Goal: Task Accomplishment & Management: Complete application form

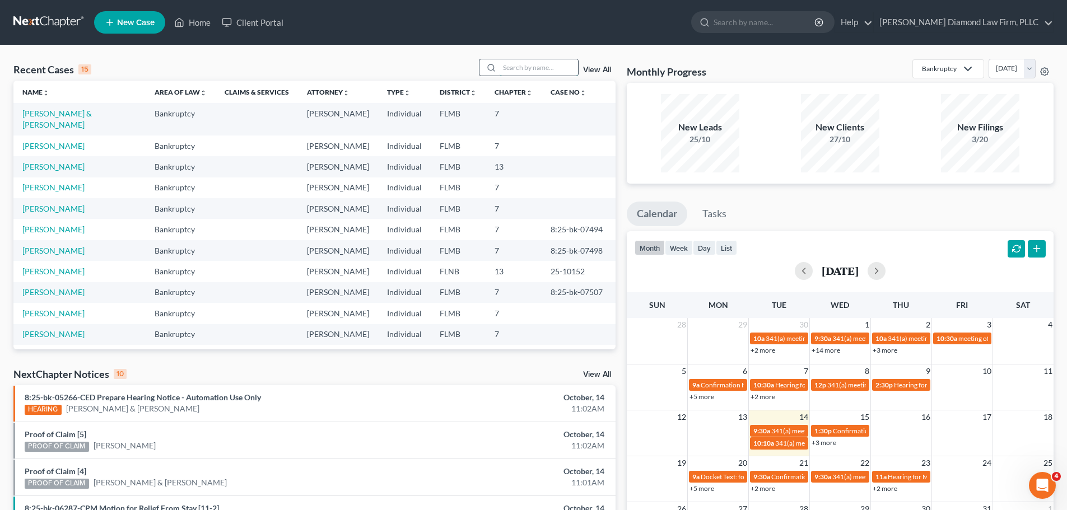
click at [520, 72] on input "search" at bounding box center [539, 67] width 78 height 16
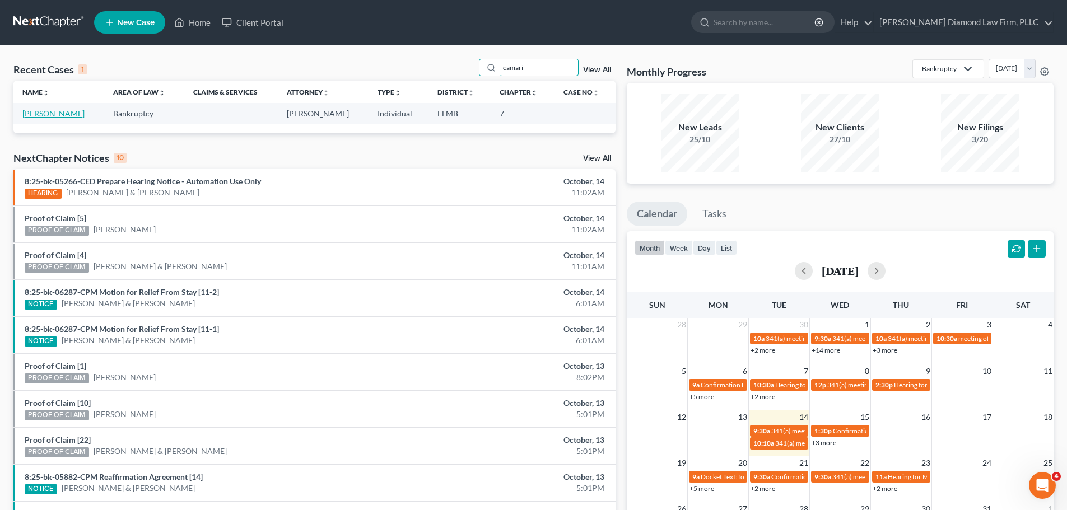
type input "camari"
click at [80, 118] on link "[PERSON_NAME]" at bounding box center [53, 114] width 62 height 10
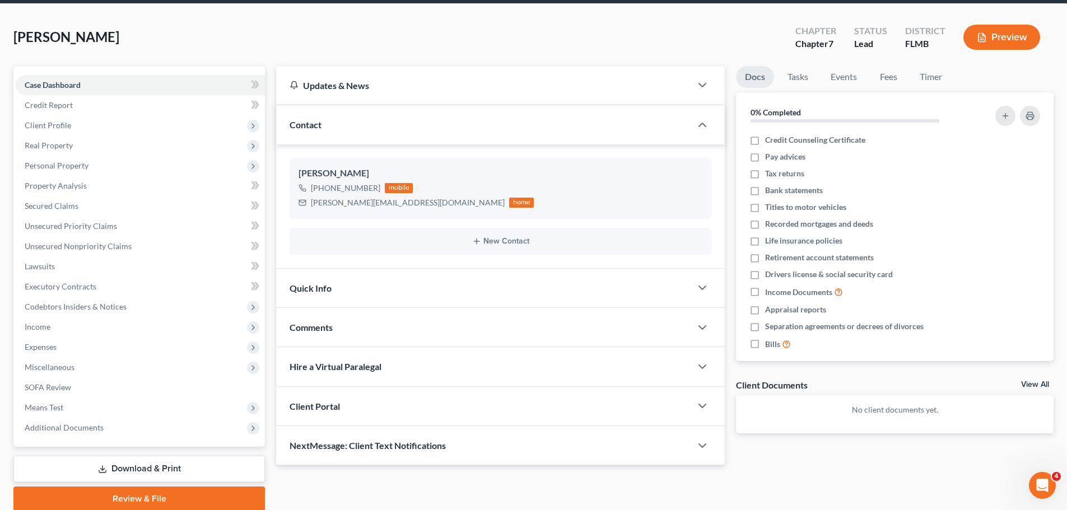
scroll to position [85, 0]
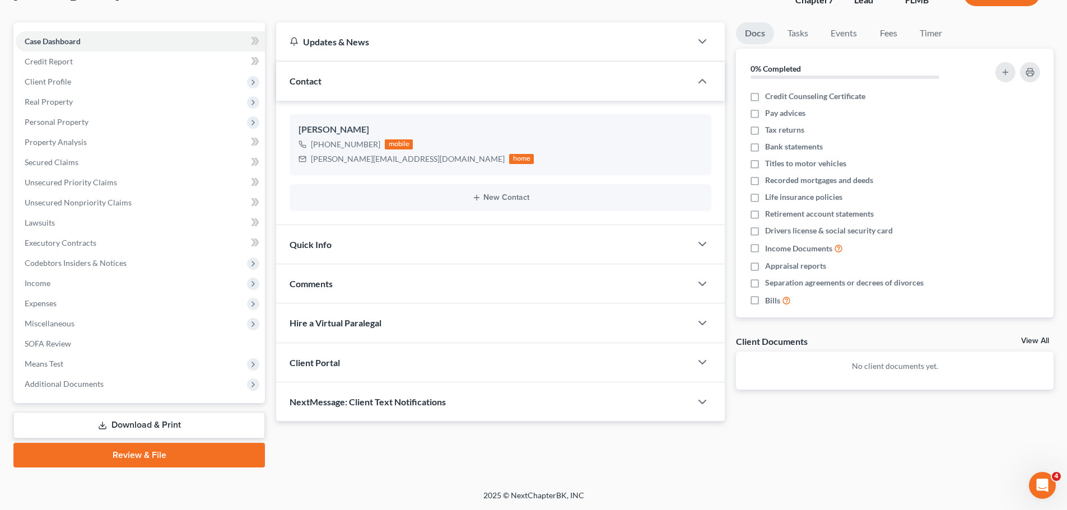
click at [450, 412] on div "NextMessage: Client Text Notifications" at bounding box center [483, 402] width 415 height 39
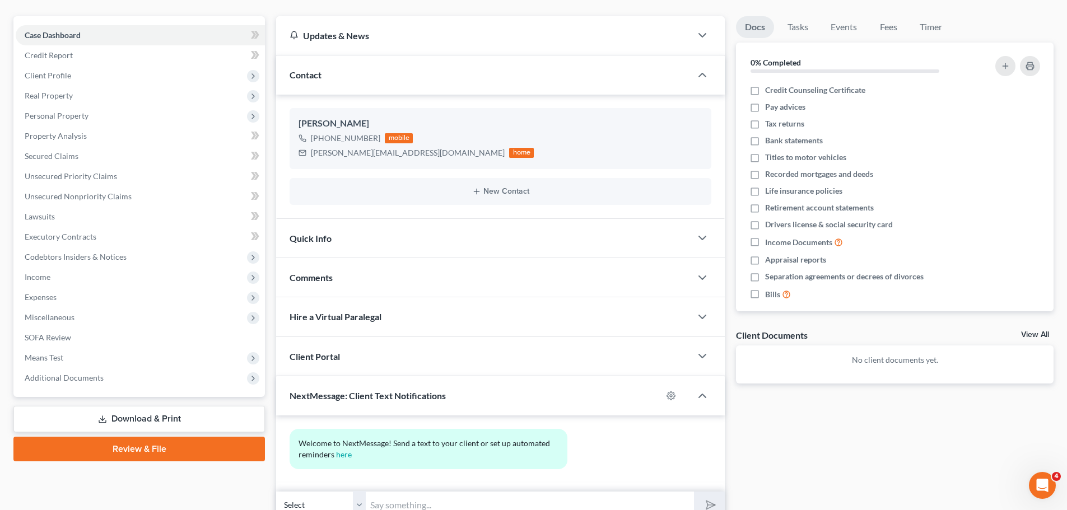
scroll to position [0, 0]
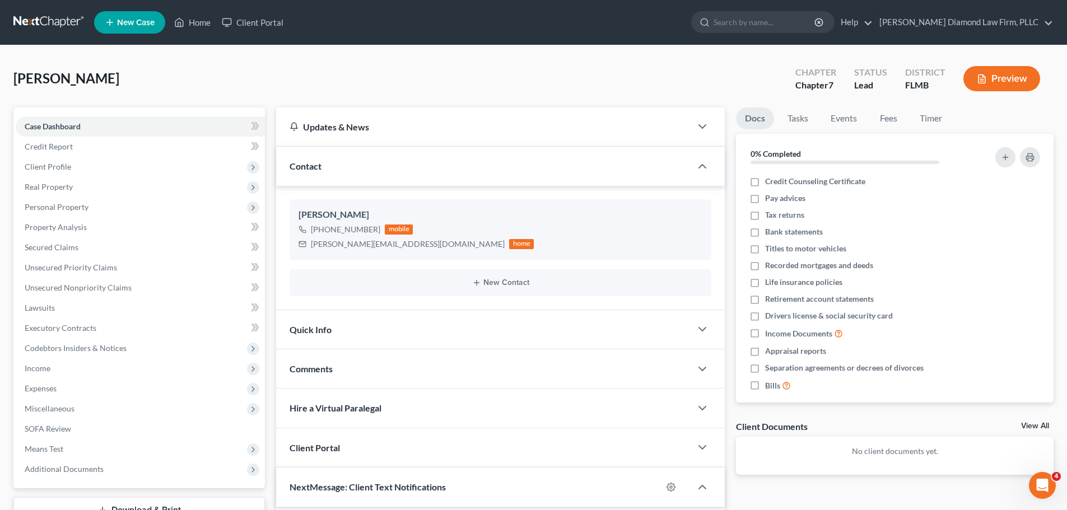
click at [55, 17] on link at bounding box center [49, 22] width 72 height 20
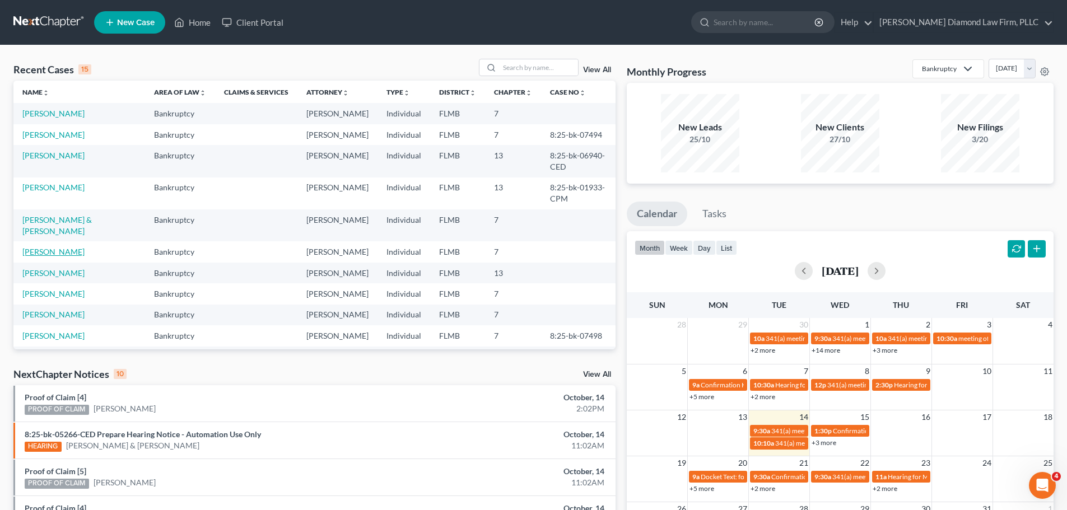
click at [53, 247] on link "[PERSON_NAME]" at bounding box center [53, 252] width 62 height 10
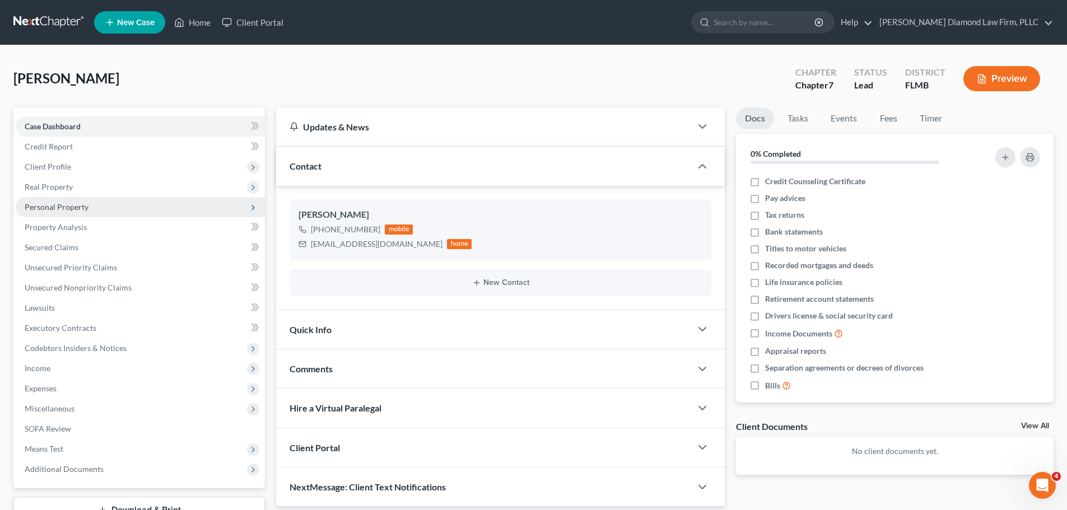
scroll to position [56, 0]
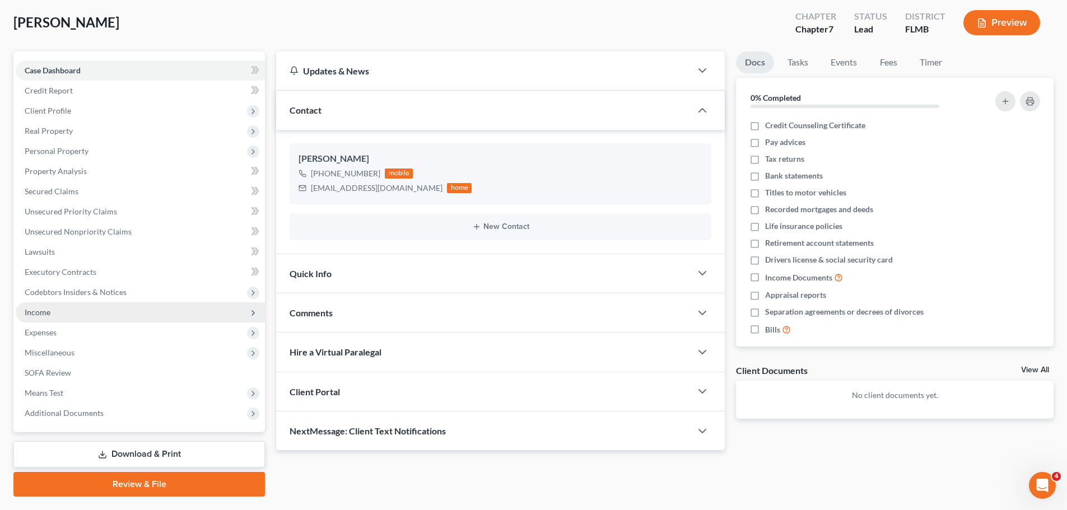
click at [64, 307] on span "Income" at bounding box center [140, 312] width 249 height 20
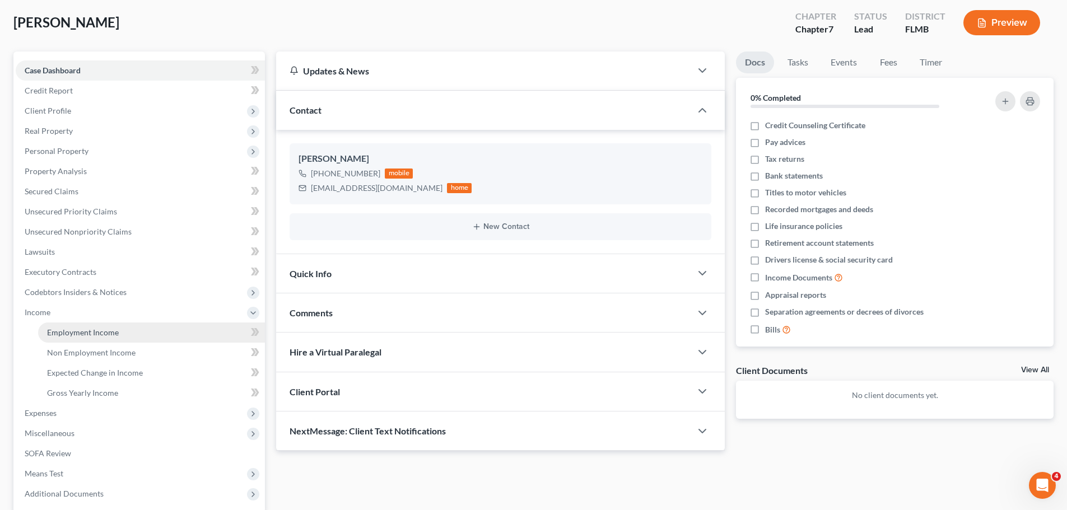
click at [64, 327] on link "Employment Income" at bounding box center [151, 333] width 227 height 20
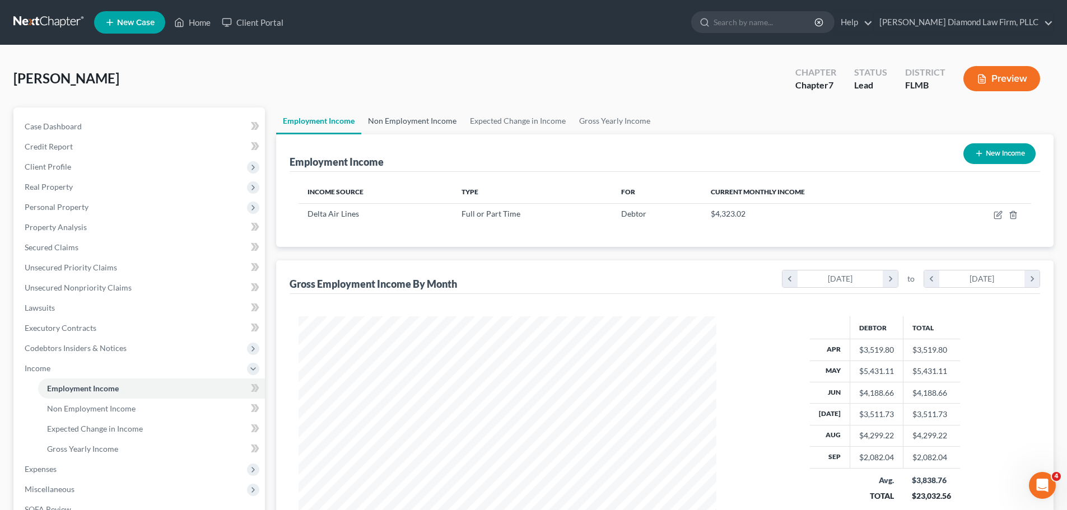
click at [400, 115] on link "Non Employment Income" at bounding box center [412, 121] width 102 height 27
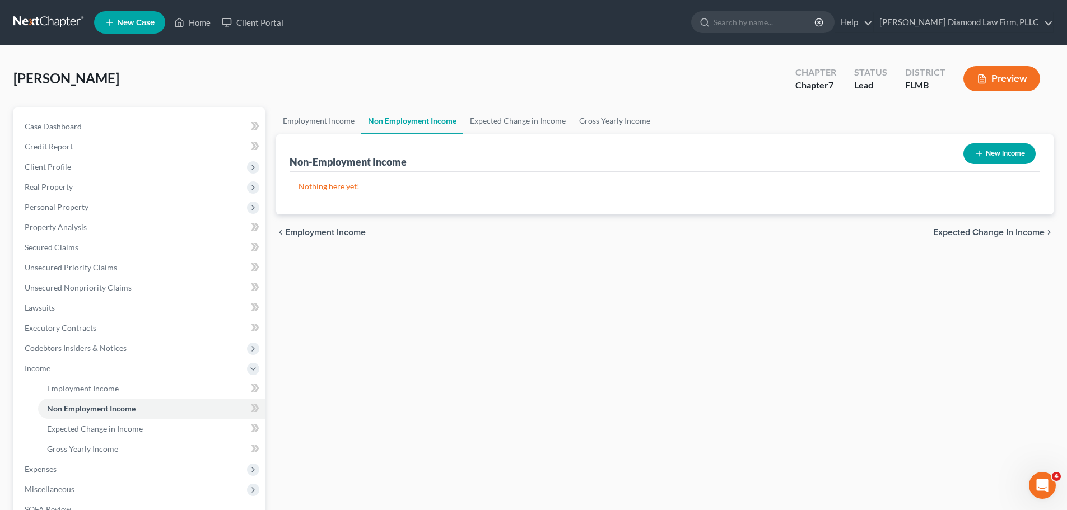
click at [1019, 144] on button "New Income" at bounding box center [999, 153] width 72 height 21
select select "0"
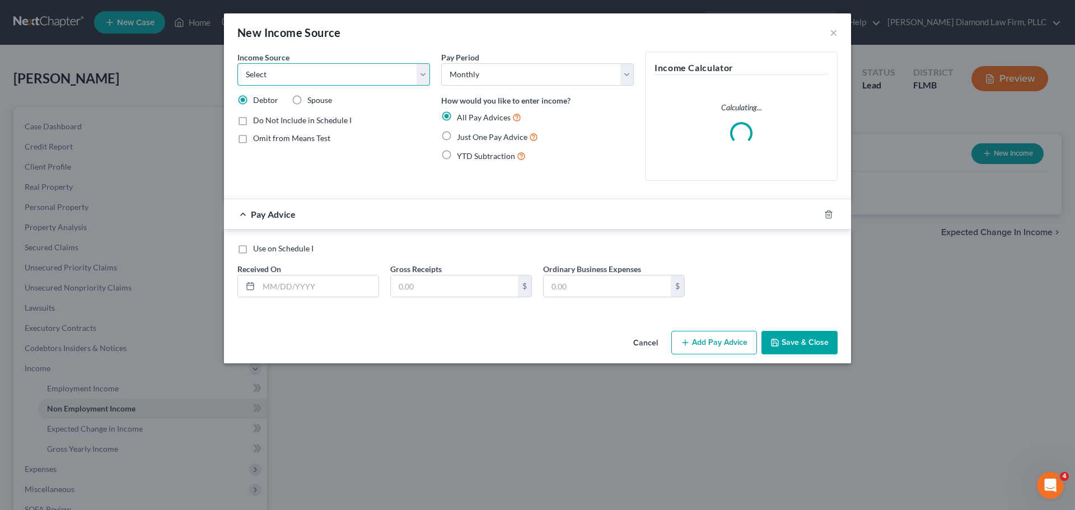
click at [310, 75] on select "Select Unemployment Disability (from employer) Pension Retirement Social Securi…" at bounding box center [333, 74] width 193 height 22
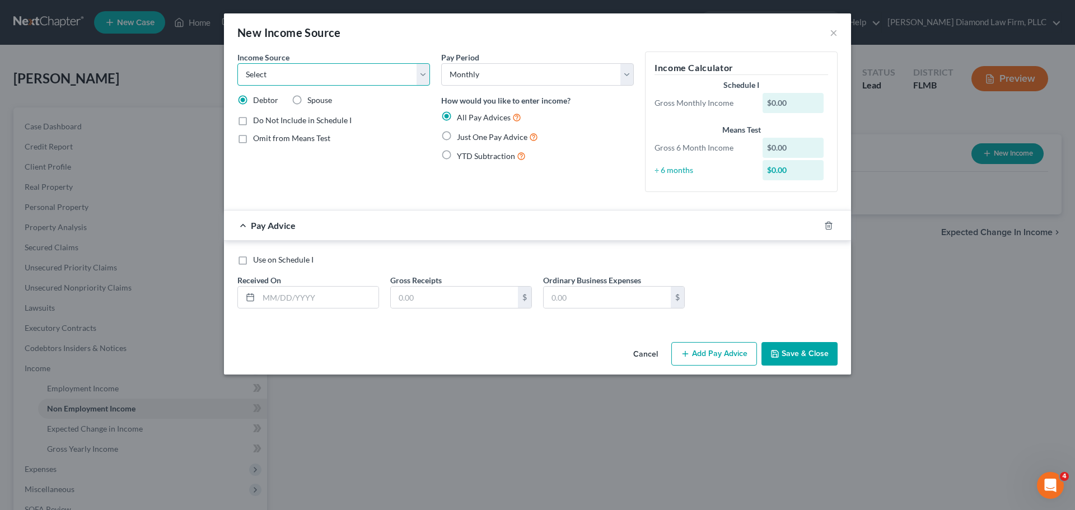
select select "8"
click at [237, 63] on select "Select Unemployment Disability (from employer) Pension Retirement Social Securi…" at bounding box center [333, 74] width 193 height 22
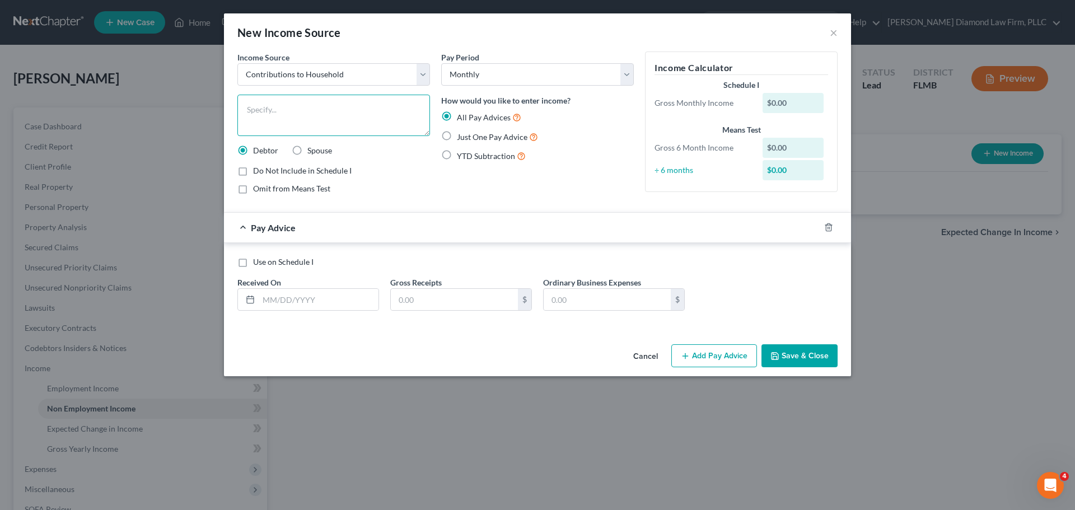
click at [319, 129] on textarea at bounding box center [333, 115] width 193 height 41
type textarea "Parents' contribution towards rent and utilities"
click at [327, 296] on input "text" at bounding box center [319, 299] width 120 height 21
type input "04/10/2025"
click at [438, 292] on input "text" at bounding box center [454, 299] width 127 height 21
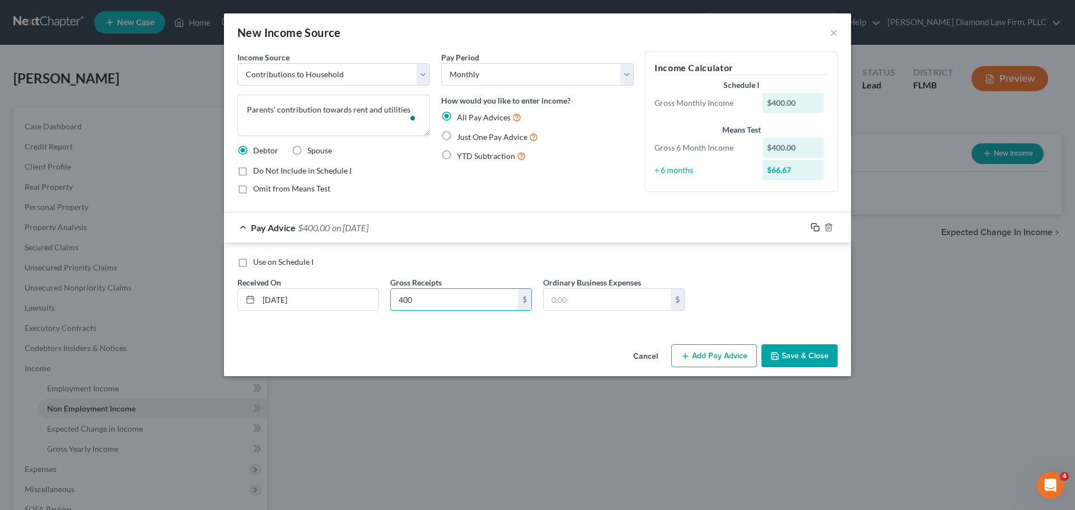
type input "400"
click at [812, 227] on icon "button" at bounding box center [814, 226] width 5 height 5
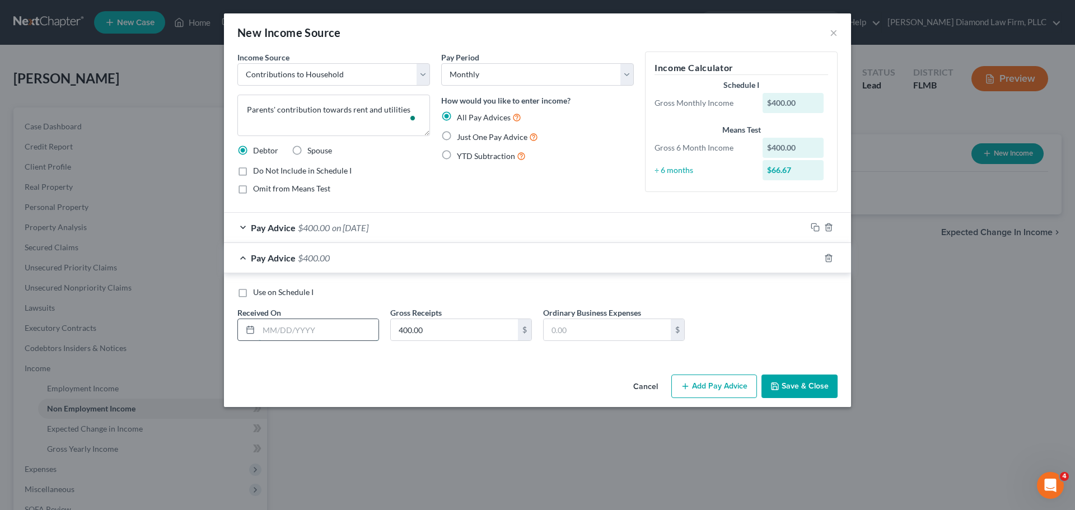
click at [327, 329] on input "text" at bounding box center [319, 329] width 120 height 21
type input "05/27/2025"
click at [460, 326] on input "400.00" at bounding box center [454, 329] width 127 height 21
type input "200"
click at [814, 259] on rect "button" at bounding box center [816, 259] width 5 height 5
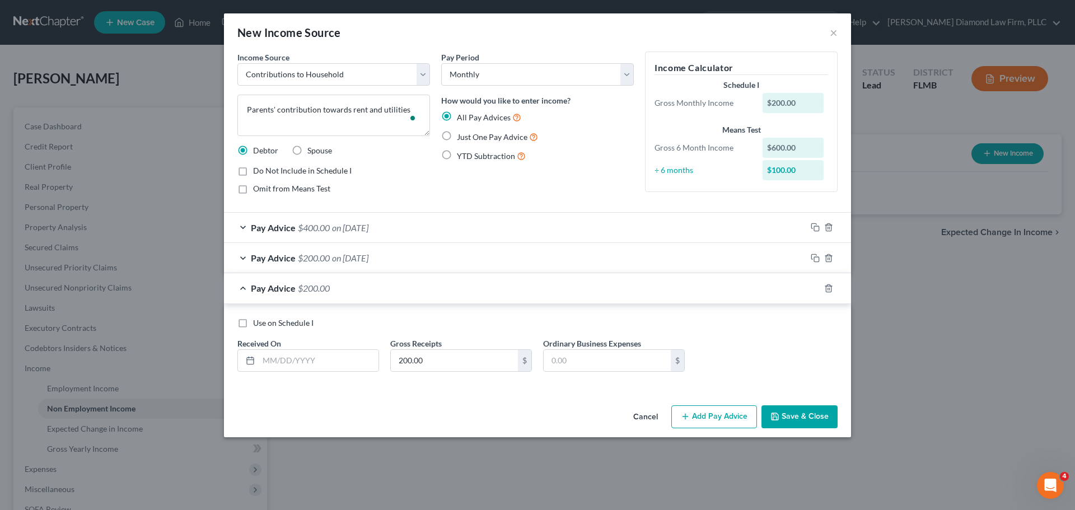
click at [339, 372] on div "Use on Schedule I Received On * Gross Receipts 200.00 $ Ordinary Business Expen…" at bounding box center [538, 349] width 612 height 63
click at [338, 364] on input "text" at bounding box center [319, 360] width 120 height 21
type input "06/24/2025"
click at [814, 293] on icon "button" at bounding box center [815, 288] width 9 height 9
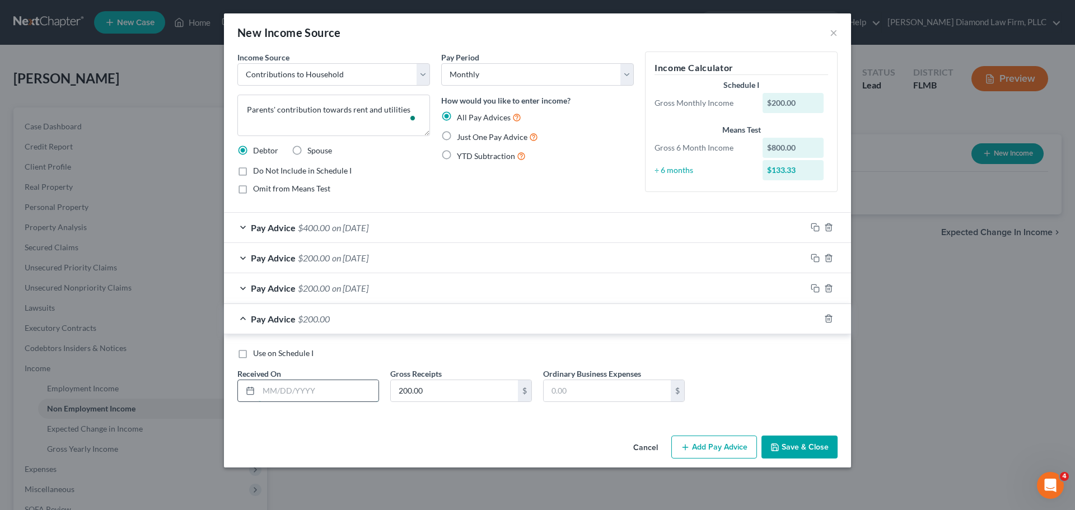
click at [326, 398] on input "text" at bounding box center [319, 390] width 120 height 21
type input "08/04/2025"
click at [439, 393] on input "200.00" at bounding box center [454, 390] width 127 height 21
type input "300"
click at [793, 446] on button "Save & Close" at bounding box center [800, 448] width 76 height 24
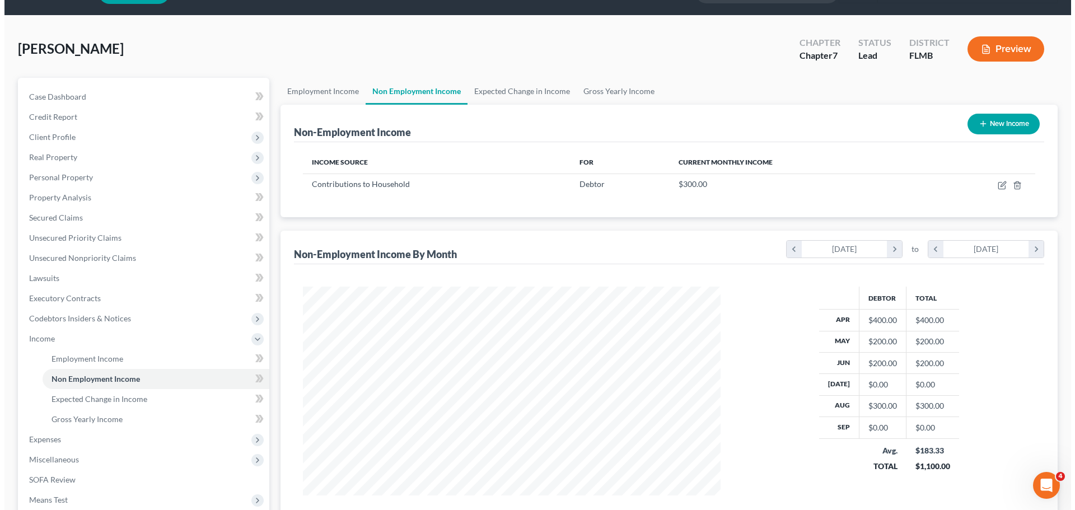
scroll to position [56, 0]
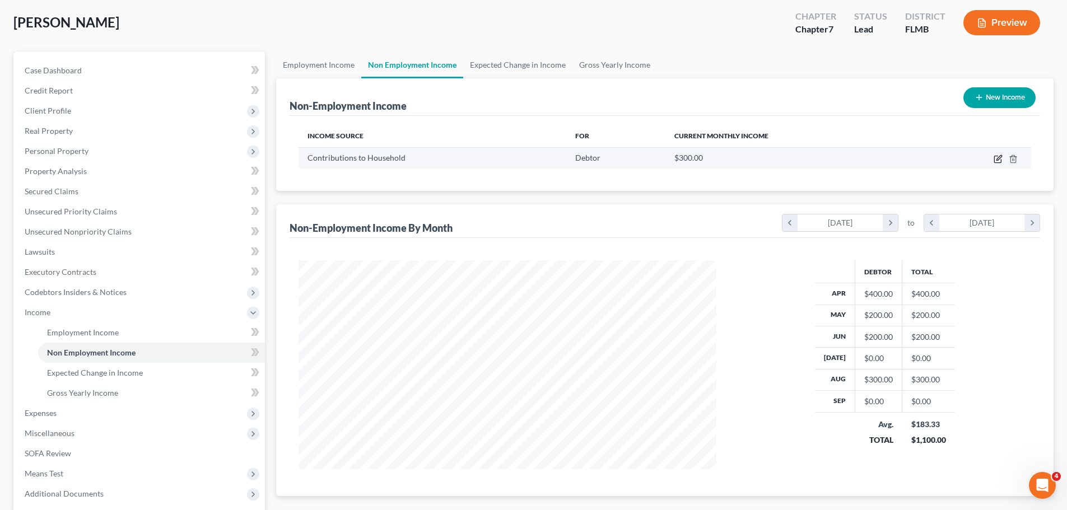
click at [996, 161] on icon "button" at bounding box center [998, 159] width 9 height 9
select select "8"
select select "0"
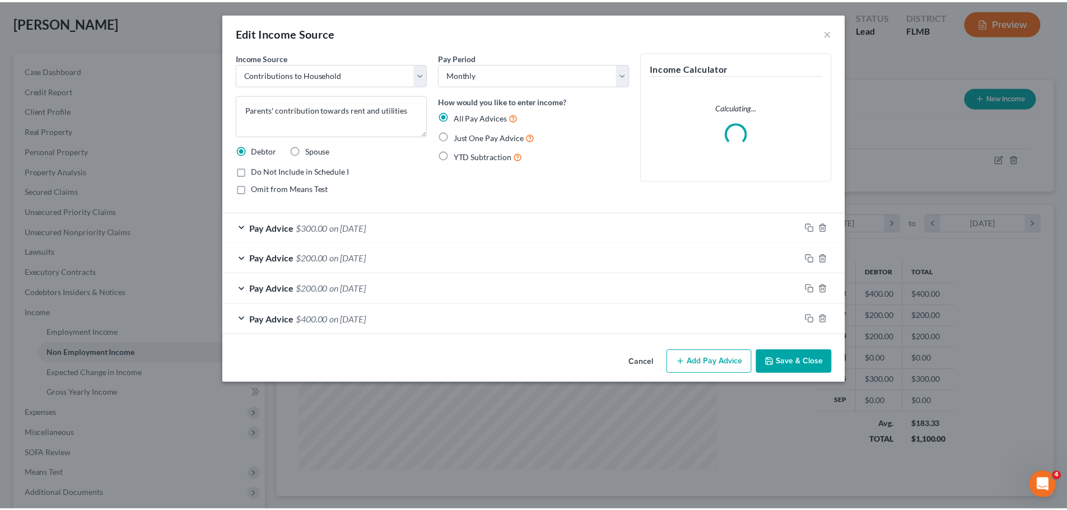
scroll to position [211, 444]
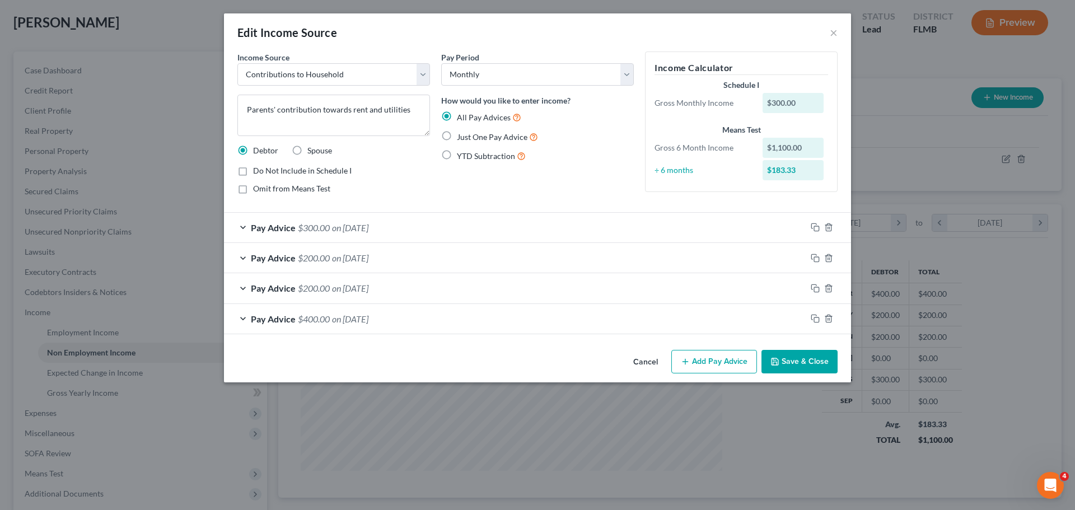
drag, startPoint x: 785, startPoint y: 359, endPoint x: 795, endPoint y: 361, distance: 9.8
click at [785, 359] on button "Save & Close" at bounding box center [800, 362] width 76 height 24
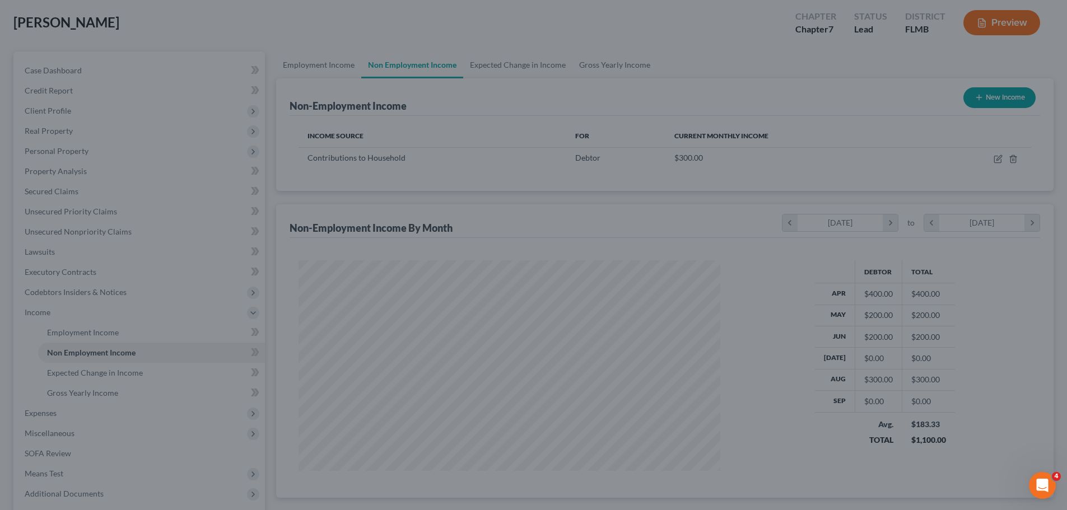
scroll to position [559835, 559603]
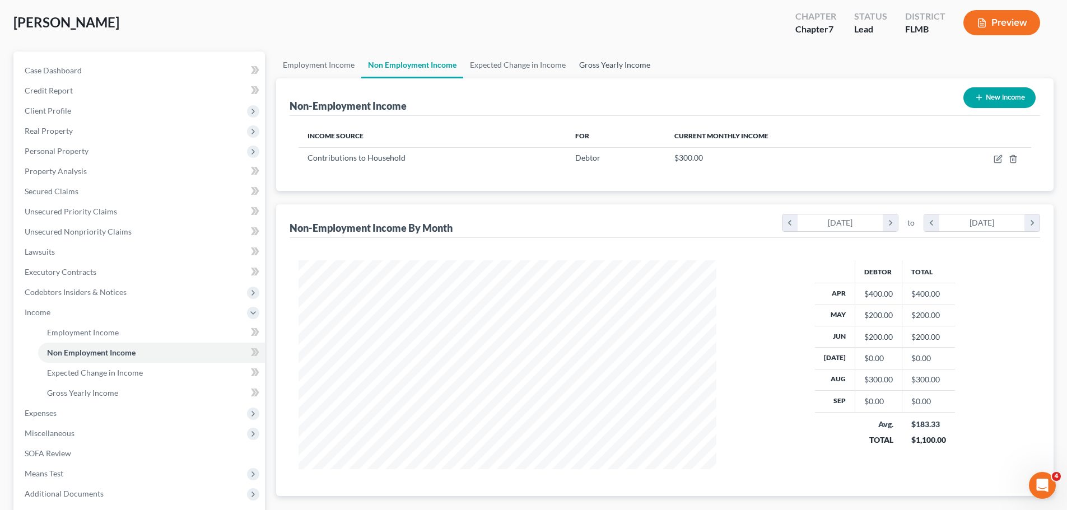
click at [628, 56] on link "Gross Yearly Income" at bounding box center [614, 65] width 85 height 27
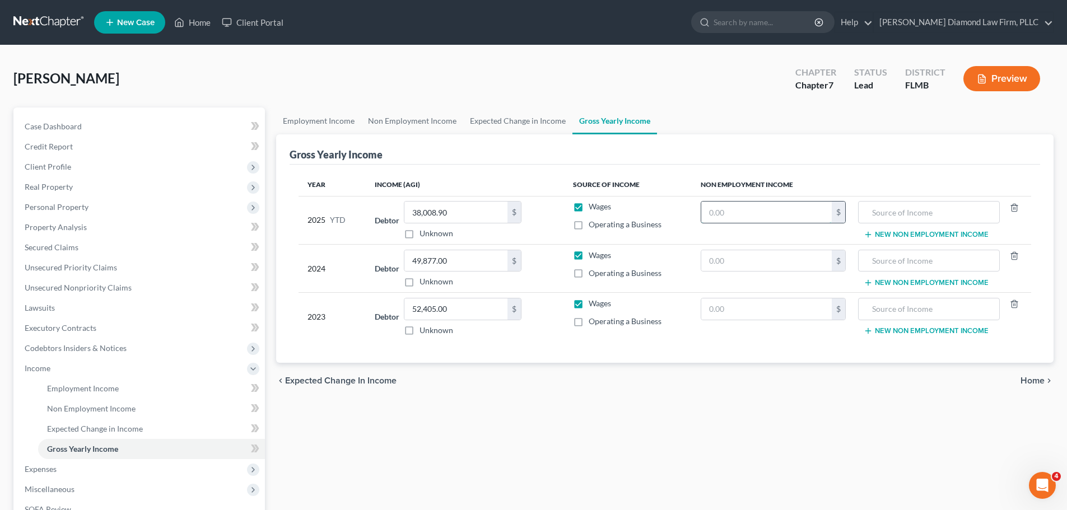
click at [733, 214] on input "text" at bounding box center [766, 212] width 130 height 21
type input "2,100"
click at [910, 219] on input "text" at bounding box center [928, 212] width 129 height 21
type input "h"
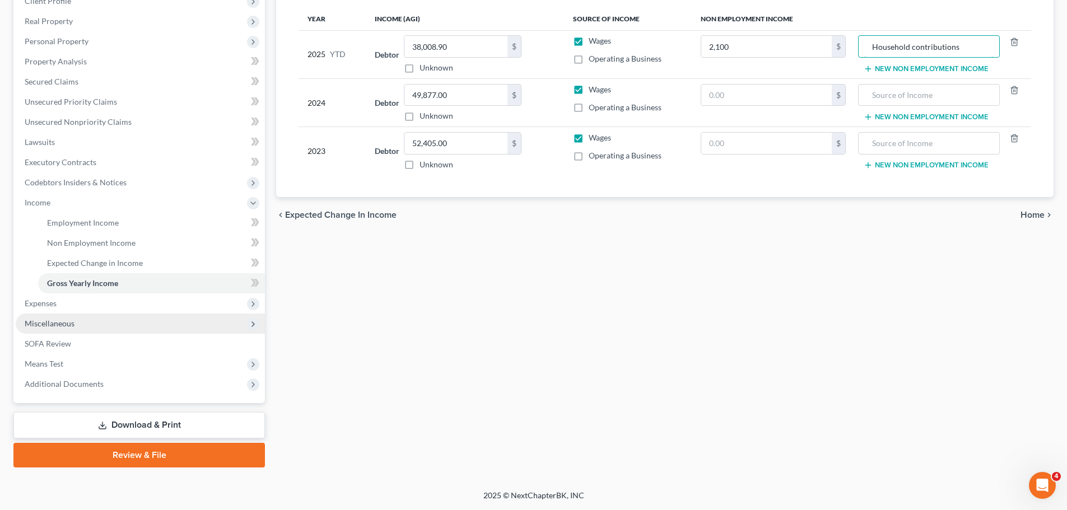
type input "Household contributions"
click at [72, 319] on span "Miscellaneous" at bounding box center [50, 324] width 50 height 10
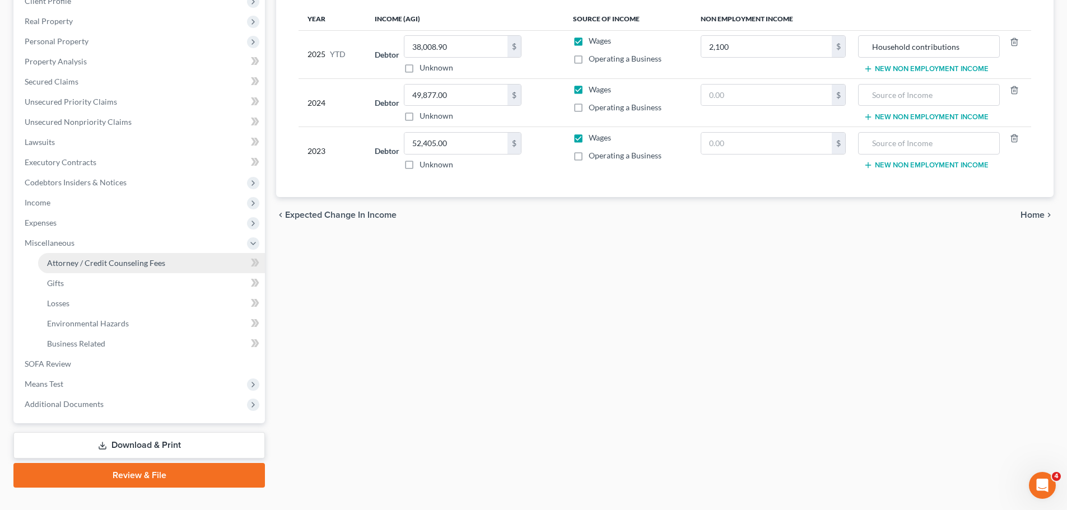
click at [71, 269] on link "Attorney / Credit Counseling Fees" at bounding box center [151, 263] width 227 height 20
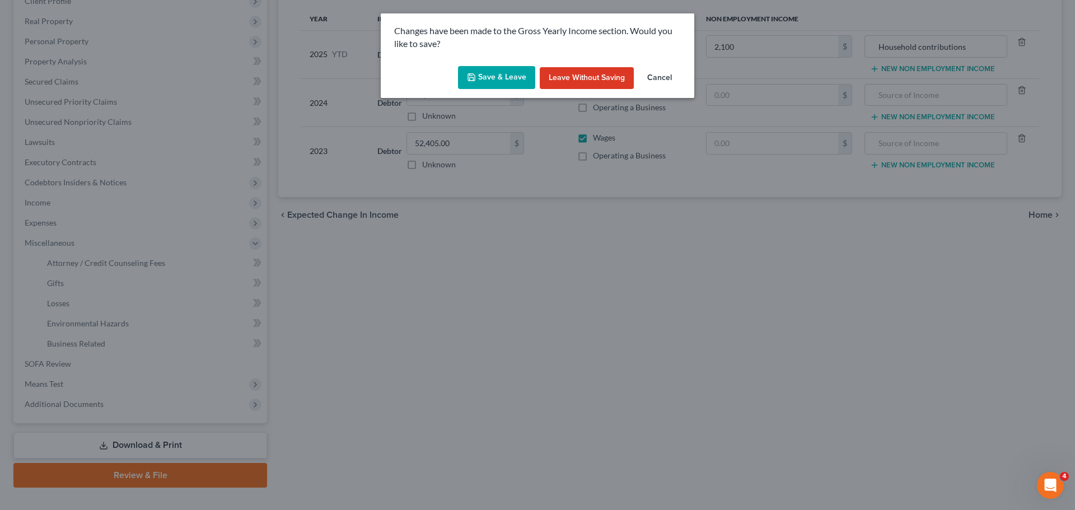
click at [491, 70] on button "Save & Leave" at bounding box center [496, 78] width 77 height 24
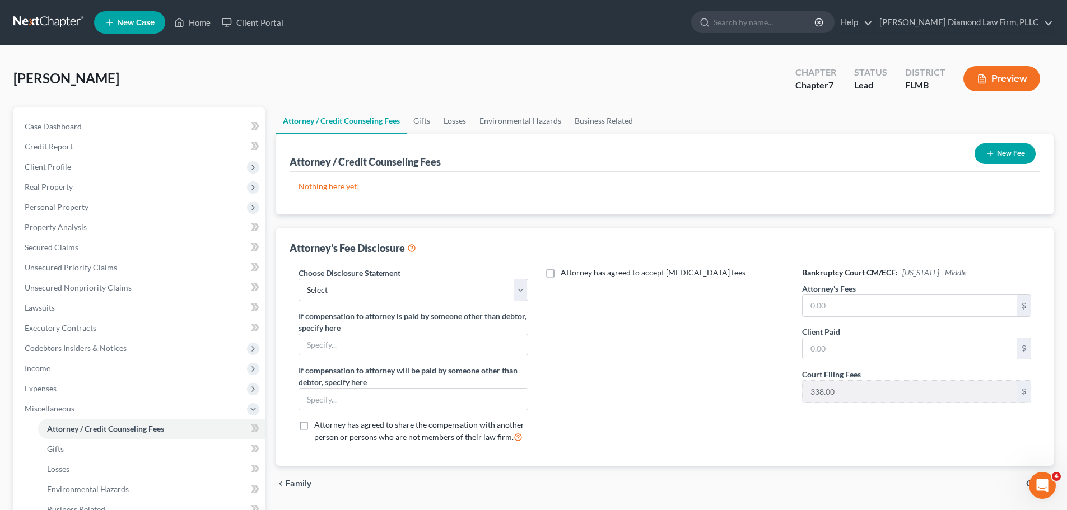
click at [40, 13] on link at bounding box center [49, 22] width 72 height 20
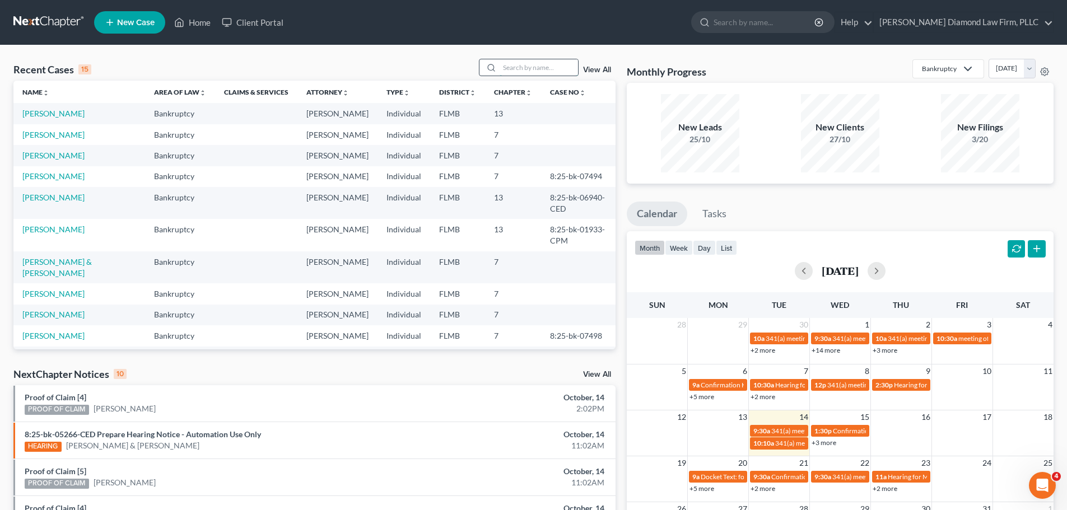
click at [533, 66] on input "search" at bounding box center [539, 67] width 78 height 16
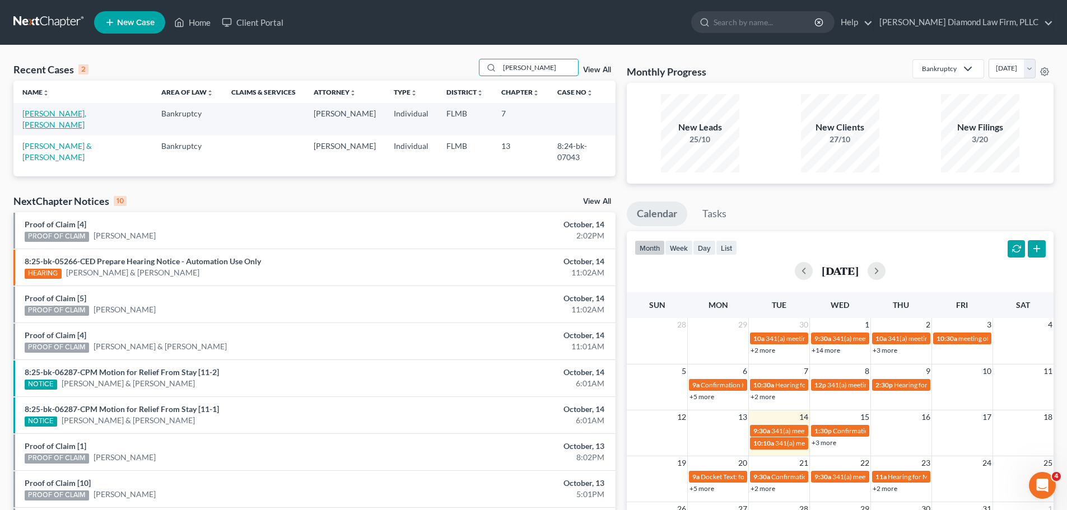
type input "[PERSON_NAME]"
click at [57, 113] on link "[PERSON_NAME], [PERSON_NAME]" at bounding box center [54, 119] width 64 height 21
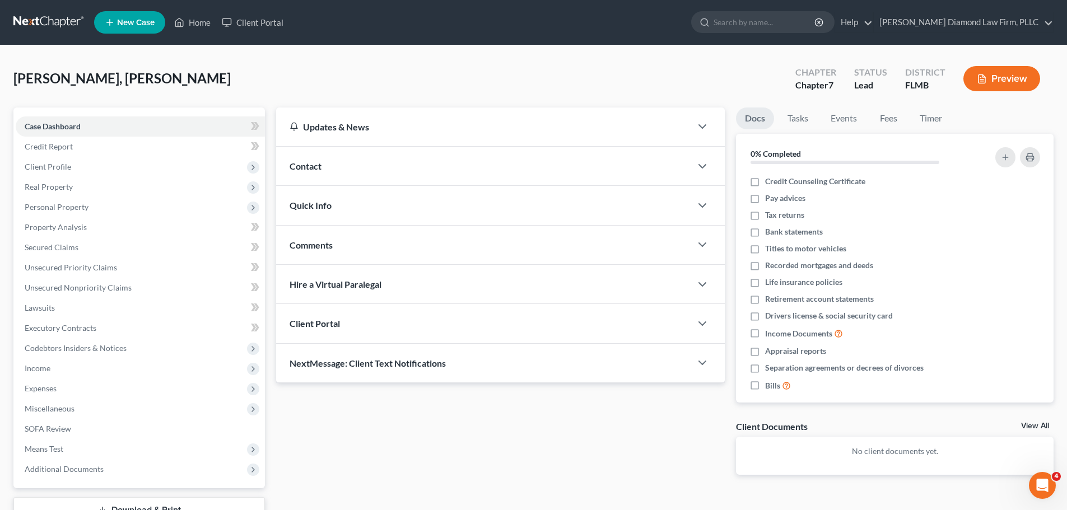
click at [460, 172] on div "Contact" at bounding box center [483, 166] width 415 height 39
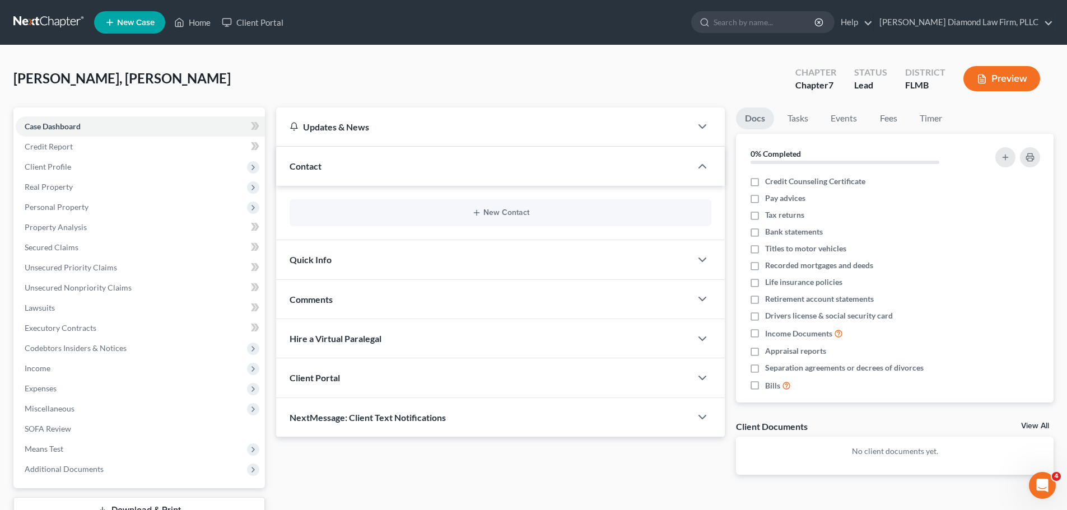
drag, startPoint x: 431, startPoint y: 208, endPoint x: 437, endPoint y: 211, distance: 6.3
click at [431, 208] on div "New Contact" at bounding box center [501, 212] width 422 height 27
click at [479, 209] on icon "button" at bounding box center [476, 212] width 9 height 9
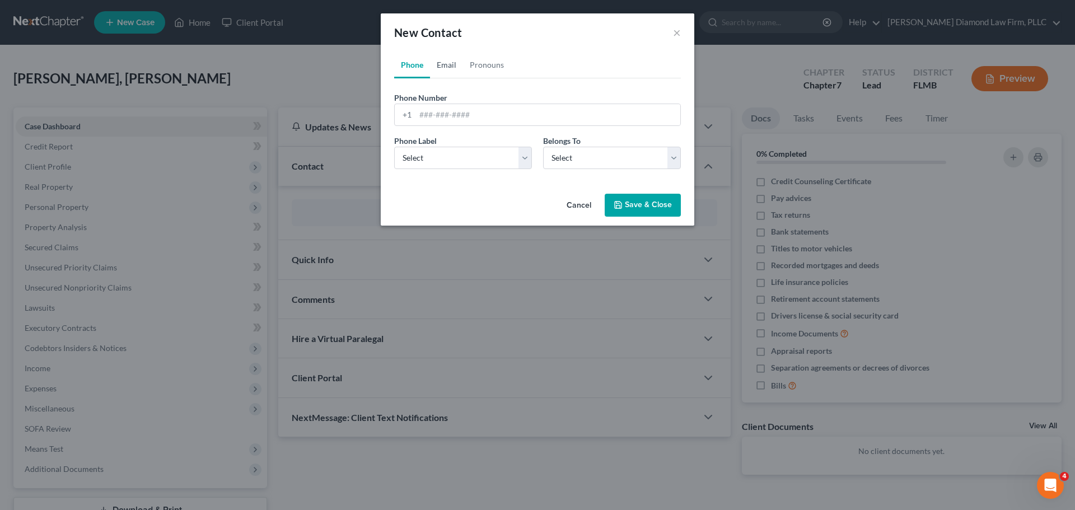
click at [441, 73] on link "Email" at bounding box center [446, 65] width 33 height 27
click at [450, 105] on input "email" at bounding box center [548, 114] width 265 height 21
paste input "lindanatalie12@gmail.com"
type input "lindanatalie12@gmail.com"
click at [476, 152] on select "Select Home Work Other" at bounding box center [463, 158] width 138 height 22
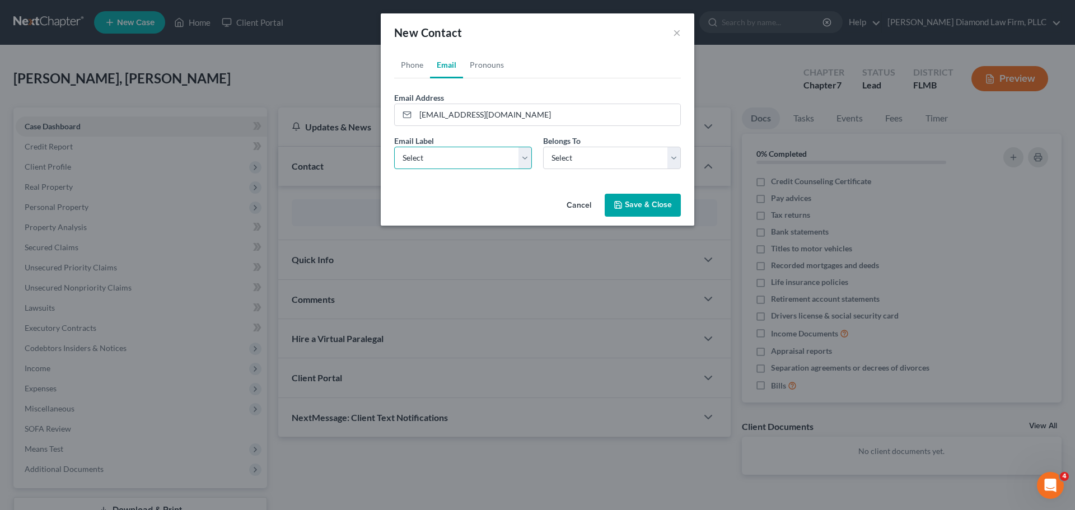
select select "0"
click at [394, 147] on select "Select Home Work Other" at bounding box center [463, 158] width 138 height 22
click at [612, 139] on div "Belongs To * Select Client Other" at bounding box center [612, 152] width 149 height 34
click at [604, 157] on select "Select Client Other" at bounding box center [612, 158] width 138 height 22
select select "0"
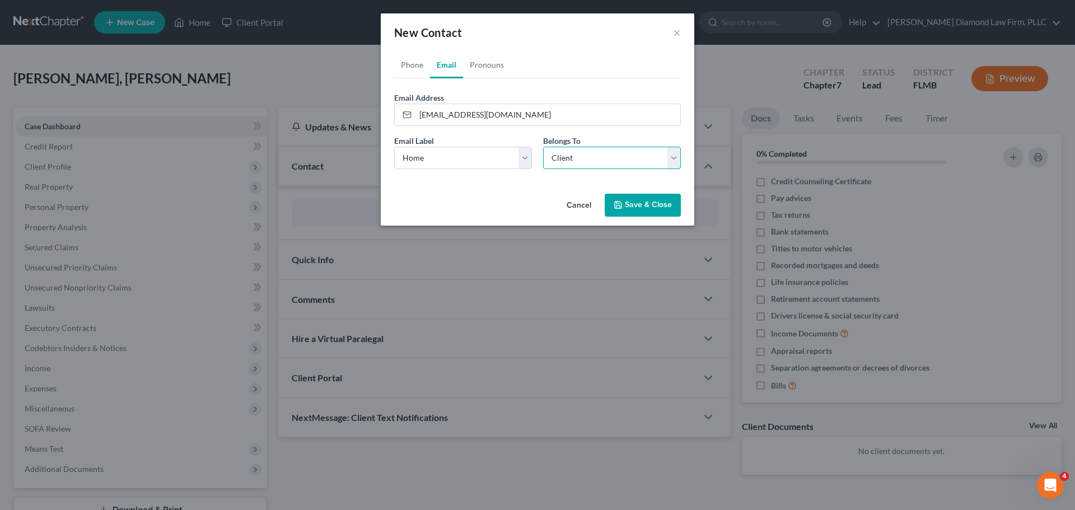
click at [543, 147] on select "Select Client Other" at bounding box center [612, 158] width 138 height 22
select select "0"
click at [418, 78] on link "Phone" at bounding box center [412, 65] width 36 height 27
click at [435, 119] on input "tel" at bounding box center [548, 114] width 265 height 21
paste input "+17279923238"
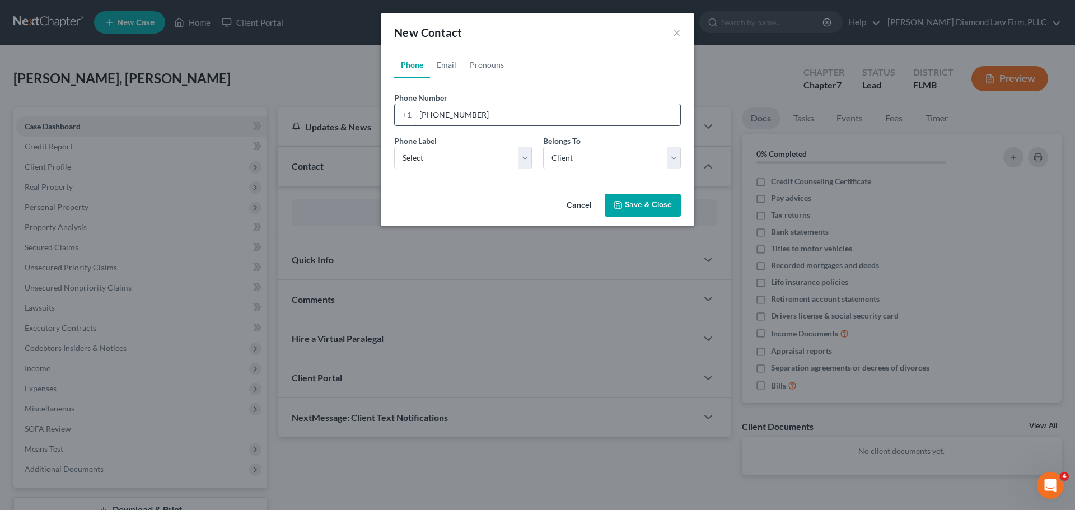
click at [427, 115] on input "+17279923238" at bounding box center [548, 114] width 265 height 21
type input "7279923238"
click at [441, 161] on select "Select Mobile Home Work Other" at bounding box center [463, 158] width 138 height 22
select select "0"
click at [394, 147] on select "Select Mobile Home Work Other" at bounding box center [463, 158] width 138 height 22
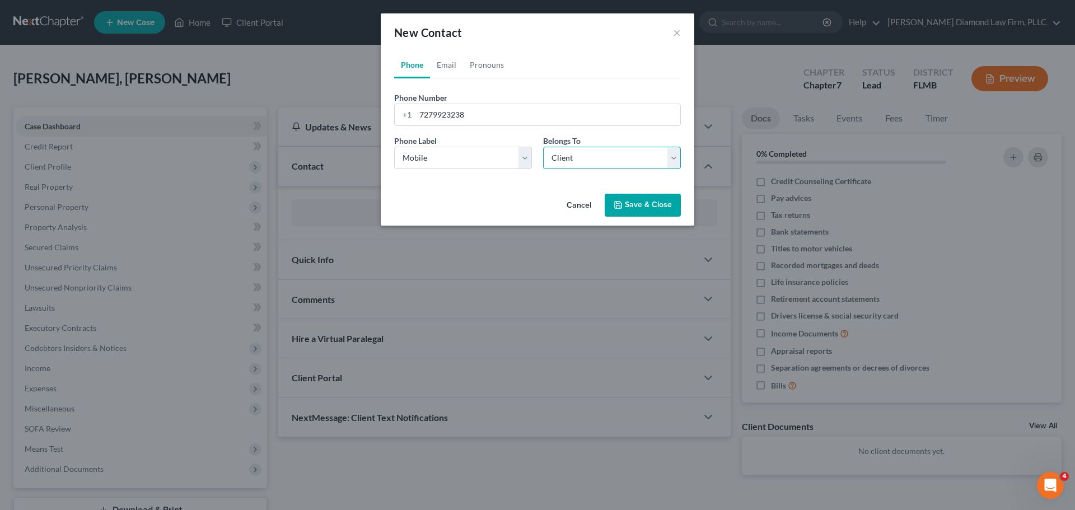
click at [571, 155] on select "Select Client Other" at bounding box center [612, 158] width 138 height 22
click at [651, 207] on button "Save & Close" at bounding box center [643, 206] width 76 height 24
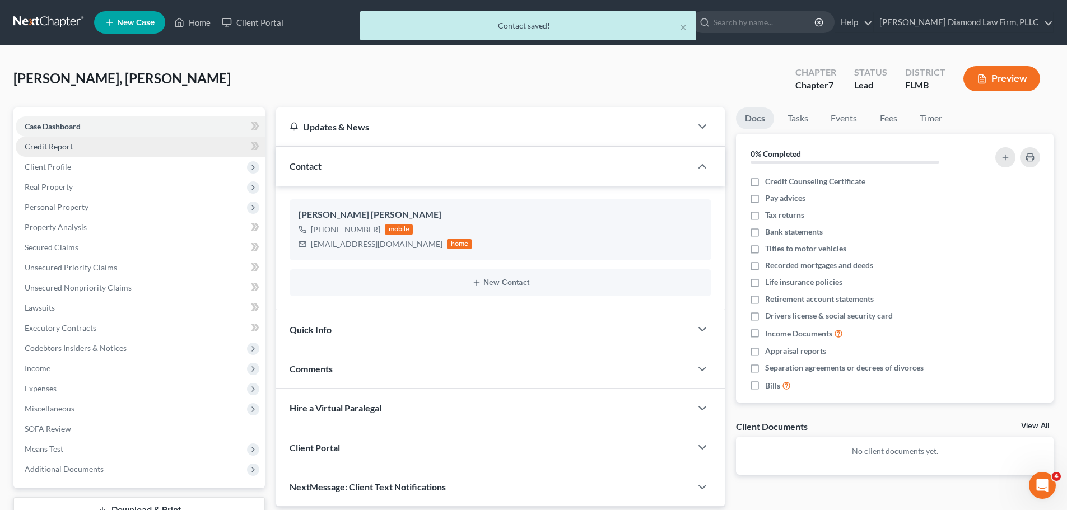
click at [92, 143] on link "Credit Report" at bounding box center [140, 147] width 249 height 20
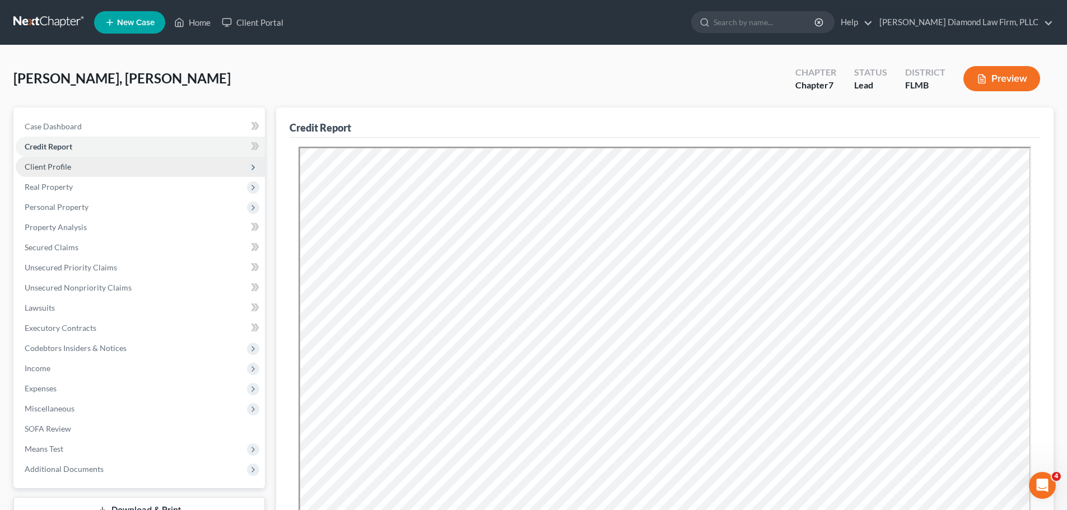
click at [80, 166] on span "Client Profile" at bounding box center [140, 167] width 249 height 20
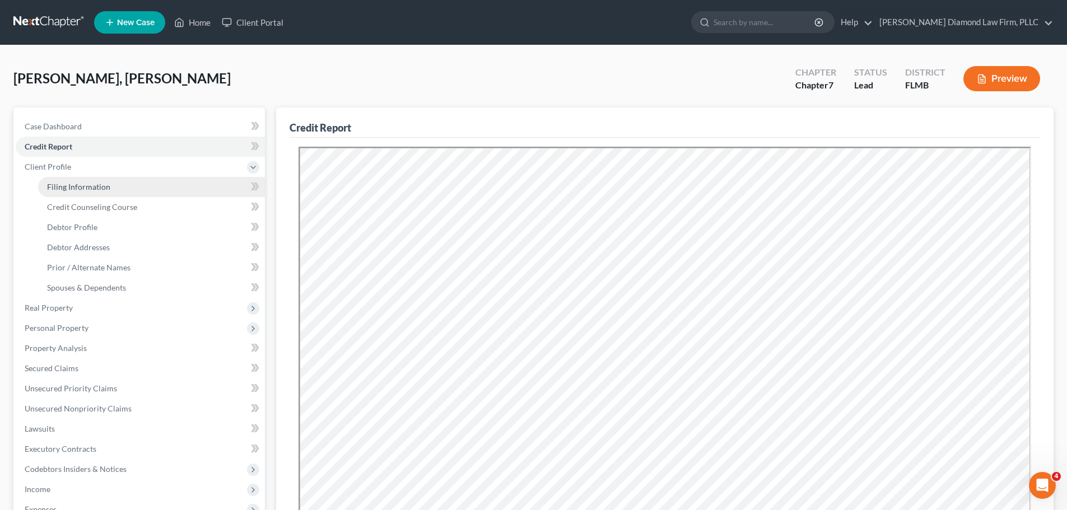
click at [77, 179] on link "Filing Information" at bounding box center [151, 187] width 227 height 20
select select "1"
select select "0"
select select "9"
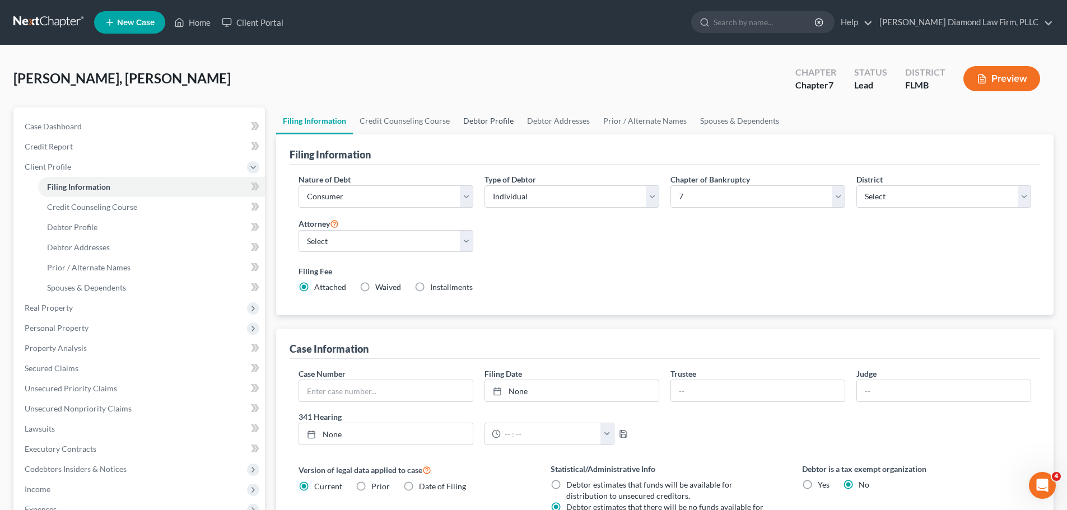
click at [472, 116] on link "Debtor Profile" at bounding box center [488, 121] width 64 height 27
select select "0"
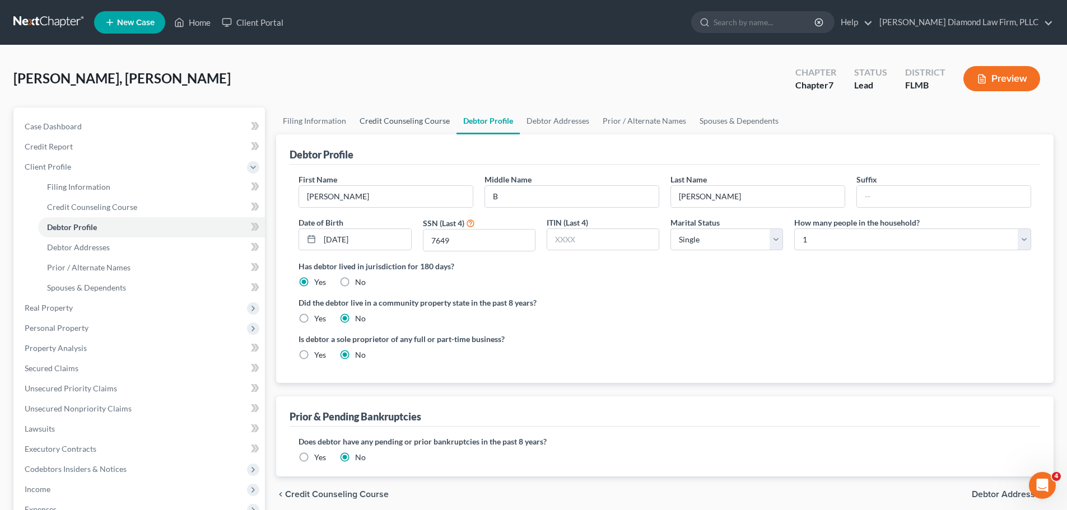
click at [389, 131] on link "Credit Counseling Course" at bounding box center [405, 121] width 104 height 27
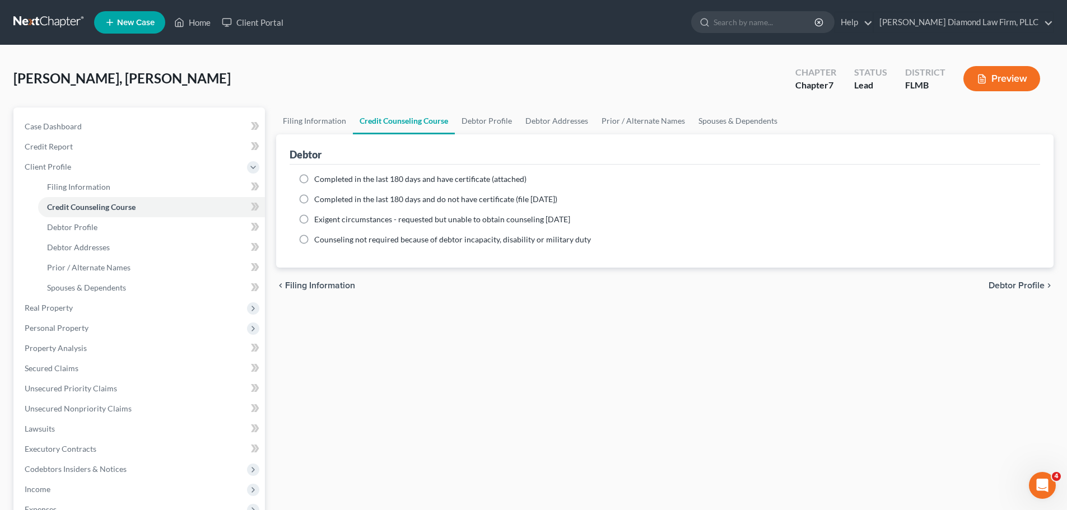
click at [353, 180] on span "Completed in the last 180 days and have certificate (attached)" at bounding box center [420, 179] width 212 height 10
click at [326, 180] on input "Completed in the last 180 days and have certificate (attached)" at bounding box center [322, 177] width 7 height 7
radio input "true"
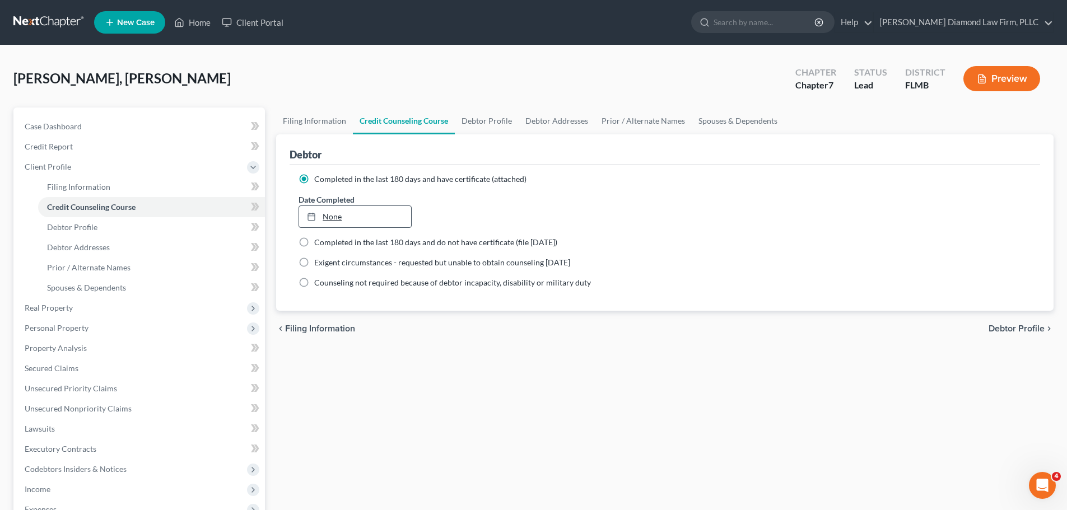
click at [347, 225] on link "None" at bounding box center [354, 216] width 111 height 21
type input "10/14/2025"
click at [467, 125] on link "Debtor Profile" at bounding box center [487, 121] width 64 height 27
select select "0"
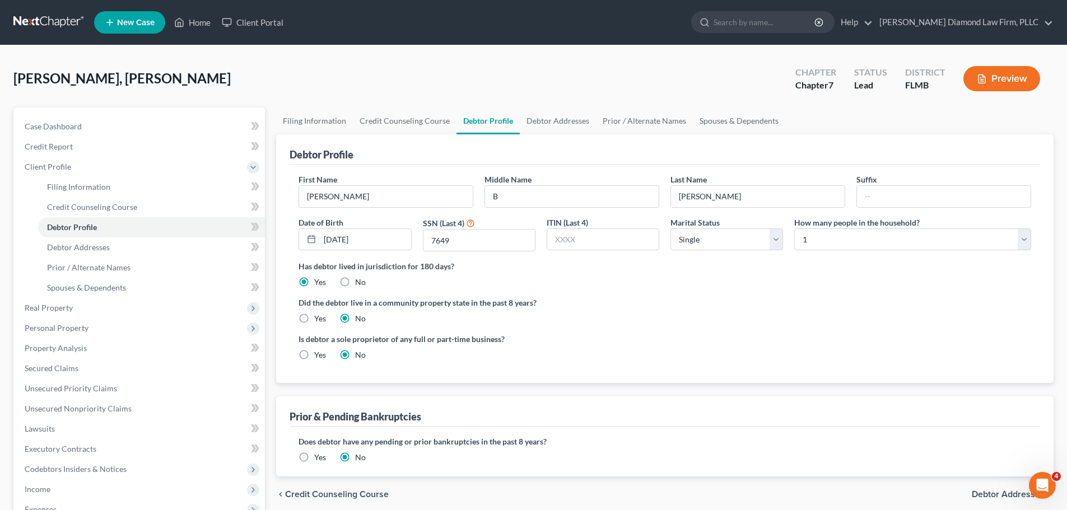
click at [736, 226] on div "Marital Status Select Single Married Separated Divorced Widowed" at bounding box center [727, 234] width 124 height 35
click at [738, 244] on select "Select Single Married Separated Divorced Widowed" at bounding box center [726, 239] width 113 height 22
select select "1"
click at [670, 228] on select "Select Single Married Separated Divorced Widowed" at bounding box center [726, 239] width 113 height 22
click at [846, 238] on select "Select 1 2 3 4 5 6 7 8 9 10 11 12 13 14 15 16 17 18 19 20" at bounding box center [912, 239] width 237 height 22
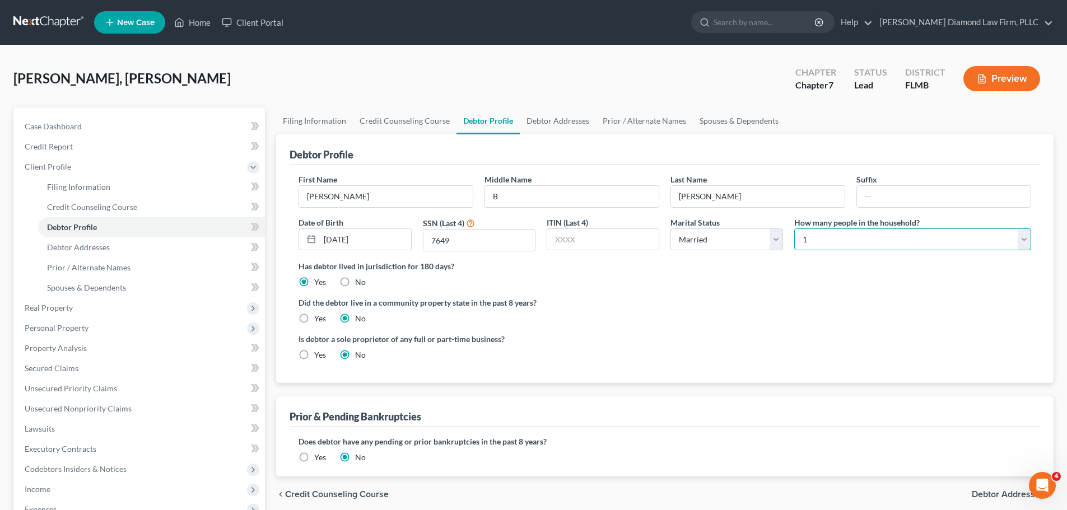
select select "1"
click at [794, 228] on select "Select 1 2 3 4 5 6 7 8 9 10 11 12 13 14 15 16 17 18 19 20" at bounding box center [912, 239] width 237 height 22
click at [540, 134] on div "Debtor Profile" at bounding box center [665, 149] width 750 height 30
click at [538, 118] on link "Debtor Addresses" at bounding box center [558, 121] width 76 height 27
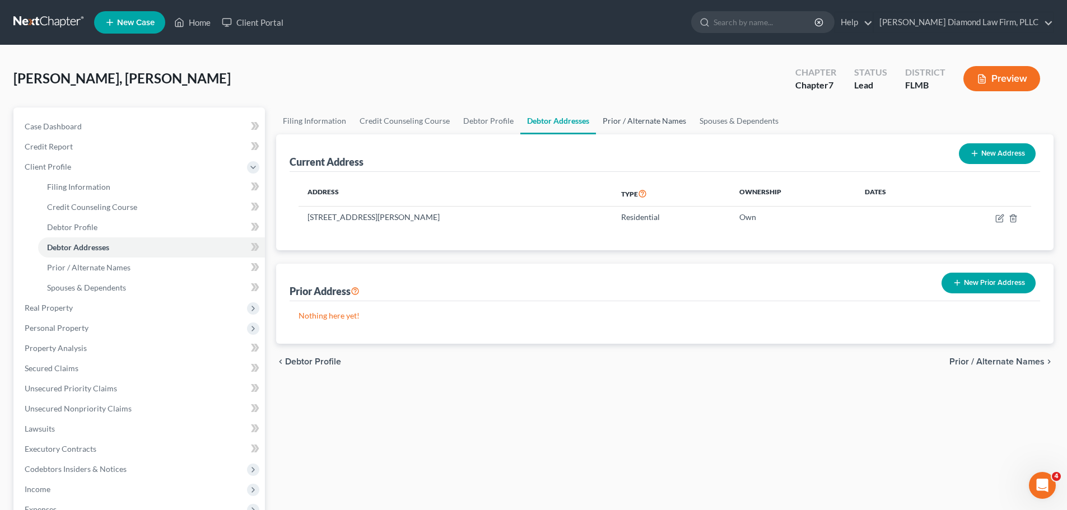
click at [649, 130] on link "Prior / Alternate Names" at bounding box center [644, 121] width 97 height 27
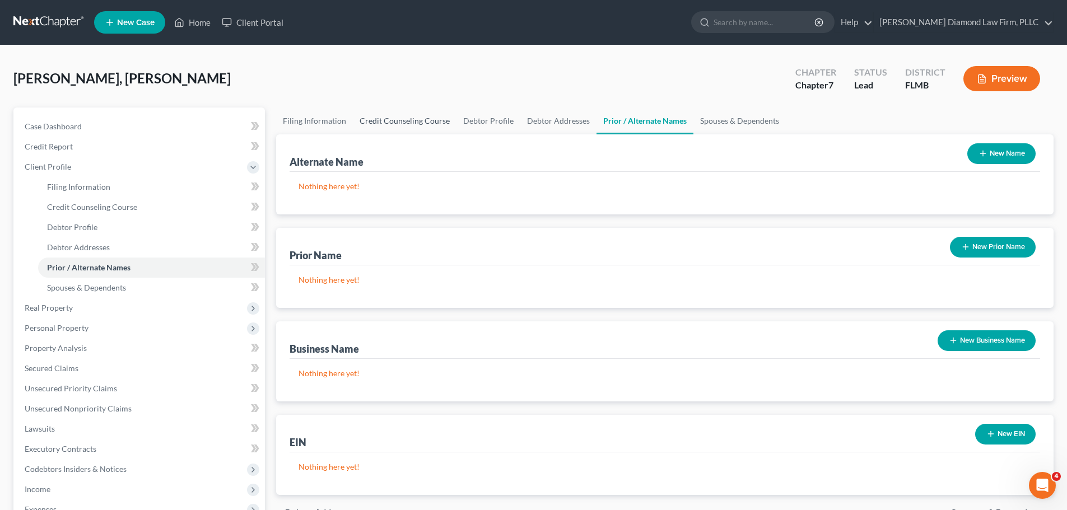
click at [420, 122] on link "Credit Counseling Course" at bounding box center [405, 121] width 104 height 27
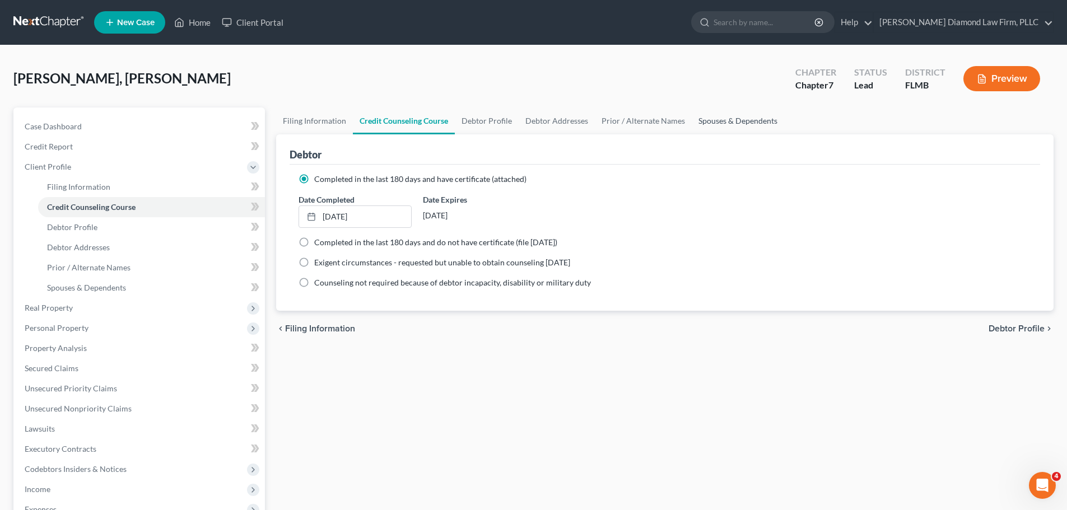
click at [727, 125] on link "Spouses & Dependents" at bounding box center [738, 121] width 92 height 27
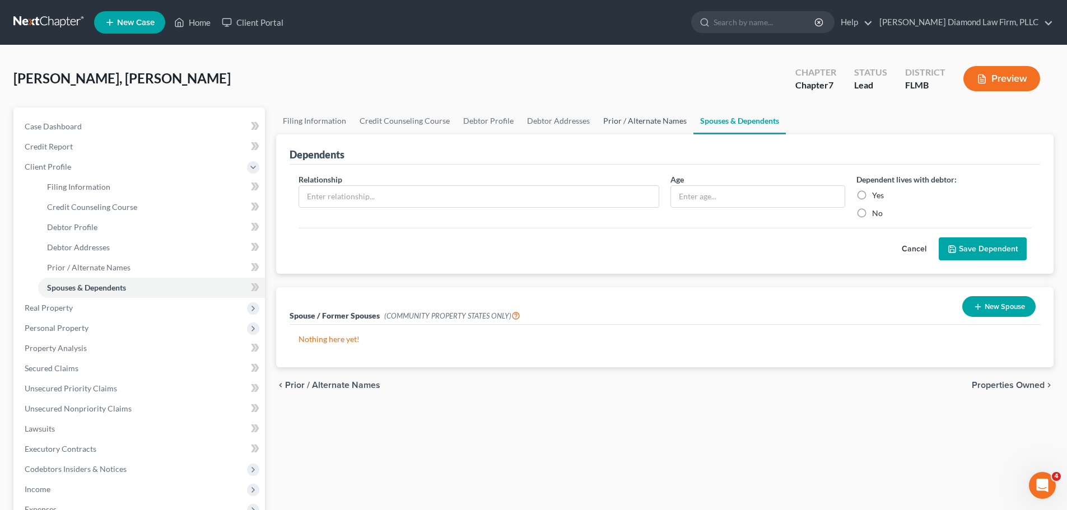
click at [657, 124] on link "Prior / Alternate Names" at bounding box center [644, 121] width 97 height 27
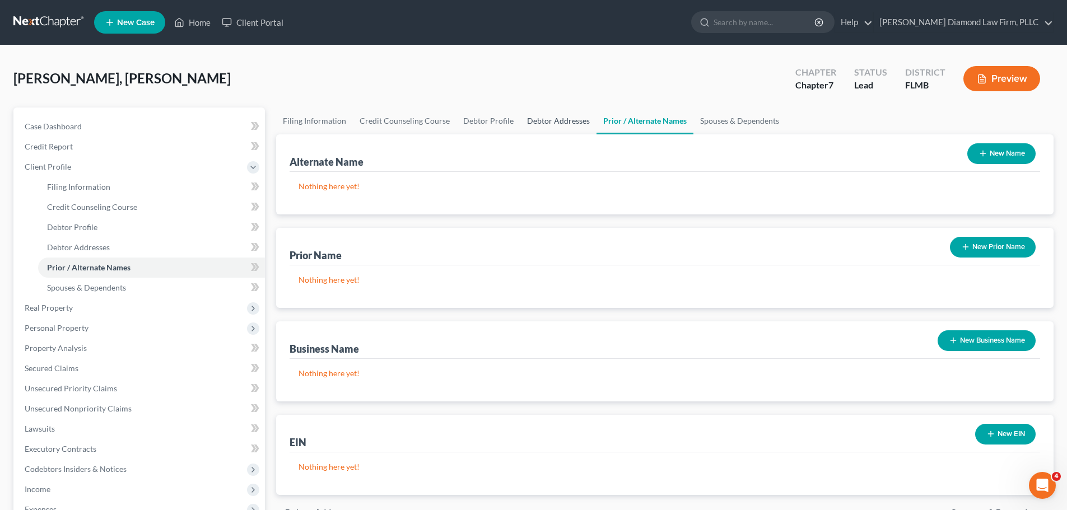
click at [570, 119] on link "Debtor Addresses" at bounding box center [558, 121] width 76 height 27
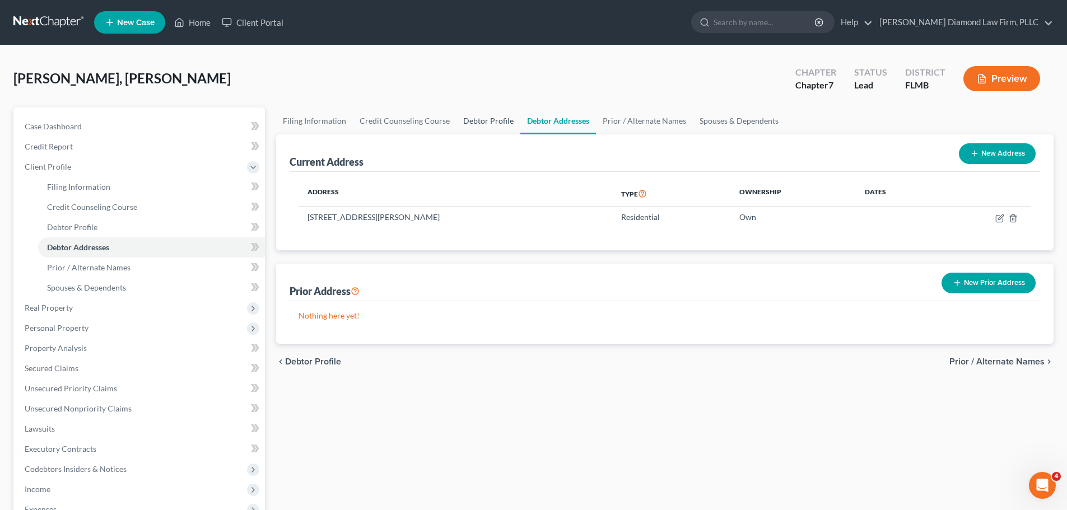
click at [503, 123] on link "Debtor Profile" at bounding box center [488, 121] width 64 height 27
select select "1"
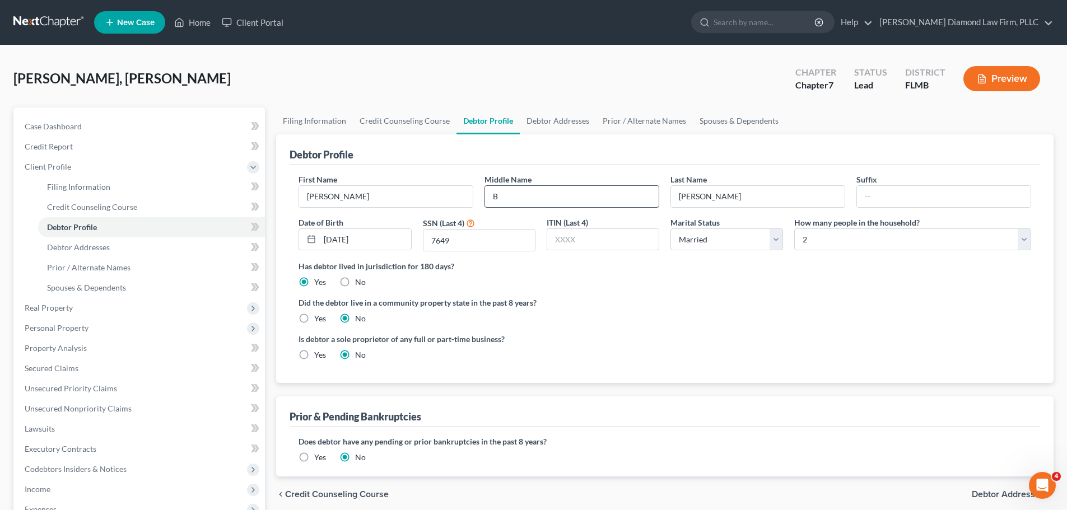
click at [617, 199] on input "B" at bounding box center [572, 196] width 174 height 21
type input "Belle"
drag, startPoint x: 752, startPoint y: 129, endPoint x: 728, endPoint y: 129, distance: 23.5
click at [752, 129] on link "Spouses & Dependents" at bounding box center [739, 121] width 92 height 27
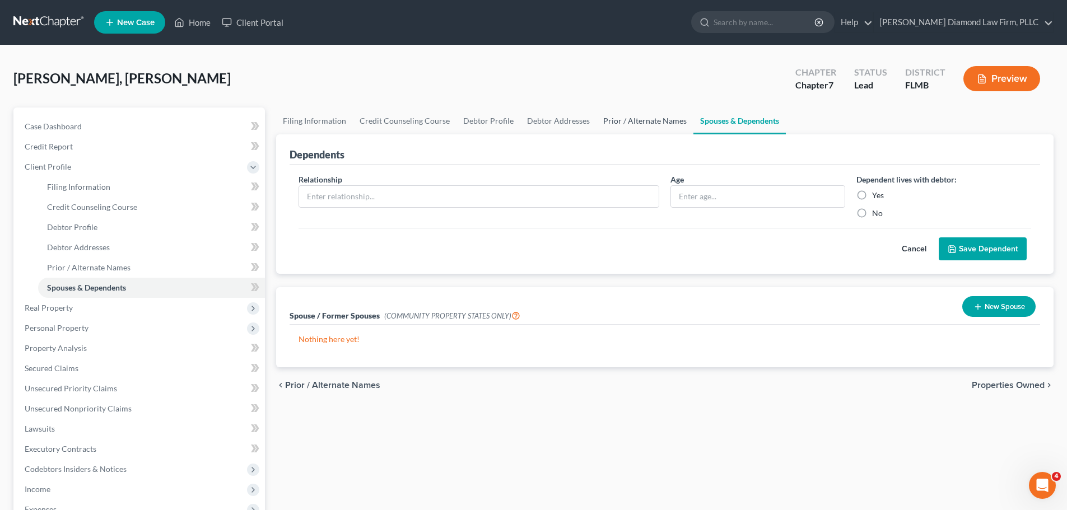
click at [641, 124] on link "Prior / Alternate Names" at bounding box center [644, 121] width 97 height 27
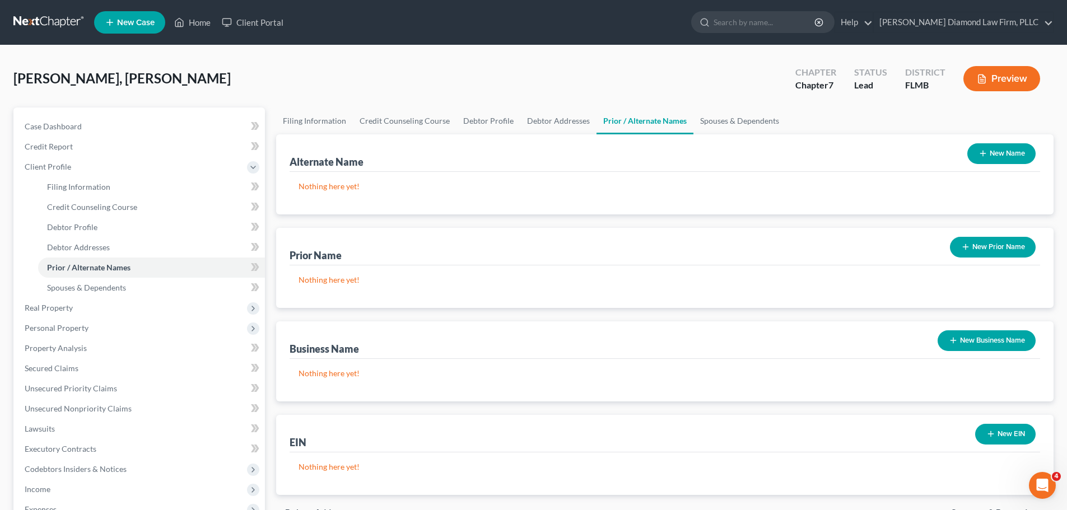
click at [972, 244] on button "New Prior Name" at bounding box center [993, 247] width 86 height 21
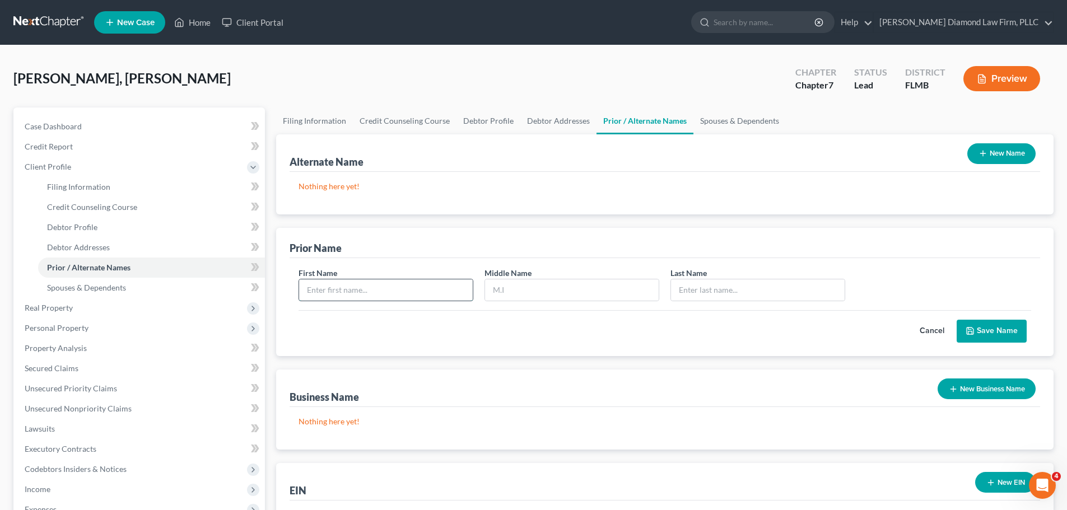
click at [418, 283] on input "text" at bounding box center [386, 289] width 174 height 21
type input "Linda"
type input "B"
type input "LaFaver"
click at [1007, 338] on button "Save Name" at bounding box center [992, 332] width 70 height 24
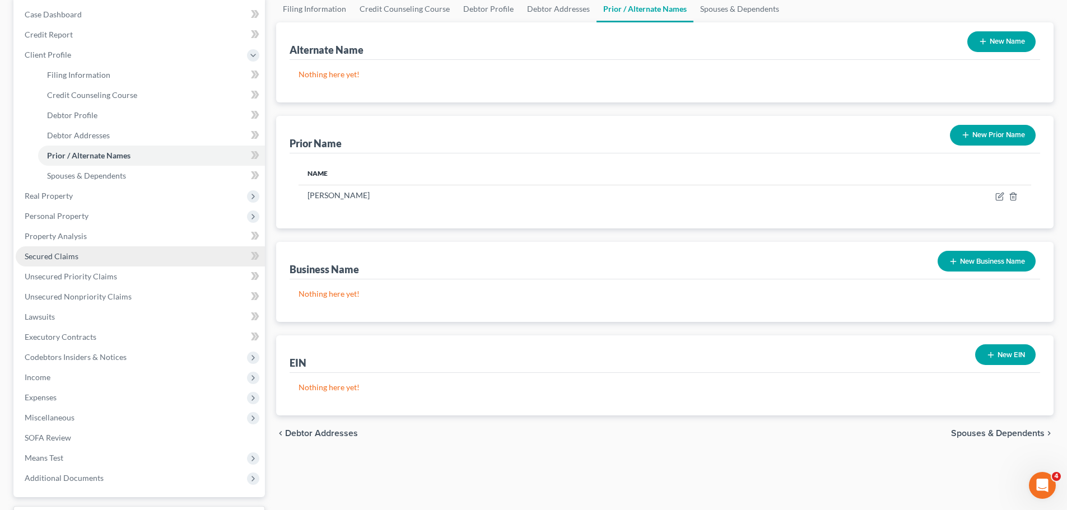
drag, startPoint x: 50, startPoint y: 262, endPoint x: 69, endPoint y: 261, distance: 19.6
click at [50, 262] on link "Secured Claims" at bounding box center [140, 256] width 249 height 20
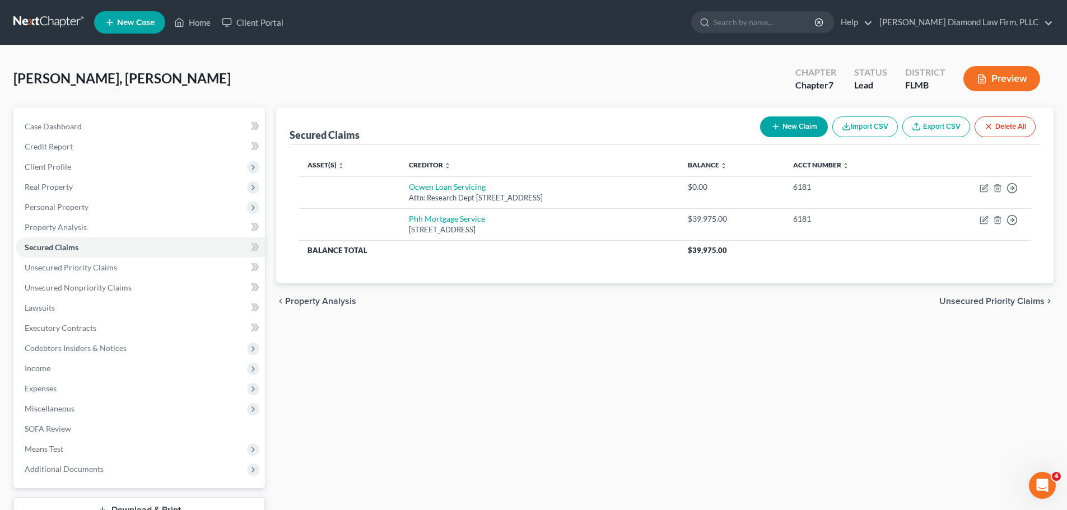
click at [1002, 125] on button "Delete All" at bounding box center [1004, 126] width 61 height 21
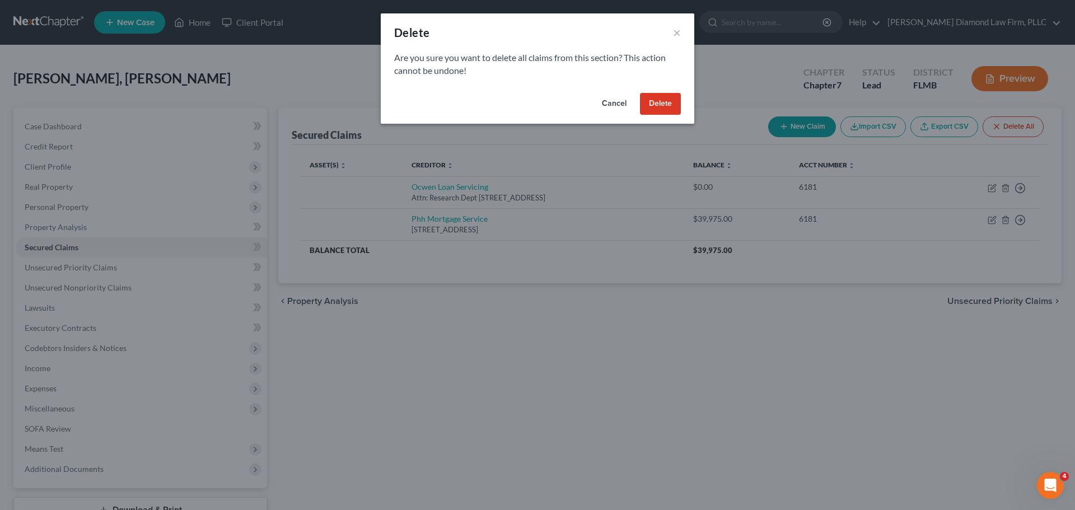
click at [647, 103] on button "Delete" at bounding box center [660, 104] width 41 height 22
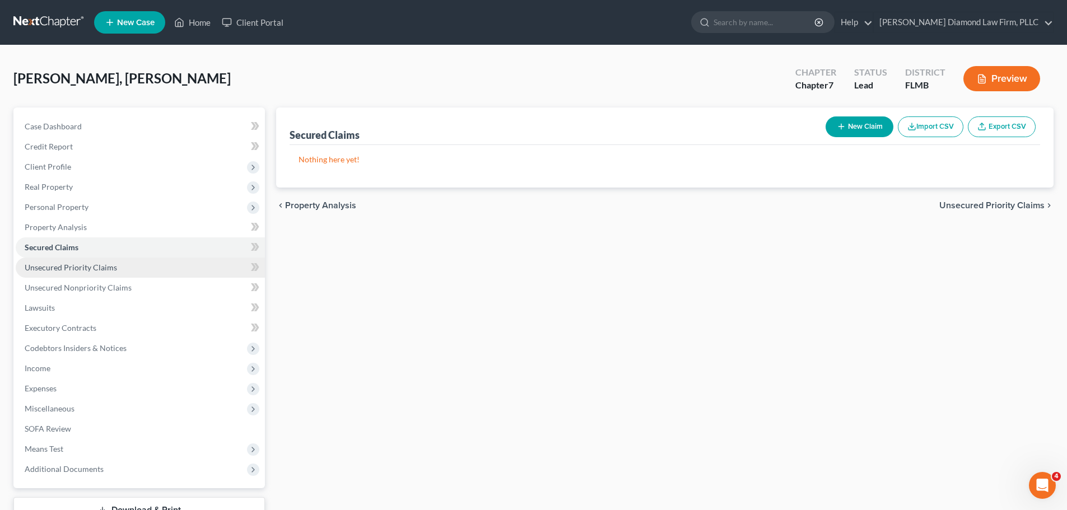
click at [148, 259] on link "Unsecured Priority Claims" at bounding box center [140, 268] width 249 height 20
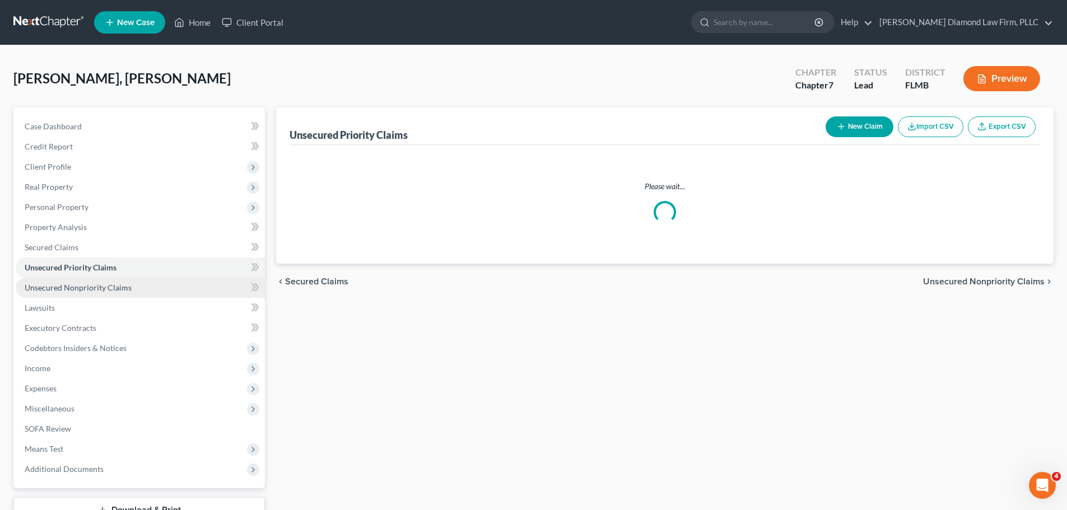
click at [124, 279] on link "Unsecured Nonpriority Claims" at bounding box center [140, 288] width 249 height 20
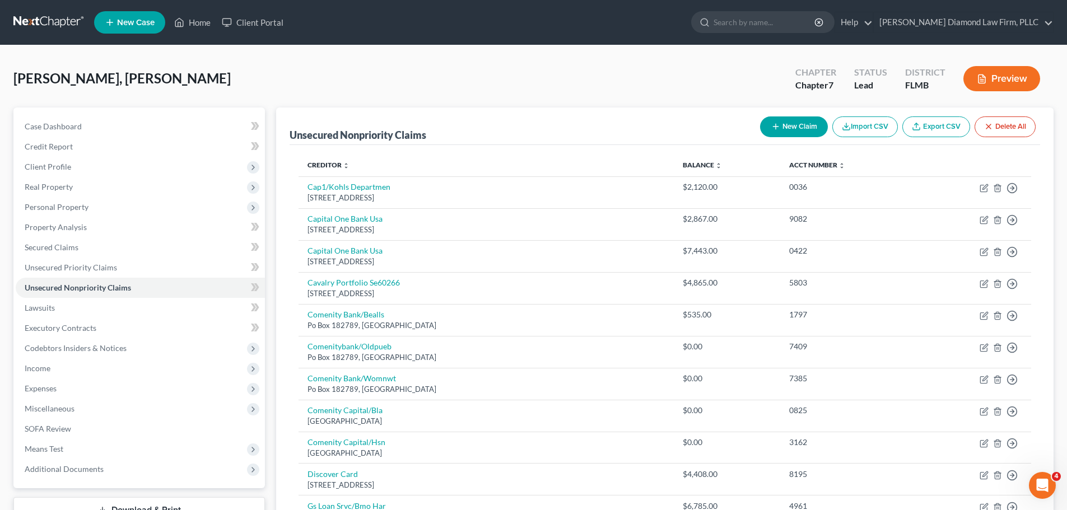
click at [1010, 131] on button "Delete All" at bounding box center [1004, 126] width 61 height 21
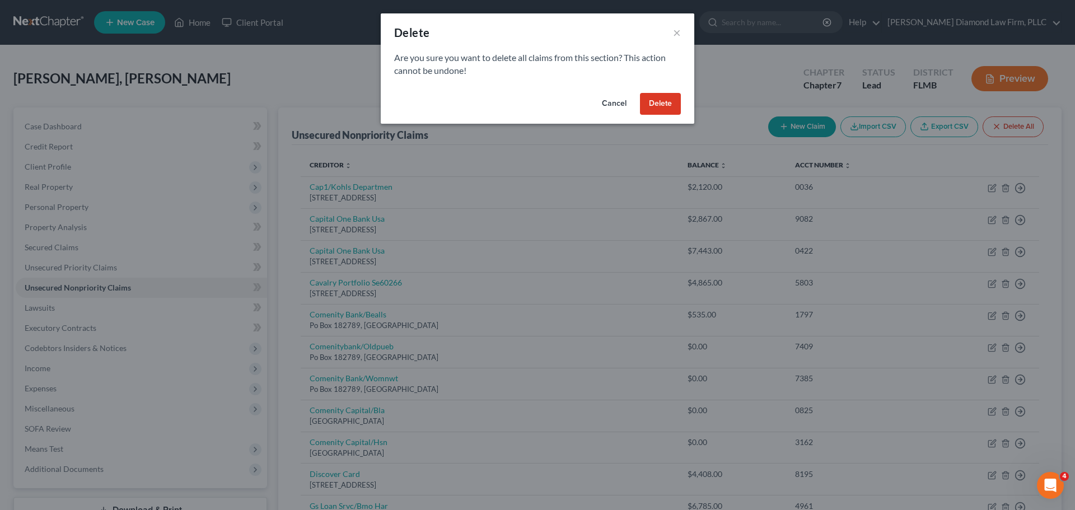
click at [650, 95] on button "Delete" at bounding box center [660, 104] width 41 height 22
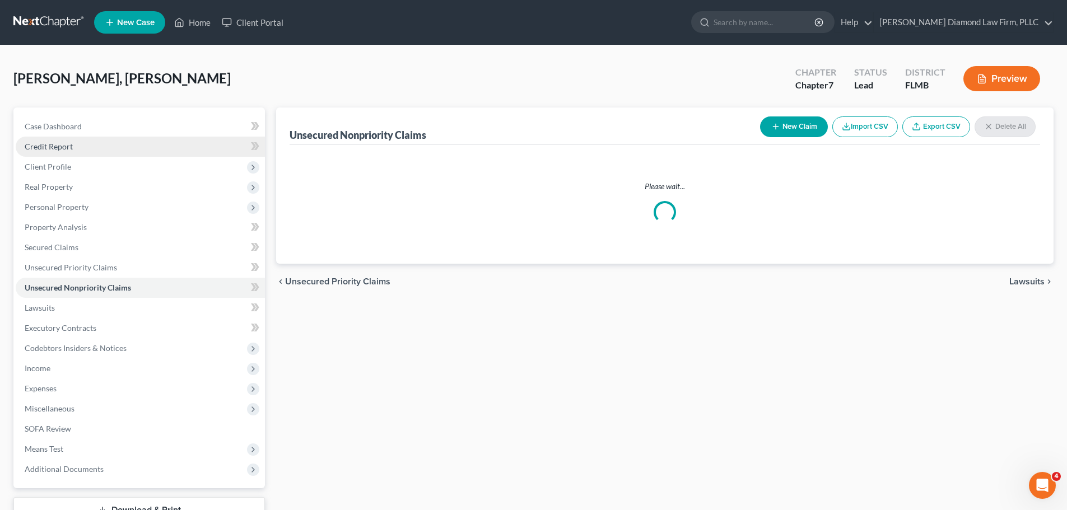
click at [74, 152] on link "Credit Report" at bounding box center [140, 147] width 249 height 20
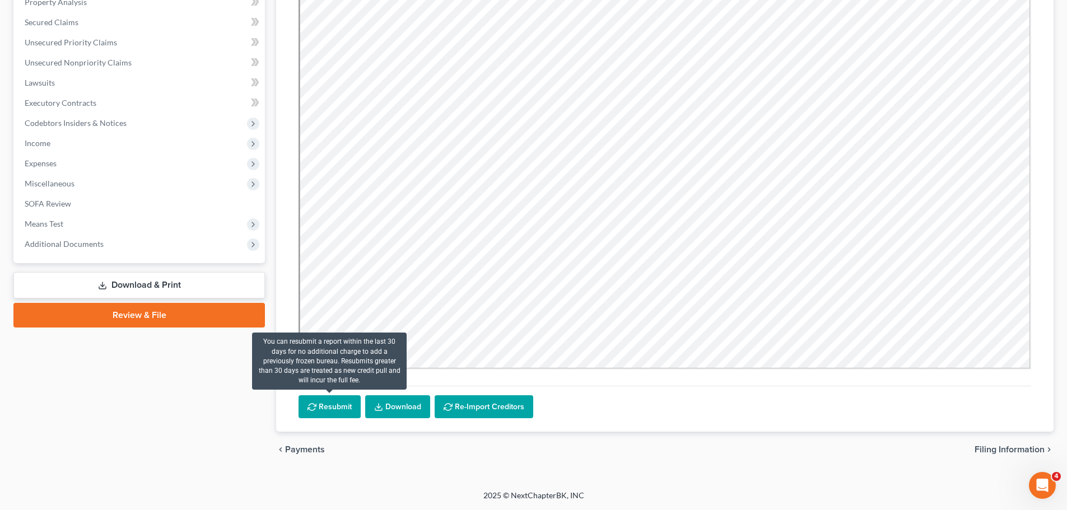
click at [323, 403] on button "Resubmit" at bounding box center [330, 407] width 62 height 24
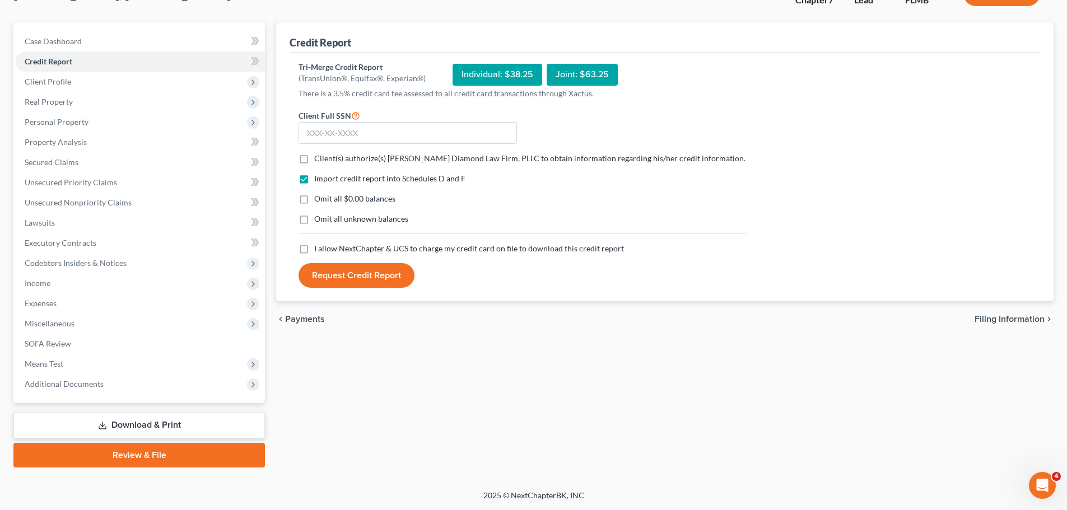
scroll to position [85, 0]
click at [376, 157] on span "Client(s) authorize(s) Ziegler Diamond Law Firm, PLLC to obtain information reg…" at bounding box center [529, 158] width 431 height 10
click at [326, 157] on input "Client(s) authorize(s) Ziegler Diamond Law Firm, PLLC to obtain information reg…" at bounding box center [322, 156] width 7 height 7
checkbox input "true"
click at [406, 247] on span "I allow NextChapter & UCS to charge my credit card on file to download this cre…" at bounding box center [469, 249] width 310 height 10
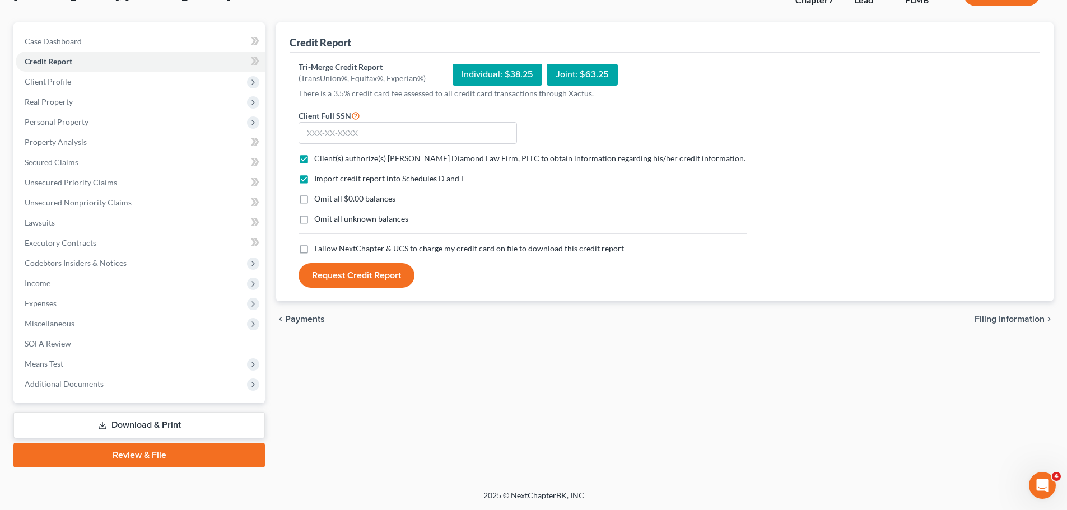
click at [326, 247] on input "I allow NextChapter & UCS to charge my credit card on file to download this cre…" at bounding box center [322, 246] width 7 height 7
checkbox input "true"
click at [397, 130] on input "text" at bounding box center [408, 133] width 218 height 22
click at [341, 137] on input "text" at bounding box center [408, 133] width 218 height 22
type input "188-38-7649"
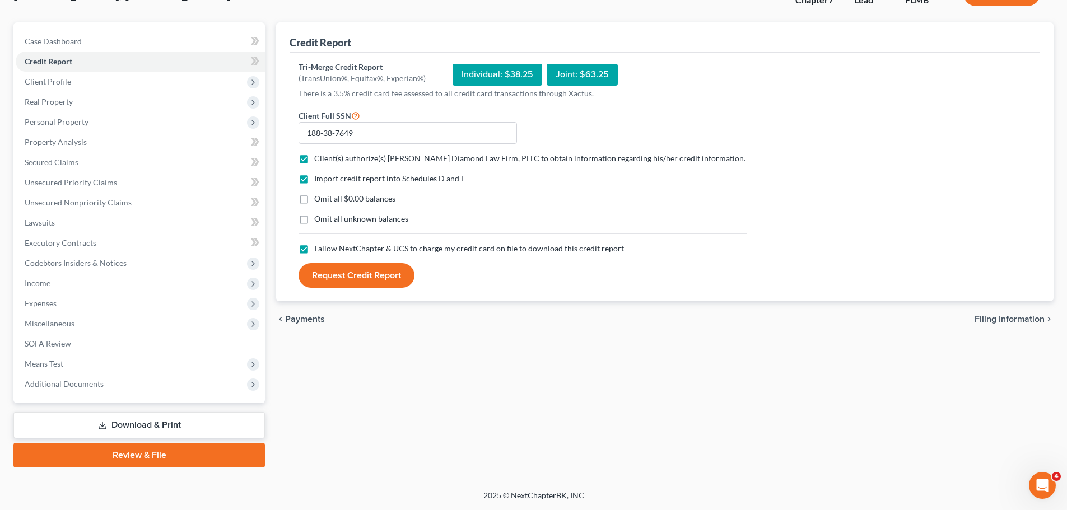
click at [391, 285] on button "Request Credit Report" at bounding box center [357, 275] width 116 height 25
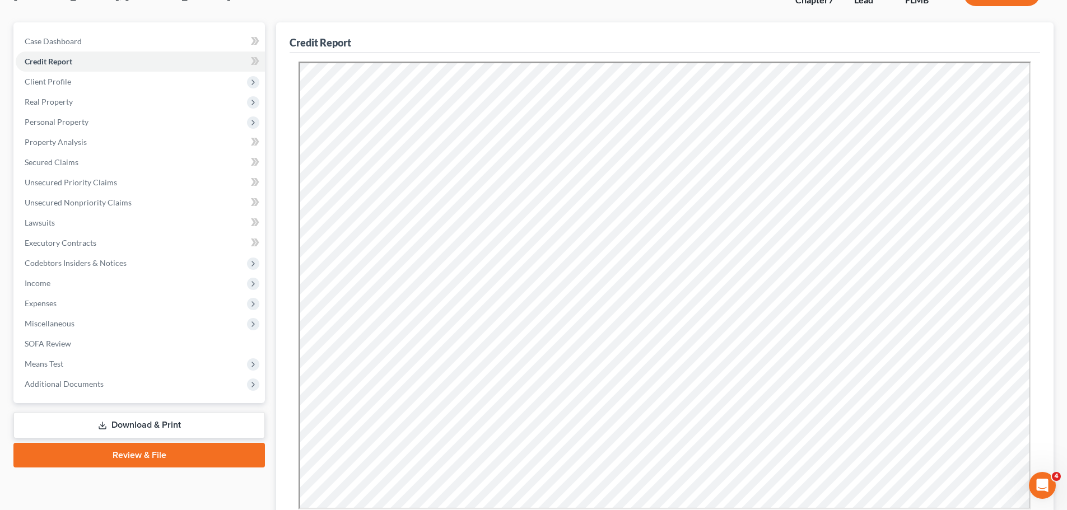
scroll to position [0, 0]
click at [120, 161] on link "Secured Claims" at bounding box center [140, 162] width 249 height 20
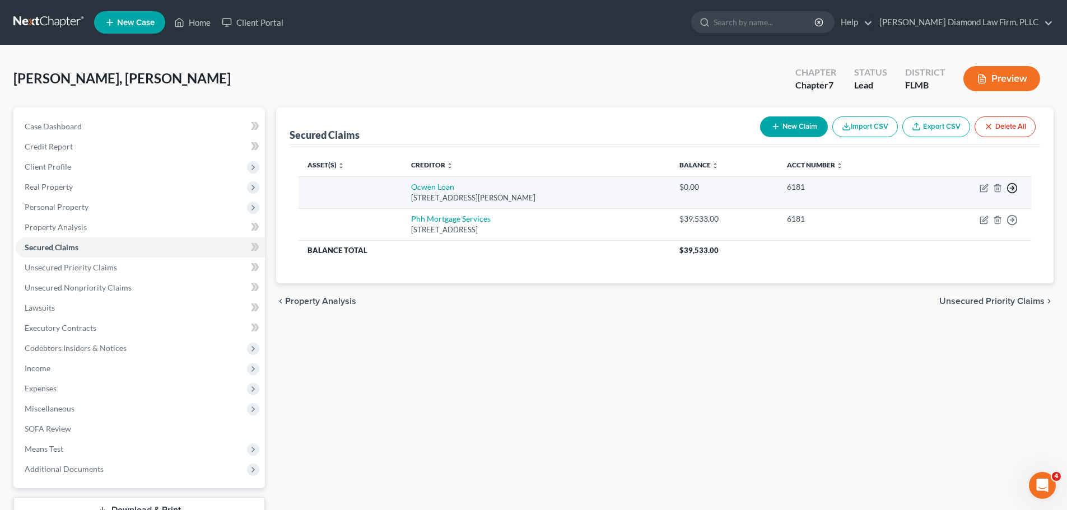
click at [1011, 187] on icon "button" at bounding box center [1011, 188] width 11 height 11
click at [946, 214] on link "Move to F" at bounding box center [961, 215] width 94 height 19
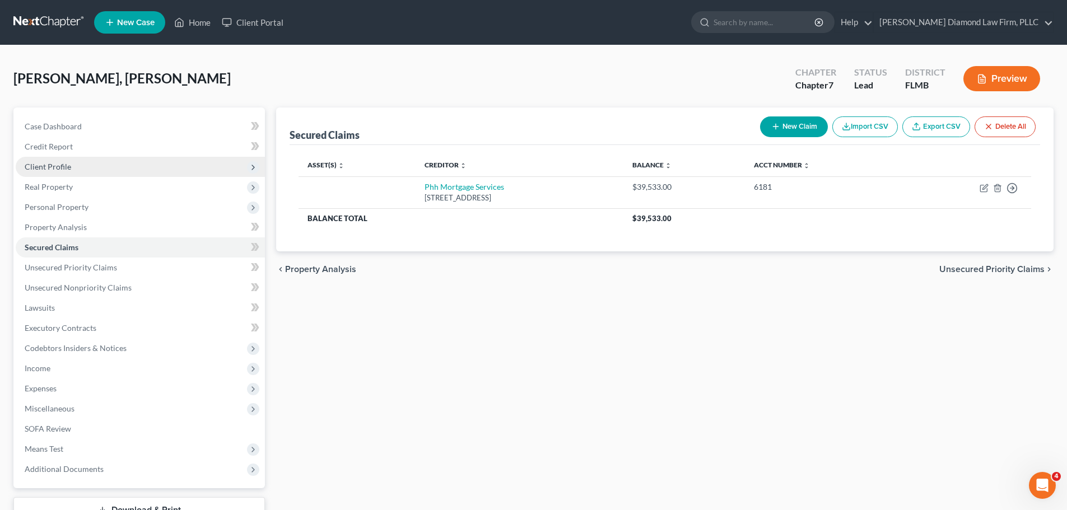
click at [55, 171] on span "Client Profile" at bounding box center [48, 167] width 46 height 10
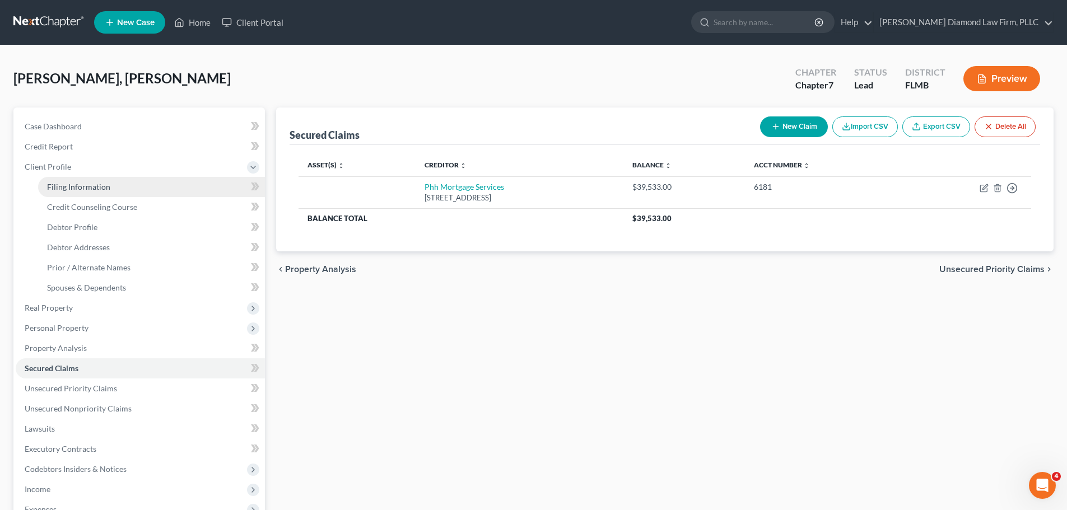
click at [58, 180] on link "Filing Information" at bounding box center [151, 187] width 227 height 20
select select "1"
select select "0"
select select "15"
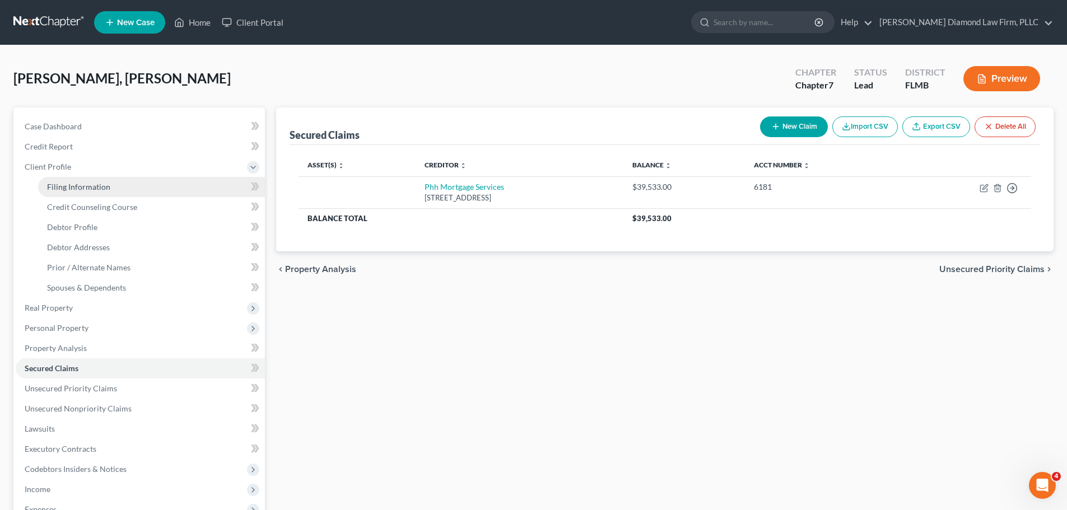
select select "0"
select select "9"
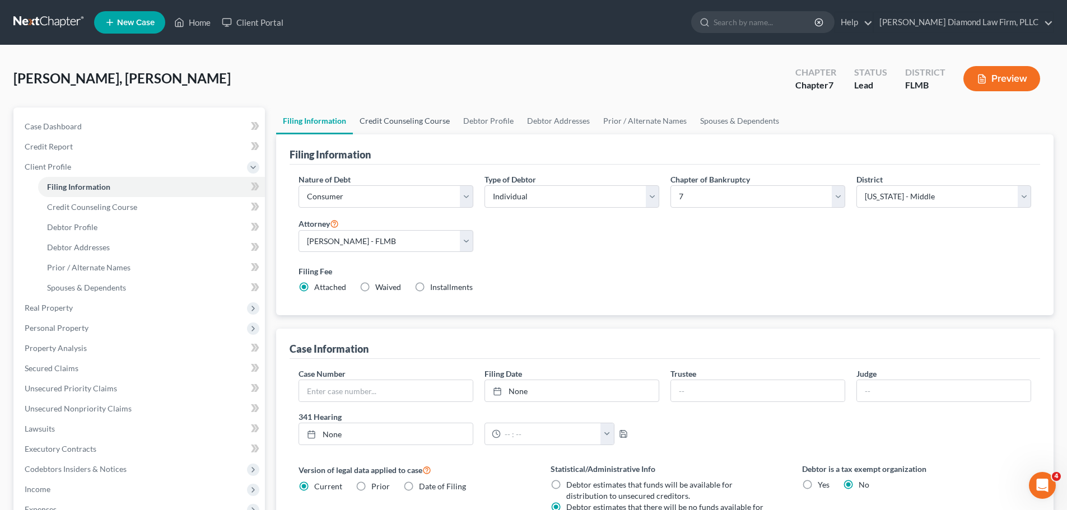
click at [385, 127] on link "Credit Counseling Course" at bounding box center [405, 121] width 104 height 27
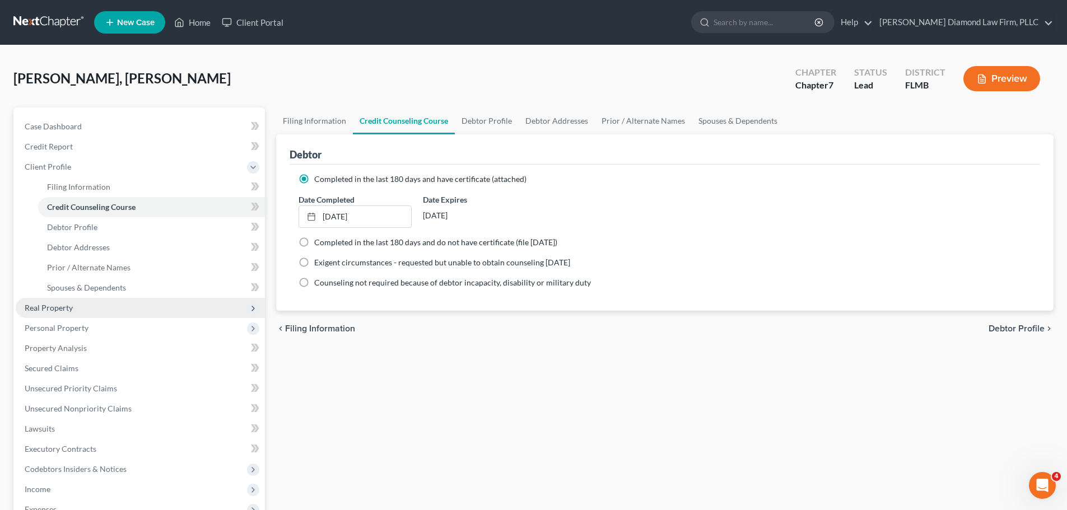
click at [87, 307] on span "Real Property" at bounding box center [140, 308] width 249 height 20
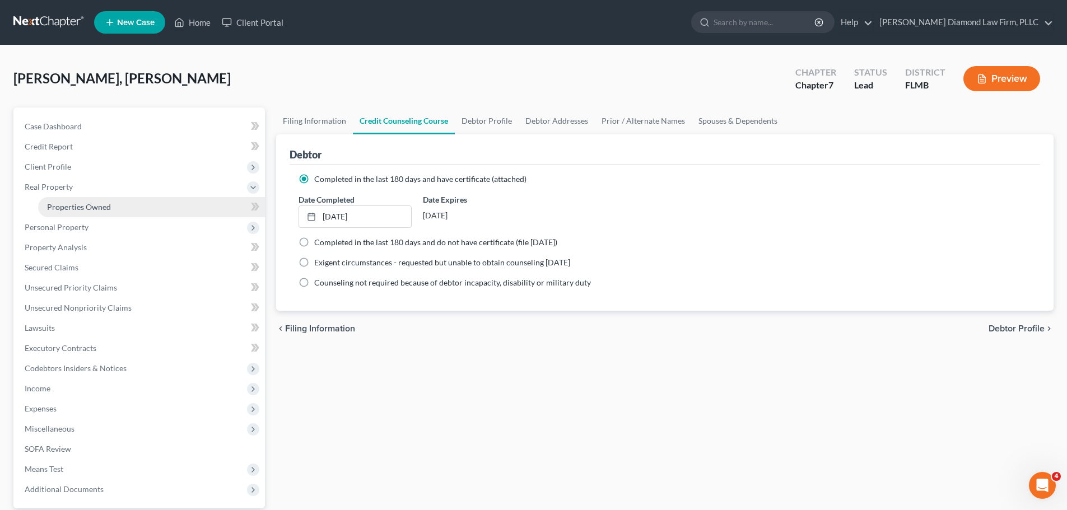
click at [82, 212] on link "Properties Owned" at bounding box center [151, 207] width 227 height 20
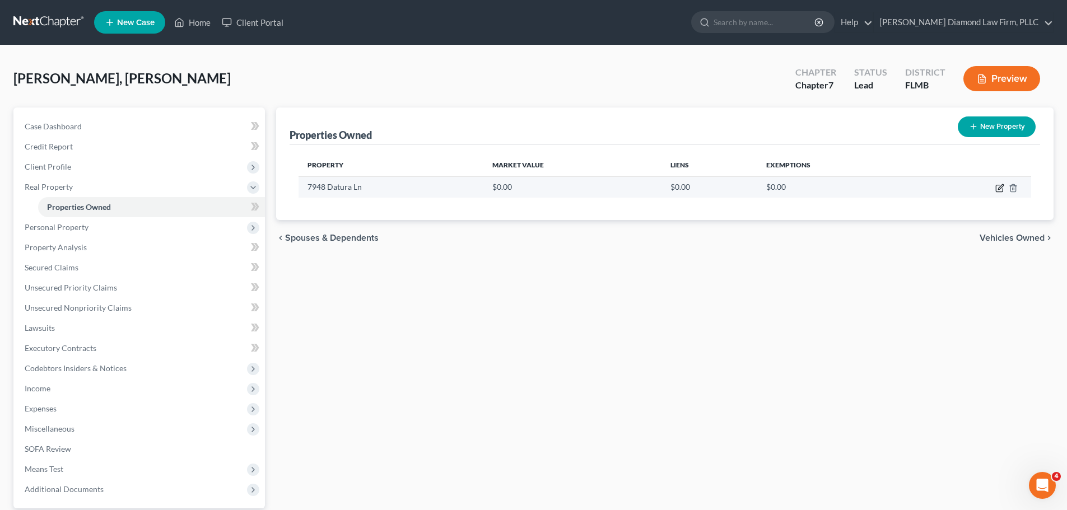
click at [999, 188] on icon "button" at bounding box center [1000, 186] width 5 height 5
select select "9"
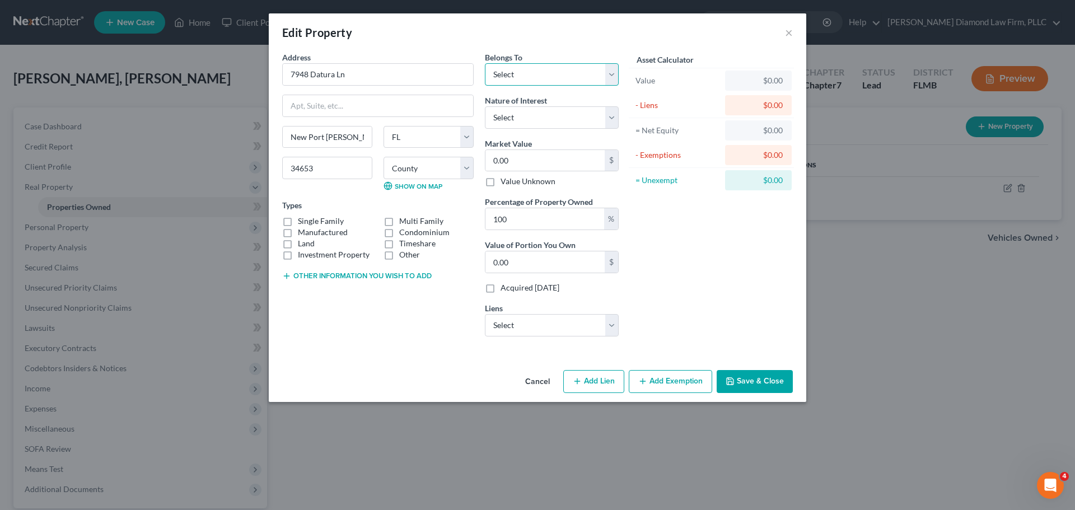
click at [538, 82] on select "Select Debtor 1 Only Debtor 2 Only Debtor 1 And Debtor 2 Only At Least One Of T…" at bounding box center [552, 74] width 134 height 22
select select "3"
click at [485, 63] on select "Select Debtor 1 Only Debtor 2 Only Debtor 1 And Debtor 2 Only At Least One Of T…" at bounding box center [552, 74] width 134 height 22
click at [537, 119] on select "Select Fee Simple Joint Tenant Life Estate Equitable Interest Future Interest T…" at bounding box center [552, 117] width 134 height 22
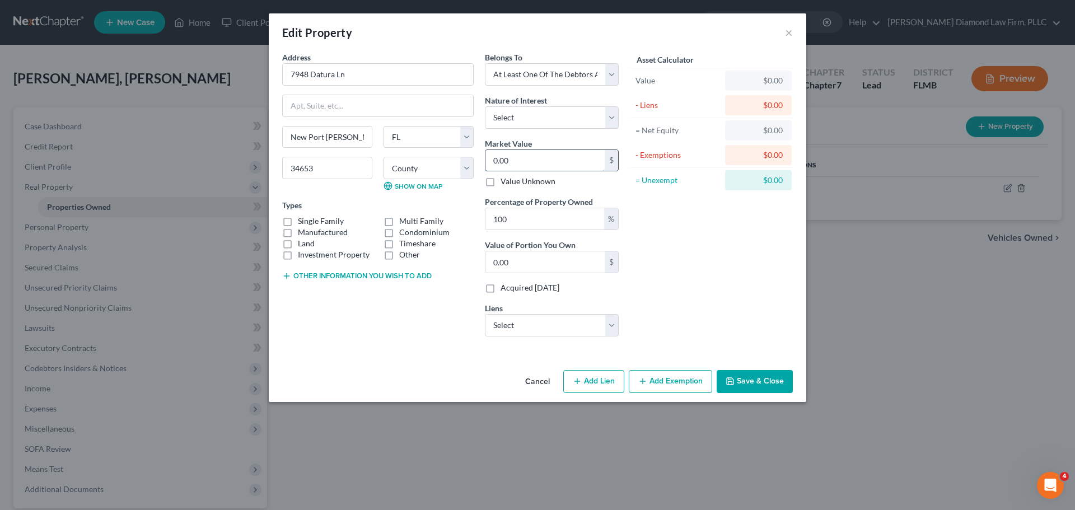
click at [535, 155] on input "0.00" at bounding box center [545, 160] width 119 height 21
type input "2"
type input "2.00"
type input "22"
type input "22.00"
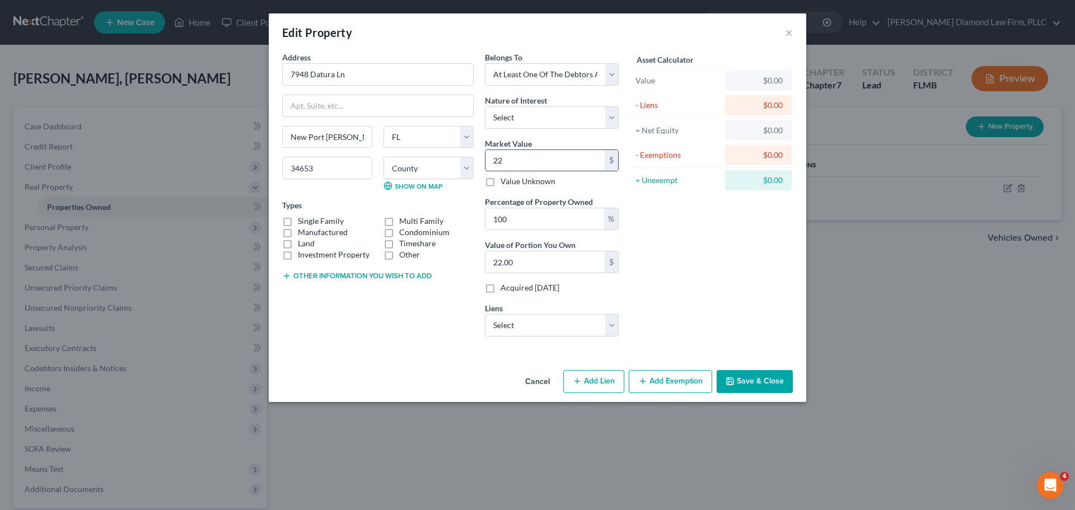
type input "228"
type input "228.00"
type input "2289"
type input "2,289.00"
type input "2,2890"
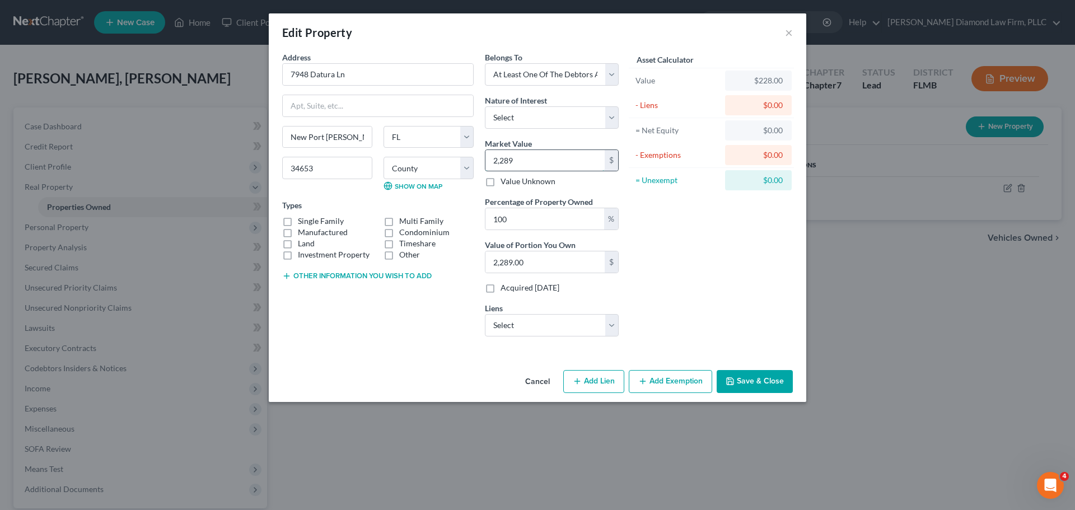
type input "22,890.00"
type input "22,8900"
type input "228,900.00"
type input "228,900"
click at [545, 328] on select "Select Phh Mortgage Services - $39,533.00" at bounding box center [552, 325] width 134 height 22
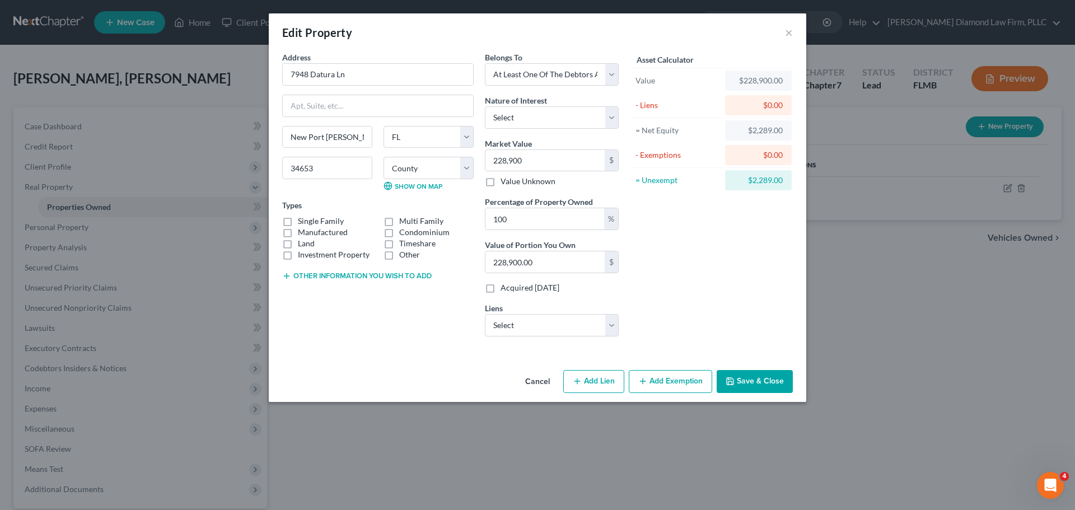
select select "33"
select select "0"
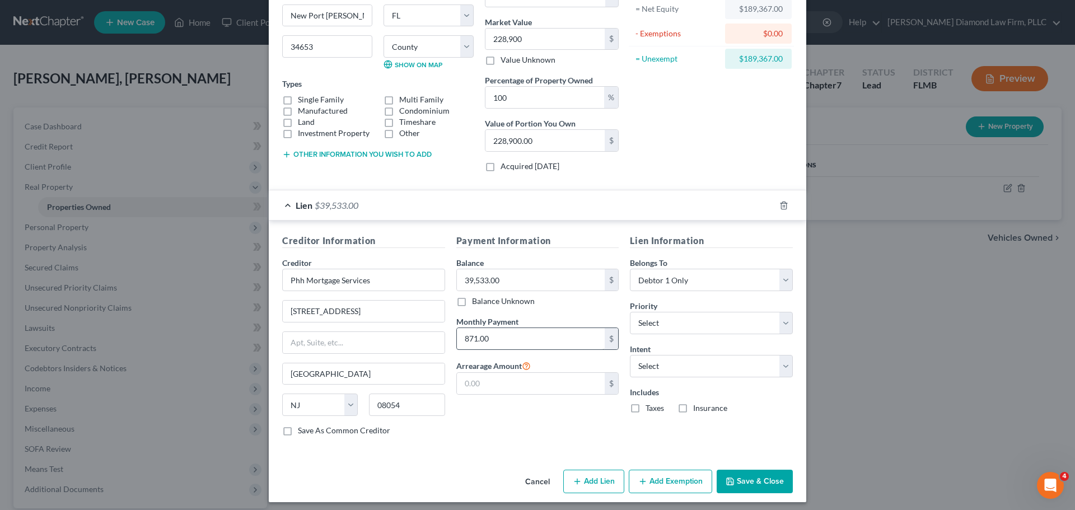
scroll to position [127, 0]
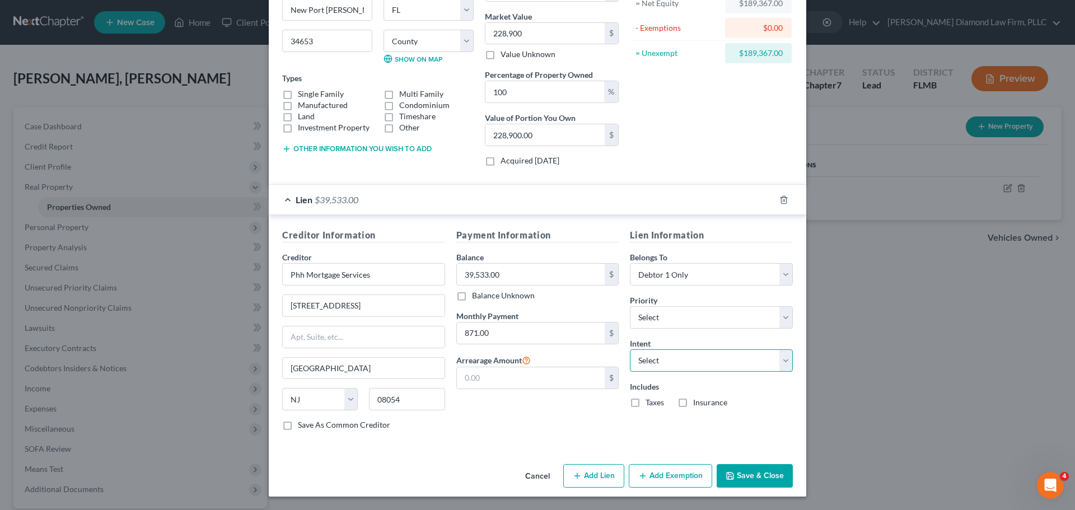
click at [728, 358] on select "Select Surrender Redeem Reaffirm Avoid Other" at bounding box center [711, 360] width 163 height 22
select select "2"
click at [630, 349] on select "Select Surrender Redeem Reaffirm Avoid Other" at bounding box center [711, 360] width 163 height 22
click at [650, 405] on label "Taxes" at bounding box center [655, 402] width 18 height 11
click at [650, 404] on input "Taxes" at bounding box center [653, 400] width 7 height 7
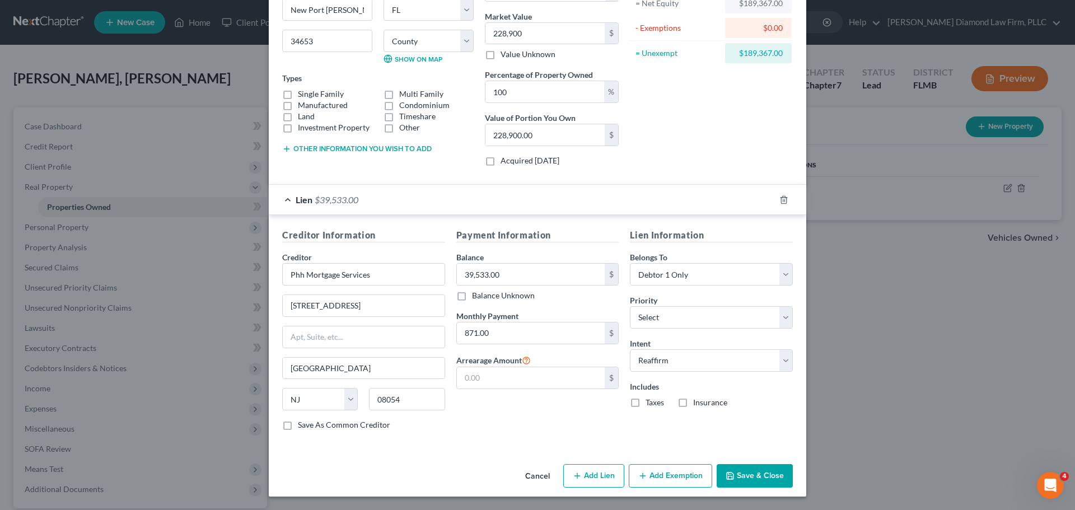
checkbox input "true"
click at [693, 405] on label "Insurance" at bounding box center [710, 402] width 34 height 11
click at [698, 404] on input "Insurance" at bounding box center [701, 400] width 7 height 7
checkbox input "true"
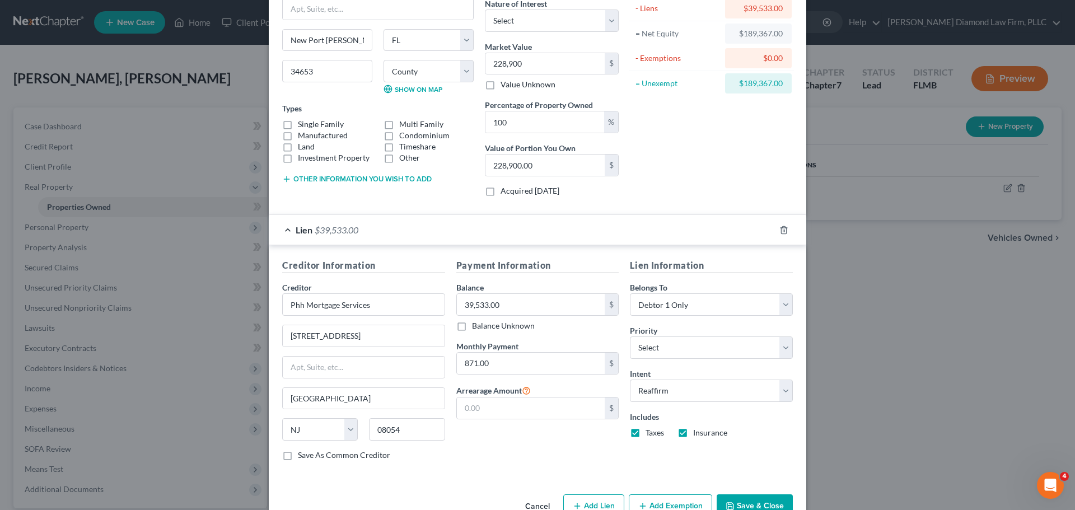
scroll to position [71, 0]
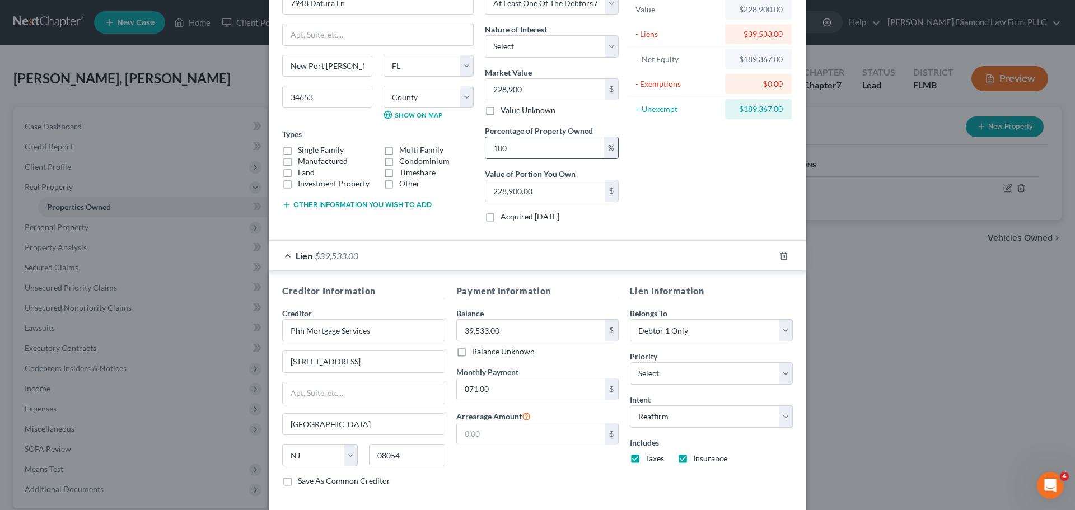
click at [521, 146] on input "100" at bounding box center [545, 147] width 119 height 21
drag, startPoint x: 511, startPoint y: 152, endPoint x: 485, endPoint y: 151, distance: 26.3
click at [486, 151] on input "100" at bounding box center [545, 147] width 119 height 21
type input "5"
type input "11,445.00"
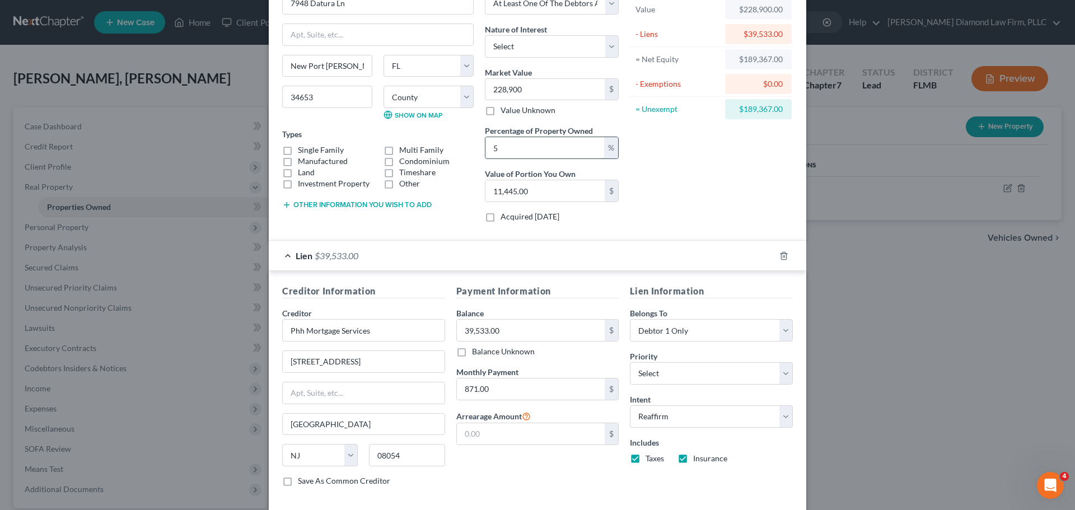
type input "50"
type input "114,450.00"
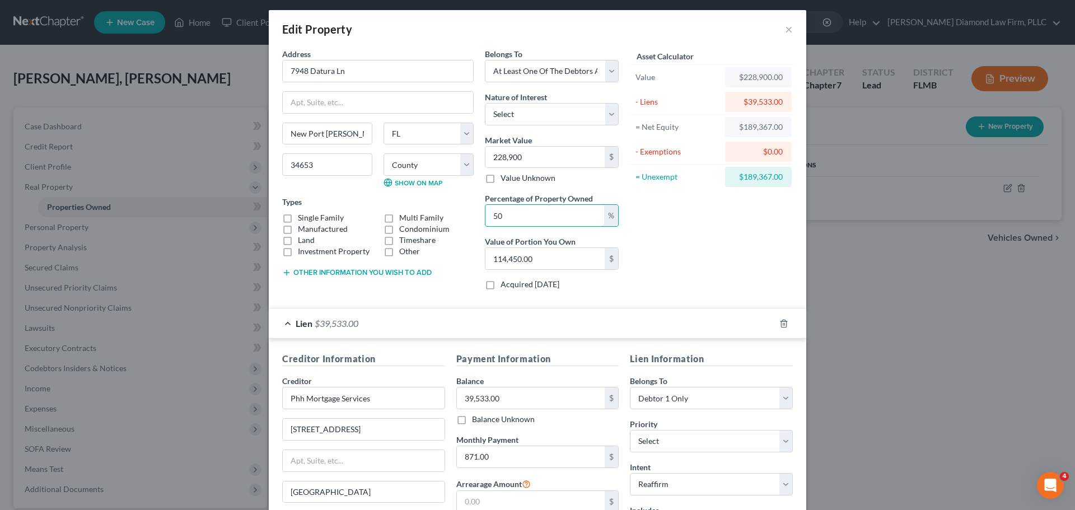
scroll to position [0, 0]
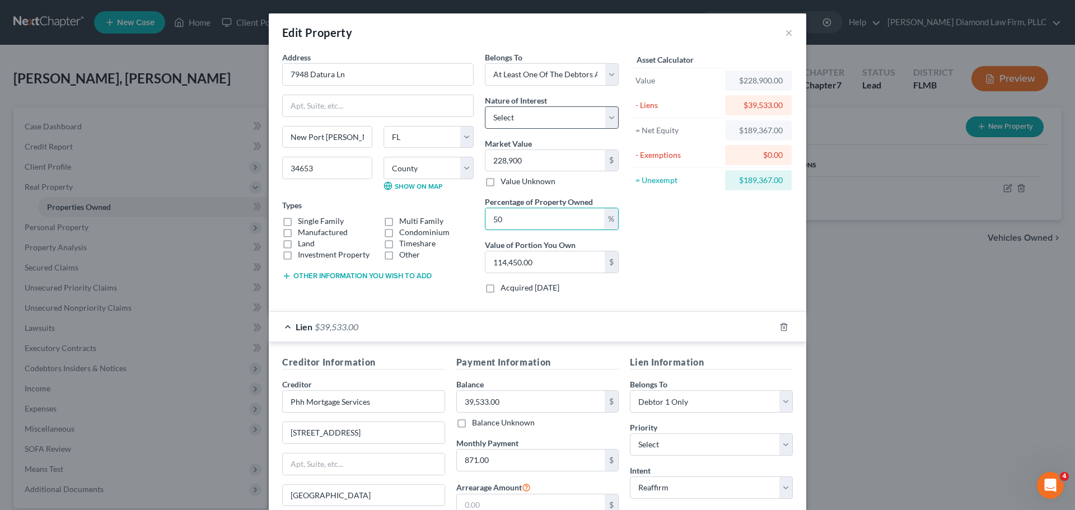
type input "50"
click at [543, 114] on select "Select Fee Simple Joint Tenant Life Estate Equitable Interest Future Interest T…" at bounding box center [552, 117] width 134 height 22
select select "0"
click at [485, 106] on select "Select Fee Simple Joint Tenant Life Estate Equitable Interest Future Interest T…" at bounding box center [552, 117] width 134 height 22
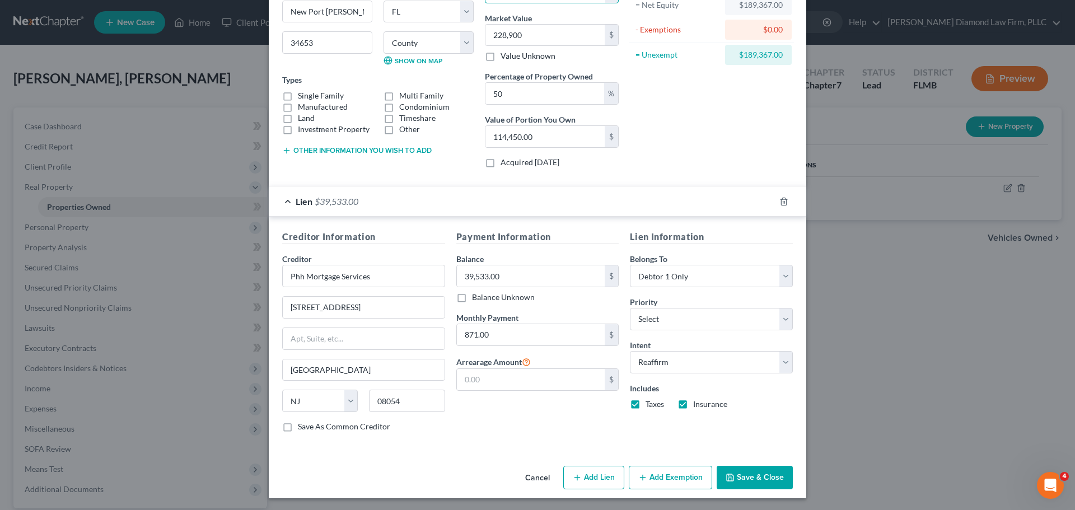
scroll to position [127, 0]
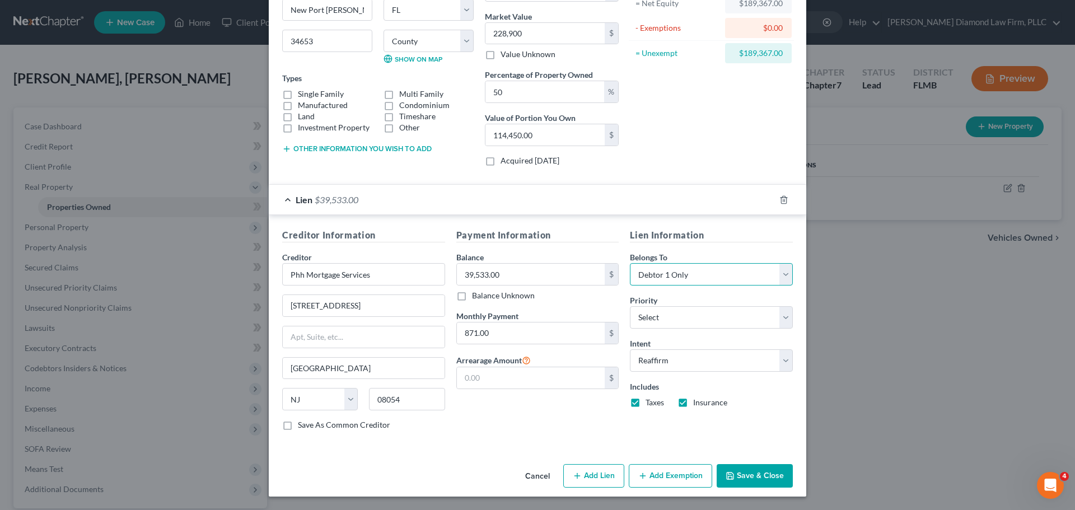
click at [686, 273] on select "Select Debtor 1 Only Debtor 2 Only Debtor 1 And Debtor 2 Only At Least One Of T…" at bounding box center [711, 274] width 163 height 22
click at [660, 264] on select "Select Debtor 1 Only Debtor 2 Only Debtor 1 And Debtor 2 Only At Least One Of T…" at bounding box center [711, 274] width 163 height 22
select select "3"
click at [630, 263] on select "Select Debtor 1 Only Debtor 2 Only Debtor 1 And Debtor 2 Only At Least One Of T…" at bounding box center [711, 274] width 163 height 22
click at [758, 465] on button "Save & Close" at bounding box center [755, 476] width 76 height 24
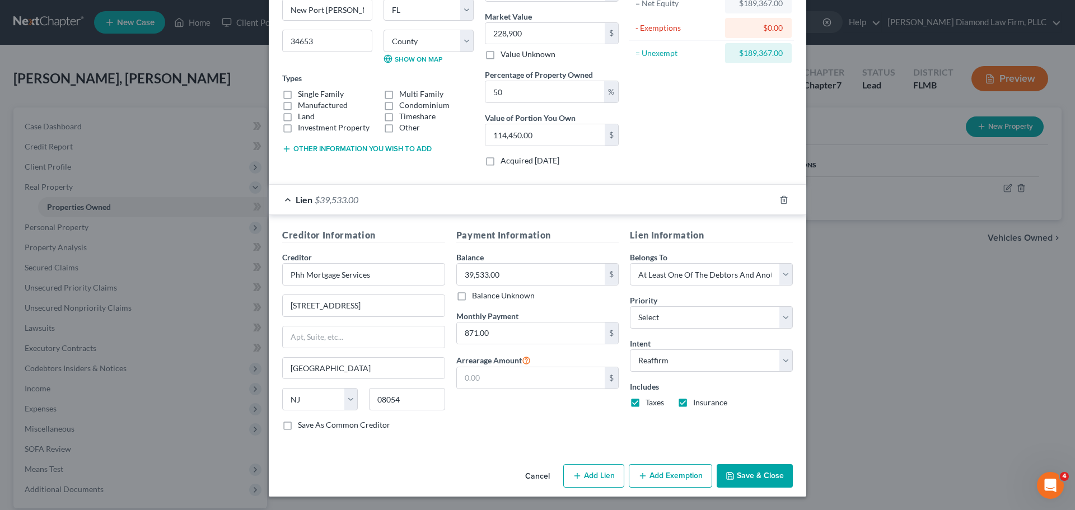
click at [758, 468] on button "Save & Close" at bounding box center [755, 476] width 76 height 24
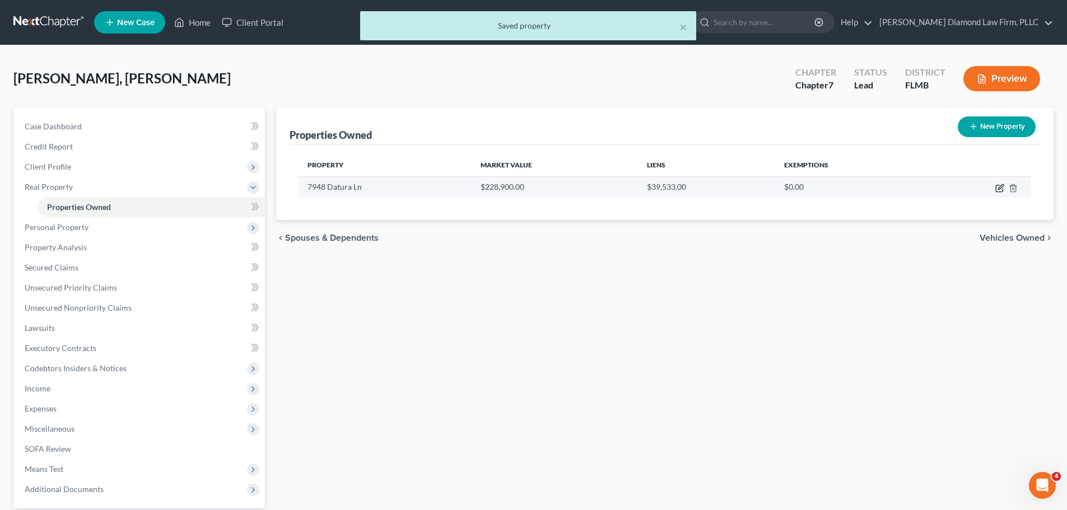
click at [998, 190] on icon "button" at bounding box center [999, 188] width 9 height 9
select select "9"
select select "50"
select select "3"
select select "0"
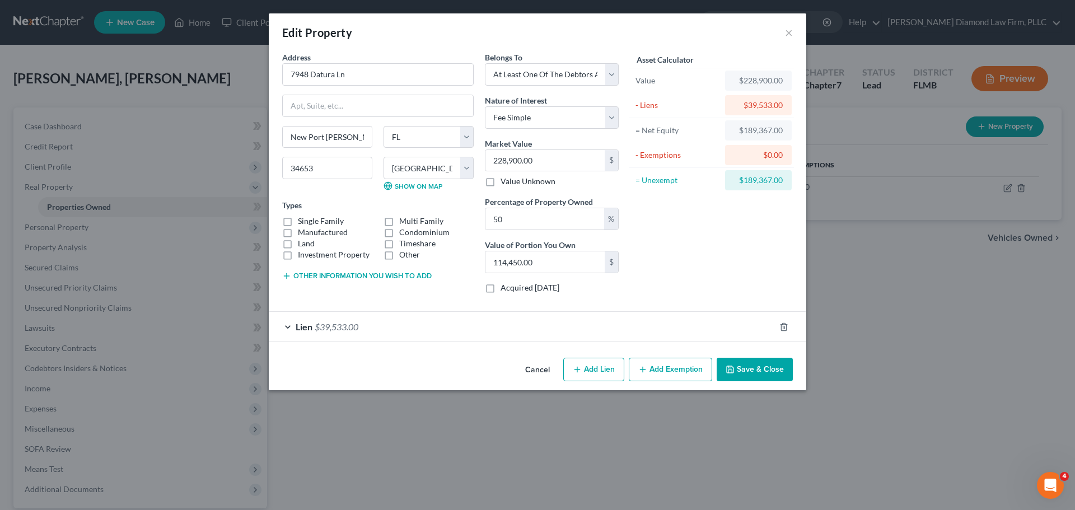
click at [661, 377] on button "Add Exemption" at bounding box center [670, 370] width 83 height 24
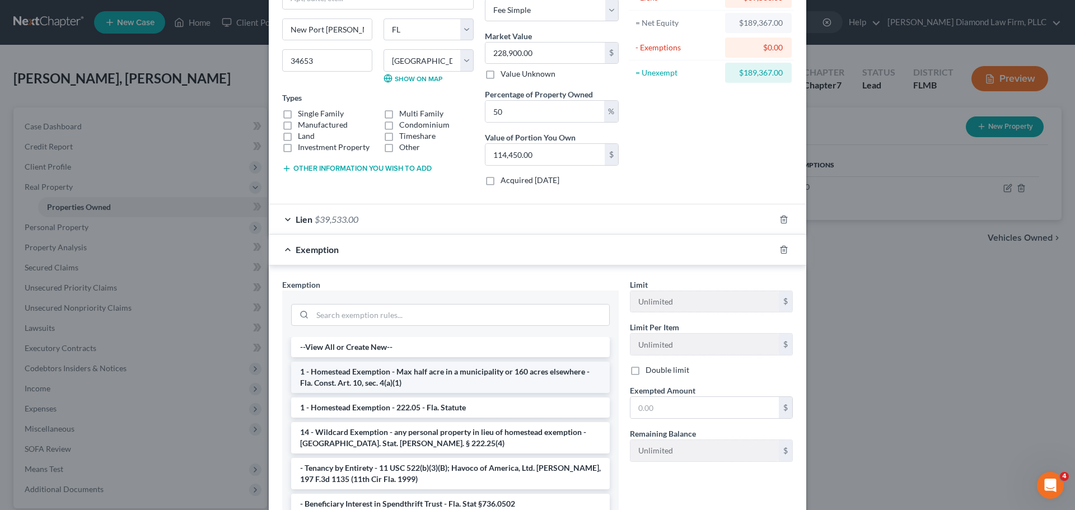
scroll to position [112, 0]
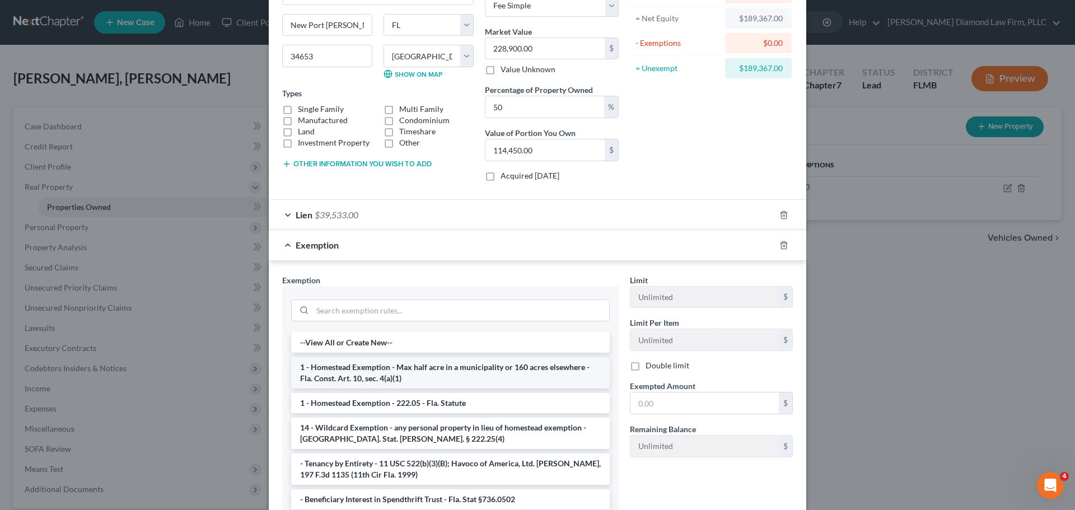
click at [499, 374] on li "1 - Homestead Exemption - Max half acre in a municipality or 160 acres elsewher…" at bounding box center [450, 372] width 319 height 31
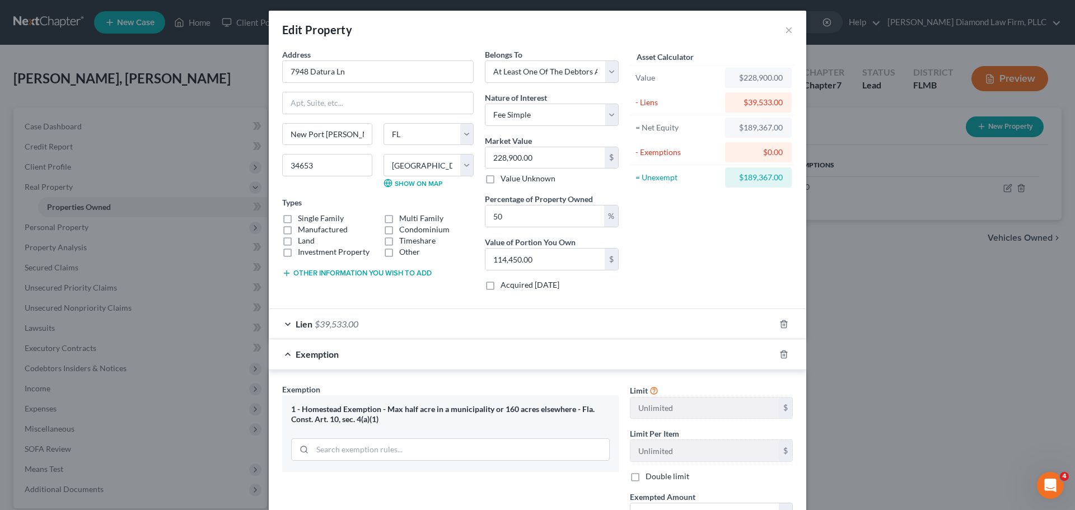
scroll to position [0, 0]
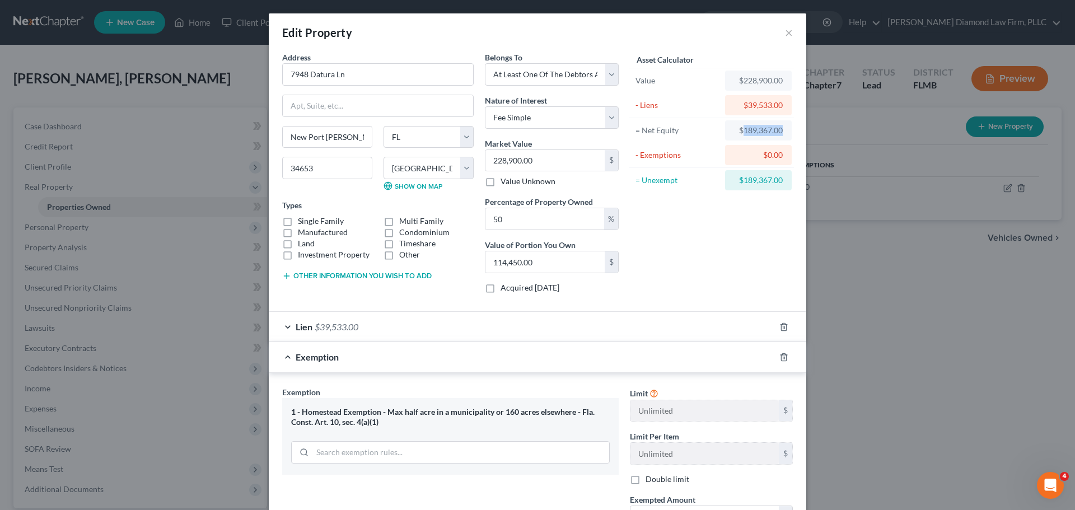
drag, startPoint x: 739, startPoint y: 133, endPoint x: 782, endPoint y: 133, distance: 43.1
click at [782, 133] on div "$189,367.00" at bounding box center [758, 130] width 67 height 20
copy div "189,367.00"
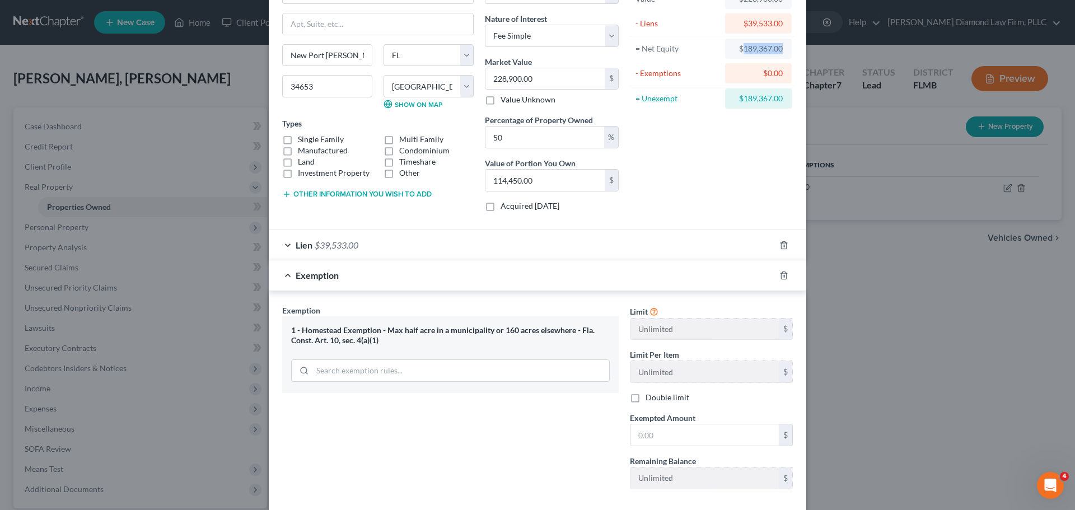
scroll to position [141, 0]
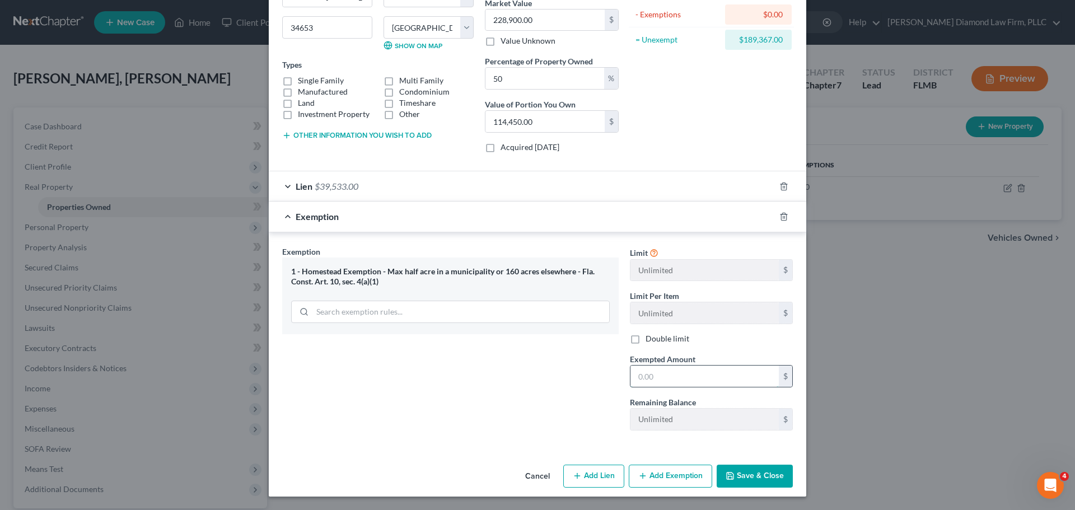
click at [680, 379] on input "text" at bounding box center [705, 376] width 148 height 21
paste input "189,367.00"
type input "189,367.00"
click at [735, 472] on button "Save & Close" at bounding box center [755, 477] width 76 height 24
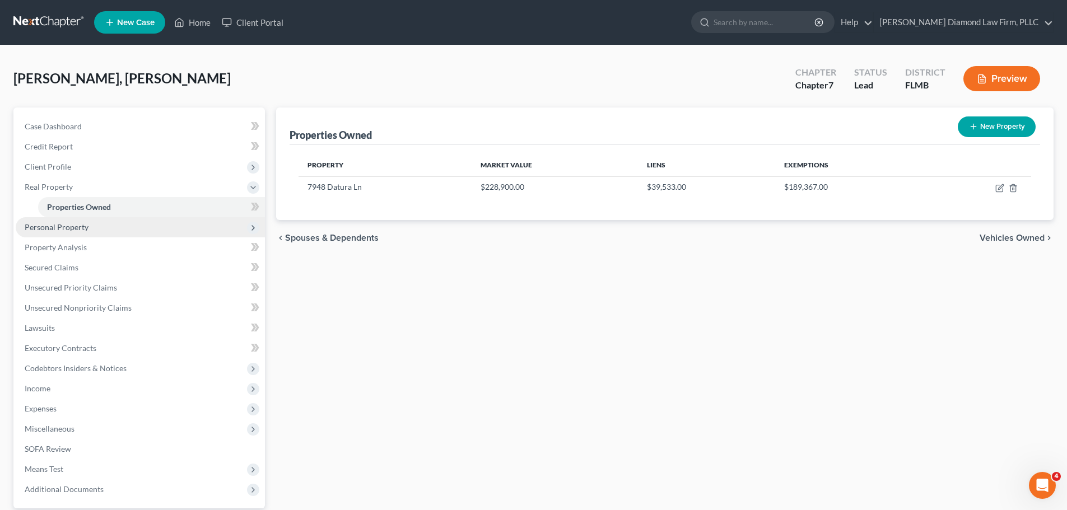
click at [105, 224] on span "Personal Property" at bounding box center [140, 227] width 249 height 20
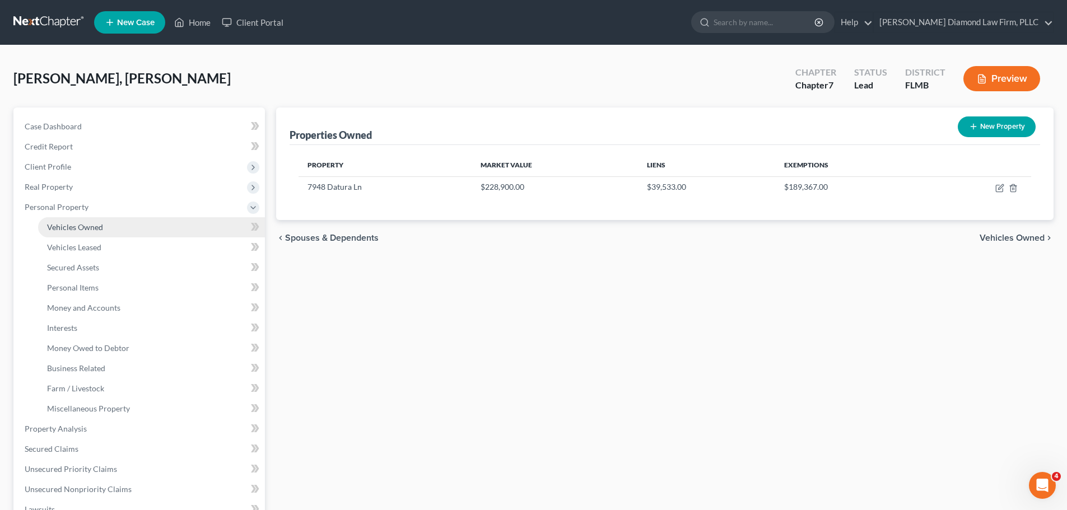
click at [76, 221] on link "Vehicles Owned" at bounding box center [151, 227] width 227 height 20
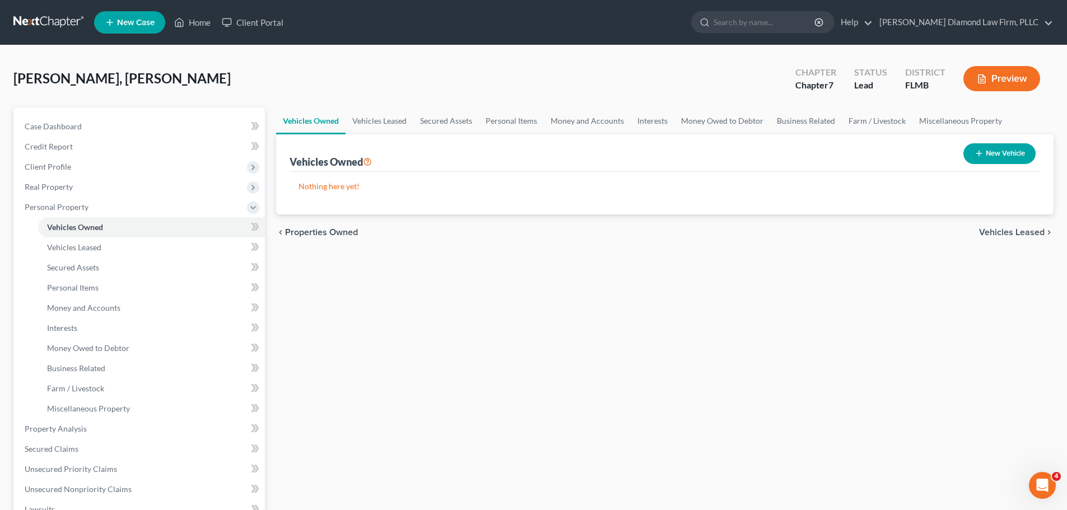
click at [978, 151] on icon "button" at bounding box center [978, 153] width 9 height 9
select select "0"
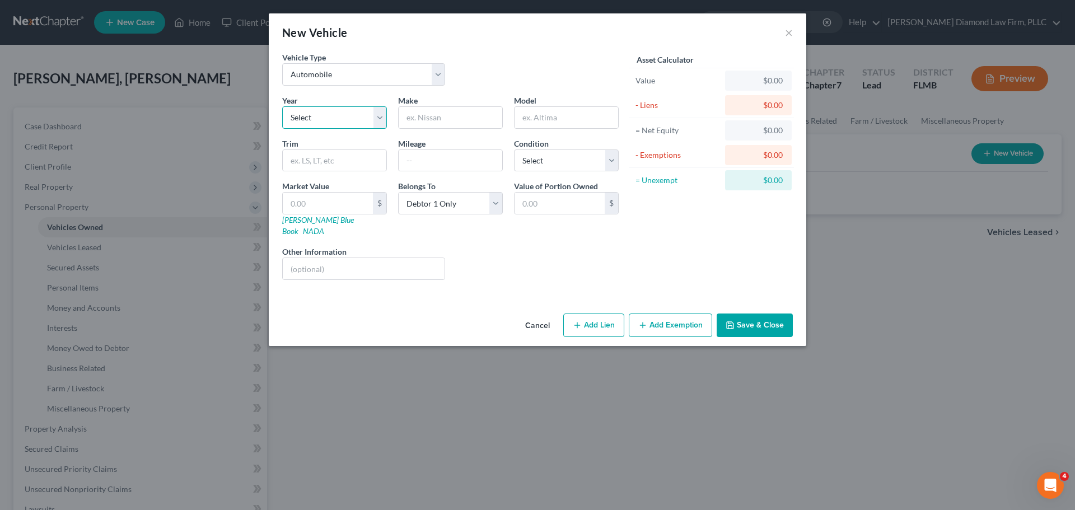
click at [338, 116] on select "Select 2026 2025 2024 2023 2022 2021 2020 2019 2018 2017 2016 2015 2014 2013 20…" at bounding box center [334, 117] width 105 height 22
select select "13"
click at [282, 106] on select "Select 2026 2025 2024 2023 2022 2021 2020 2019 2018 2017 2016 2015 2014 2013 20…" at bounding box center [334, 117] width 105 height 22
click at [442, 116] on input "text" at bounding box center [451, 117] width 104 height 21
click at [414, 118] on input "Hyndai" at bounding box center [451, 117] width 104 height 21
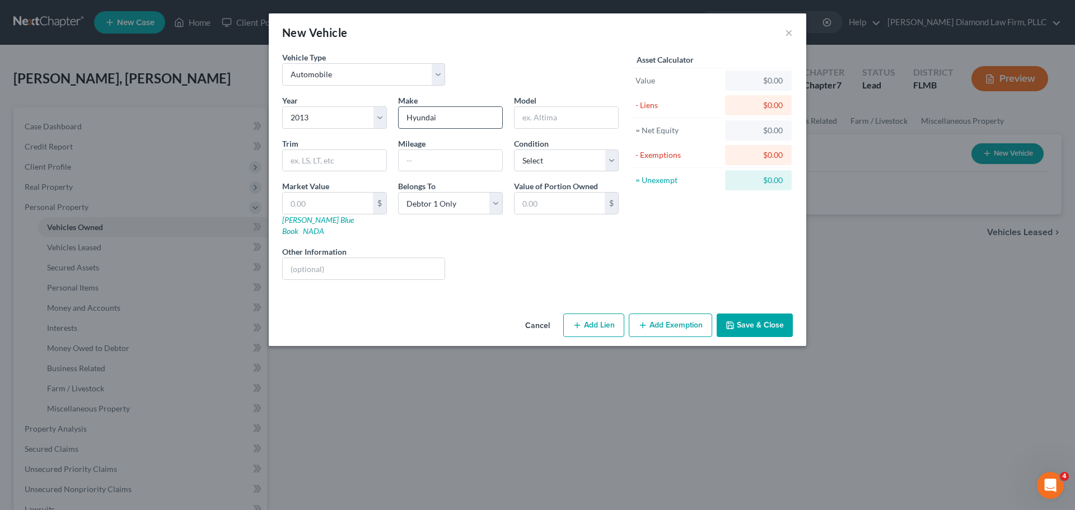
type input "Hyundai"
type input "Sonata"
type input "80000"
click at [550, 160] on select "Select Excellent Very Good Good Fair Poor" at bounding box center [566, 161] width 105 height 22
select select "2"
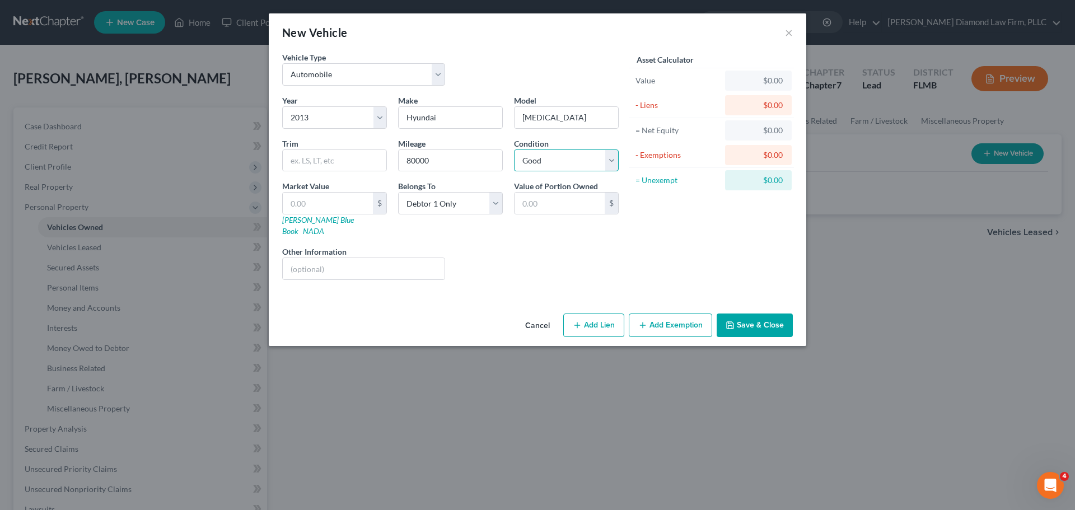
click at [514, 150] on select "Select Excellent Very Good Good Fair Poor" at bounding box center [566, 161] width 105 height 22
click at [476, 207] on select "Select Debtor 1 Only Debtor 2 Only Debtor 1 And Debtor 2 Only At Least One Of T…" at bounding box center [450, 203] width 105 height 22
select select "3"
click at [398, 192] on select "Select Debtor 1 Only Debtor 2 Only Debtor 1 And Debtor 2 Only At Least One Of T…" at bounding box center [450, 203] width 105 height 22
click at [316, 258] on input "text" at bounding box center [364, 268] width 162 height 21
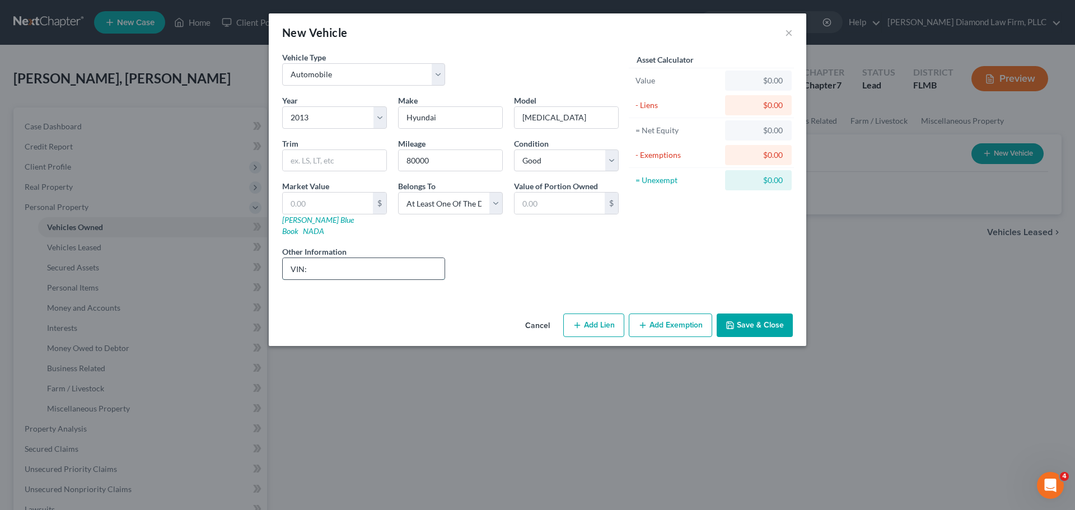
click at [327, 258] on input "VIN:" at bounding box center [364, 268] width 162 height 21
drag, startPoint x: 396, startPoint y: 259, endPoint x: 310, endPoint y: 273, distance: 87.5
click at [310, 273] on div "Year Select 2026 2025 2024 2023 2022 2021 2020 2019 2018 2017 2016 2015 2014 20…" at bounding box center [451, 192] width 348 height 194
click at [304, 221] on link "Kelly Blue Book" at bounding box center [318, 225] width 72 height 21
paste input "4A"
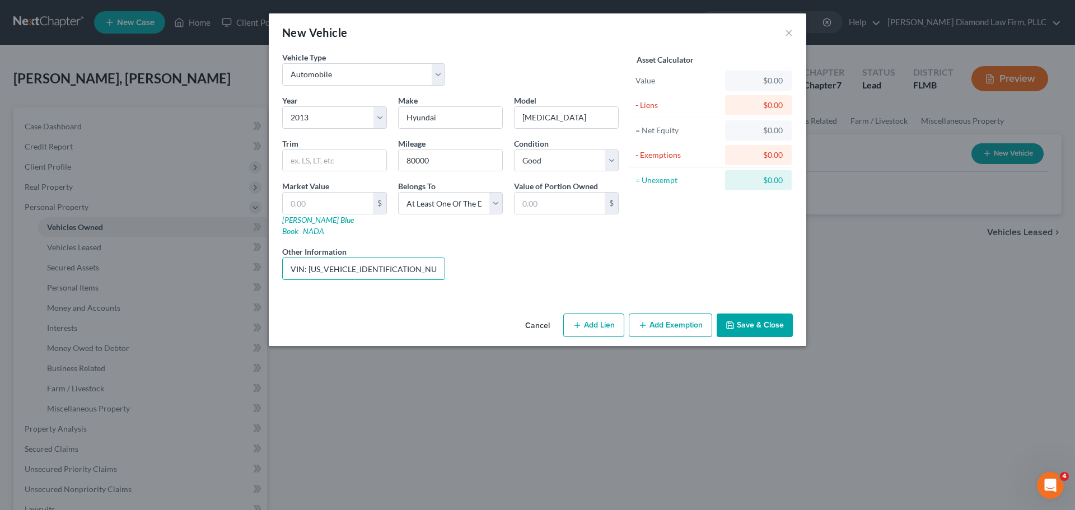
type input "VIN: 5NPEC4AC6DH639960"
click at [338, 205] on input "text" at bounding box center [328, 203] width 90 height 21
type input "4"
type input "4.00"
type input "49"
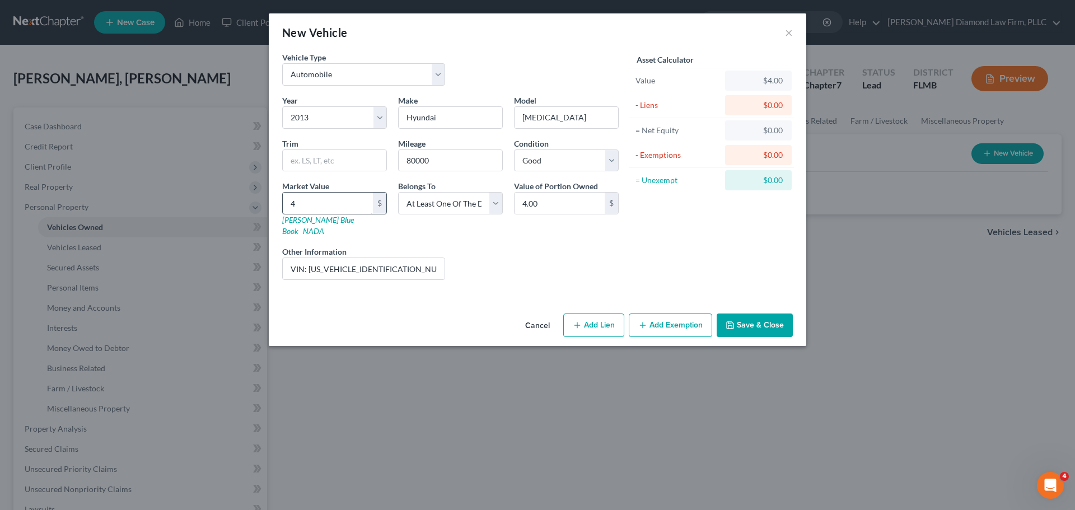
type input "49.00"
type input "492"
type input "492.00"
type input "4923"
type input "4,923.00"
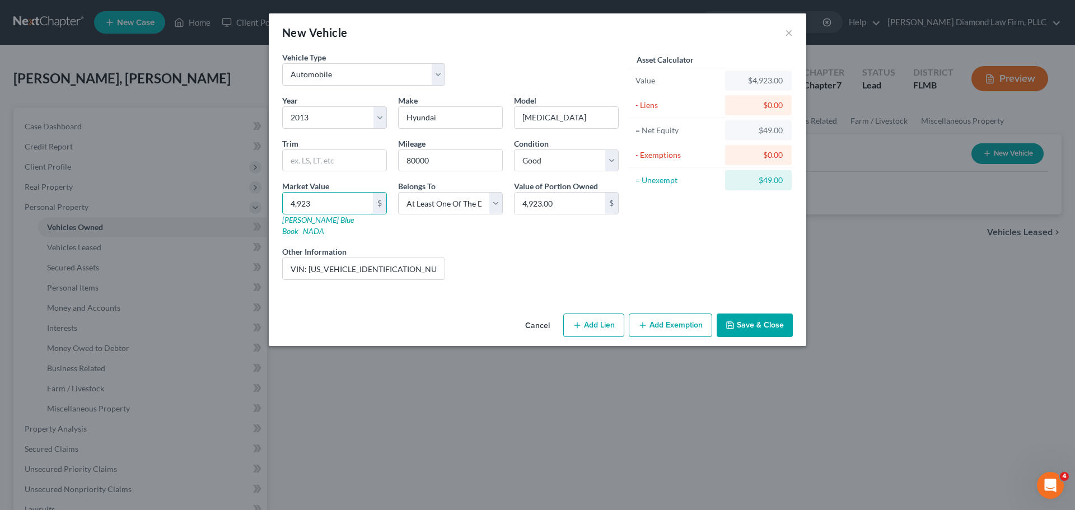
type input "4,923"
click at [607, 257] on div "Liens Select" at bounding box center [538, 263] width 174 height 34
click at [592, 324] on button "Add Lien" at bounding box center [593, 326] width 61 height 24
select select "3"
select select "0"
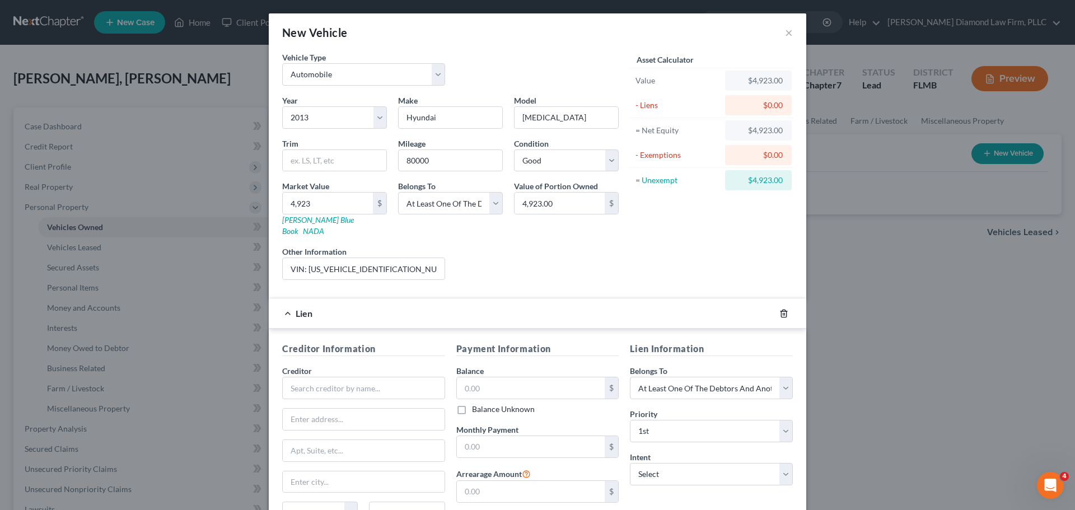
click at [780, 309] on icon "button" at bounding box center [784, 313] width 9 height 9
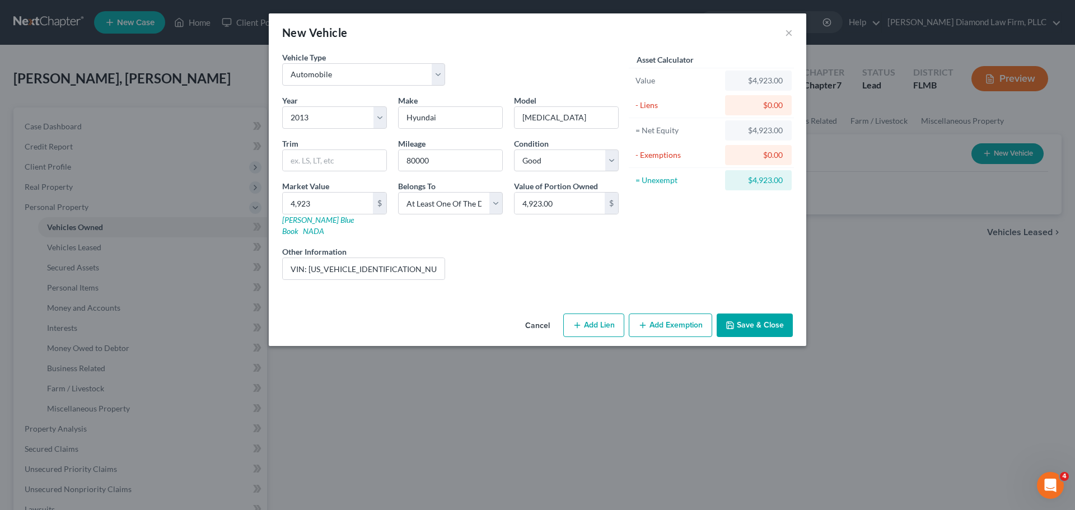
click at [617, 259] on div "Liens Select" at bounding box center [538, 263] width 174 height 34
click at [668, 314] on button "Add Exemption" at bounding box center [670, 326] width 83 height 24
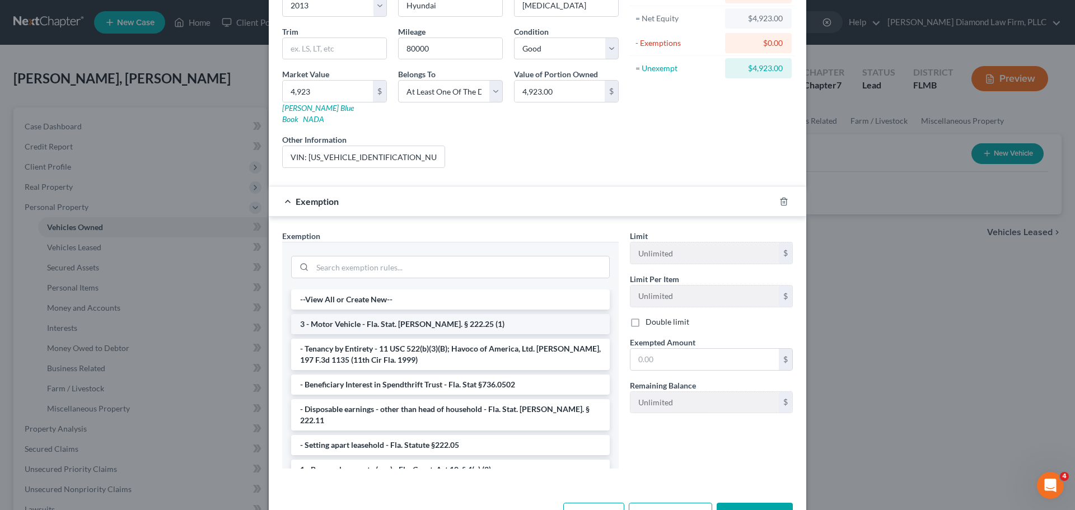
click at [437, 321] on li "3 - Motor Vehicle - Fla. Stat. Ann. § 222.25 (1)" at bounding box center [450, 324] width 319 height 20
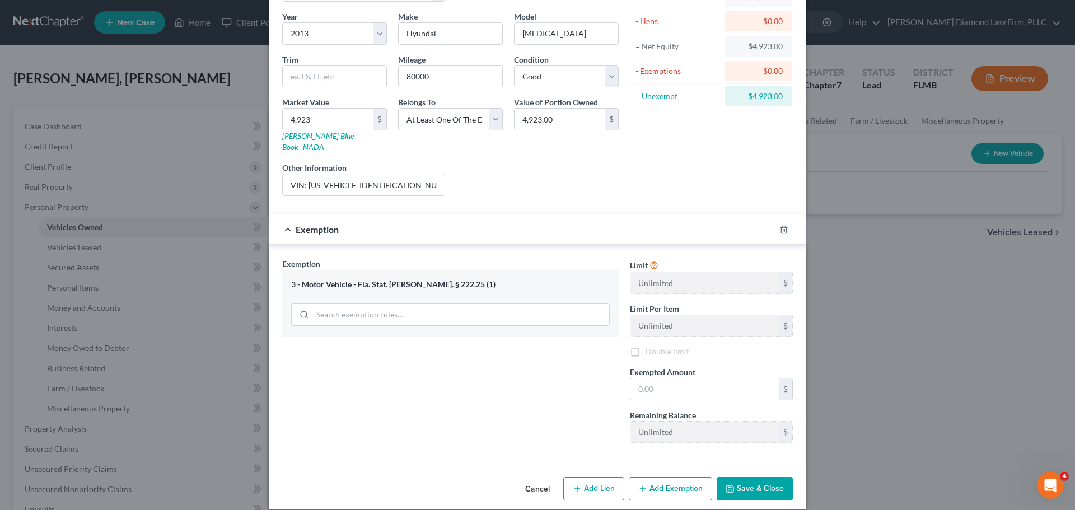
scroll to position [86, 0]
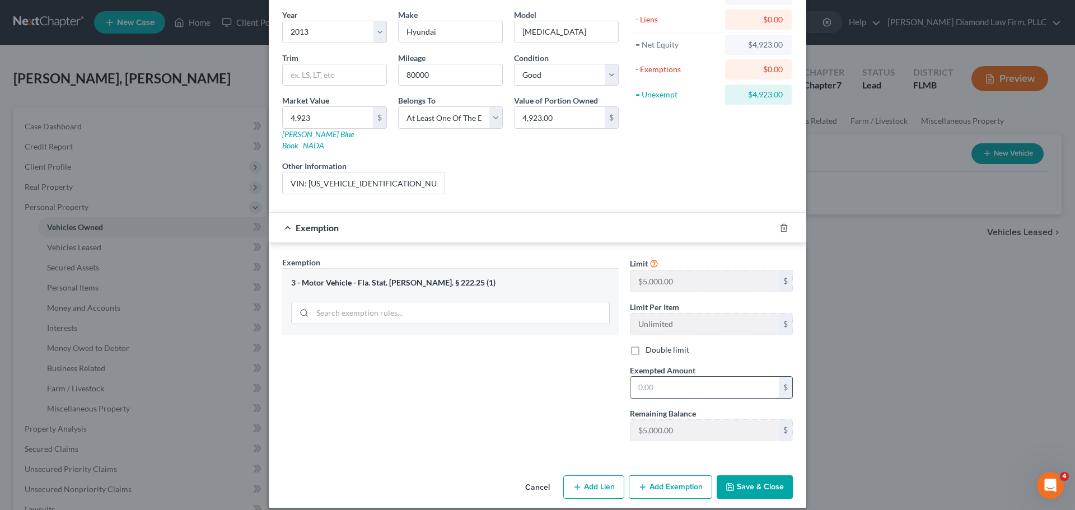
click at [681, 383] on input "text" at bounding box center [705, 387] width 148 height 21
type input "5"
type input "4,923"
click at [775, 481] on button "Save & Close" at bounding box center [755, 487] width 76 height 24
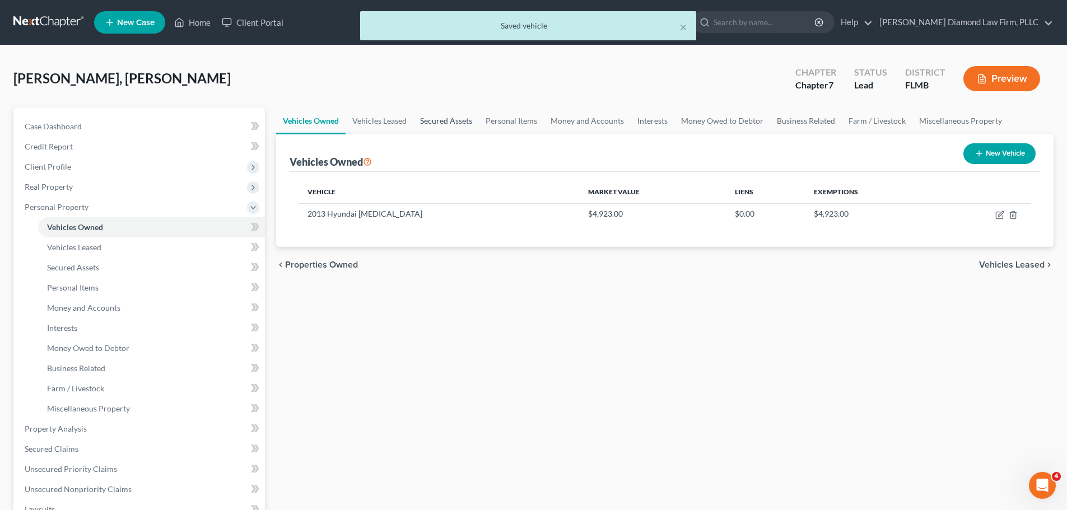
click at [427, 121] on link "Secured Assets" at bounding box center [446, 121] width 66 height 27
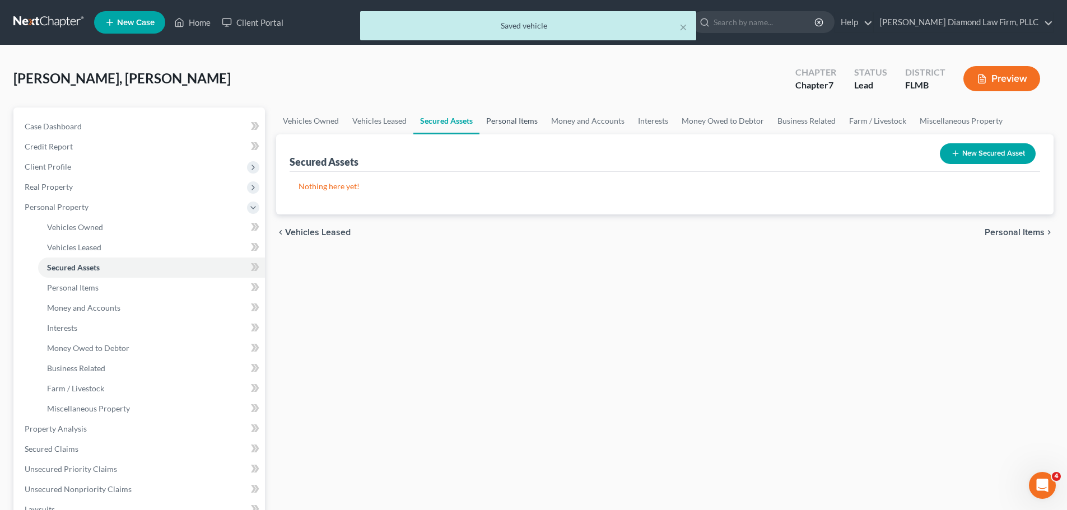
click at [533, 120] on link "Personal Items" at bounding box center [511, 121] width 65 height 27
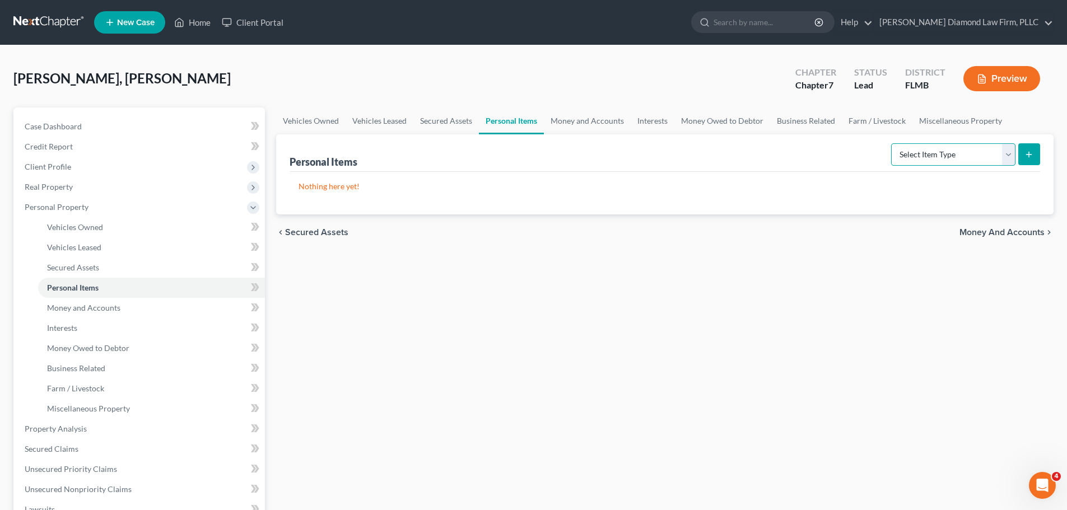
click at [923, 160] on select "Select Item Type Clothing Collectibles Of Value Electronics Firearms Household …" at bounding box center [953, 154] width 124 height 22
click at [892, 143] on select "Select Item Type Clothing Collectibles Of Value Electronics Firearms Household …" at bounding box center [953, 154] width 124 height 22
click at [1022, 157] on button "submit" at bounding box center [1029, 154] width 22 height 22
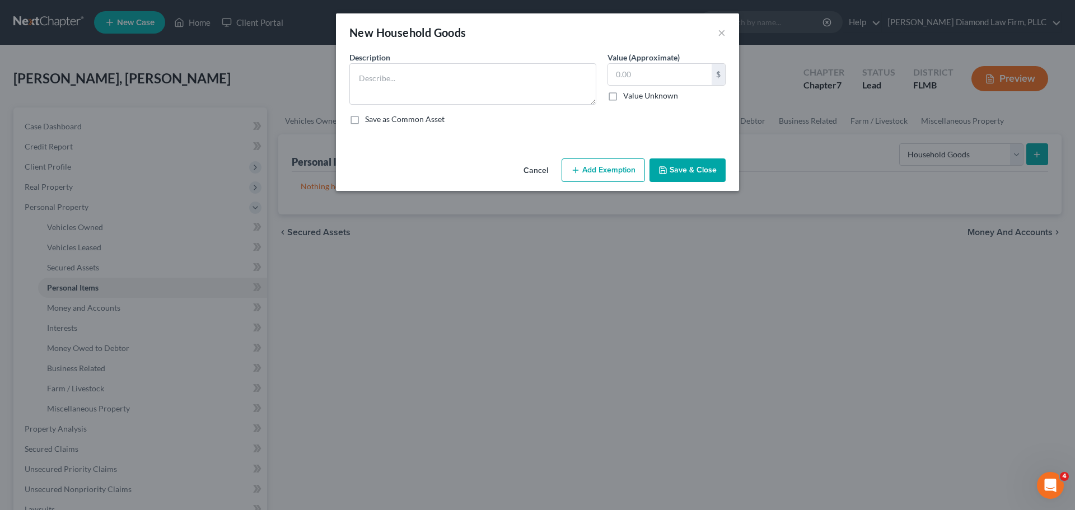
click at [945, 171] on div "New Household Goods × An exemption set must first be selected from the Filing I…" at bounding box center [537, 255] width 1075 height 510
click at [536, 174] on button "Cancel" at bounding box center [536, 171] width 43 height 22
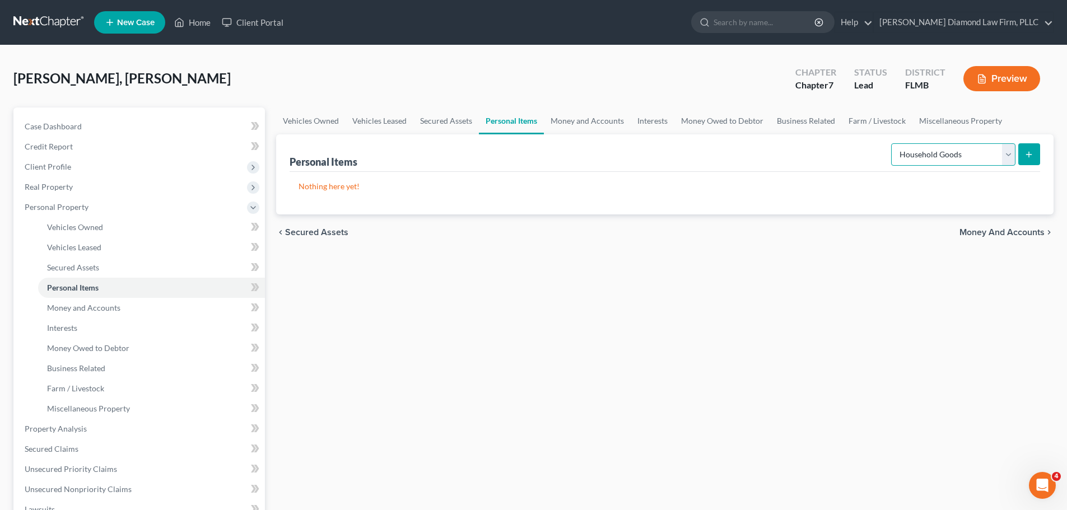
click at [972, 160] on select "Select Item Type Clothing Collectibles Of Value Electronics Firearms Household …" at bounding box center [953, 154] width 124 height 22
select select "electronics"
click at [892, 143] on select "Select Item Type Clothing Collectibles Of Value Electronics Firearms Household …" at bounding box center [953, 154] width 124 height 22
click at [1029, 156] on line "submit" at bounding box center [1029, 154] width 0 height 5
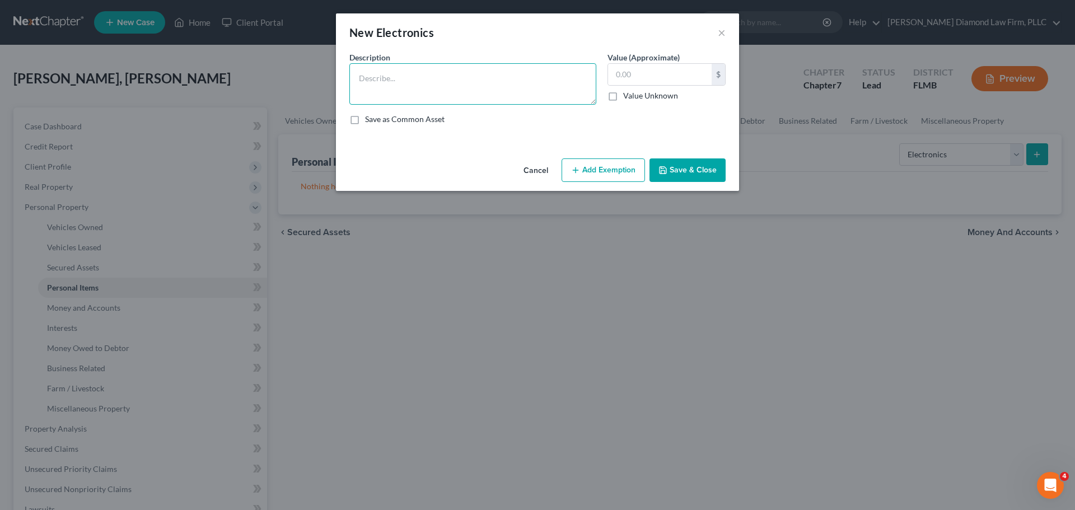
click at [423, 85] on textarea at bounding box center [472, 83] width 247 height 41
type textarea "Television, Blu-ray player, computers/tablets/printers, cameras/cell phones"
click at [635, 79] on input "text" at bounding box center [660, 74] width 104 height 21
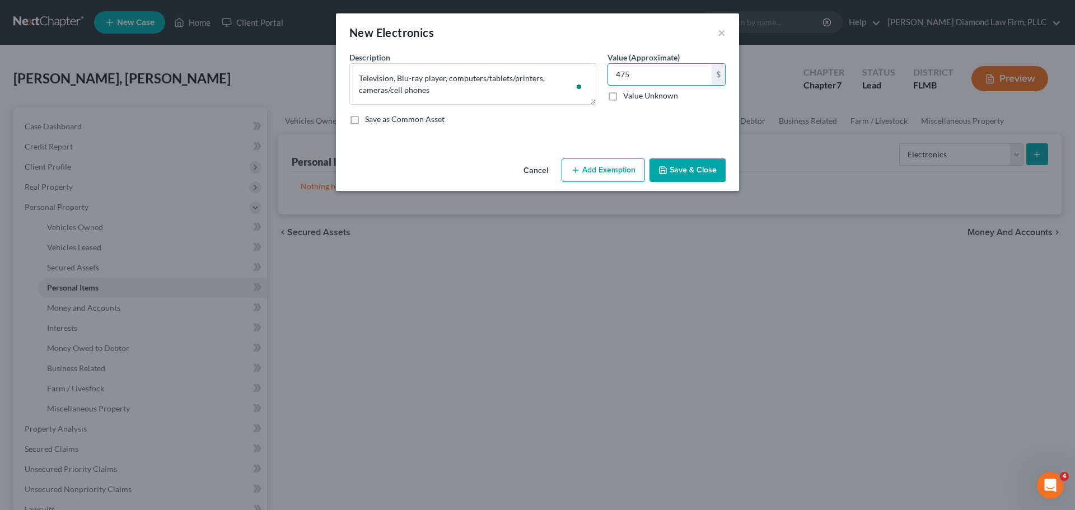
type input "475"
click at [710, 174] on button "Save & Close" at bounding box center [688, 170] width 76 height 24
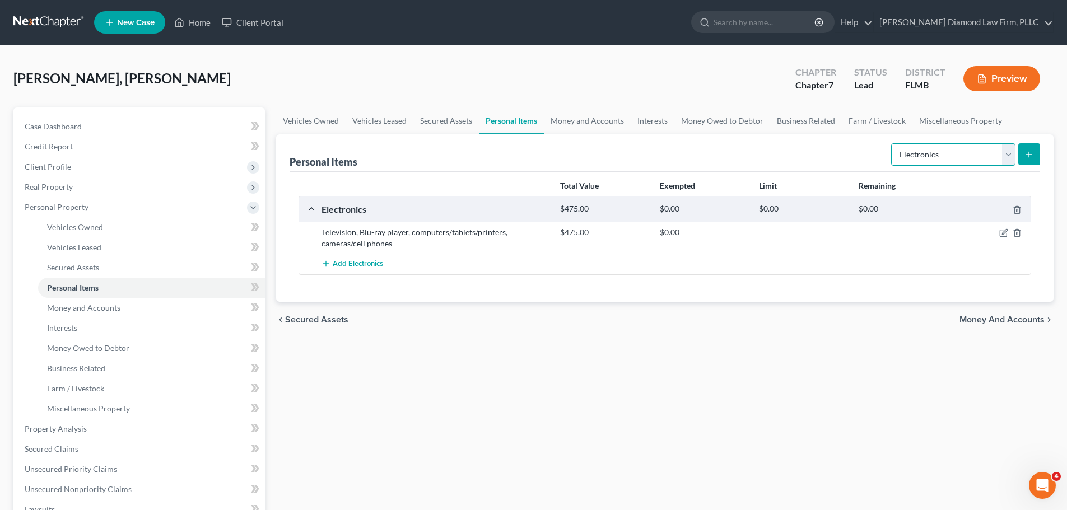
click at [959, 155] on select "Select Item Type Clothing Collectibles Of Value Electronics Firearms Household …" at bounding box center [953, 154] width 124 height 22
select select "household_goods"
click at [892, 143] on select "Select Item Type Clothing Collectibles Of Value Electronics Firearms Household …" at bounding box center [953, 154] width 124 height 22
click at [1034, 148] on button "submit" at bounding box center [1029, 154] width 22 height 22
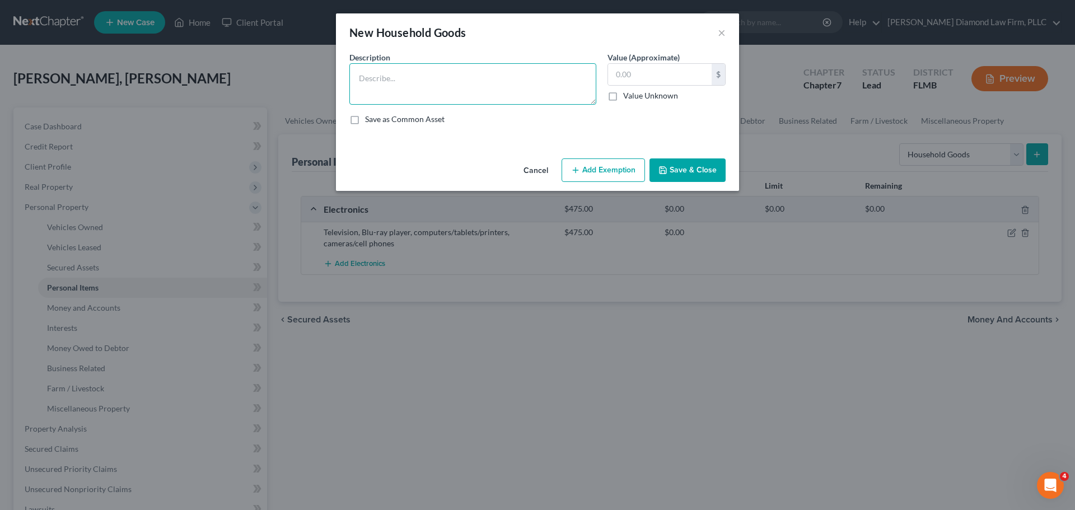
click at [447, 82] on textarea at bounding box center [472, 83] width 247 height 41
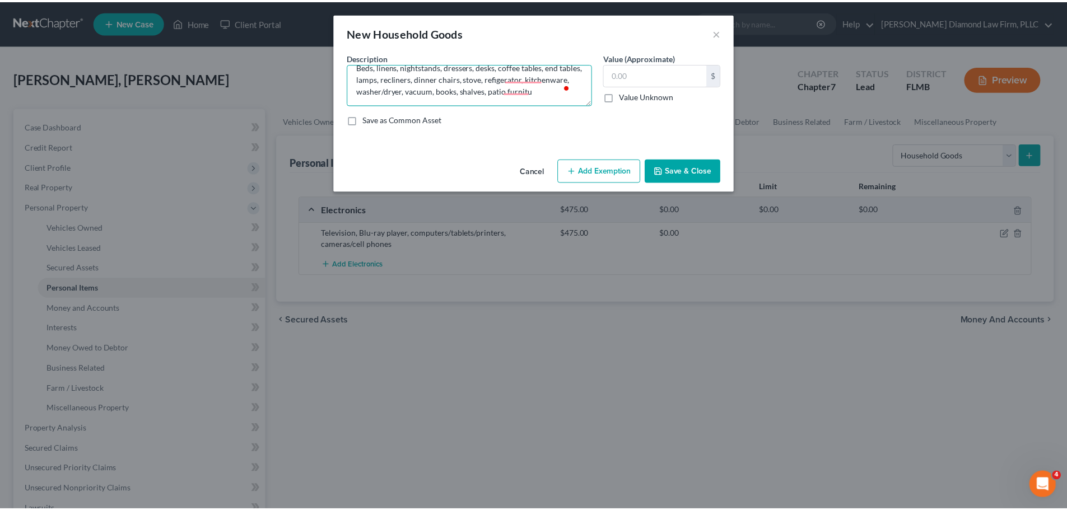
scroll to position [14, 0]
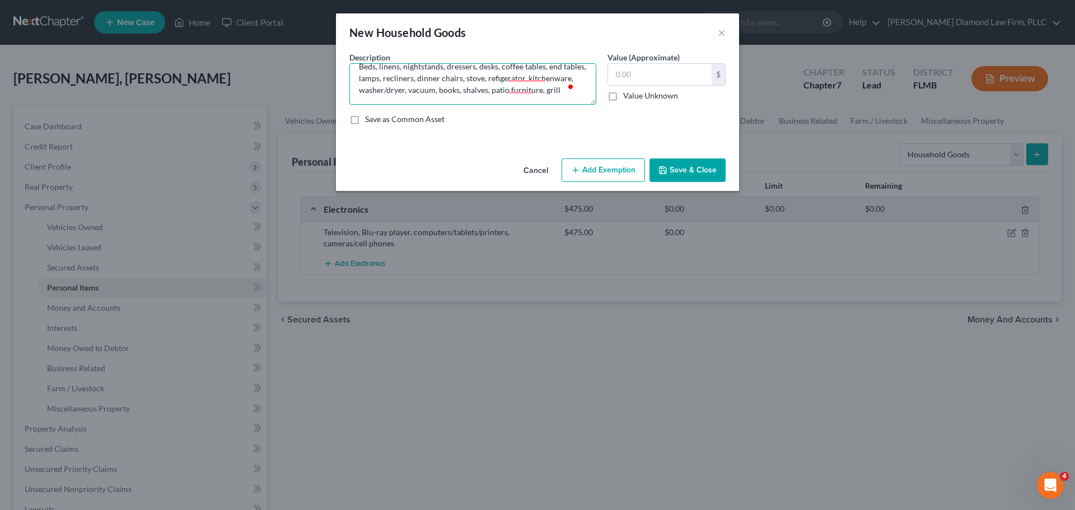
click at [517, 82] on textarea "Beds, linens, nightstands, dressers, desks, coffee tables, end tables, lamps, r…" at bounding box center [472, 83] width 247 height 41
click at [519, 85] on textarea "Beds, linens, nightstands, dressers, desks, coffee tables, end tables, lamps, r…" at bounding box center [472, 83] width 247 height 41
click at [533, 77] on textarea "Beds, linens, nightstands, dressers, desks, coffee tables, end tables, lamps, r…" at bounding box center [472, 83] width 247 height 41
type textarea "Beds, linens, nightstands, dressers, desks, coffee tables, end tables, lamps, r…"
click at [649, 79] on input "text" at bounding box center [660, 74] width 104 height 21
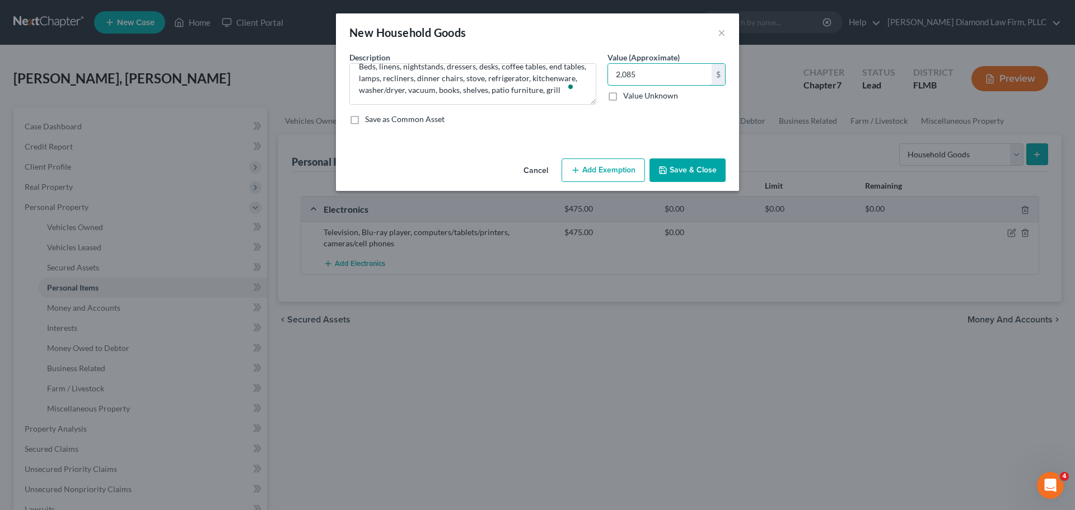
type input "2,085"
click at [673, 183] on div "Cancel Add Exemption Save & Close" at bounding box center [537, 172] width 403 height 37
click at [666, 170] on icon "button" at bounding box center [663, 170] width 7 height 7
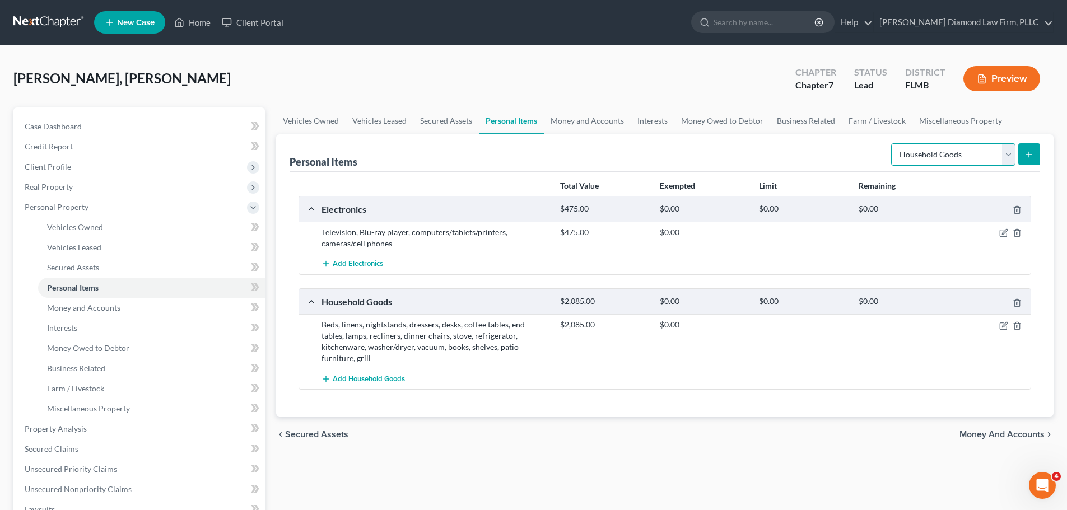
click at [963, 150] on select "Select Item Type Clothing Collectibles Of Value Electronics Firearms Household …" at bounding box center [953, 154] width 124 height 22
select select "clothing"
click at [892, 143] on select "Select Item Type Clothing Collectibles Of Value Electronics Firearms Household …" at bounding box center [953, 154] width 124 height 22
click at [1027, 151] on icon "submit" at bounding box center [1028, 154] width 9 height 9
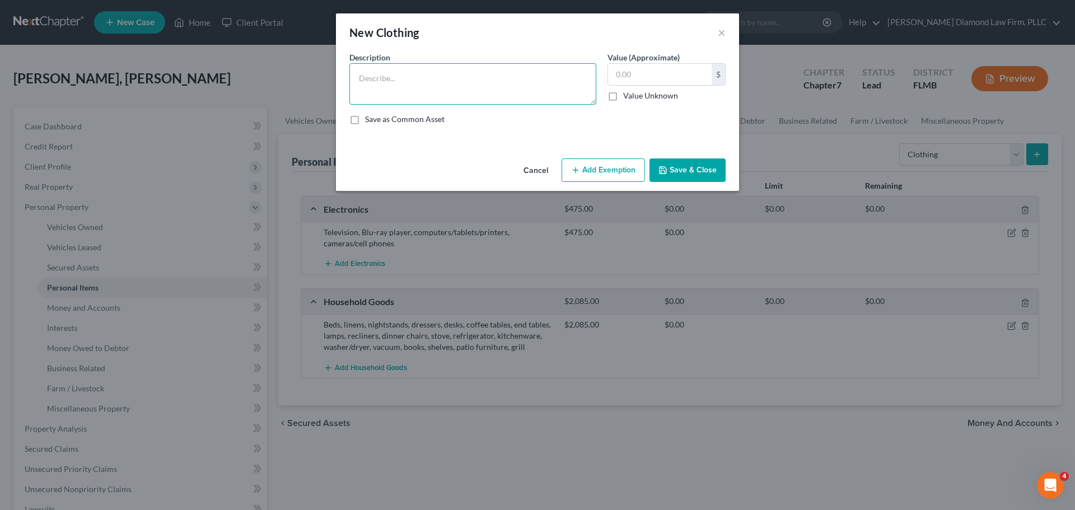
click at [413, 74] on textarea at bounding box center [472, 83] width 247 height 41
type textarea "Clothes and shoes"
click at [668, 164] on button "Save & Close" at bounding box center [688, 170] width 76 height 24
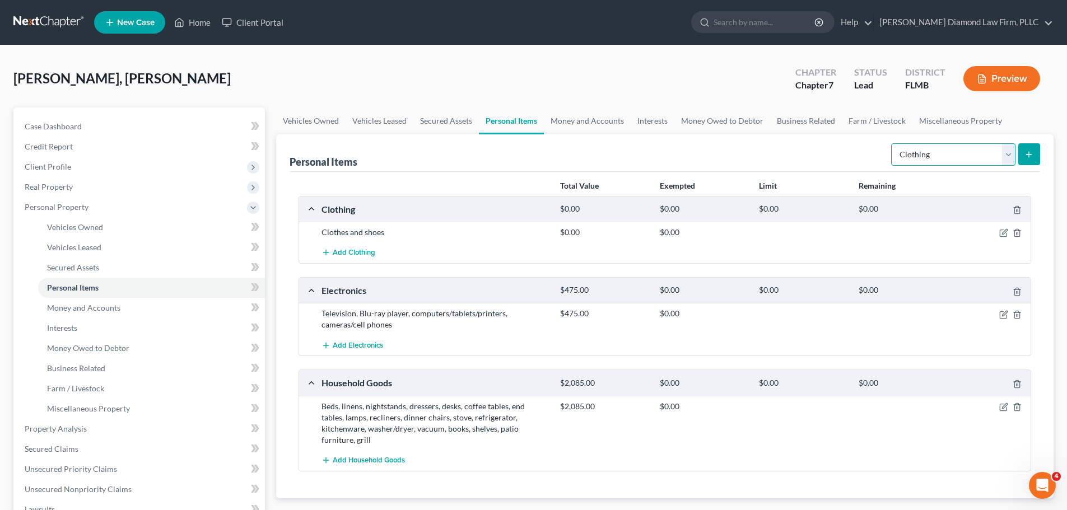
click at [950, 152] on select "Select Item Type Clothing Collectibles Of Value Electronics Firearms Household …" at bounding box center [953, 154] width 124 height 22
select select "jewelry"
click at [892, 143] on select "Select Item Type Clothing Collectibles Of Value Electronics Firearms Household …" at bounding box center [953, 154] width 124 height 22
click at [1030, 160] on button "submit" at bounding box center [1029, 154] width 22 height 22
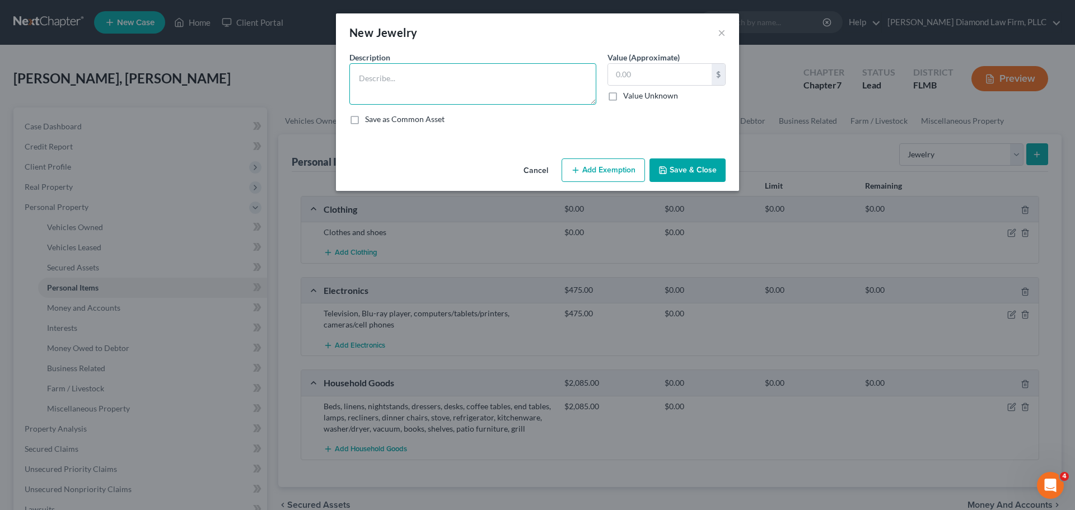
click at [414, 82] on textarea at bounding box center [472, 83] width 247 height 41
type textarea "J"
type textarea "Wedding set & costume jewelry"
type input "200"
click at [715, 171] on button "Save & Close" at bounding box center [688, 170] width 76 height 24
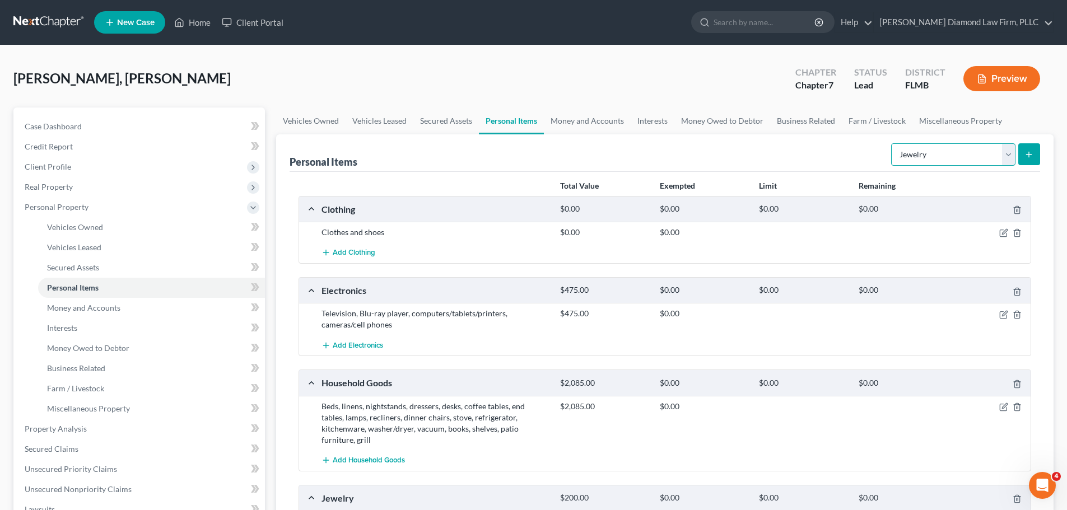
click at [920, 160] on select "Select Item Type Clothing Collectibles Of Value Electronics Firearms Household …" at bounding box center [953, 154] width 124 height 22
select select "firearms"
click at [892, 143] on select "Select Item Type Clothing Collectibles Of Value Electronics Firearms Household …" at bounding box center [953, 154] width 124 height 22
click at [1024, 160] on button "submit" at bounding box center [1029, 154] width 22 height 22
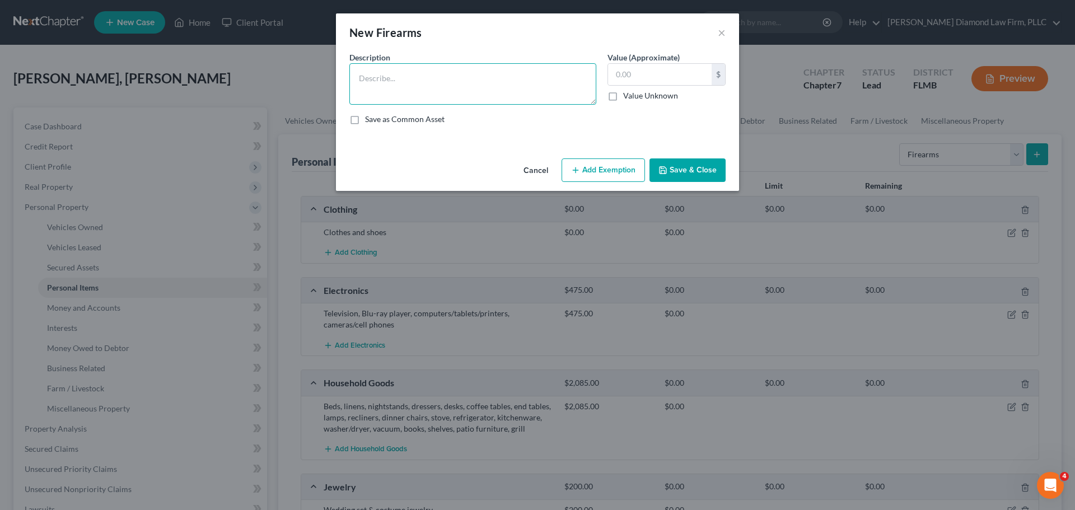
click at [449, 77] on textarea at bounding box center [472, 83] width 247 height 41
type textarea "Taurus 38 cal hand gun"
type input "200"
click at [582, 174] on button "Add Exemption" at bounding box center [603, 170] width 83 height 24
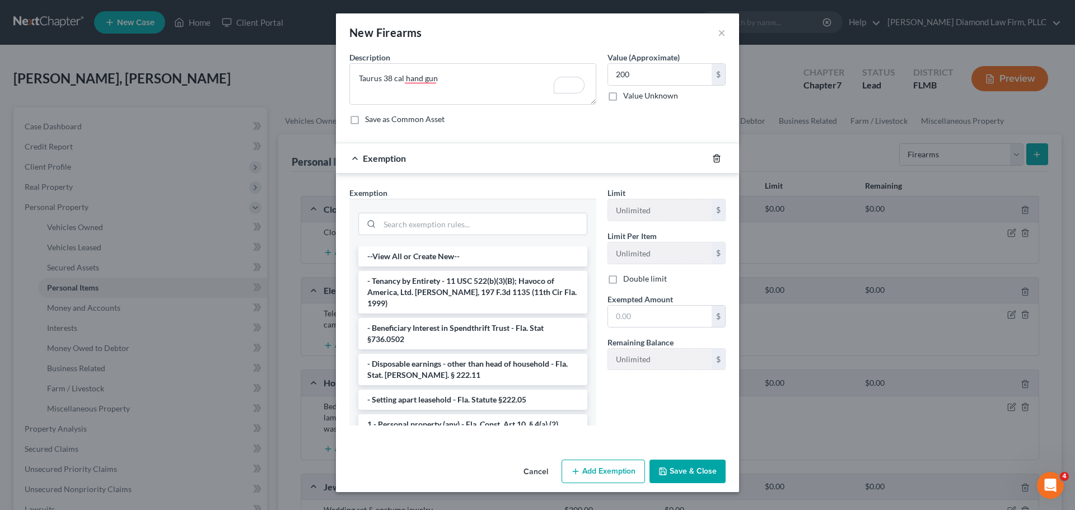
click at [717, 160] on line "button" at bounding box center [717, 159] width 0 height 2
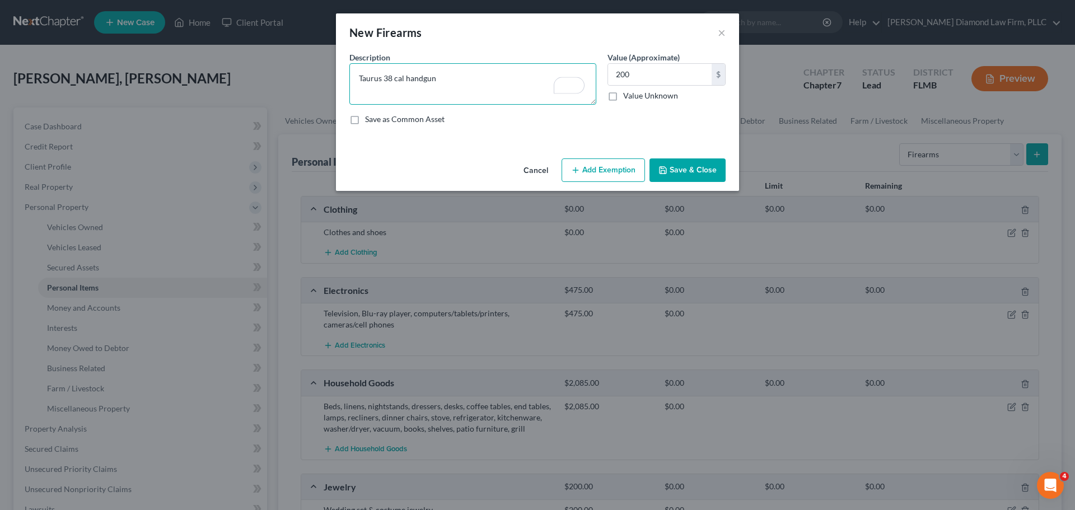
type textarea "Taurus 38 cal handgun"
click at [694, 169] on button "Save & Close" at bounding box center [688, 170] width 76 height 24
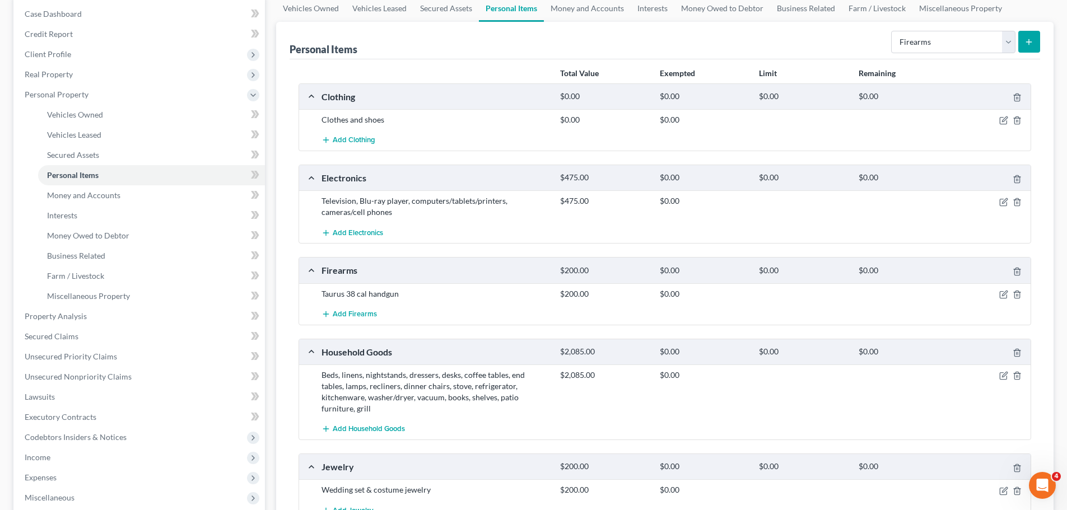
scroll to position [224, 0]
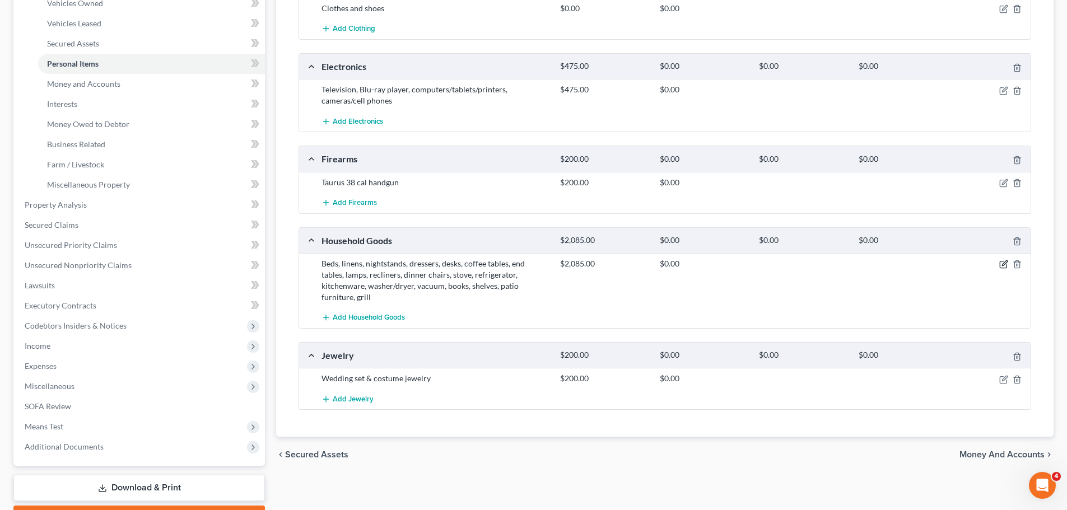
click at [1004, 263] on icon "button" at bounding box center [1003, 264] width 9 height 9
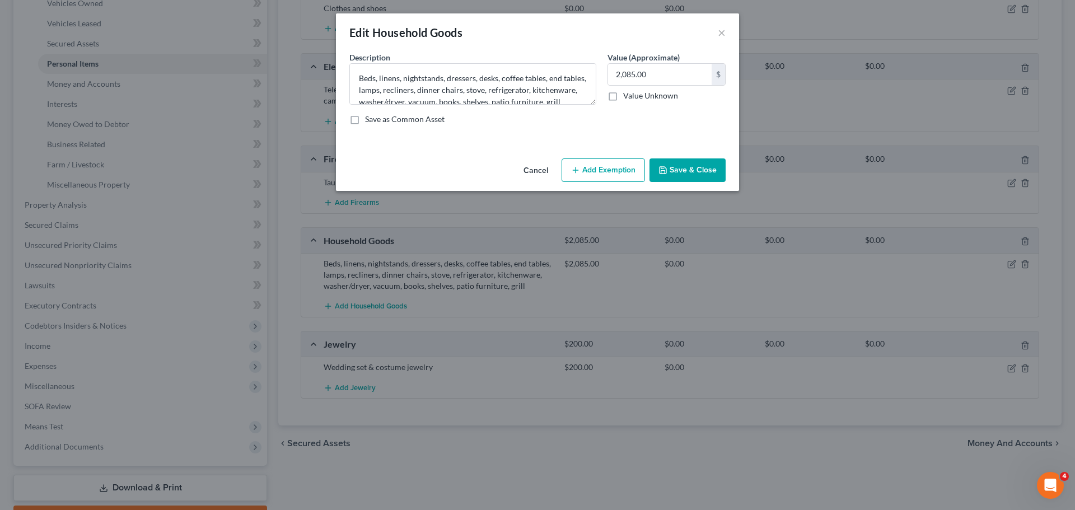
click at [624, 171] on button "Add Exemption" at bounding box center [603, 170] width 83 height 24
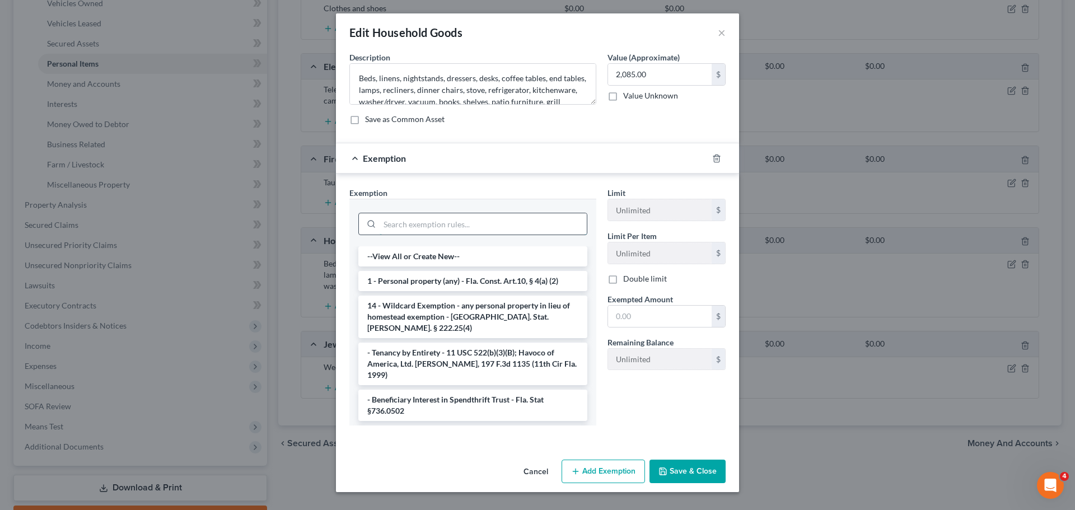
click at [435, 228] on input "search" at bounding box center [483, 223] width 207 height 21
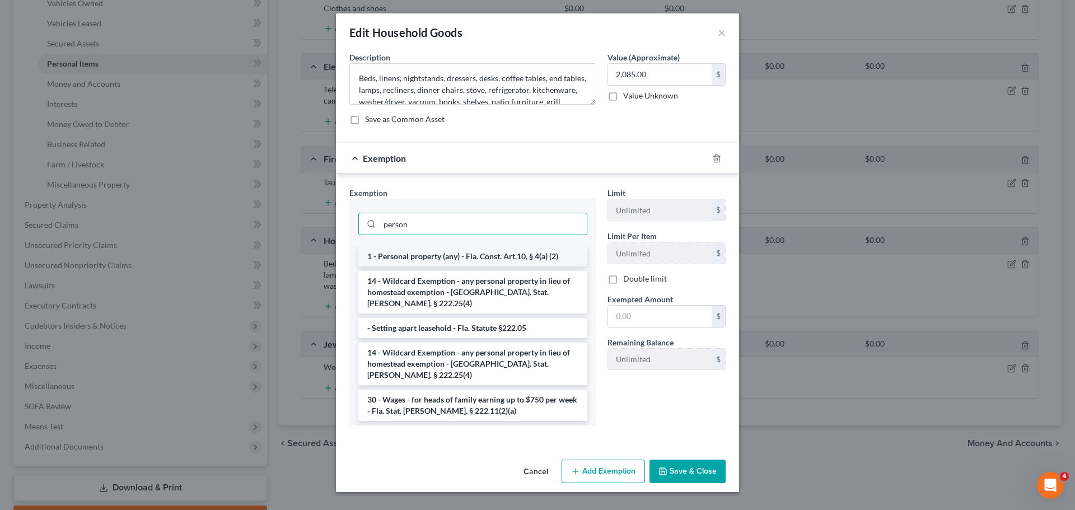
type input "person"
click at [447, 249] on li "1 - Personal property (any) - Fla. Const. Art.10, § 4(a) (2)" at bounding box center [472, 256] width 229 height 20
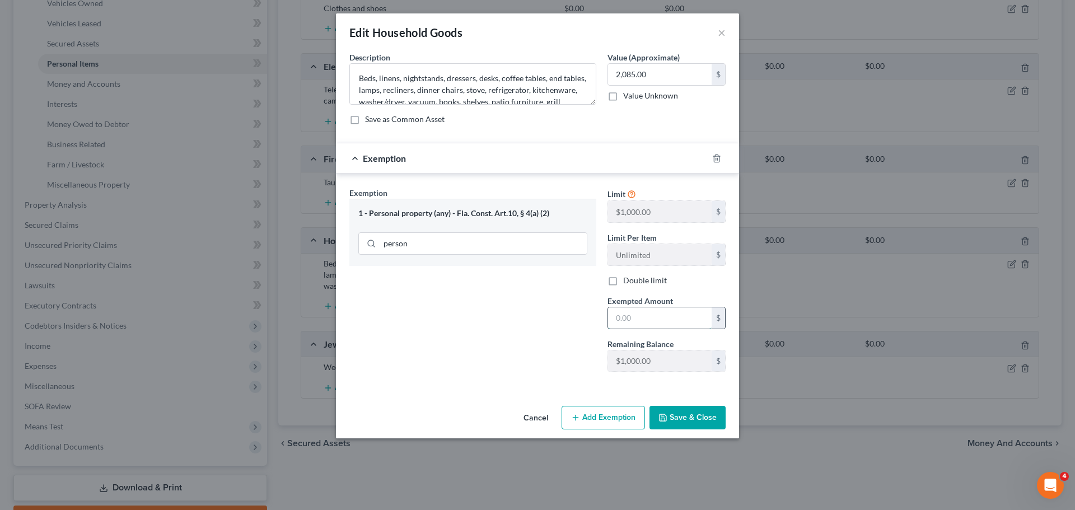
click at [643, 322] on input "text" at bounding box center [660, 317] width 104 height 21
type input "1,000"
click at [683, 409] on button "Save & Close" at bounding box center [688, 418] width 76 height 24
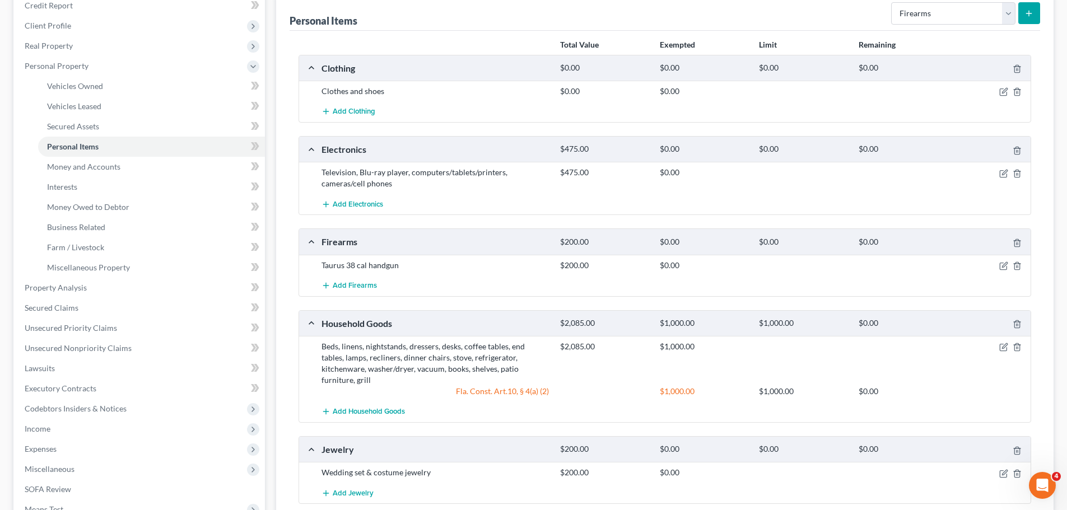
scroll to position [56, 0]
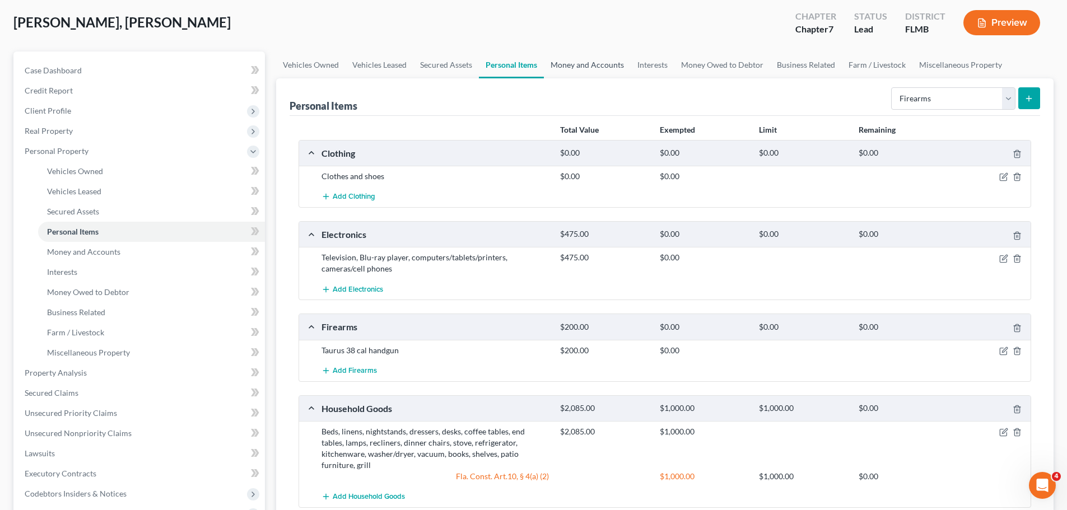
click at [576, 61] on link "Money and Accounts" at bounding box center [587, 65] width 87 height 27
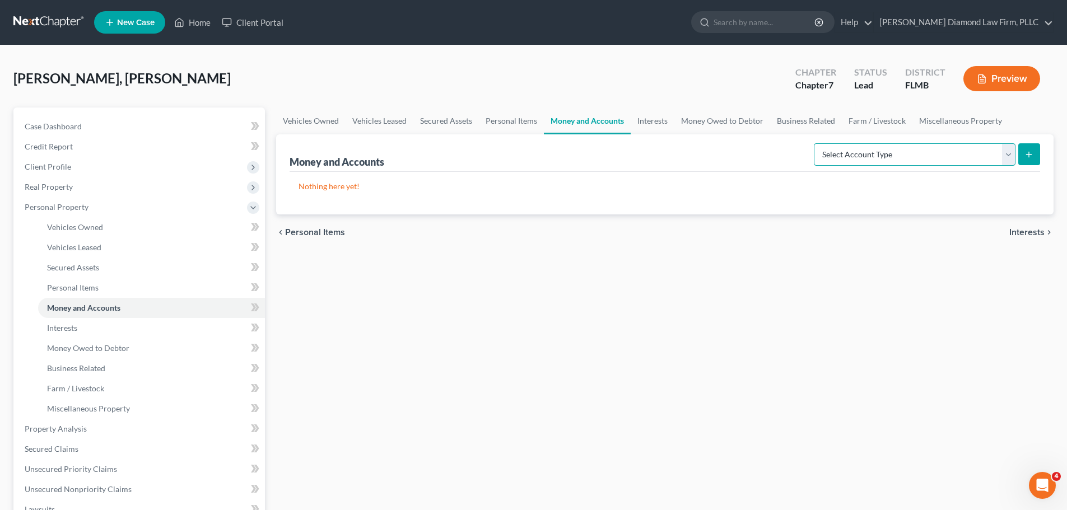
click at [859, 157] on select "Select Account Type Brokerage Cash on Hand Certificates of Deposit Checking Acc…" at bounding box center [915, 154] width 202 height 22
select select "checking"
click at [816, 143] on select "Select Account Type Brokerage Cash on Hand Certificates of Deposit Checking Acc…" at bounding box center [915, 154] width 202 height 22
click at [1026, 156] on icon "submit" at bounding box center [1028, 154] width 9 height 9
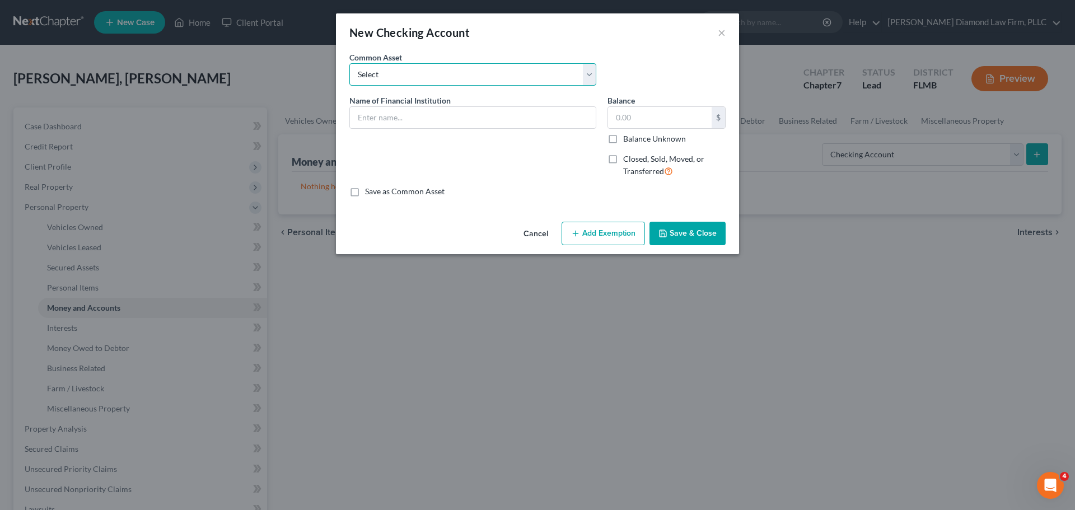
click at [411, 68] on select "Select Chase Bank Achieva Truist Regions Truist Navy Federal CU Bank of America…" at bounding box center [472, 74] width 247 height 22
select select "9"
click at [349, 63] on select "Select Chase Bank Achieva Truist Regions Truist Navy Federal CU Bank of America…" at bounding box center [472, 74] width 247 height 22
click at [435, 109] on input "Wells Fargo" at bounding box center [473, 117] width 246 height 21
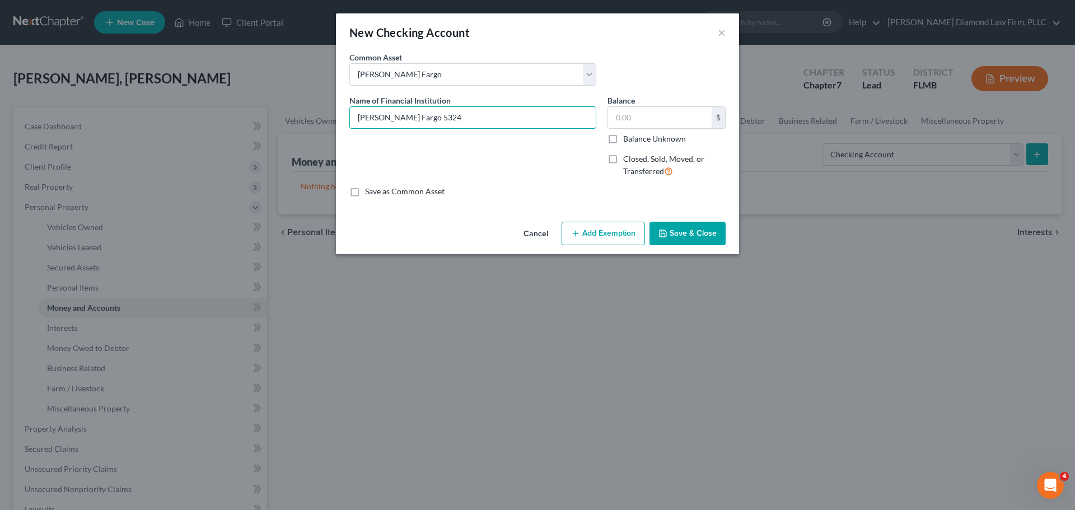
type input "Wells Fargo 5324"
type input "1,525.48"
click at [700, 226] on button "Save & Close" at bounding box center [688, 234] width 76 height 24
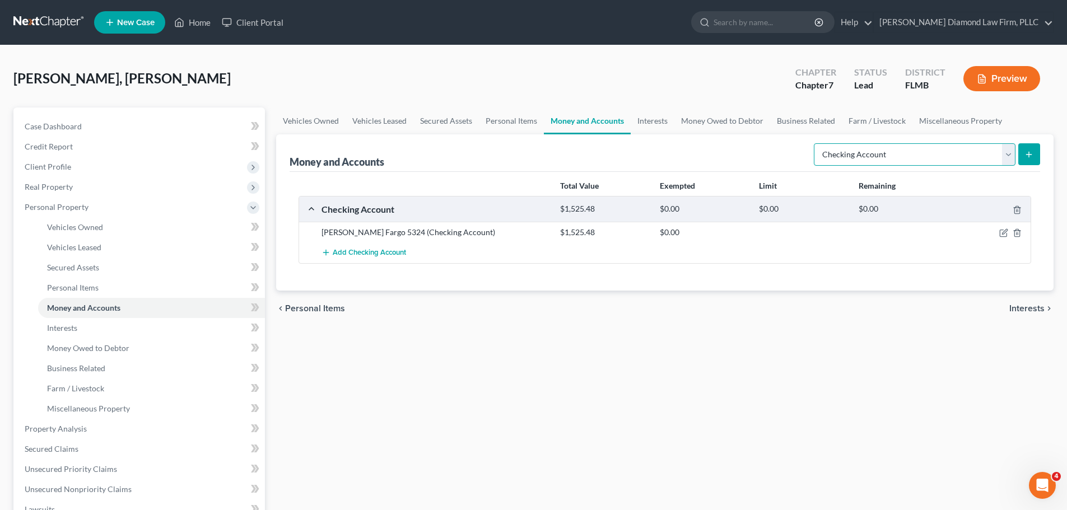
click at [937, 163] on select "Select Account Type Brokerage Cash on Hand Certificates of Deposit Checking Acc…" at bounding box center [915, 154] width 202 height 22
select select "savings"
click at [816, 143] on select "Select Account Type Brokerage Cash on Hand Certificates of Deposit Checking Acc…" at bounding box center [915, 154] width 202 height 22
click at [1022, 155] on button "submit" at bounding box center [1029, 154] width 22 height 22
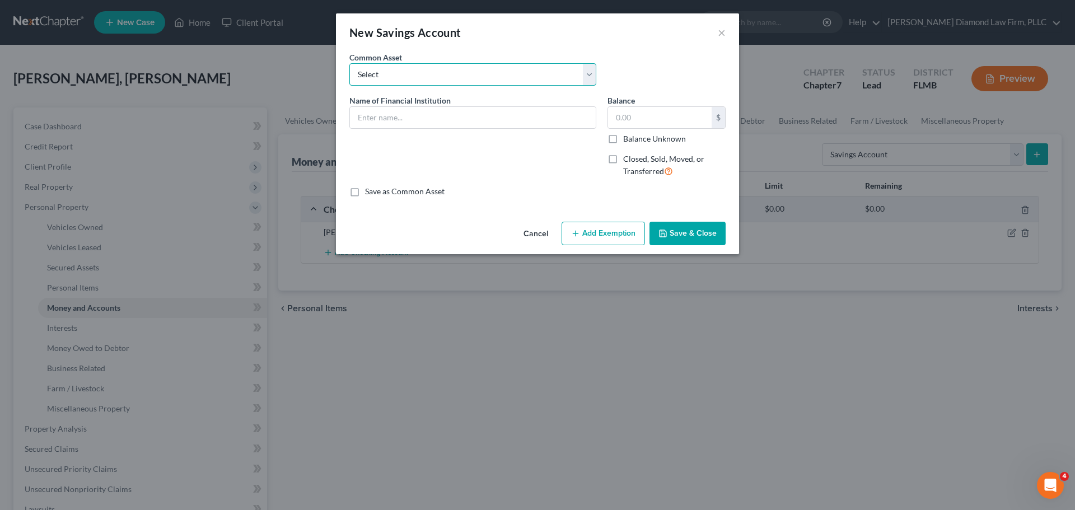
click at [415, 80] on select "Select Achieva Truist Navy Federal CU SunTrust PNC Bank Suncoast Credit Union W…" at bounding box center [472, 74] width 247 height 22
select select "6"
click at [349, 63] on select "Select Achieva Truist Navy Federal CU SunTrust PNC Bank Suncoast Credit Union W…" at bounding box center [472, 74] width 247 height 22
click at [419, 112] on input "Wells Fargo" at bounding box center [473, 117] width 246 height 21
type input "Wells Fargo 9229"
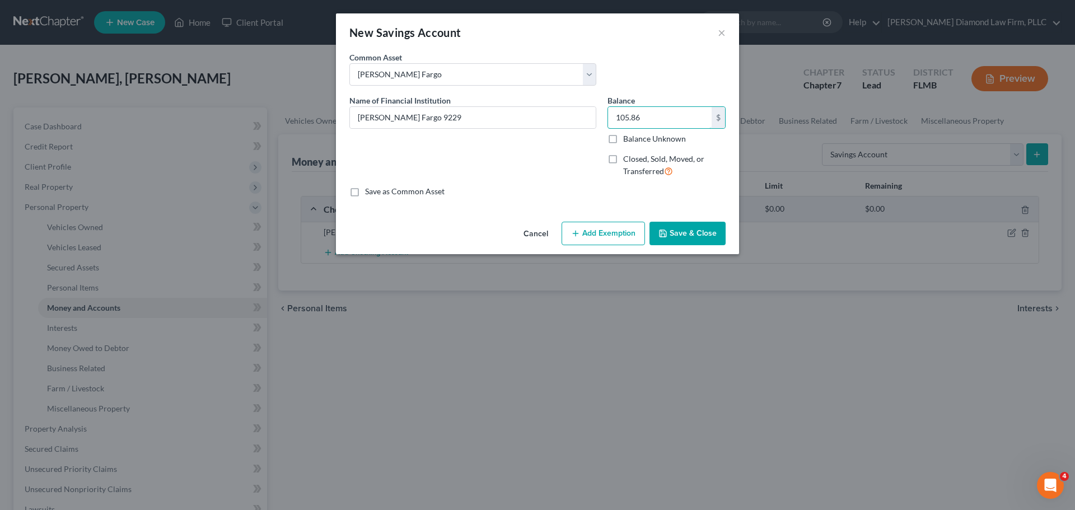
type input "105.86"
click at [680, 230] on button "Save & Close" at bounding box center [688, 234] width 76 height 24
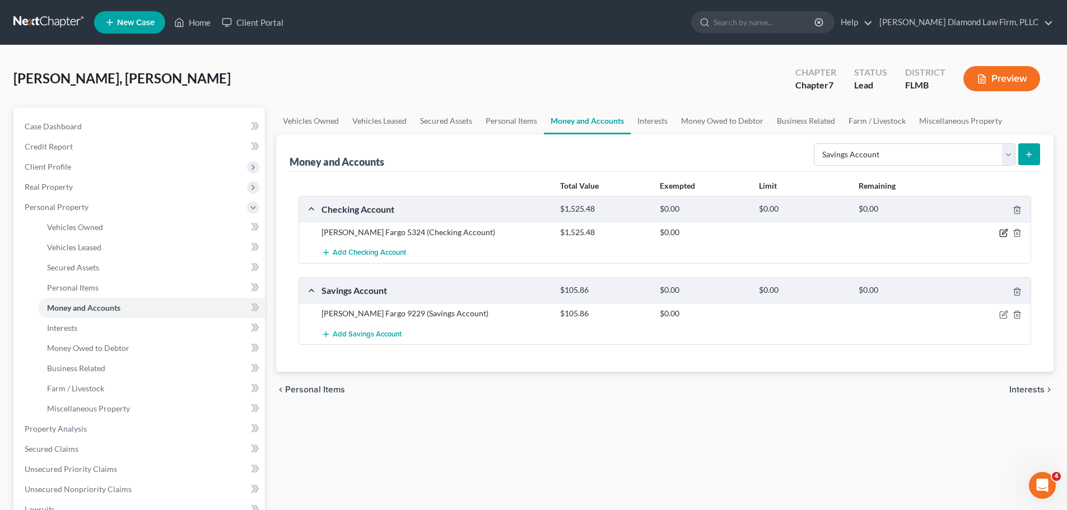
click at [1005, 230] on icon "button" at bounding box center [1003, 232] width 9 height 9
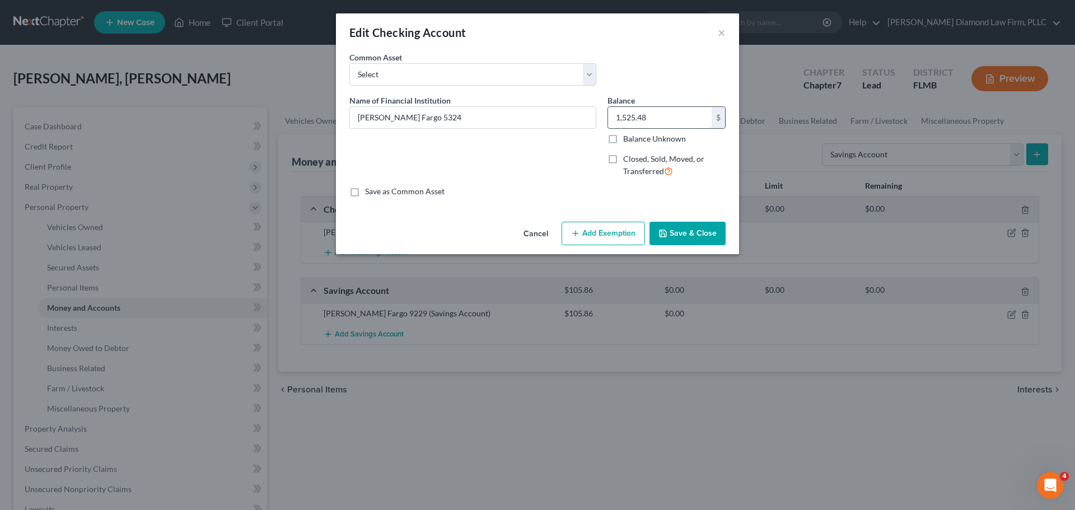
click at [666, 124] on input "1,525.48" at bounding box center [660, 117] width 104 height 21
type input "6,221.32"
click at [678, 241] on button "Save & Close" at bounding box center [688, 234] width 76 height 24
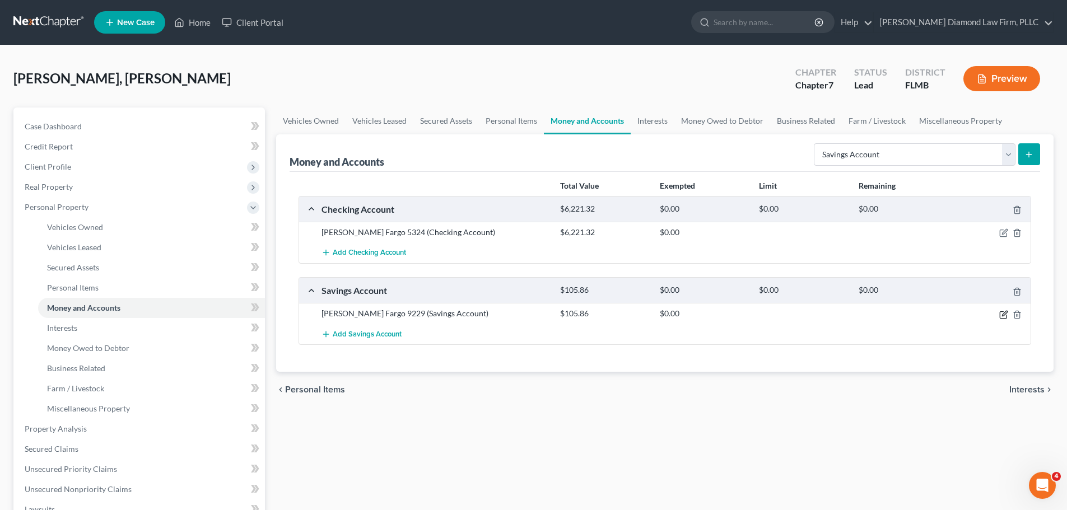
click at [1001, 315] on icon "button" at bounding box center [1003, 314] width 9 height 9
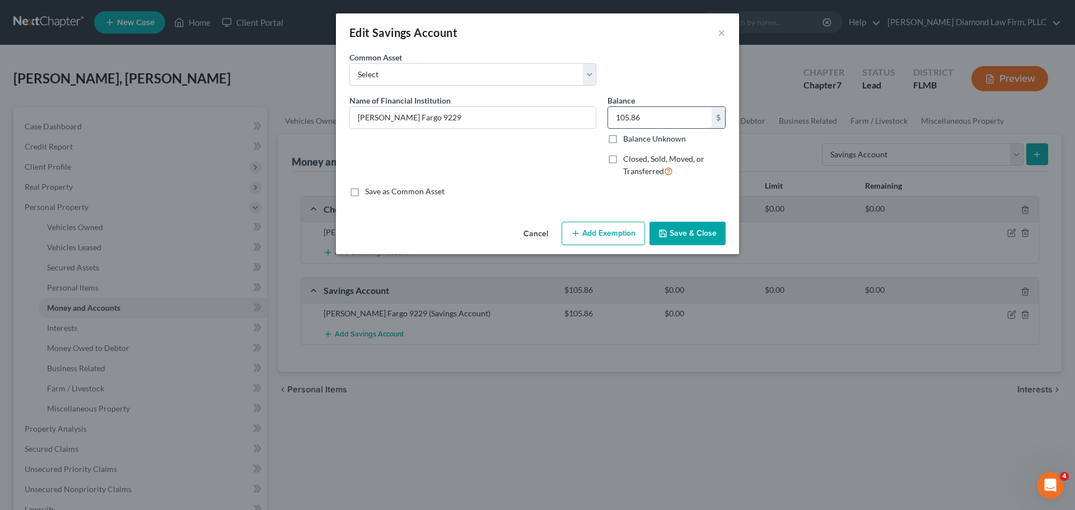
click at [648, 114] on input "105.86" at bounding box center [660, 117] width 104 height 21
type input "118.86"
click at [684, 230] on button "Save & Close" at bounding box center [688, 234] width 76 height 24
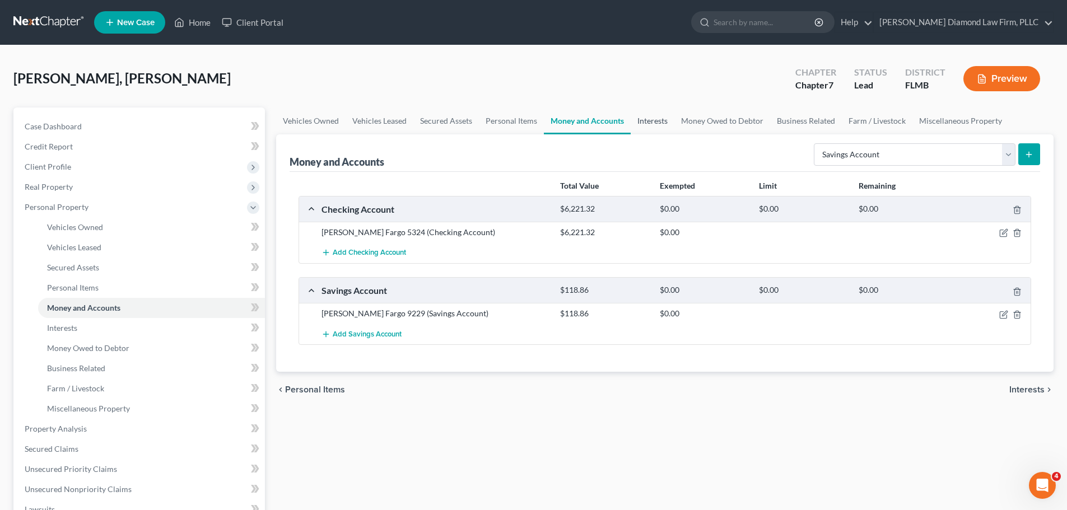
click at [637, 124] on link "Interests" at bounding box center [653, 121] width 44 height 27
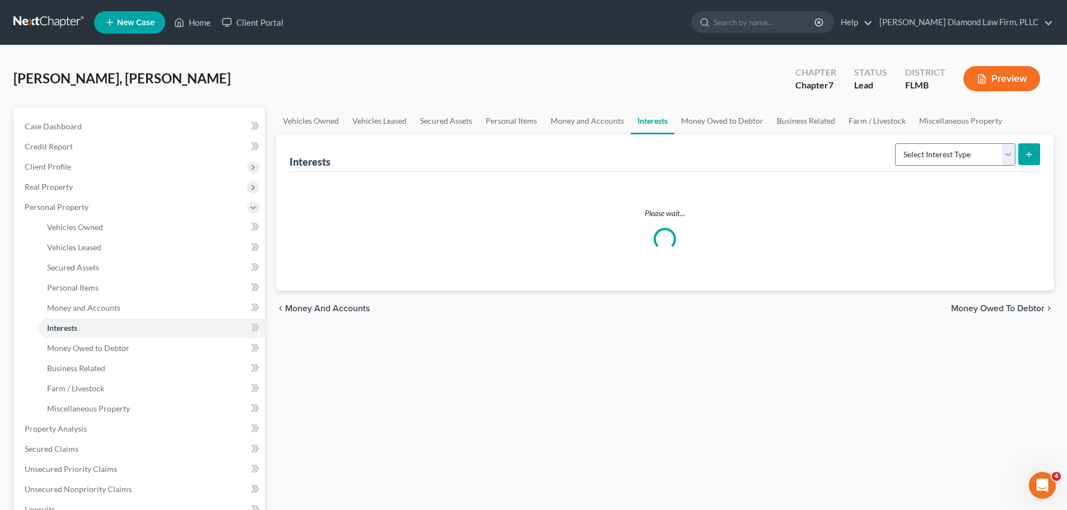
click at [937, 155] on select "Select Interest Type 401K Annuity Bond Education IRA Government Bond Government…" at bounding box center [955, 154] width 120 height 22
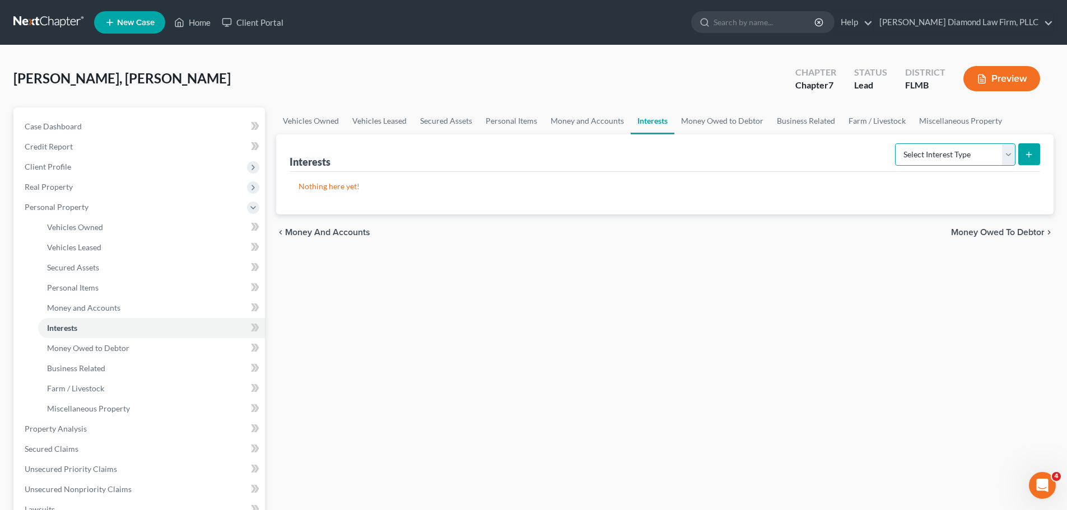
click at [974, 164] on select "Select Interest Type 401K Annuity Bond Education IRA Government Bond Government…" at bounding box center [955, 154] width 120 height 22
select select "whole_life_insurance"
click at [896, 143] on select "Select Interest Type 401K Annuity Bond Education IRA Government Bond Government…" at bounding box center [955, 154] width 120 height 22
click at [1028, 162] on button "submit" at bounding box center [1029, 154] width 22 height 22
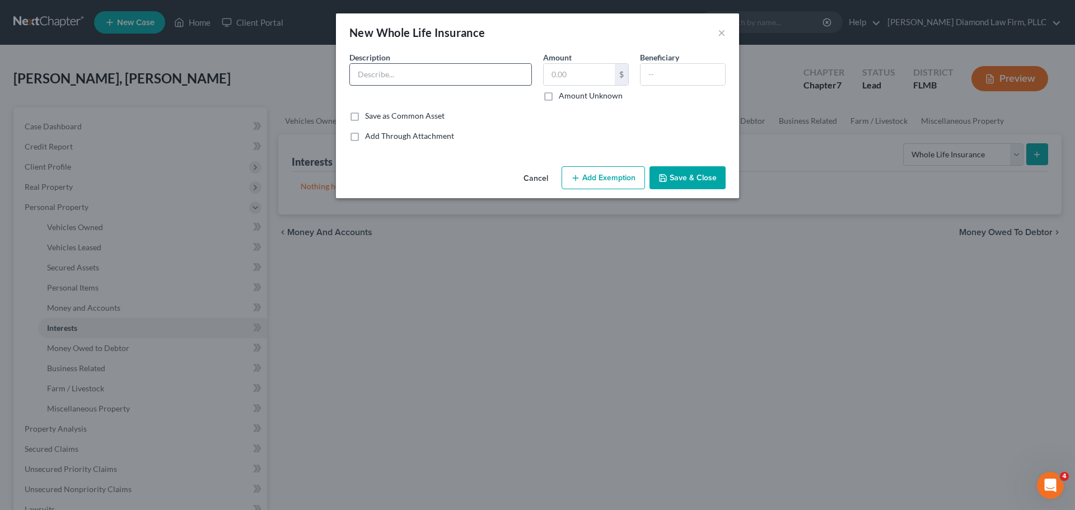
click at [407, 81] on input "text" at bounding box center [440, 74] width 181 height 21
type input "American Income Life Insurance Company"
type input "3,000"
click at [628, 185] on button "Add Exemption" at bounding box center [603, 178] width 83 height 24
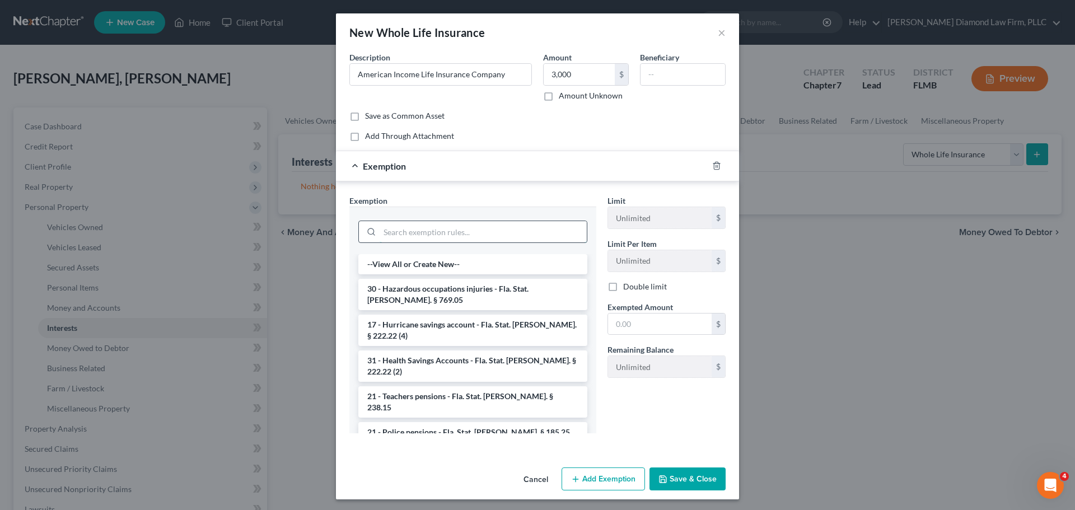
click at [445, 238] on input "search" at bounding box center [483, 231] width 207 height 21
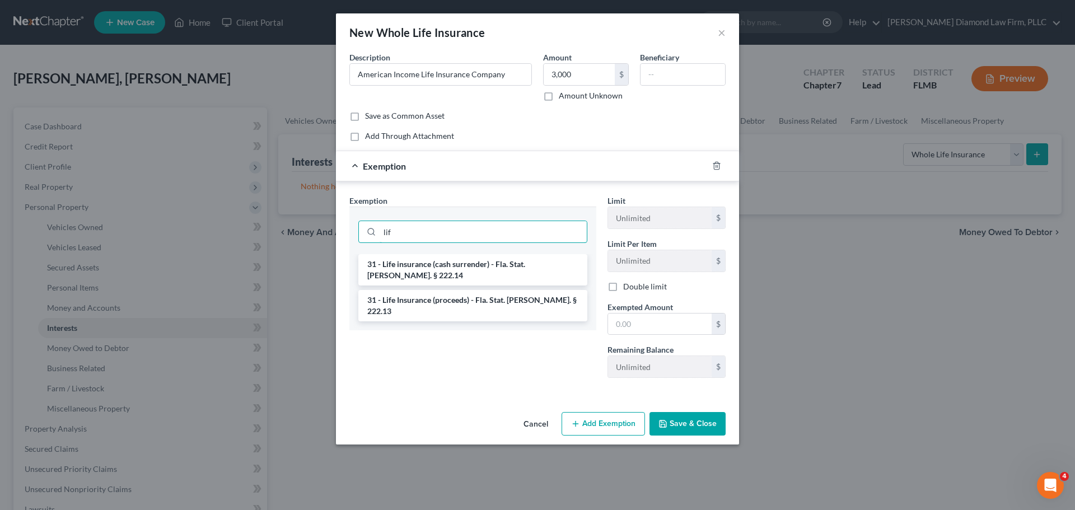
type input "lif"
click at [466, 290] on li "31 - Life Insurance (proceeds) - Fla. Stat. Ann. § 222.13" at bounding box center [472, 305] width 229 height 31
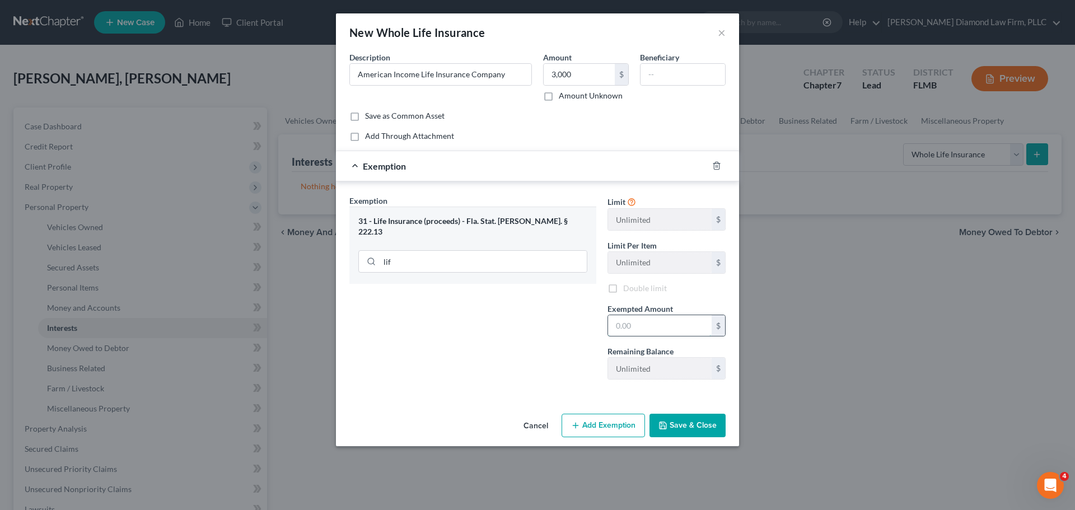
click at [663, 319] on input "text" at bounding box center [660, 325] width 104 height 21
type input "3,000"
click at [687, 422] on button "Save & Close" at bounding box center [688, 426] width 76 height 24
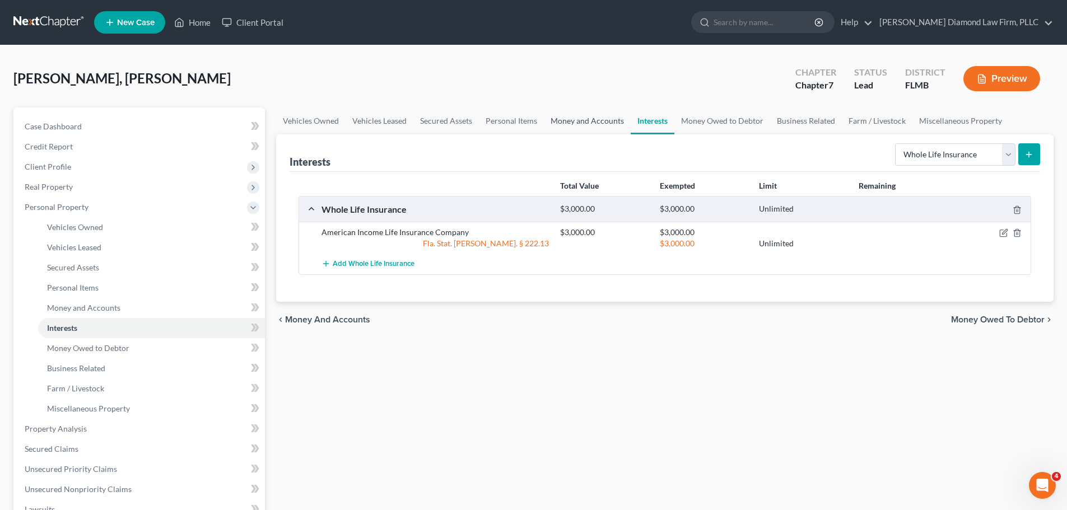
click at [592, 120] on link "Money and Accounts" at bounding box center [587, 121] width 87 height 27
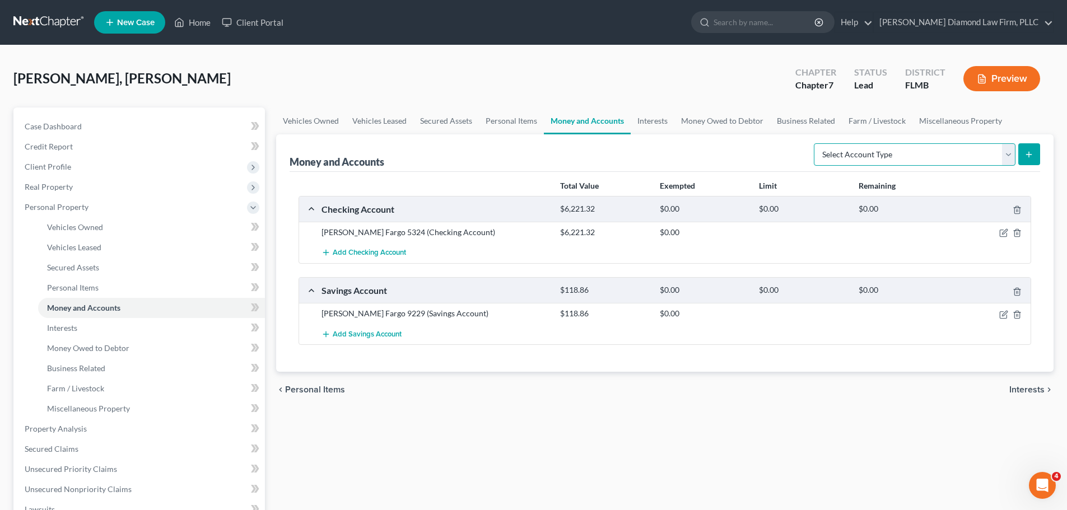
click at [882, 151] on select "Select Account Type Brokerage Cash on Hand Certificates of Deposit Checking Acc…" at bounding box center [915, 154] width 202 height 22
select select "cash_on_hand"
click at [816, 143] on select "Select Account Type Brokerage Cash on Hand Certificates of Deposit Checking Acc…" at bounding box center [915, 154] width 202 height 22
click at [1018, 154] on form "Select Account Type Brokerage Cash on Hand Certificates of Deposit Checking Acc…" at bounding box center [927, 154] width 226 height 23
click at [1022, 154] on button "submit" at bounding box center [1029, 154] width 22 height 22
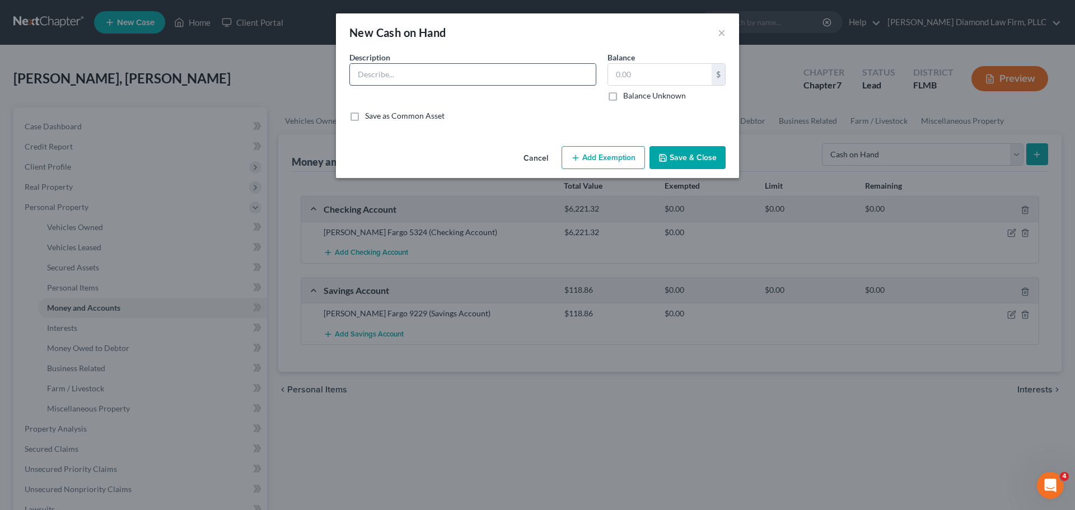
click at [405, 74] on input "text" at bounding box center [473, 74] width 246 height 21
type input "Cash on hand"
type input "70"
click at [665, 161] on icon "button" at bounding box center [663, 157] width 9 height 9
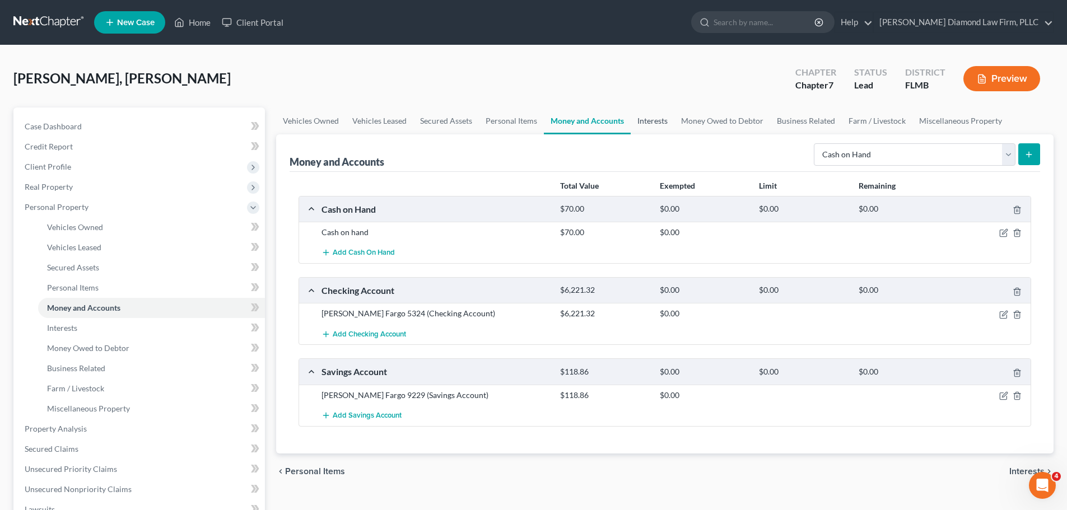
click at [637, 114] on link "Interests" at bounding box center [653, 121] width 44 height 27
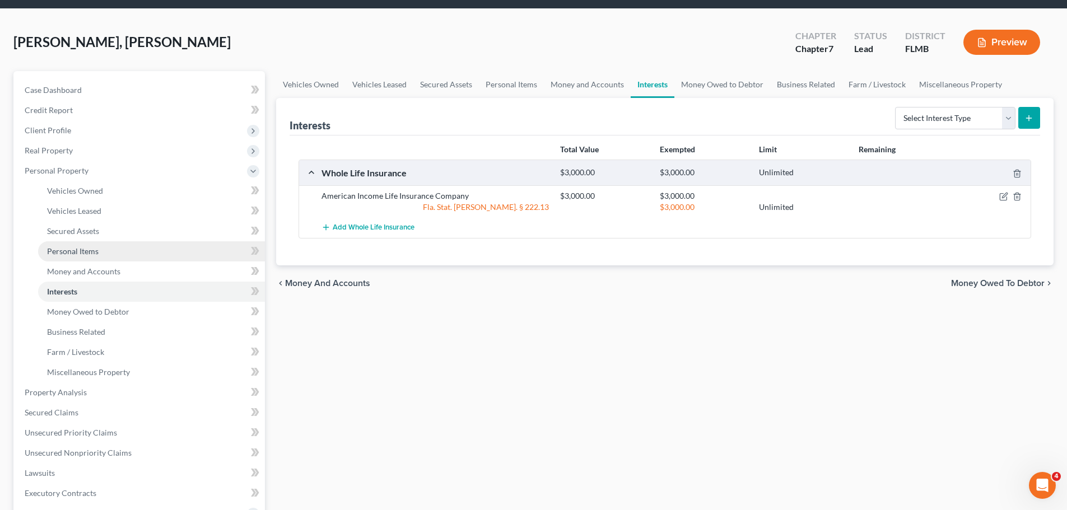
scroll to position [56, 0]
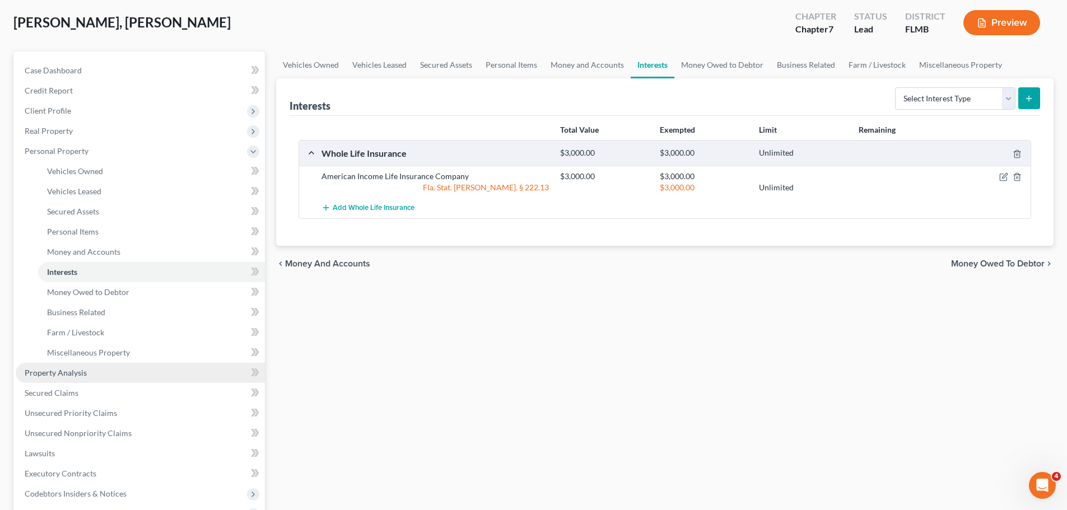
click at [91, 368] on link "Property Analysis" at bounding box center [140, 373] width 249 height 20
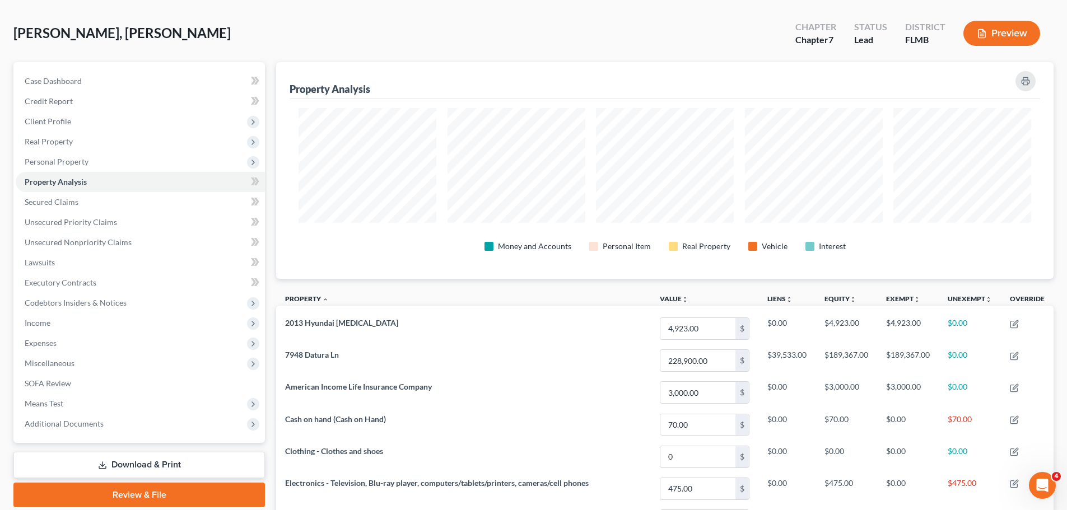
scroll to position [41, 0]
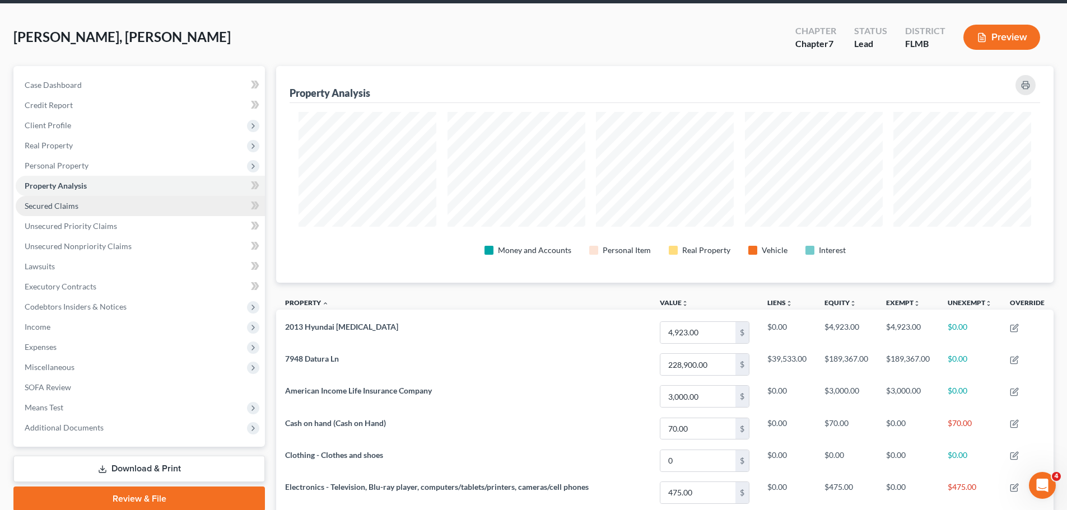
click at [117, 202] on link "Secured Claims" at bounding box center [140, 206] width 249 height 20
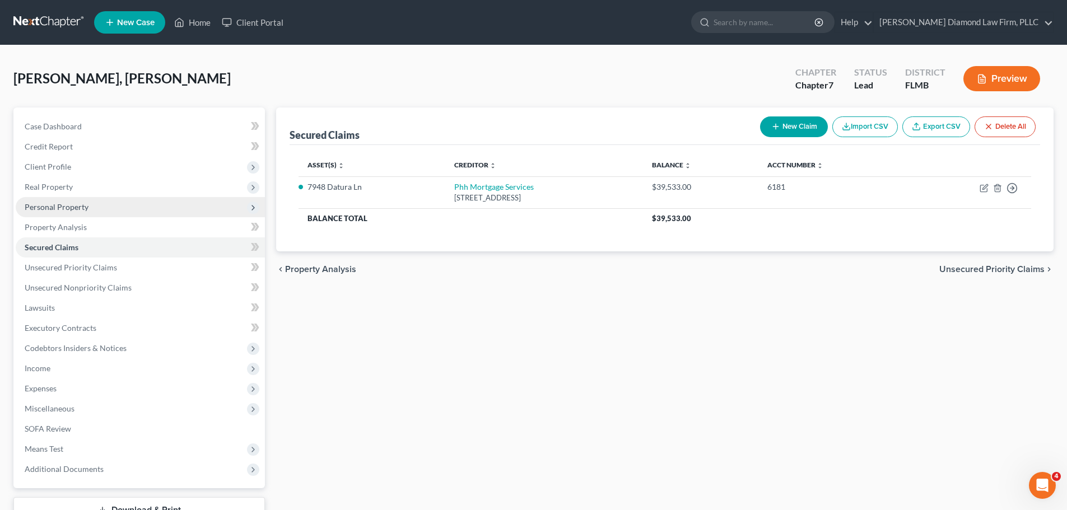
click at [114, 211] on span "Personal Property" at bounding box center [140, 207] width 249 height 20
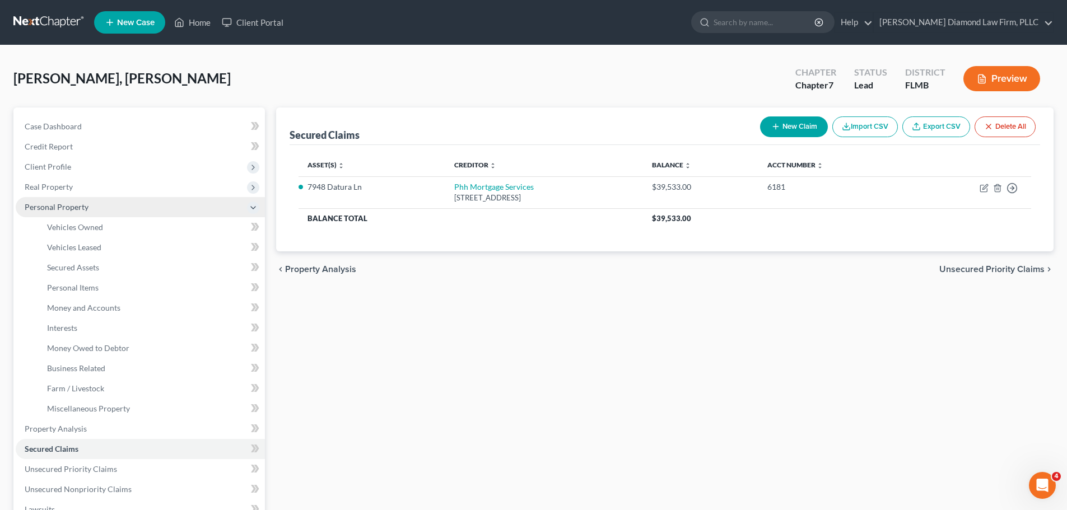
click at [114, 211] on span "Personal Property" at bounding box center [140, 207] width 249 height 20
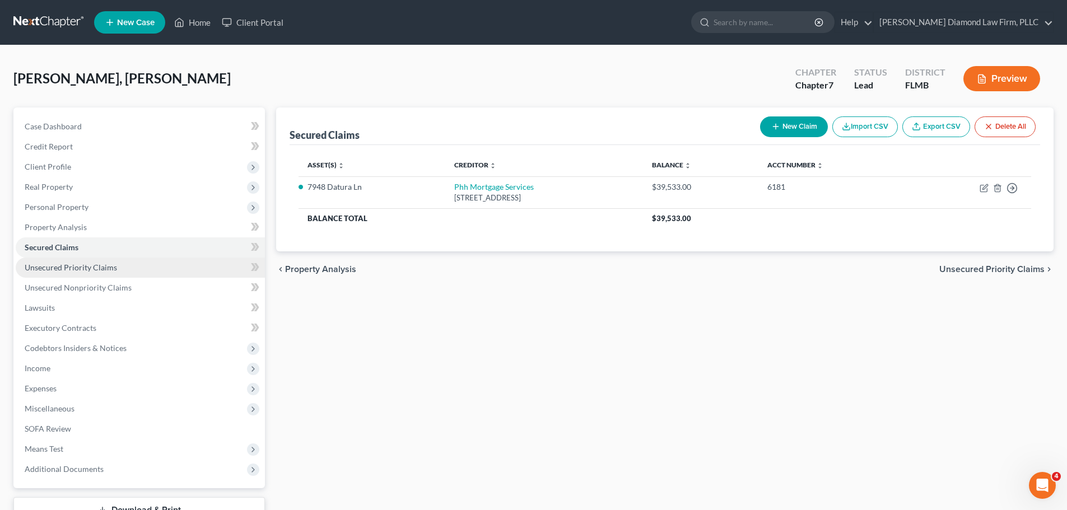
click at [107, 267] on span "Unsecured Priority Claims" at bounding box center [71, 268] width 92 height 10
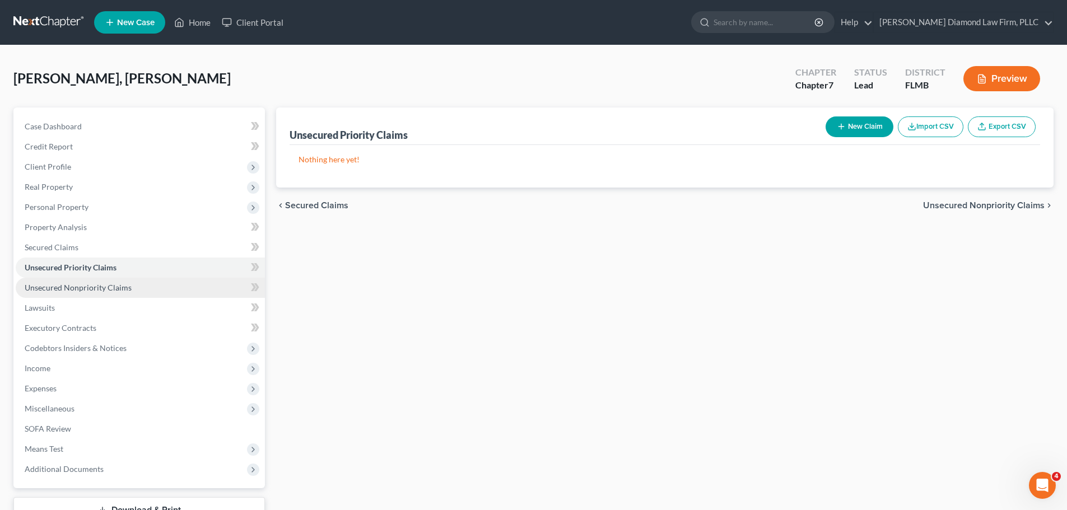
click at [104, 285] on span "Unsecured Nonpriority Claims" at bounding box center [78, 288] width 107 height 10
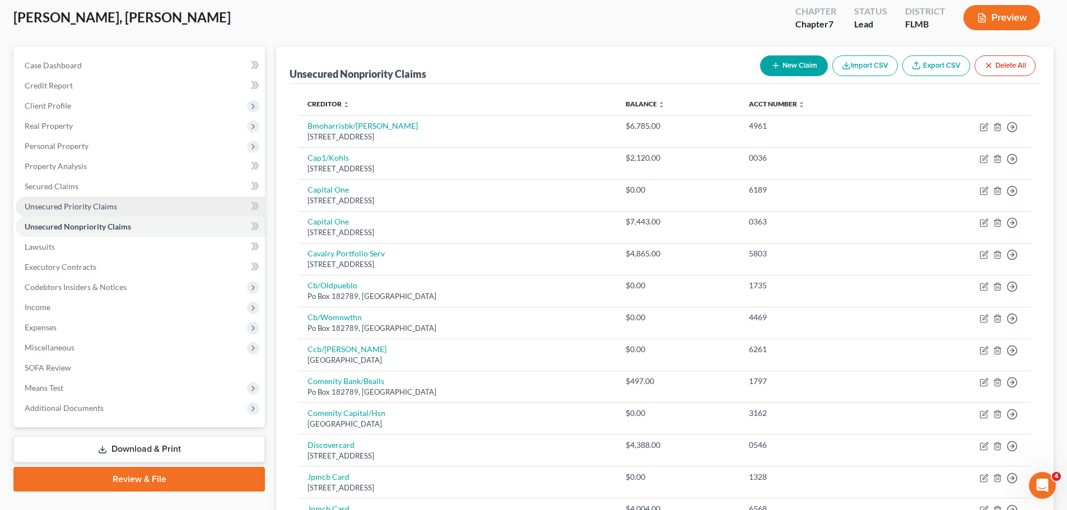
scroll to position [33, 0]
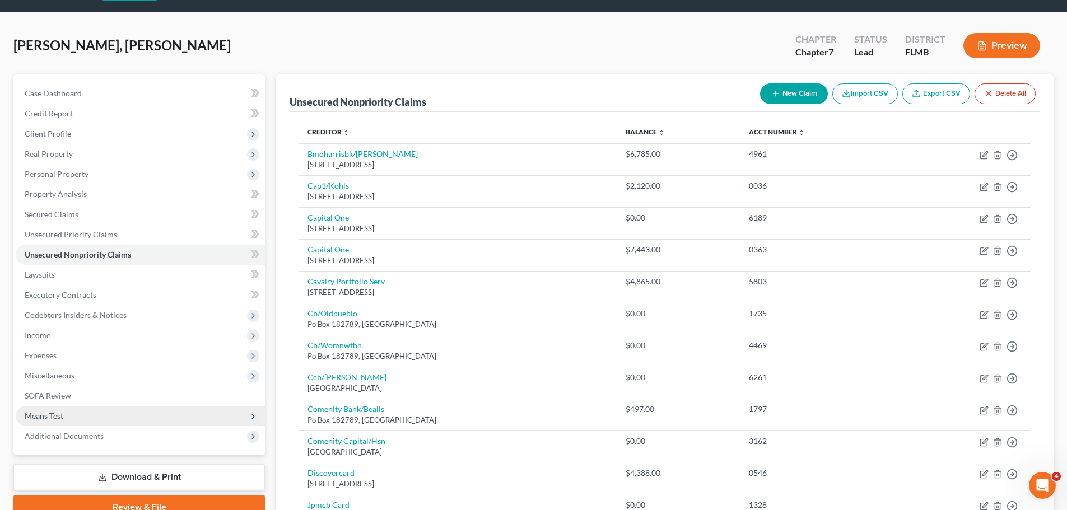
click at [115, 408] on span "Means Test" at bounding box center [140, 416] width 249 height 20
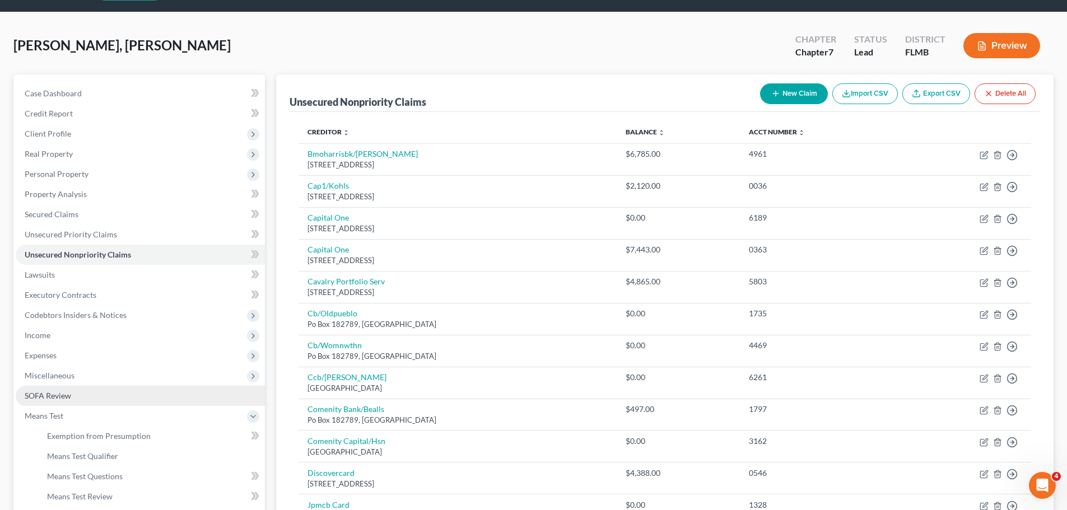
click at [111, 398] on link "SOFA Review" at bounding box center [140, 396] width 249 height 20
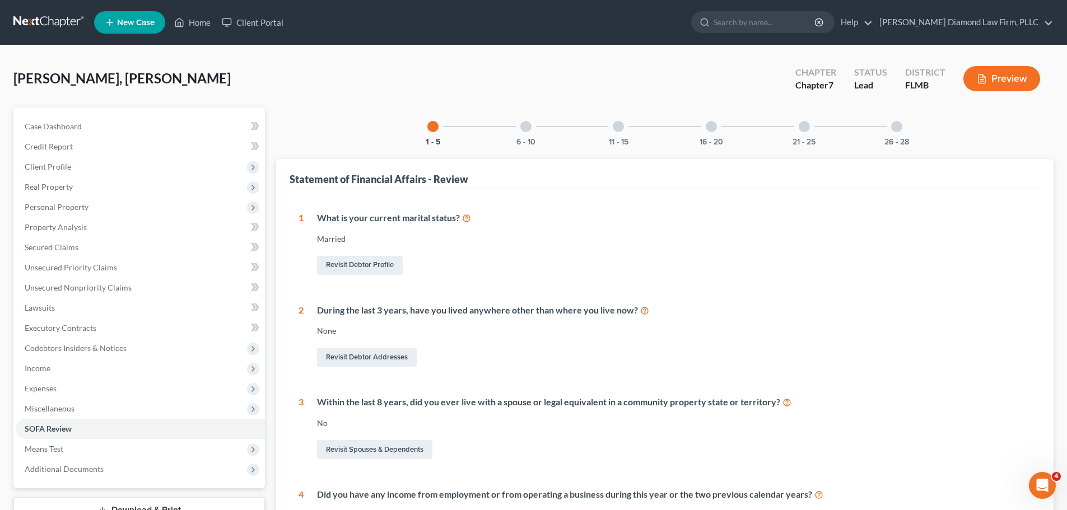
click at [520, 125] on div "6 - 10" at bounding box center [526, 127] width 38 height 38
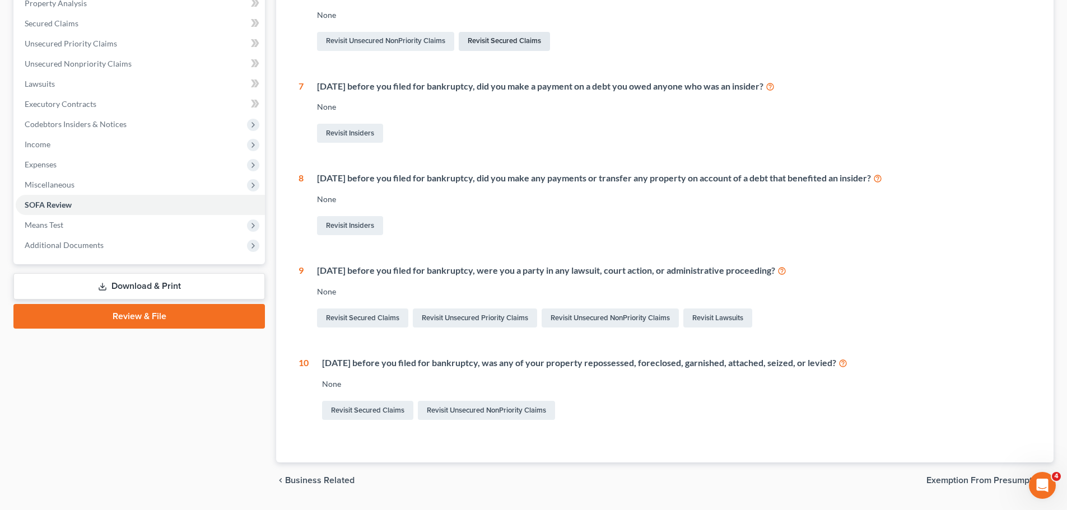
scroll to position [56, 0]
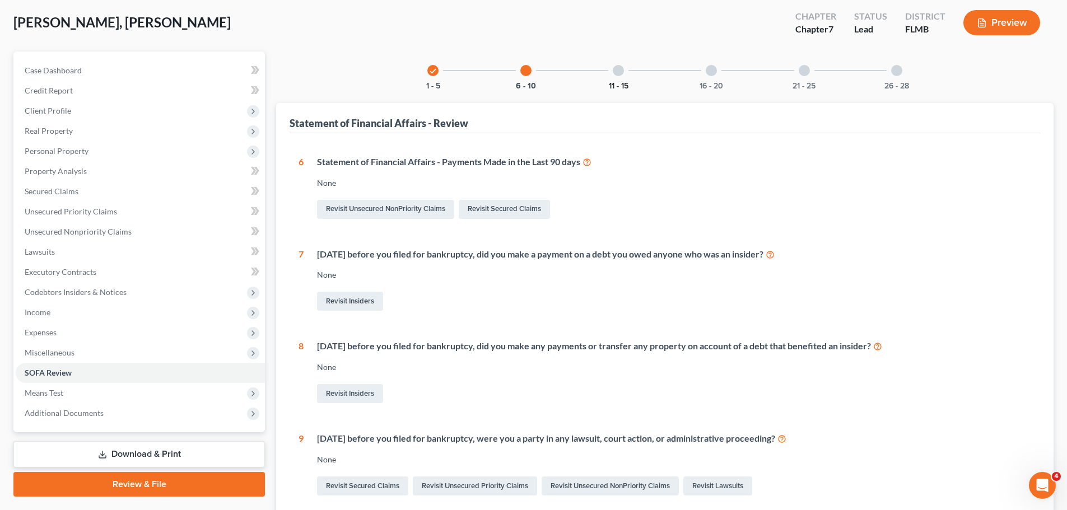
click at [624, 82] on button "11 - 15" at bounding box center [619, 86] width 20 height 8
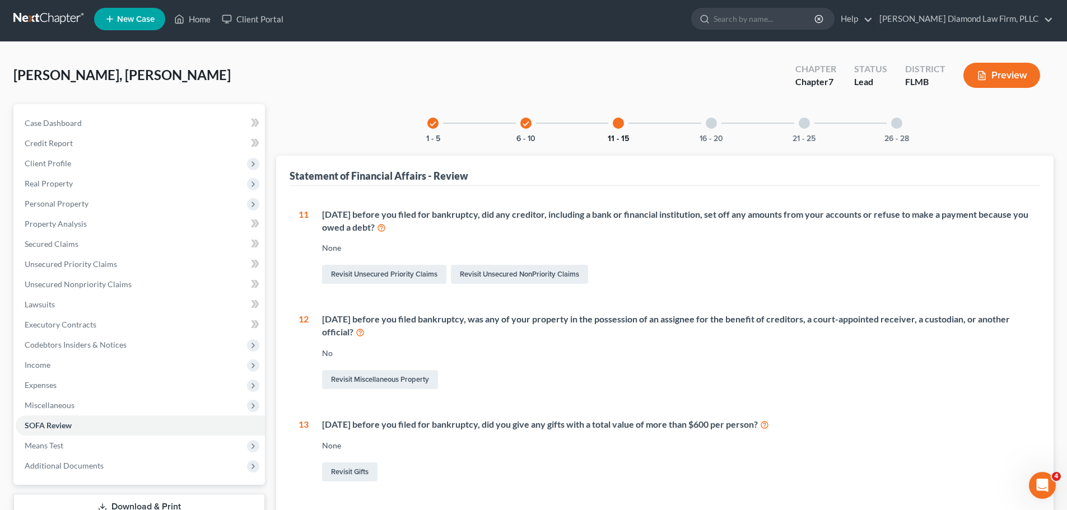
scroll to position [0, 0]
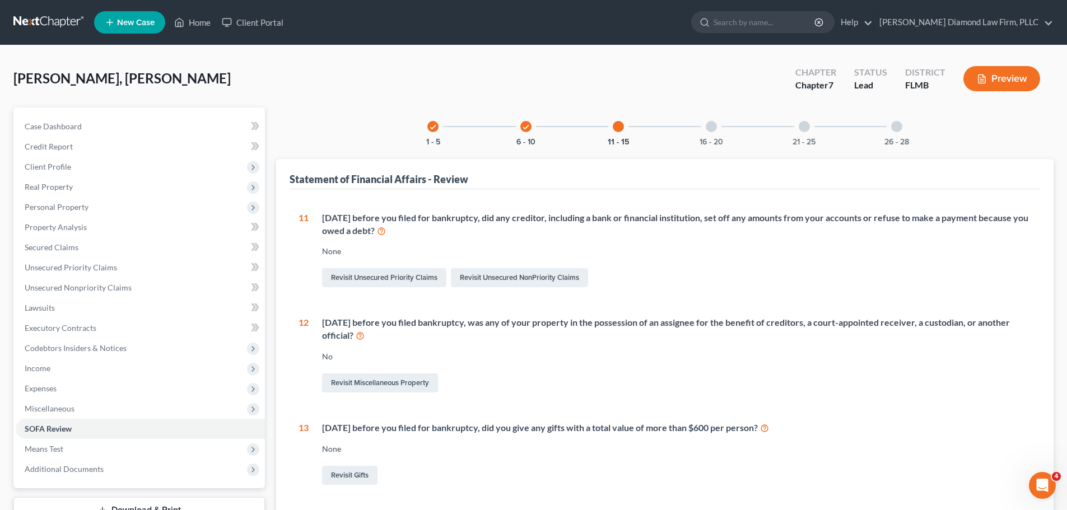
click at [710, 122] on div at bounding box center [711, 126] width 11 height 11
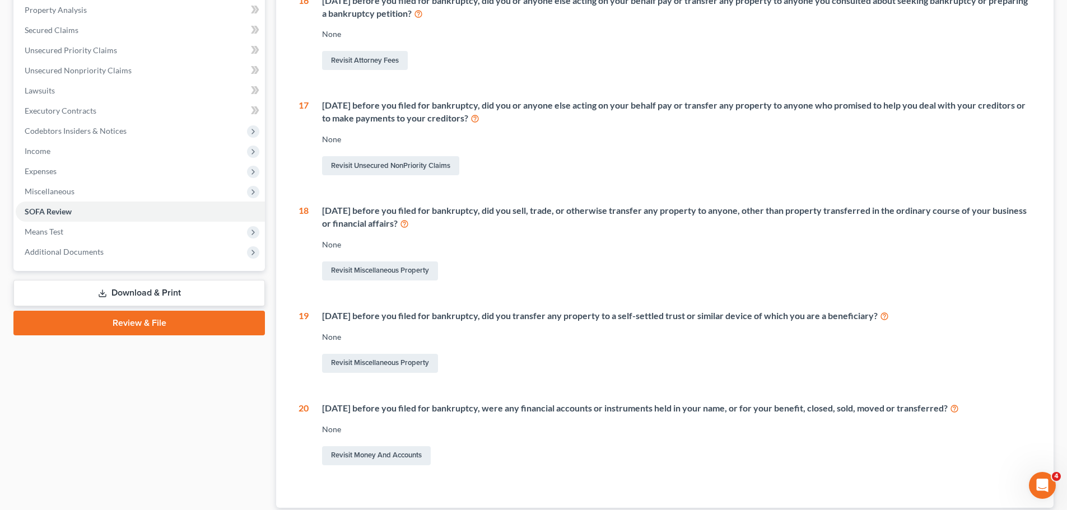
scroll to position [224, 0]
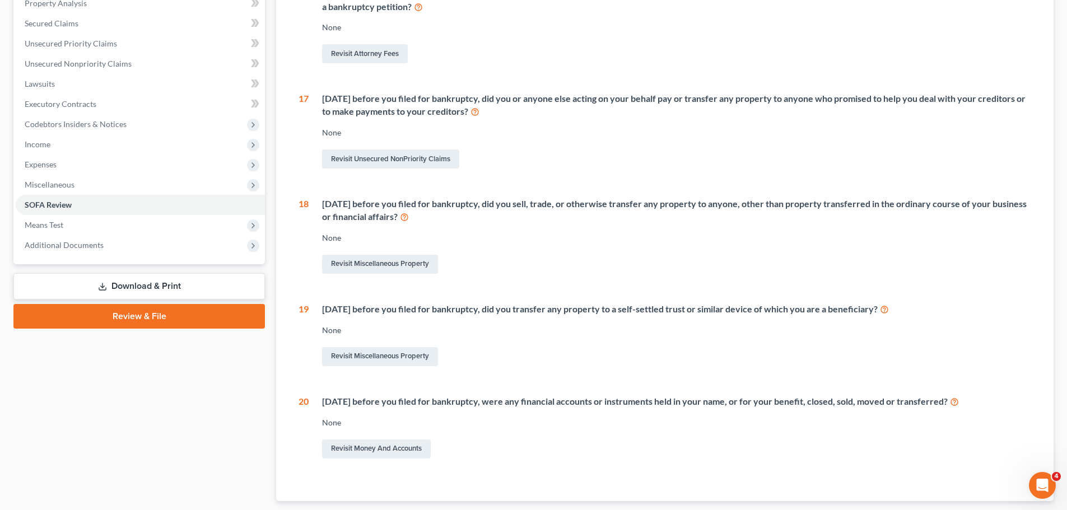
click at [889, 311] on icon at bounding box center [884, 309] width 9 height 11
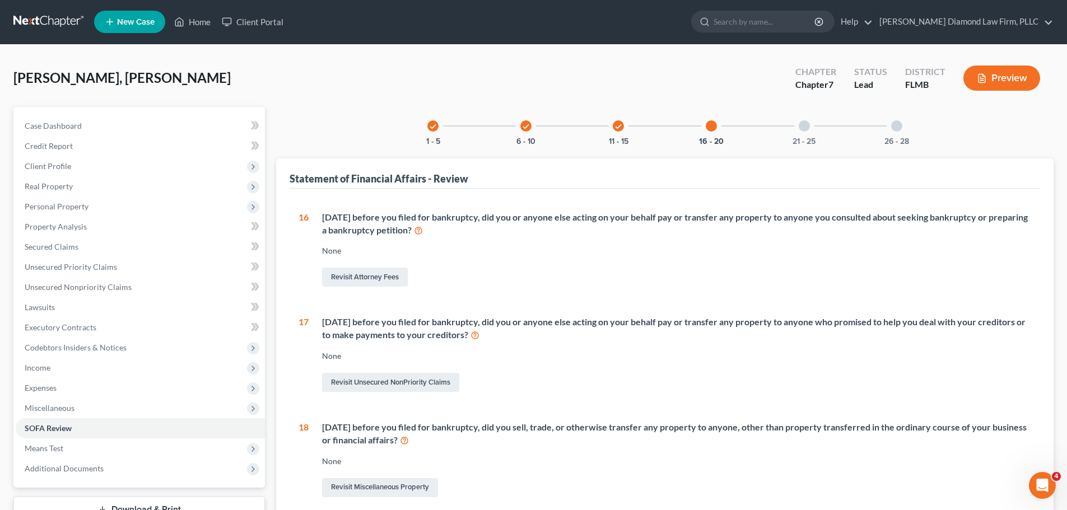
scroll to position [0, 0]
click at [790, 138] on div "21 - 25" at bounding box center [804, 127] width 38 height 38
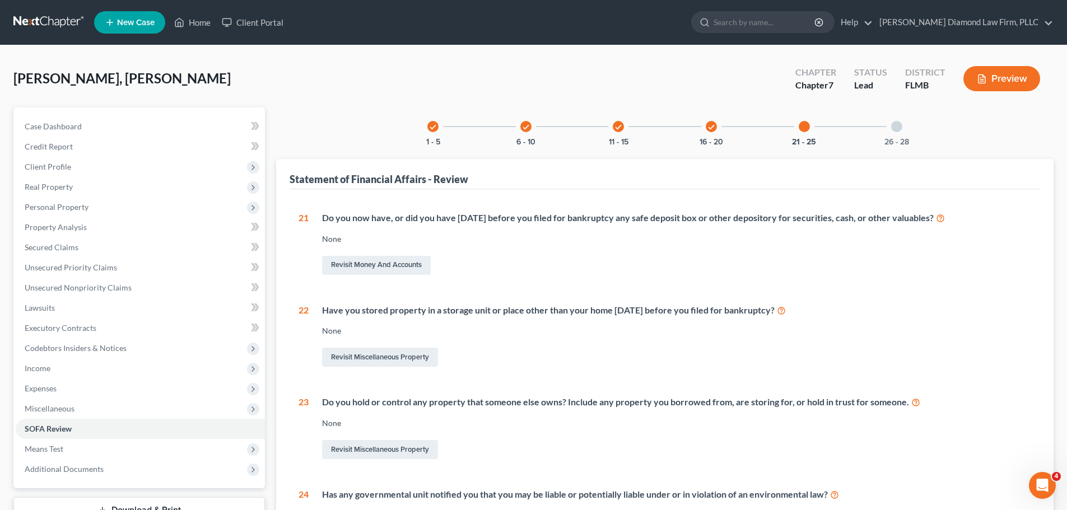
click at [786, 311] on icon at bounding box center [781, 310] width 9 height 11
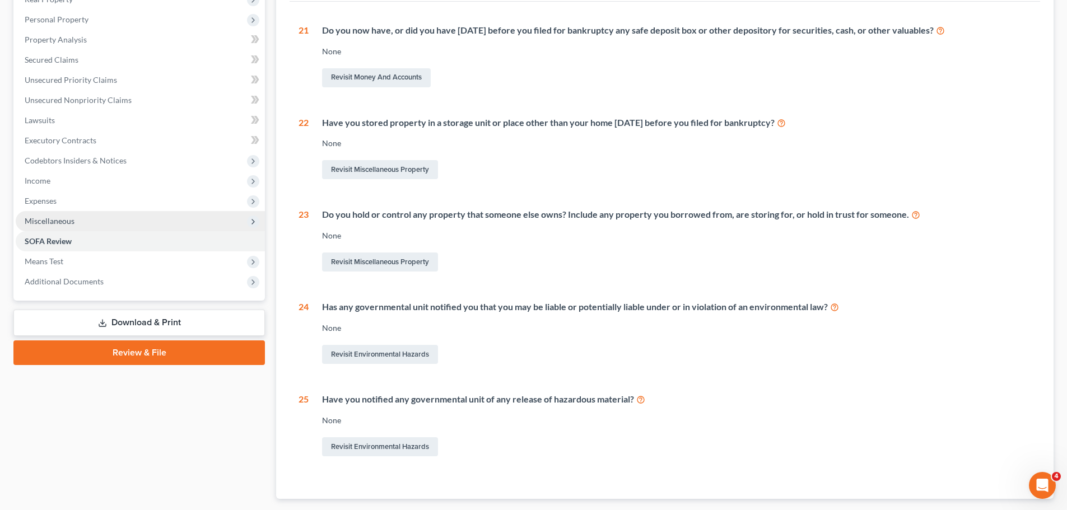
scroll to position [87, 0]
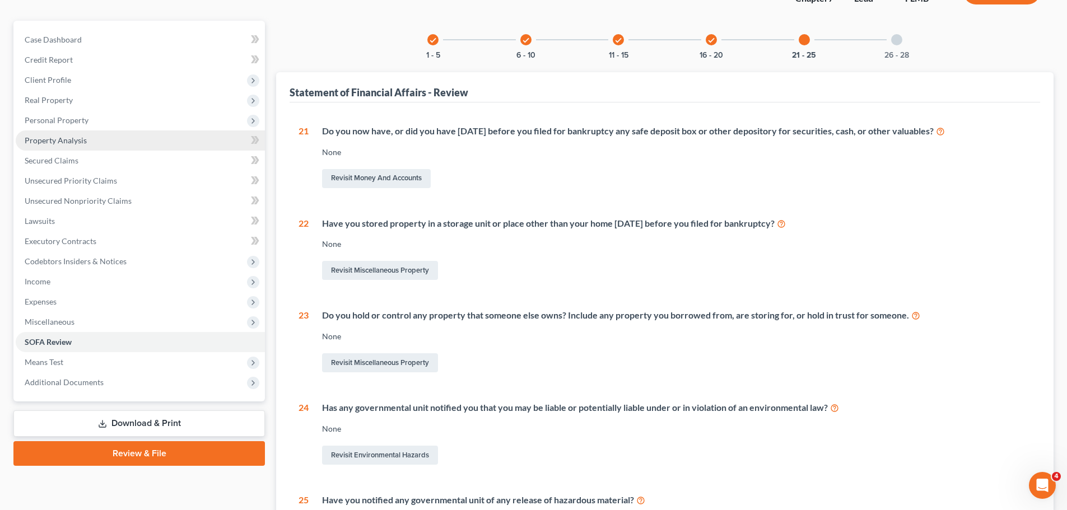
click at [67, 140] on span "Property Analysis" at bounding box center [56, 141] width 62 height 10
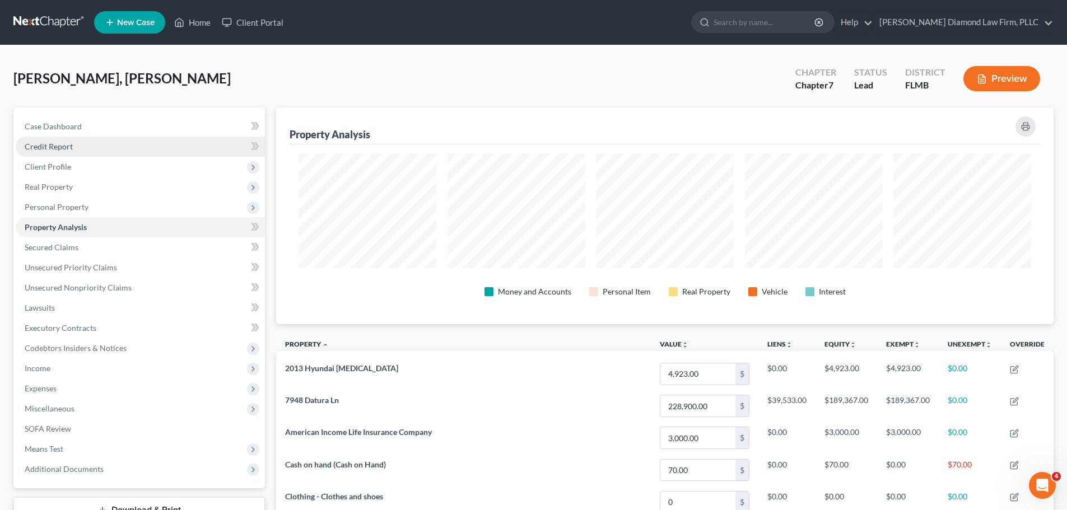
scroll to position [217, 777]
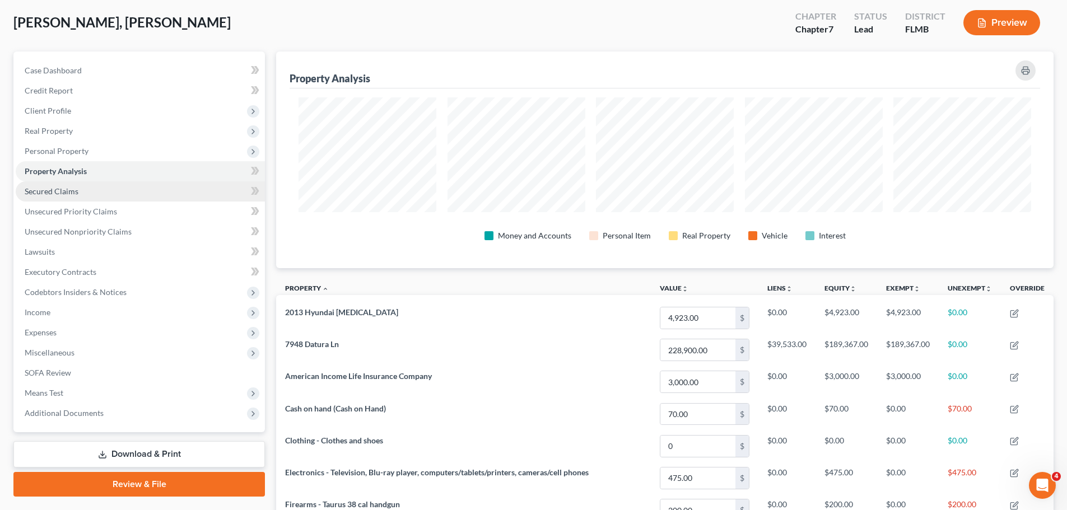
click at [82, 190] on link "Secured Claims" at bounding box center [140, 191] width 249 height 20
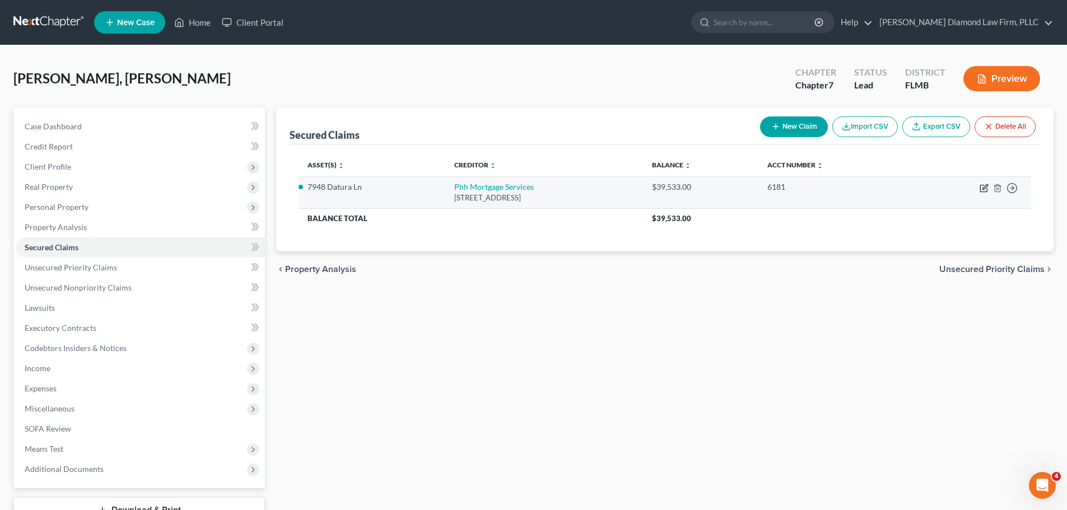
click at [988, 188] on icon "button" at bounding box center [984, 188] width 9 height 9
select select "33"
select select "2"
select select "3"
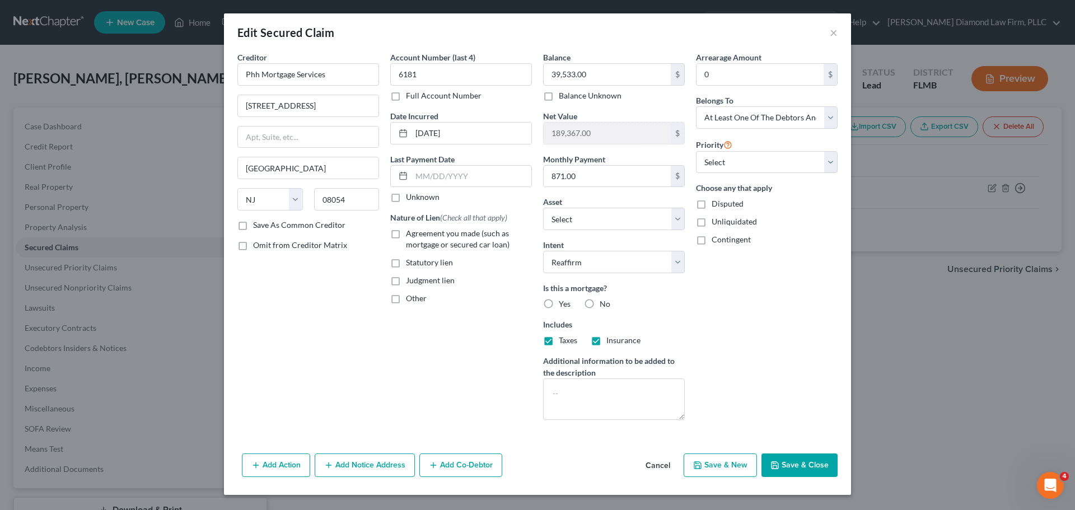
click at [559, 305] on label "Yes" at bounding box center [565, 304] width 12 height 11
click at [563, 305] on input "Yes" at bounding box center [566, 302] width 7 height 7
radio input "true"
click at [406, 233] on label "Agreement you made (such as mortgage or secured car loan)" at bounding box center [469, 239] width 126 height 22
click at [411, 233] on input "Agreement you made (such as mortgage or secured car loan)" at bounding box center [414, 231] width 7 height 7
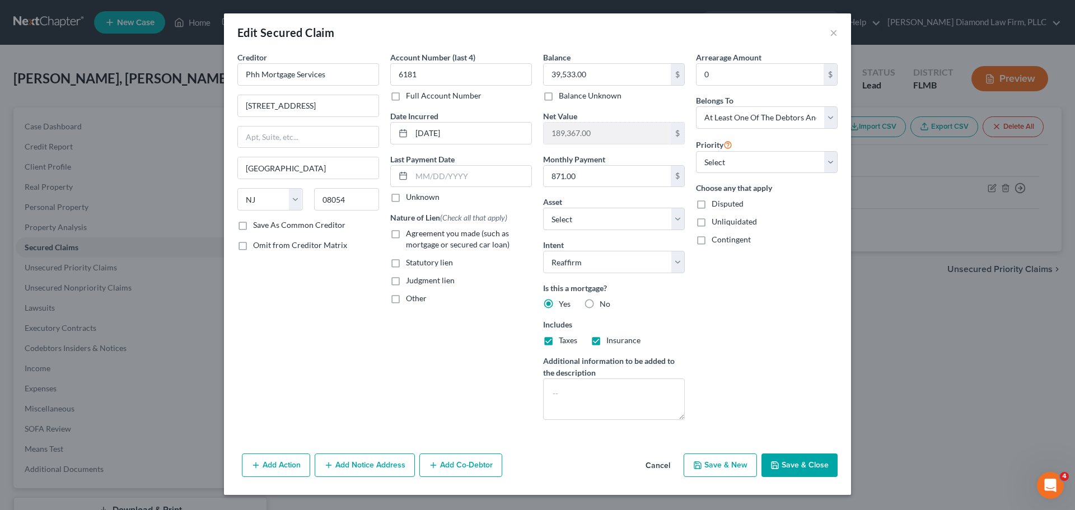
checkbox input "true"
click at [483, 470] on button "Add Co-Debtor" at bounding box center [460, 466] width 83 height 24
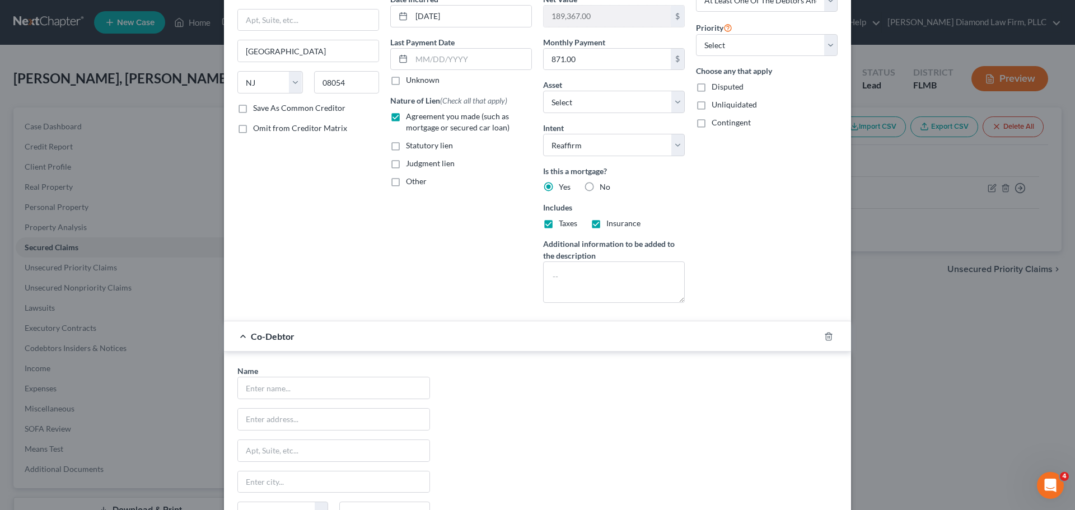
scroll to position [260, 0]
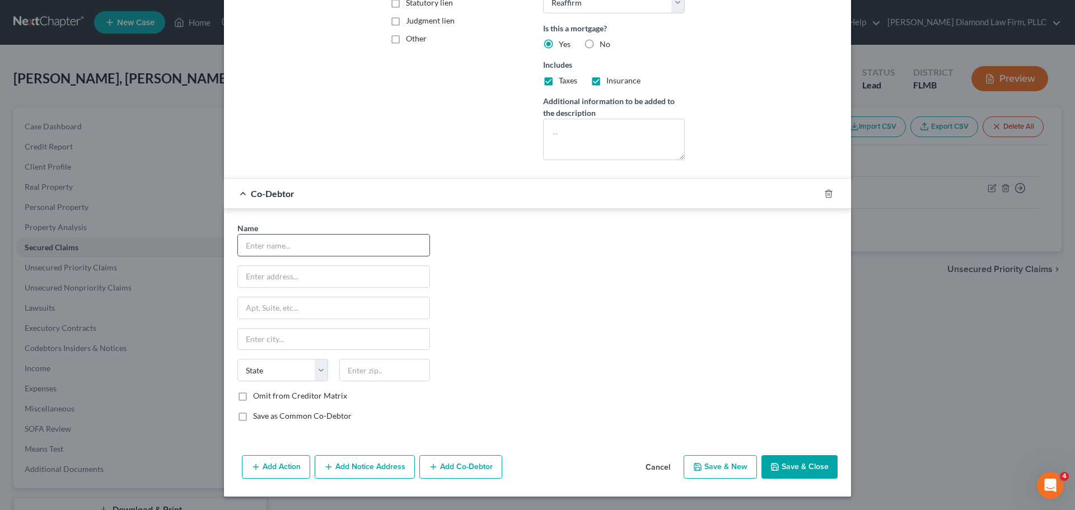
click at [269, 249] on input "text" at bounding box center [334, 245] width 192 height 21
type input "William Natalie"
click at [313, 282] on input "7948 Da" at bounding box center [334, 276] width 192 height 21
type input "7948 Datura Ln"
type input "New Port Richey"
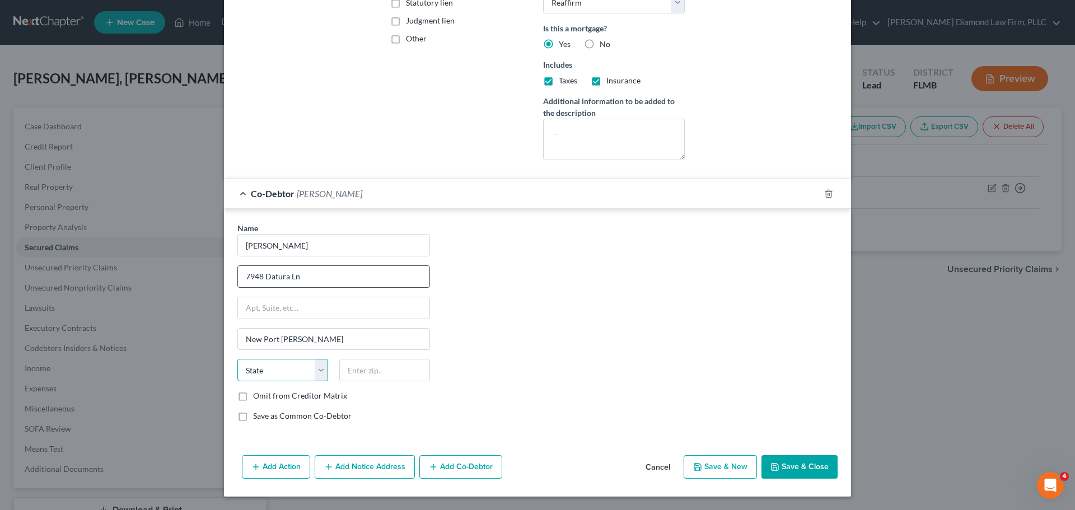
select select "9"
click at [383, 373] on input "text" at bounding box center [384, 370] width 91 height 22
type input "34653"
click at [253, 419] on label "Save as Common Co-Debtor" at bounding box center [302, 416] width 99 height 11
click at [258, 418] on input "Save as Common Co-Debtor" at bounding box center [261, 414] width 7 height 7
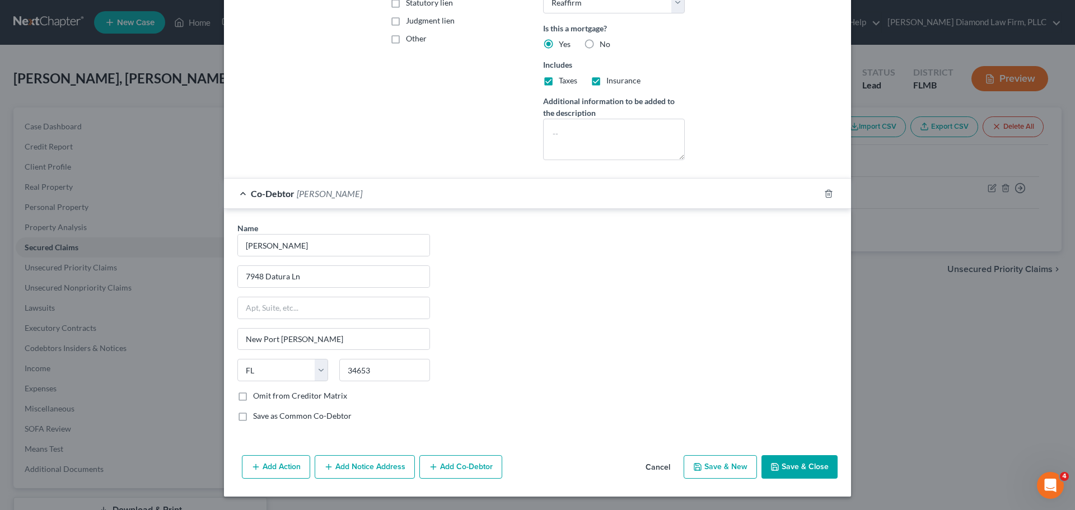
checkbox input "true"
click at [784, 467] on button "Save & Close" at bounding box center [800, 467] width 76 height 24
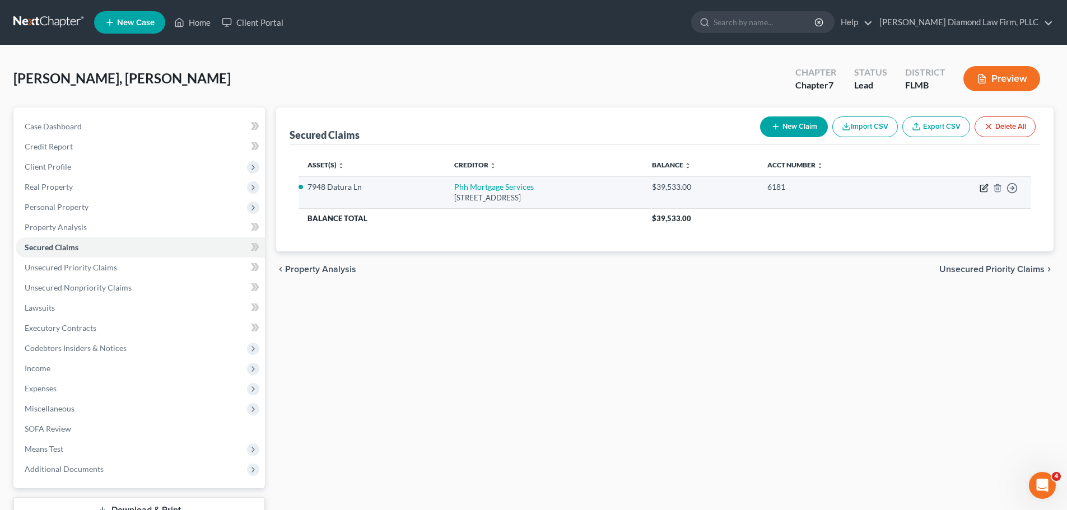
click at [982, 191] on icon "button" at bounding box center [984, 188] width 9 height 9
select select "33"
select select "2"
select select "3"
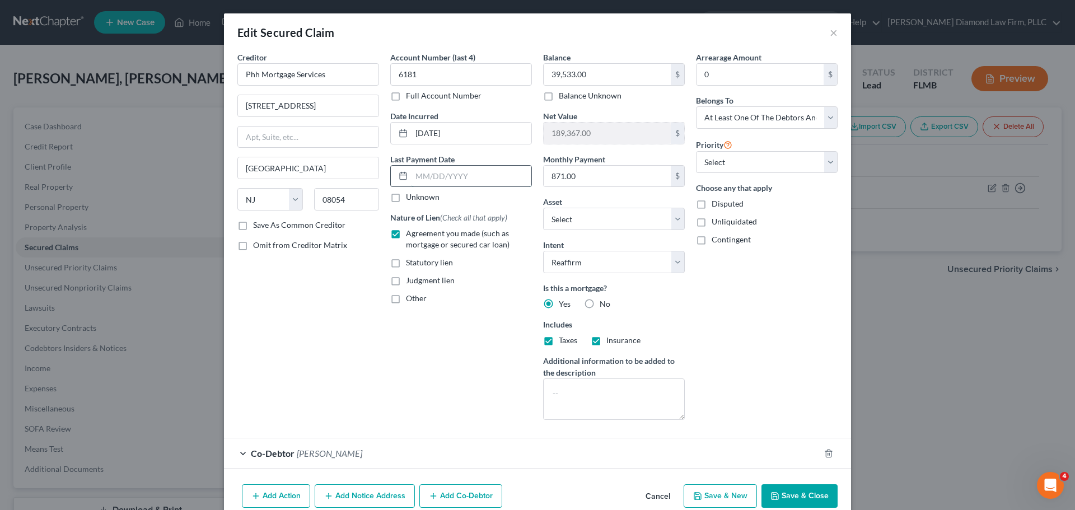
click at [446, 180] on input "text" at bounding box center [472, 176] width 120 height 21
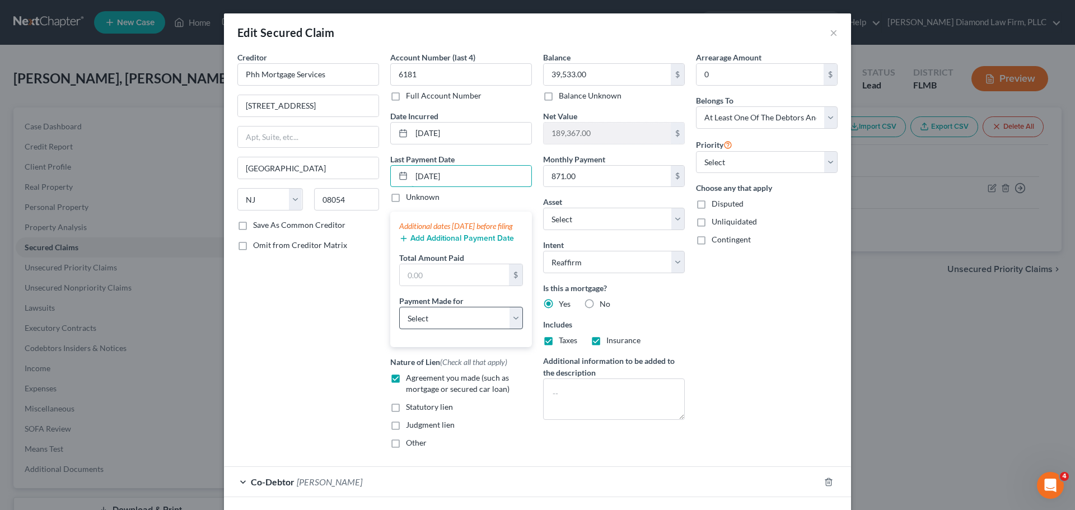
type input "09/17/2025"
click at [450, 328] on select "Select Car Credit Card Loan Repayment Mortgage Other Suppliers Or Vendors" at bounding box center [461, 318] width 124 height 22
select select "3"
click at [399, 318] on select "Select Car Credit Card Loan Repayment Mortgage Other Suppliers Or Vendors" at bounding box center [461, 318] width 124 height 22
click at [446, 286] on input "text" at bounding box center [454, 274] width 109 height 21
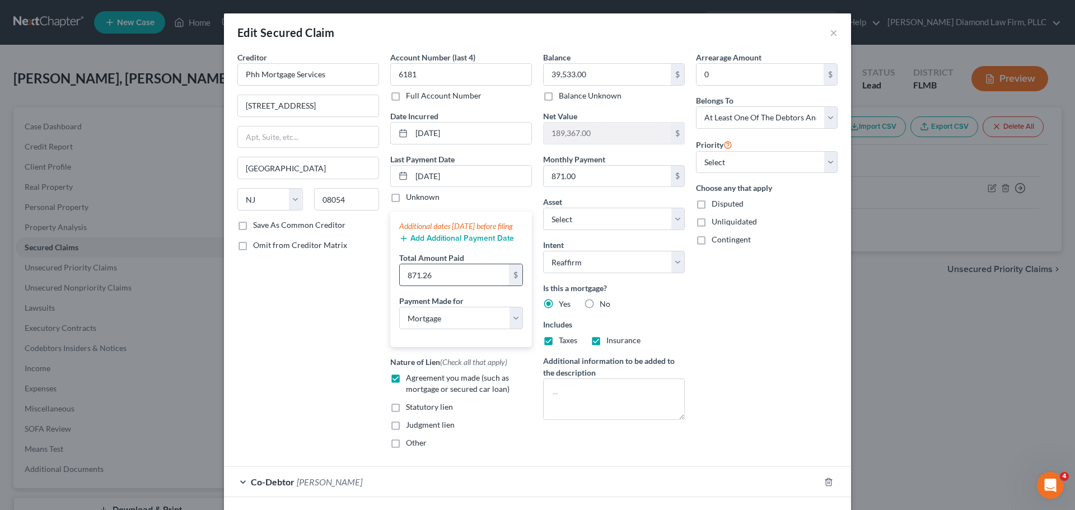
type input "871.26"
click at [435, 243] on button "Add Additional Payment Date" at bounding box center [456, 238] width 115 height 9
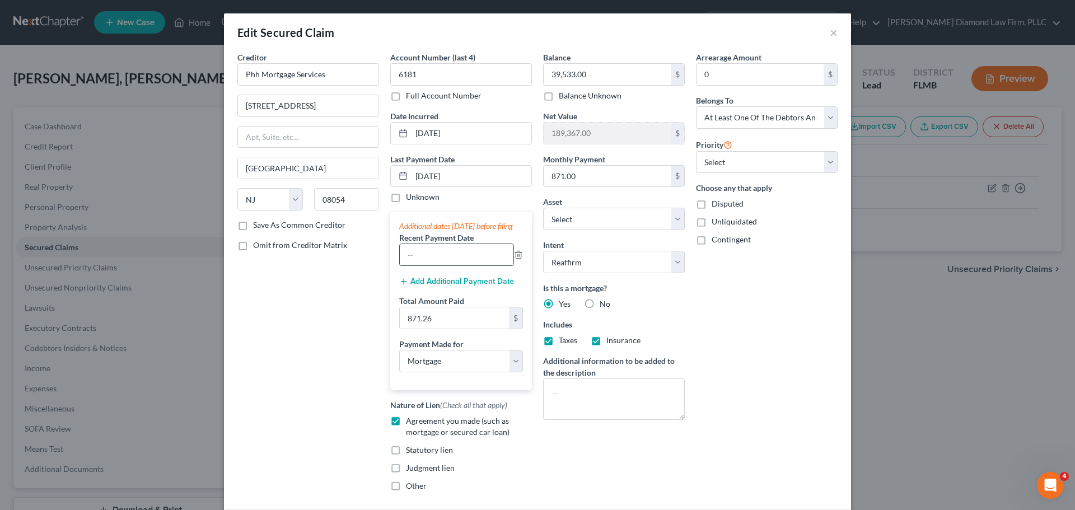
click at [437, 265] on input "text" at bounding box center [457, 254] width 114 height 21
type input "08/18/2025"
click at [447, 323] on input "871.26" at bounding box center [454, 317] width 109 height 21
type input "2,613.78"
click at [436, 286] on div "Additional dates within 90 days before filing Recent Payment Date 08/18/2025 Ad…" at bounding box center [461, 301] width 142 height 178
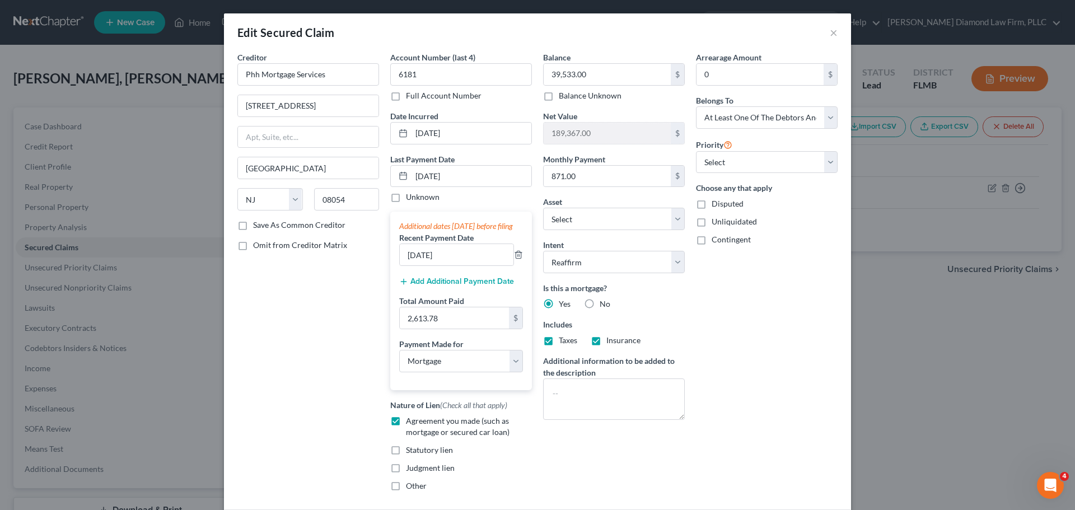
click at [430, 286] on button "Add Additional Payment Date" at bounding box center [456, 281] width 115 height 9
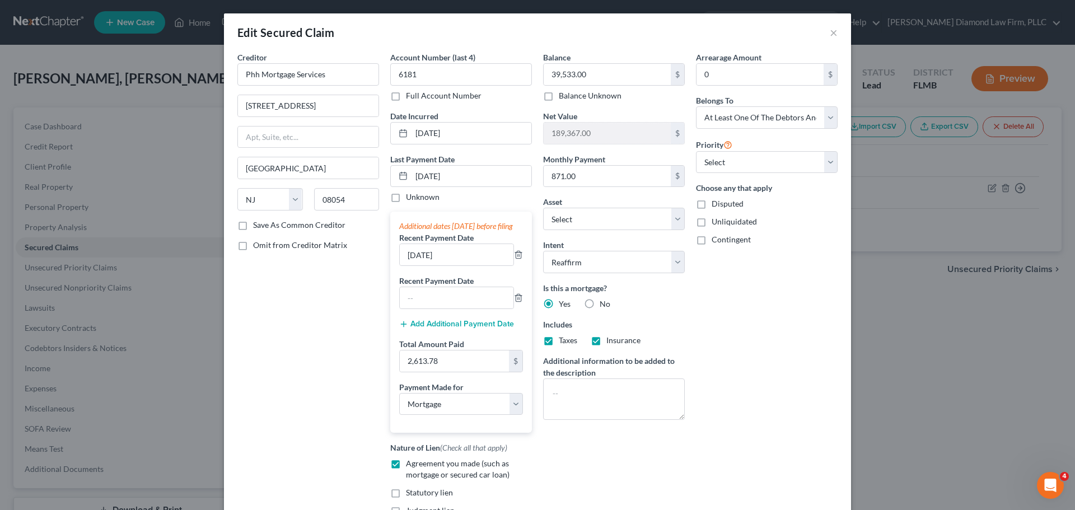
click at [428, 287] on label "Recent Payment Date" at bounding box center [436, 281] width 74 height 12
click at [427, 307] on input "text" at bounding box center [457, 297] width 114 height 21
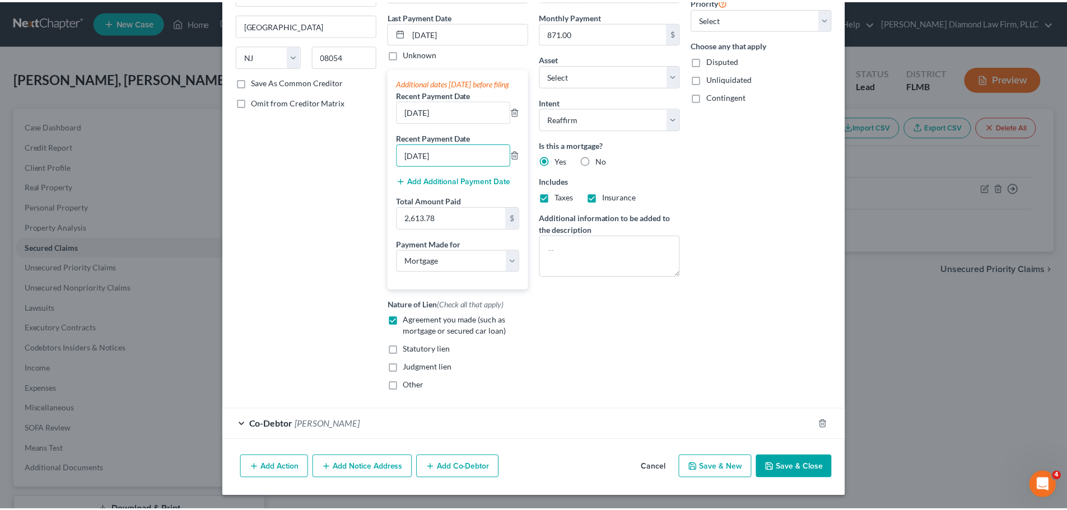
scroll to position [155, 0]
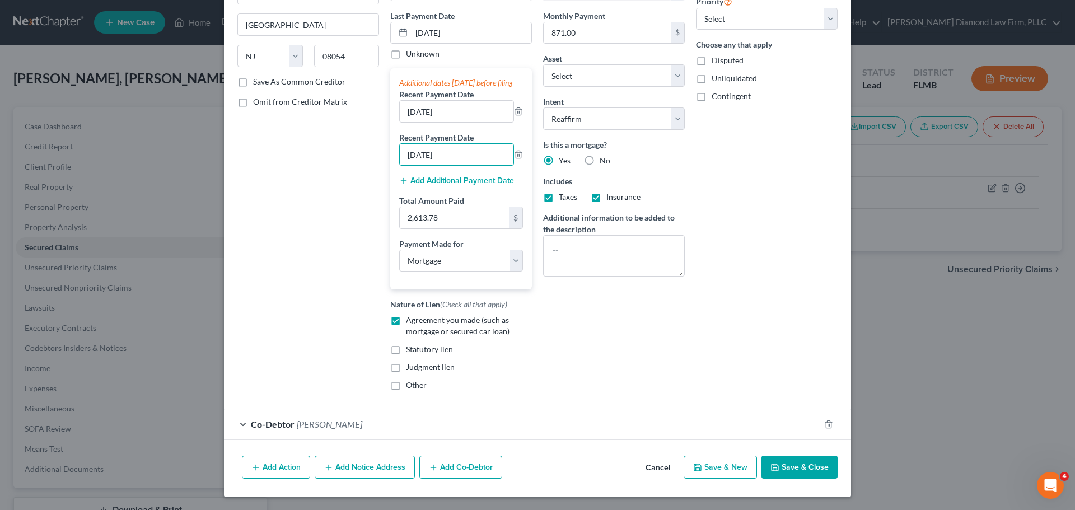
type input "07/15/2025"
click at [816, 464] on button "Save & Close" at bounding box center [800, 468] width 76 height 24
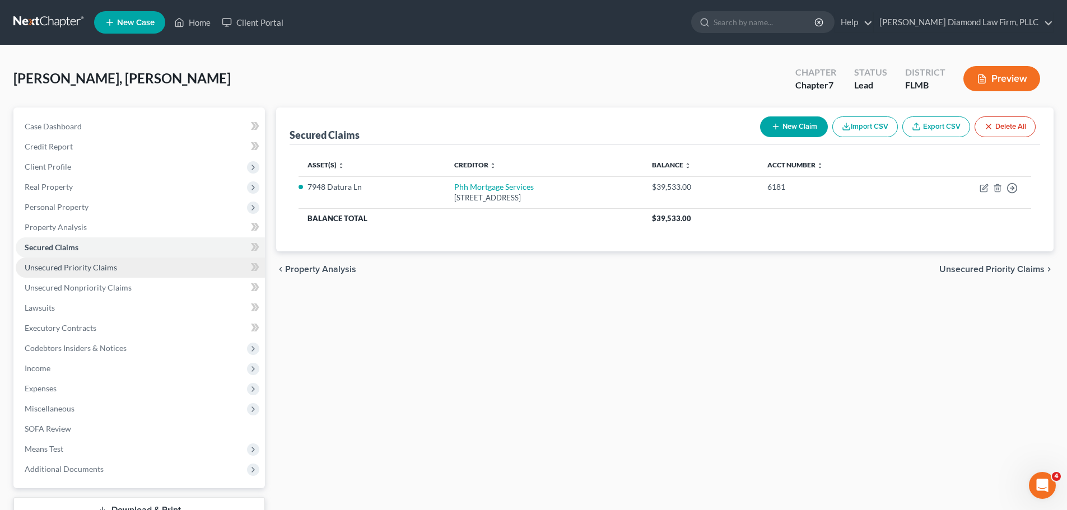
click at [147, 258] on link "Unsecured Priority Claims" at bounding box center [140, 268] width 249 height 20
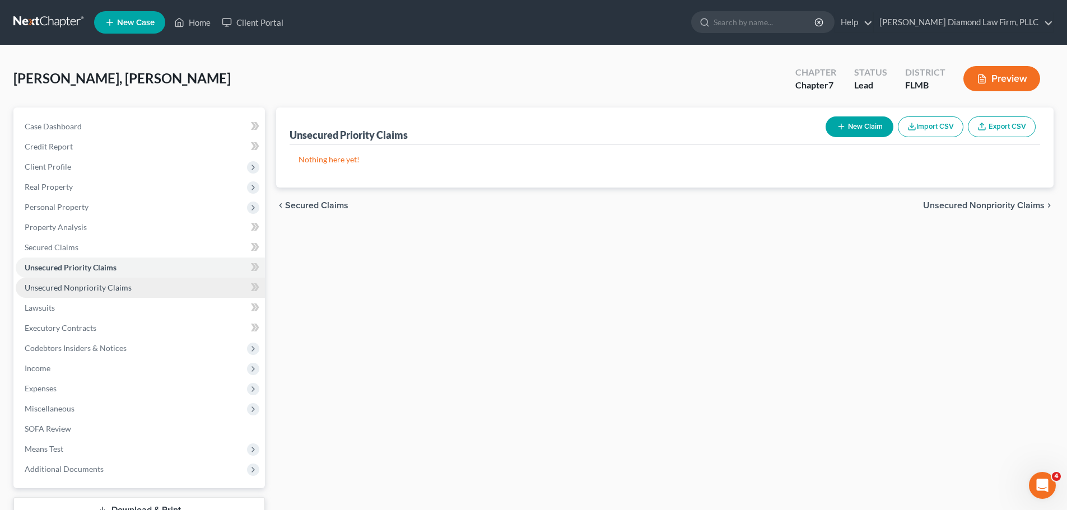
click at [139, 278] on link "Unsecured Nonpriority Claims" at bounding box center [140, 288] width 249 height 20
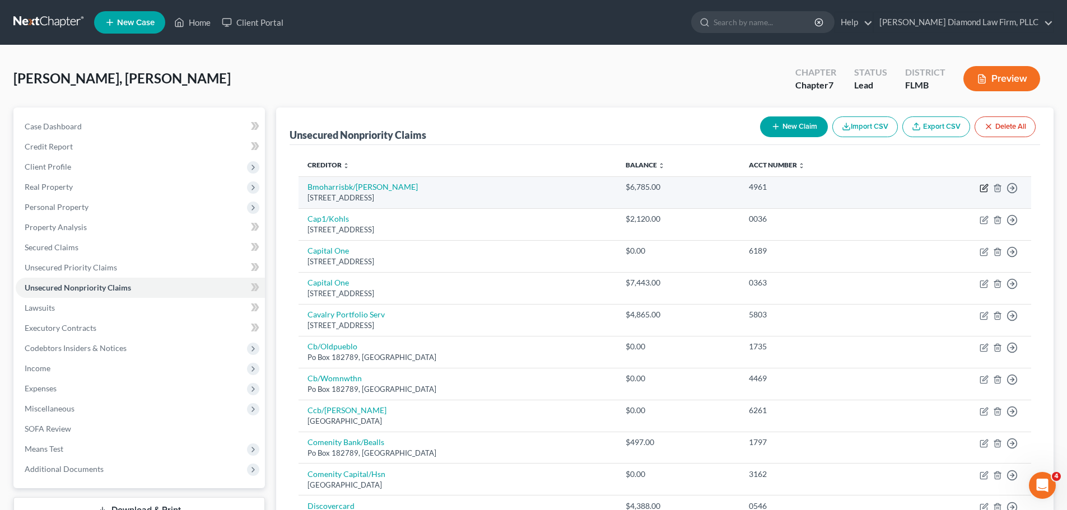
click at [985, 190] on icon "button" at bounding box center [984, 188] width 9 height 9
select select "10"
select select "0"
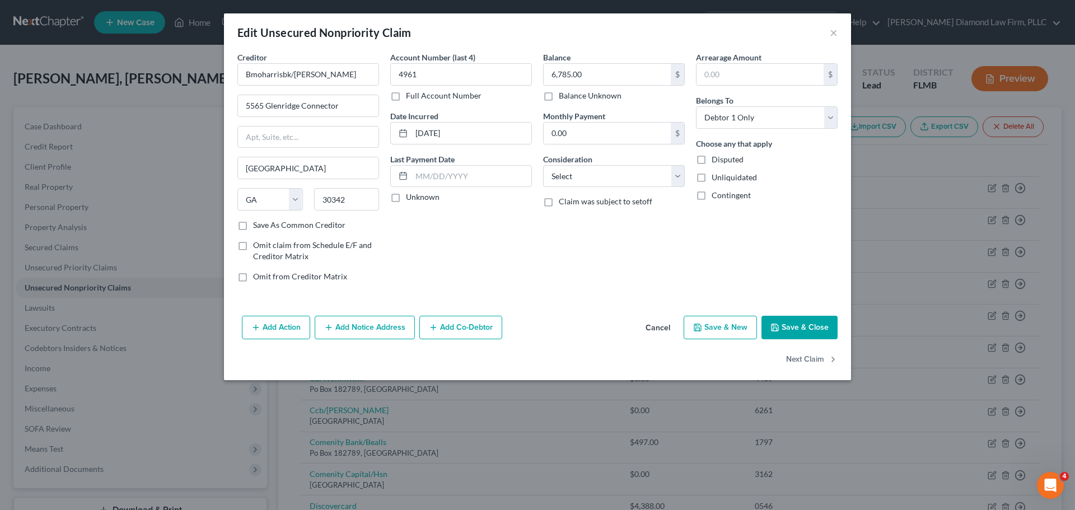
click at [661, 329] on button "Cancel" at bounding box center [658, 328] width 43 height 22
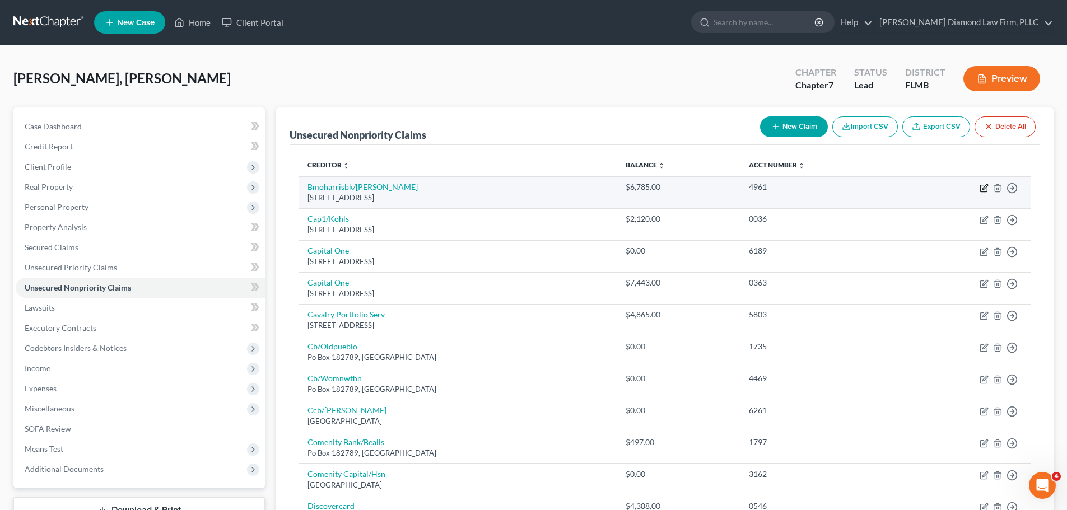
click at [985, 192] on icon "button" at bounding box center [983, 188] width 7 height 7
select select "10"
select select "0"
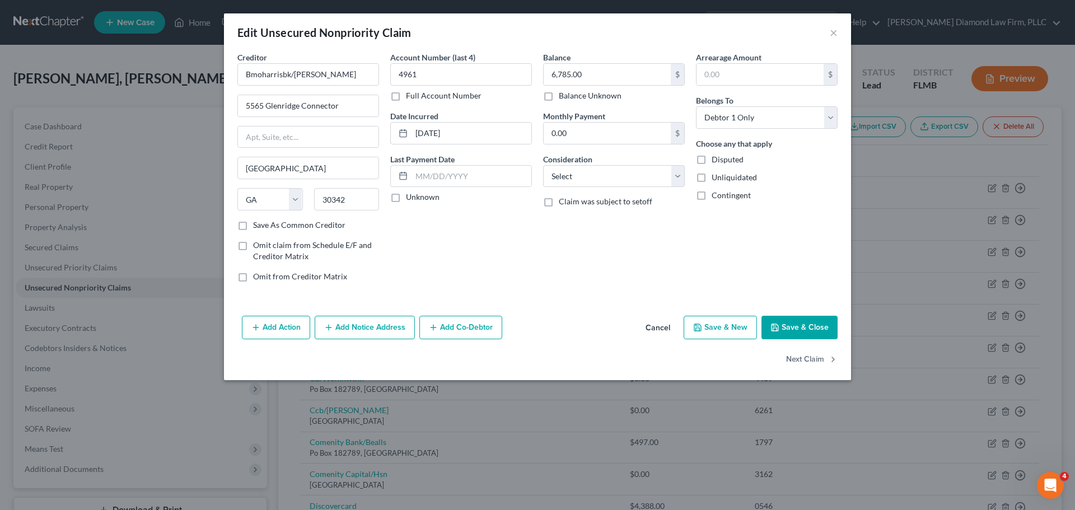
click at [656, 328] on button "Cancel" at bounding box center [658, 328] width 43 height 22
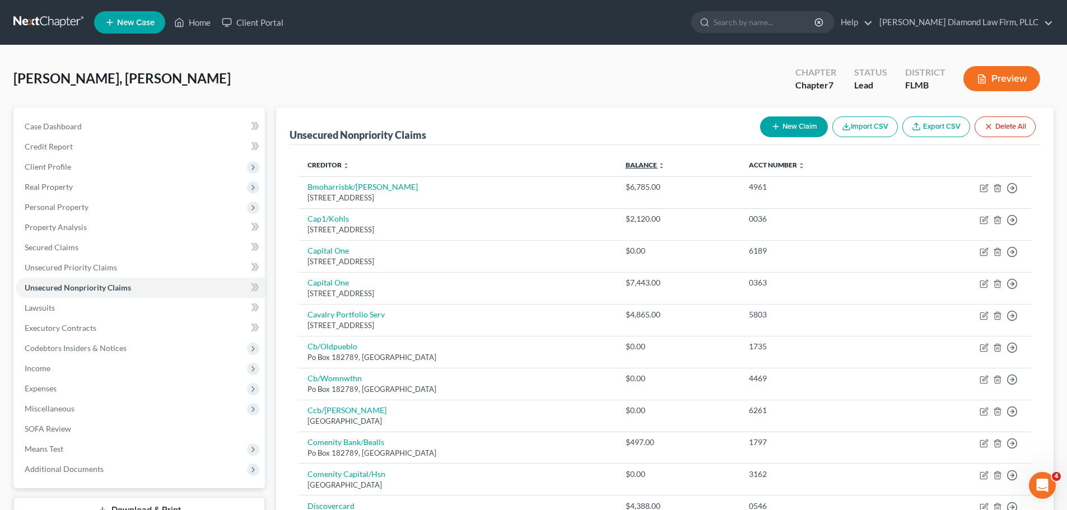
click at [665, 162] on link "Balance expand_more expand_less unfold_more" at bounding box center [645, 165] width 39 height 8
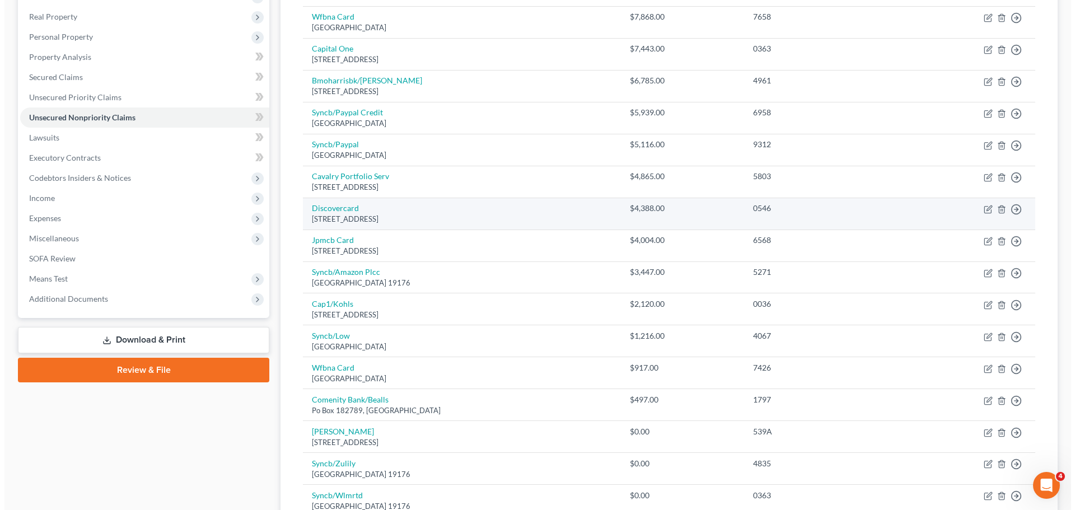
scroll to position [112, 0]
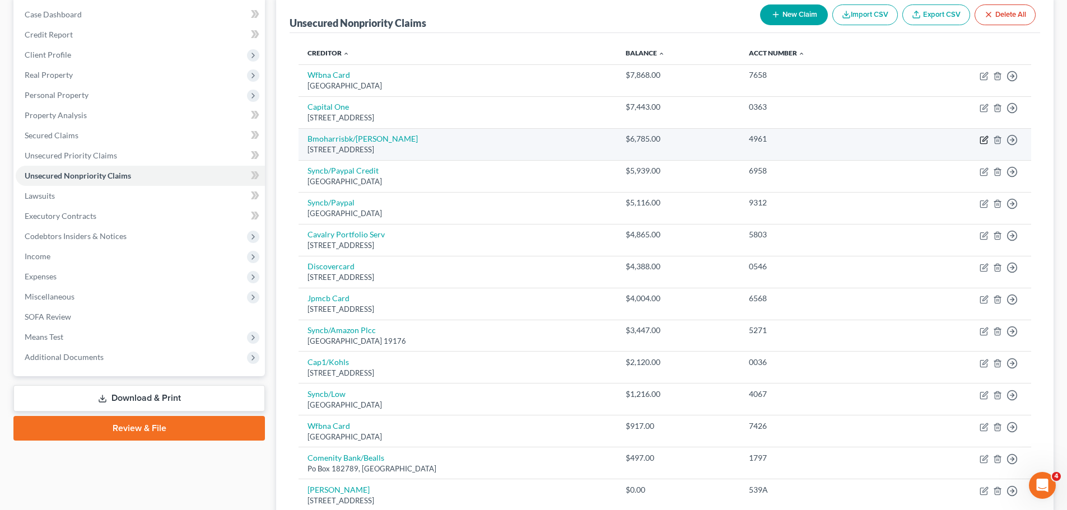
click at [983, 138] on icon "button" at bounding box center [984, 140] width 9 height 9
select select "10"
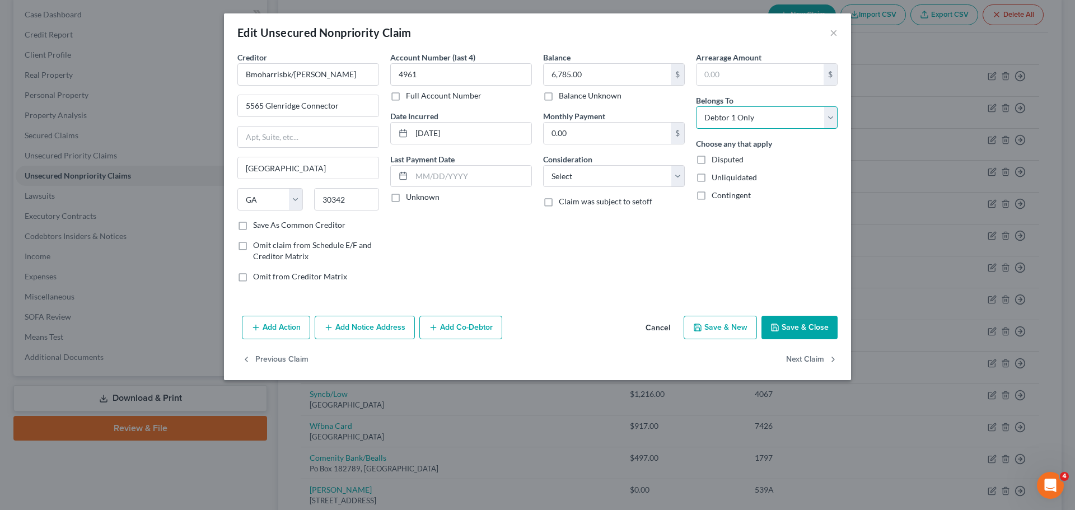
click at [755, 114] on select "Select Debtor 1 Only Debtor 2 Only Debtor 1 And Debtor 2 Only At Least One Of T…" at bounding box center [767, 117] width 142 height 22
select select "3"
click at [696, 106] on select "Select Debtor 1 Only Debtor 2 Only Debtor 1 And Debtor 2 Only At Least One Of T…" at bounding box center [767, 117] width 142 height 22
click at [464, 327] on button "Add Co-Debtor" at bounding box center [460, 328] width 83 height 24
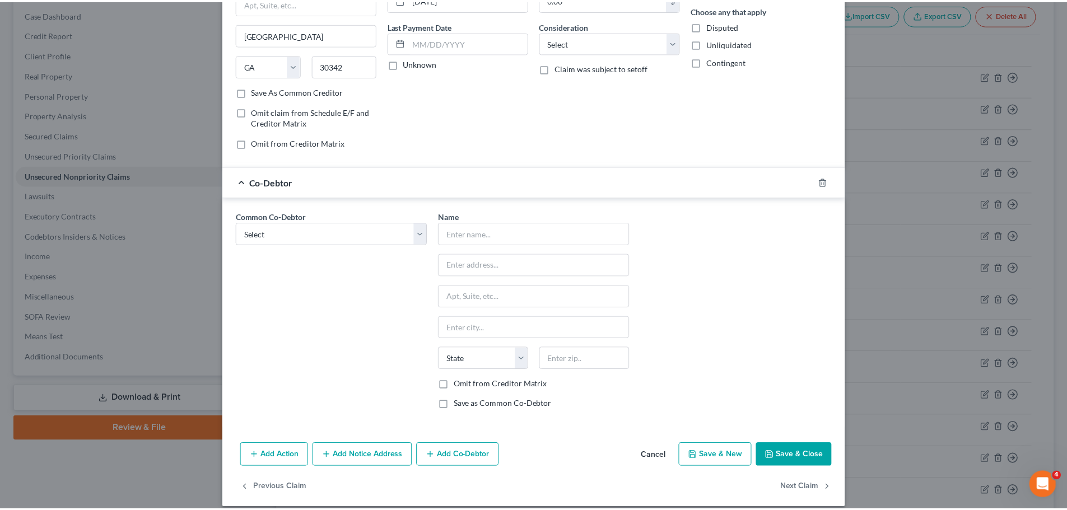
scroll to position [145, 0]
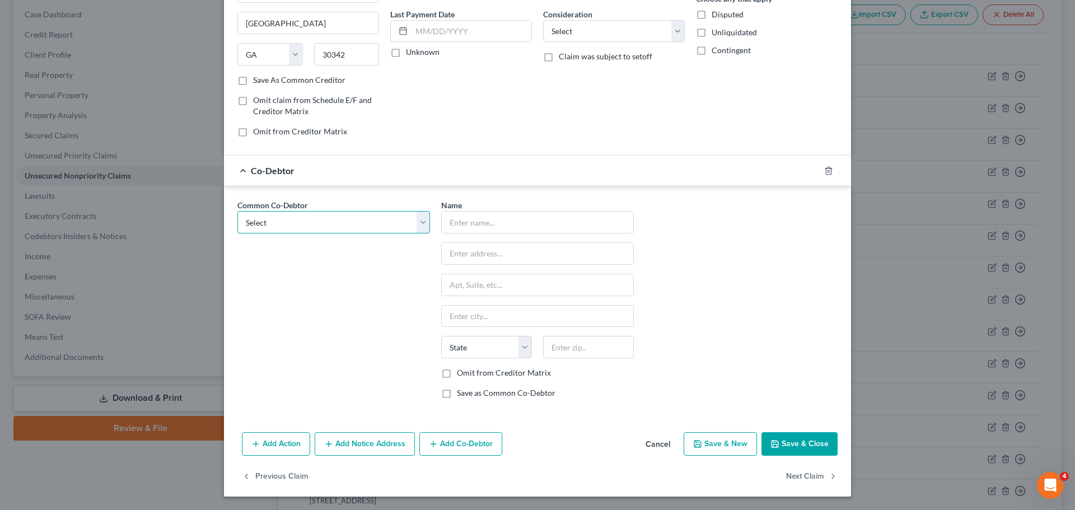
click at [321, 224] on select "Select William Natalie" at bounding box center [333, 222] width 193 height 22
select select "0"
click at [237, 211] on select "Select William Natalie" at bounding box center [333, 222] width 193 height 22
type input "William Natalie"
type input "7948 Datura Ln"
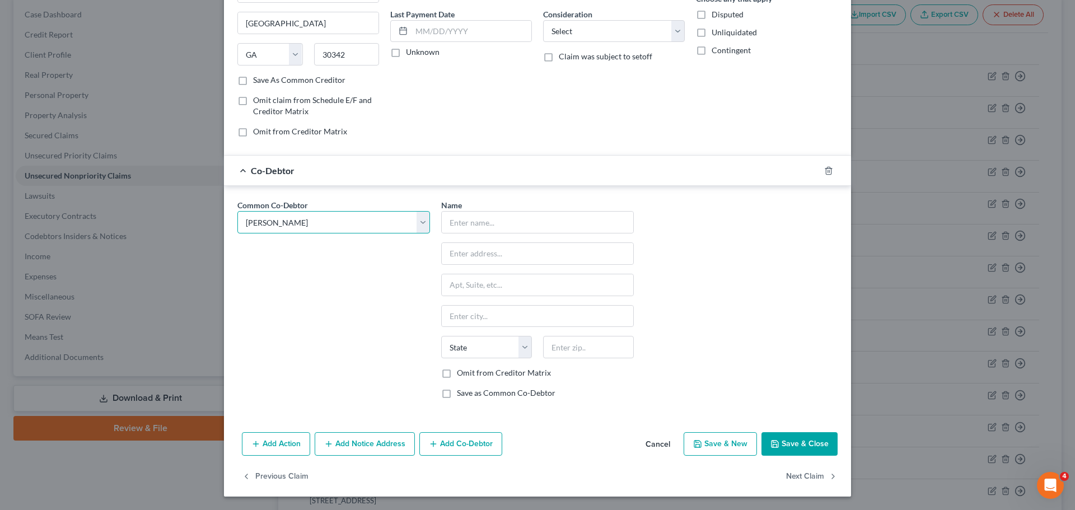
type input "New Port Richey"
select select "9"
type input "34653"
click at [803, 448] on button "Save & Close" at bounding box center [800, 444] width 76 height 24
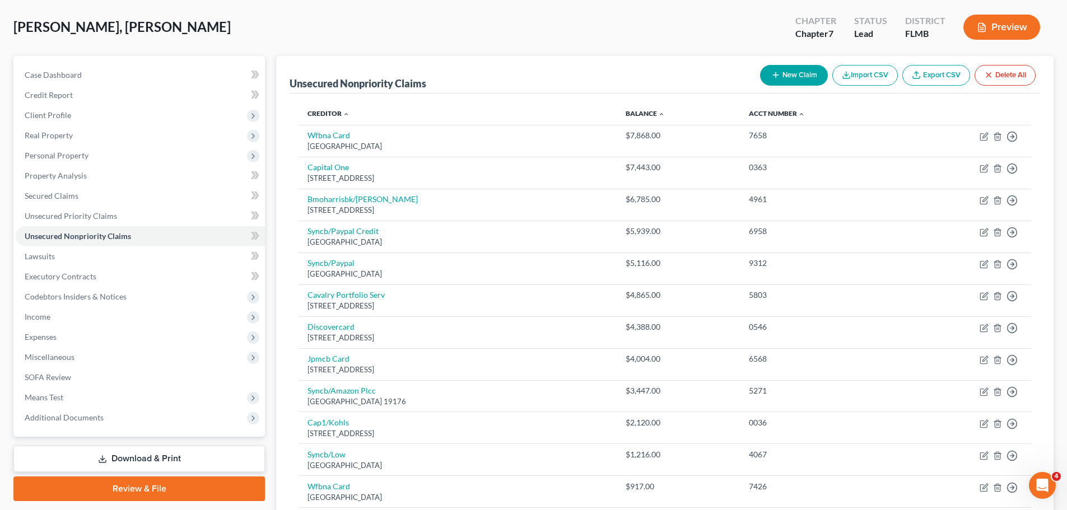
scroll to position [0, 0]
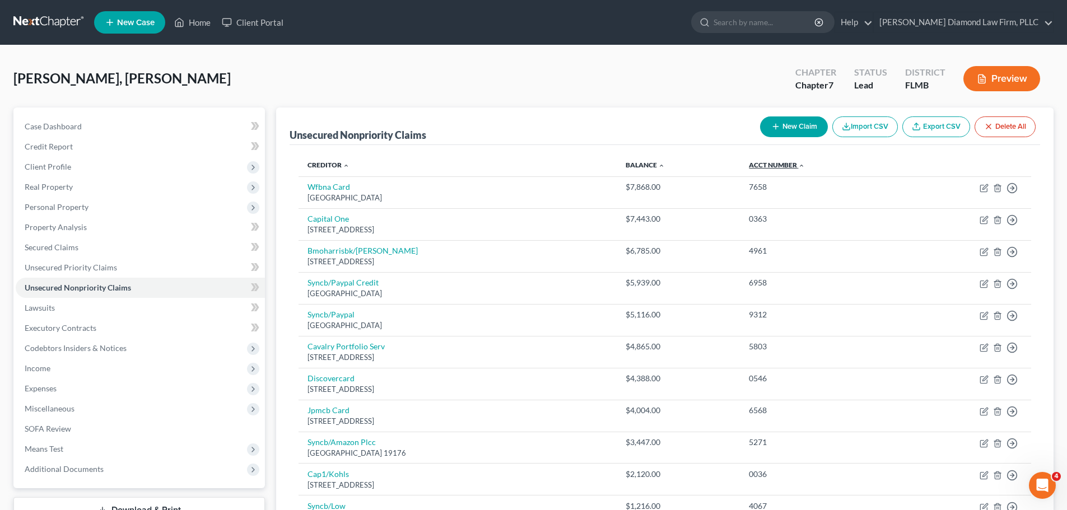
click at [785, 165] on link "Acct Number expand_more expand_less unfold_more" at bounding box center [777, 165] width 56 height 8
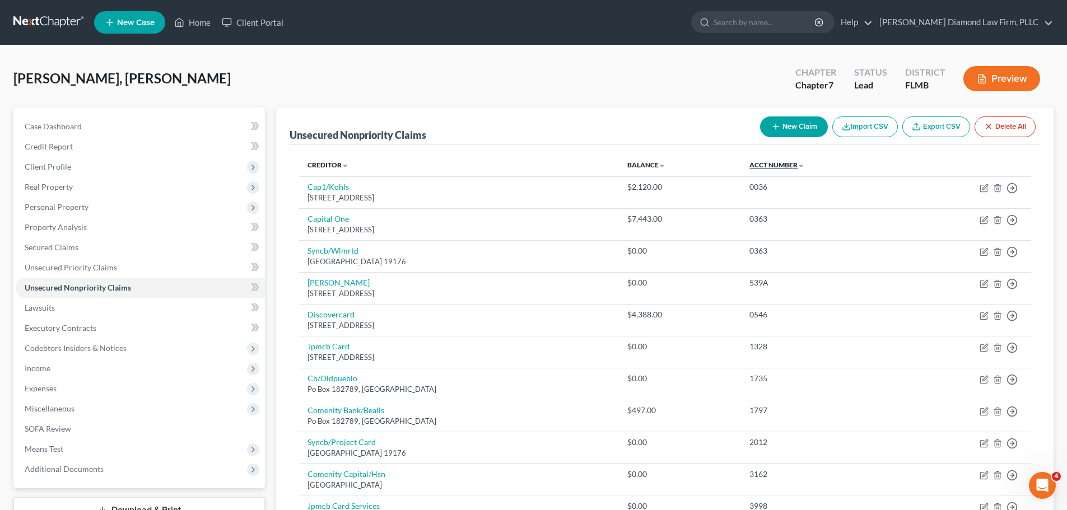
click at [785, 165] on link "Acct Number expand_more expand_less unfold_more" at bounding box center [776, 165] width 55 height 8
click at [307, 165] on link "Creditor expand_more expand_less unfold_more" at bounding box center [328, 165] width 42 height 8
click at [768, 138] on div "New Claim Import CSV Export CSV Delete All" at bounding box center [897, 127] width 285 height 30
click at [771, 131] on icon "button" at bounding box center [775, 126] width 9 height 9
select select "0"
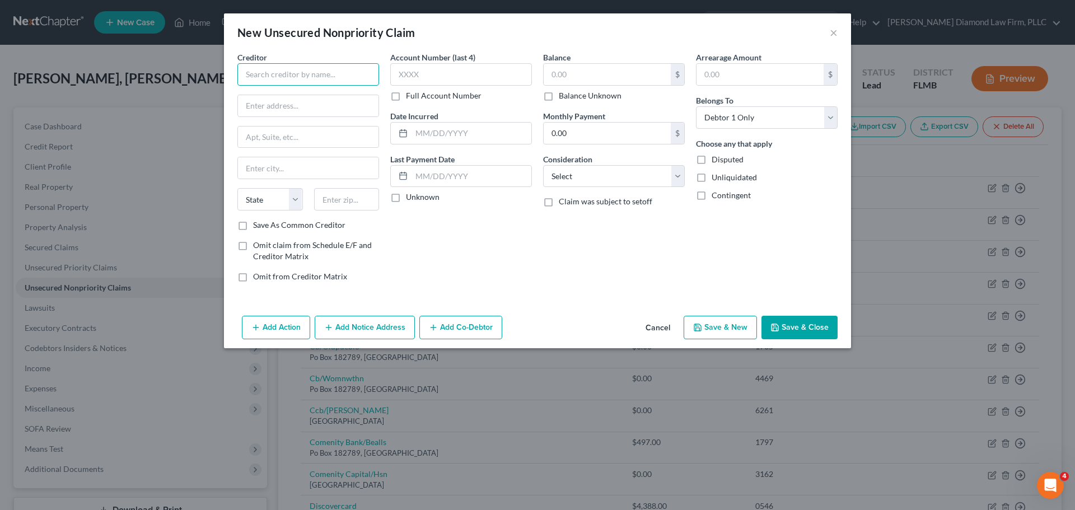
click at [318, 68] on input "text" at bounding box center [308, 74] width 142 height 22
type input "v"
click at [309, 78] on input "Syncb/v" at bounding box center [308, 74] width 142 height 22
type input "Syncb/Verizon"
type input "p"
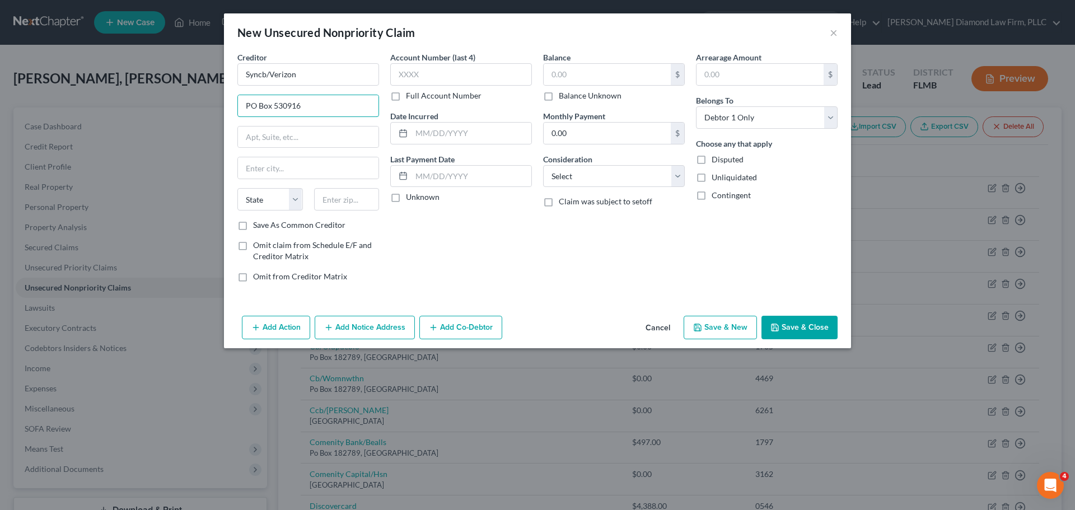
type input "PO Box 530916"
type input "a"
type input "Atlanta"
select select "10"
type input "3"
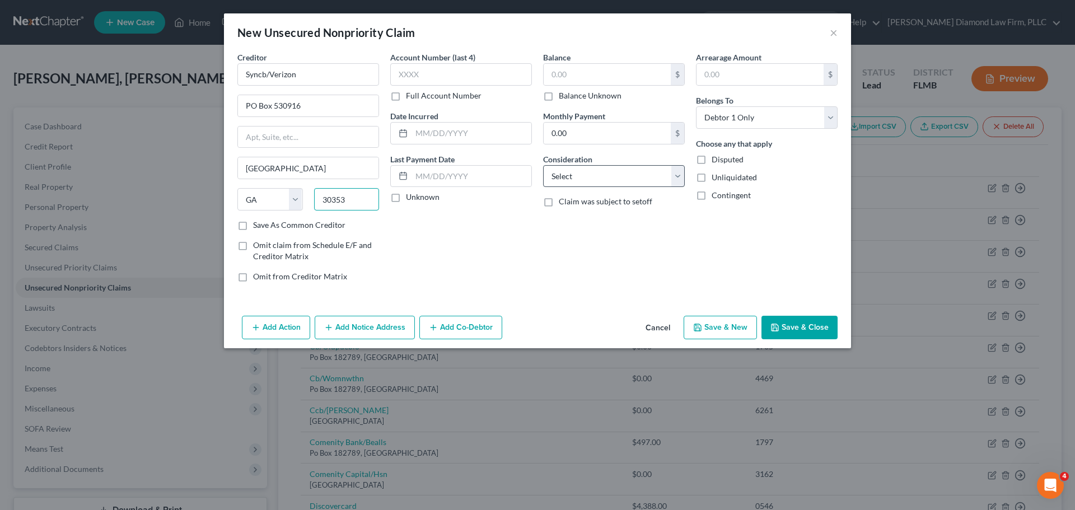
type input "30353"
click at [598, 174] on select "Select Cable / Satellite Services Collection Agency Credit Card Debt Debt Couns…" at bounding box center [614, 176] width 142 height 22
select select "2"
click at [543, 165] on select "Select Cable / Satellite Services Collection Agency Credit Card Debt Debt Couns…" at bounding box center [614, 176] width 142 height 22
click at [484, 80] on input "text" at bounding box center [461, 74] width 142 height 22
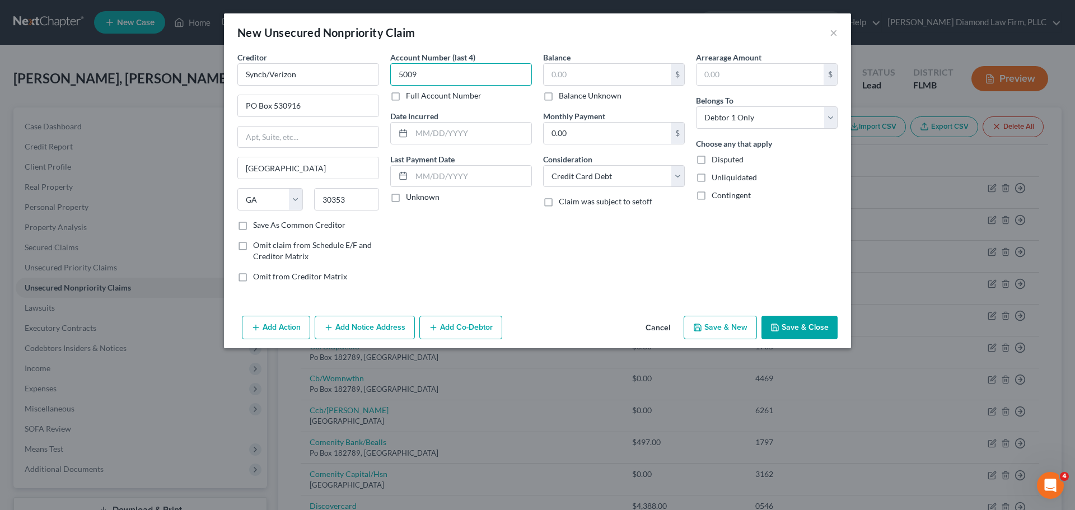
type input "5009"
click at [619, 75] on input "text" at bounding box center [607, 74] width 127 height 21
drag, startPoint x: 586, startPoint y: 63, endPoint x: 595, endPoint y: 70, distance: 11.2
click at [587, 63] on div "4,108.96 $" at bounding box center [614, 74] width 142 height 22
type input "0"
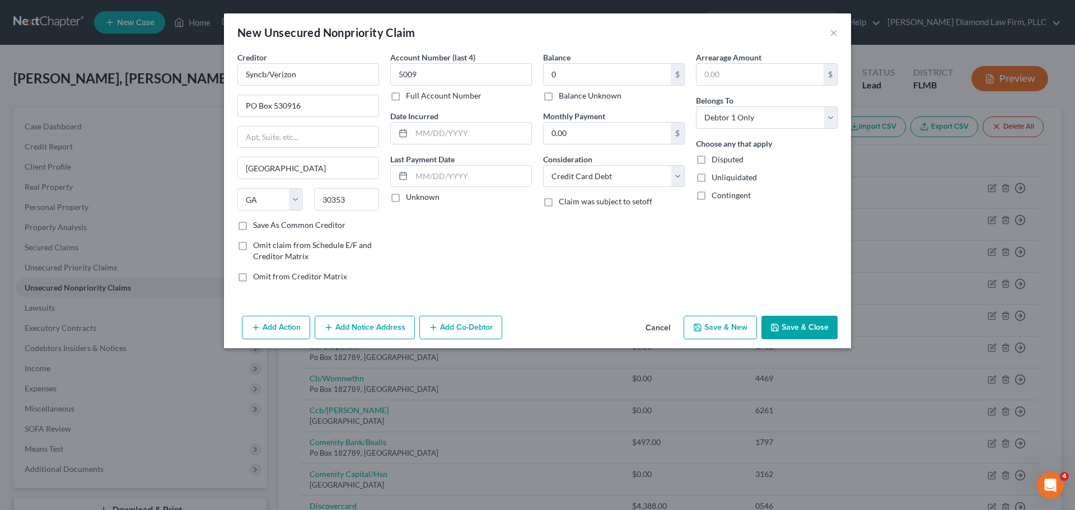
click at [812, 321] on button "Save & Close" at bounding box center [800, 328] width 76 height 24
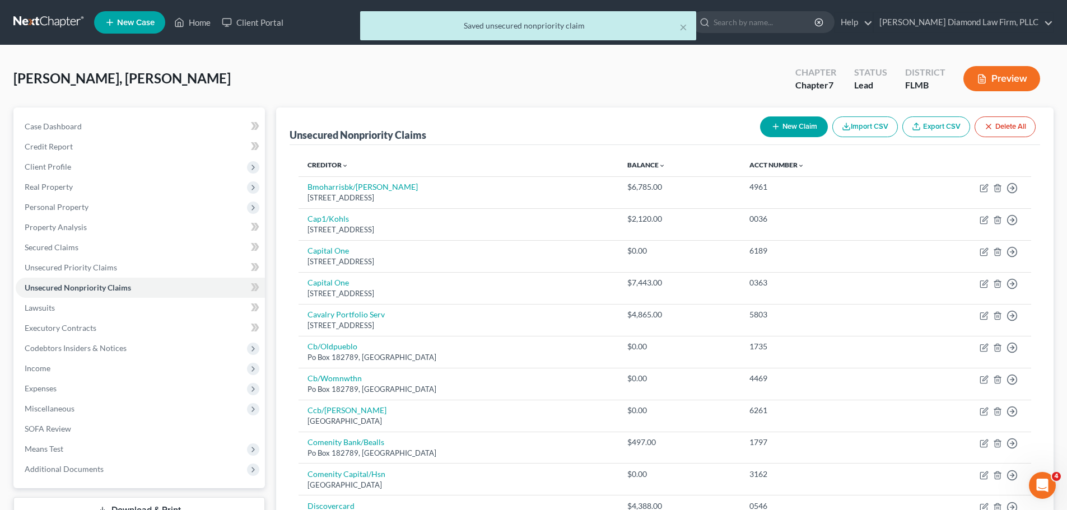
click at [793, 122] on button "New Claim" at bounding box center [794, 126] width 68 height 21
select select "0"
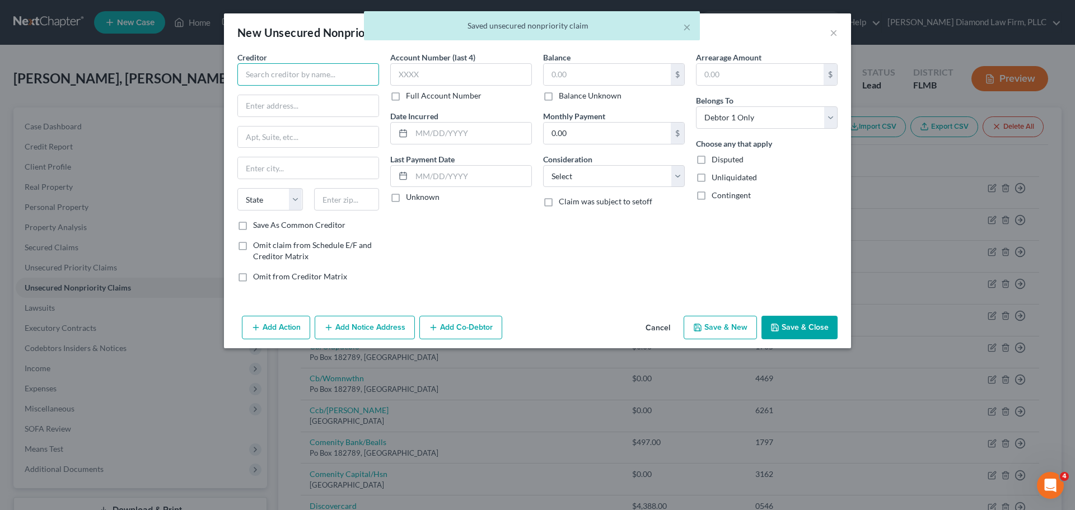
click at [299, 81] on input "text" at bounding box center [308, 74] width 142 height 22
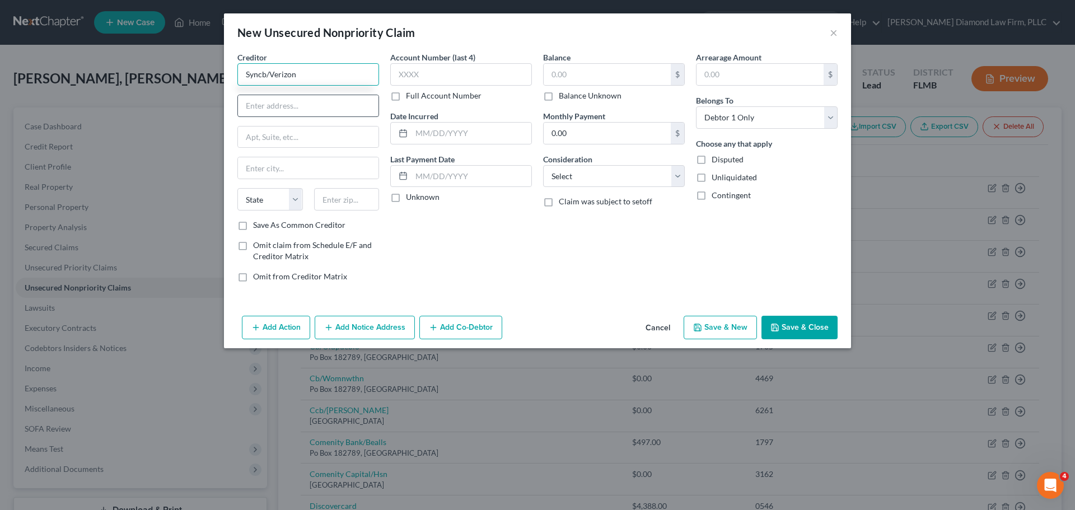
type input "Syncb/Verizon"
type input "PO Box 530916"
type input "Atlanta"
select select "10"
type input "30353"
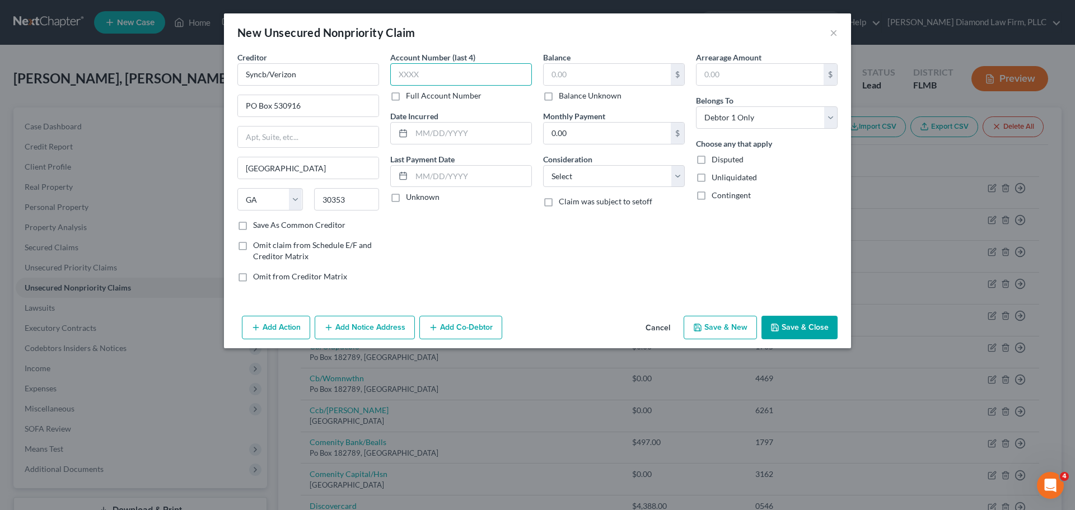
click at [443, 81] on input "text" at bounding box center [461, 74] width 142 height 22
type input "6306"
click at [632, 74] on input "text" at bounding box center [607, 74] width 127 height 21
type input "2.97"
click at [617, 142] on input "0.00" at bounding box center [607, 133] width 127 height 21
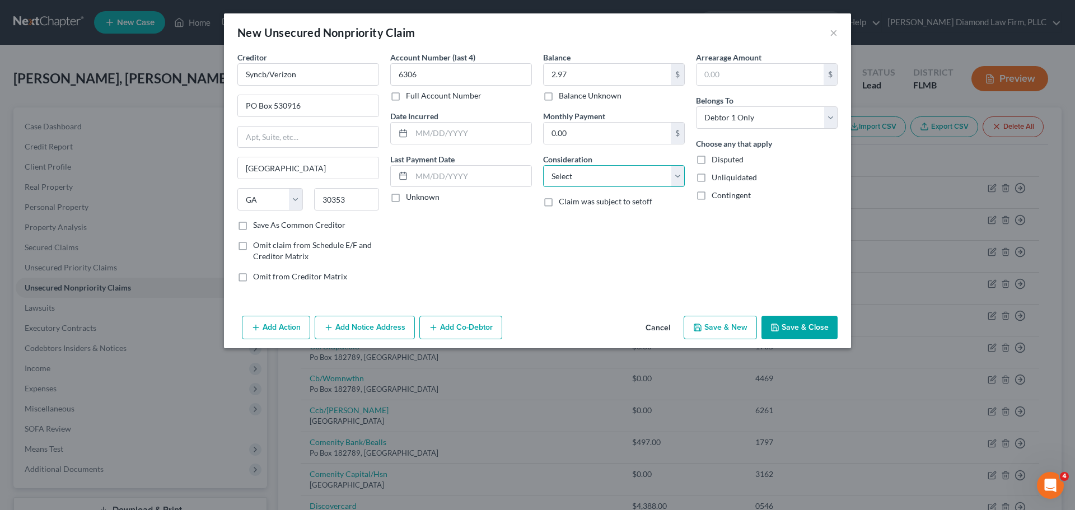
click at [613, 181] on select "Select Cable / Satellite Services Collection Agency Credit Card Debt Debt Couns…" at bounding box center [614, 176] width 142 height 22
select select "2"
click at [543, 165] on select "Select Cable / Satellite Services Collection Agency Credit Card Debt Debt Couns…" at bounding box center [614, 176] width 142 height 22
drag, startPoint x: 813, startPoint y: 321, endPoint x: 820, endPoint y: 327, distance: 9.6
click at [812, 321] on button "Save & Close" at bounding box center [800, 328] width 76 height 24
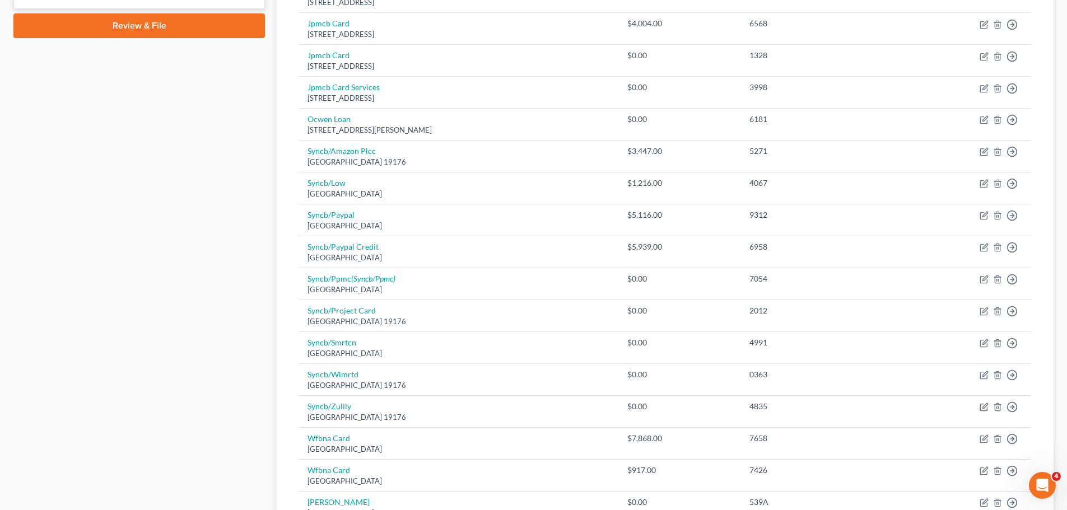
scroll to position [713, 0]
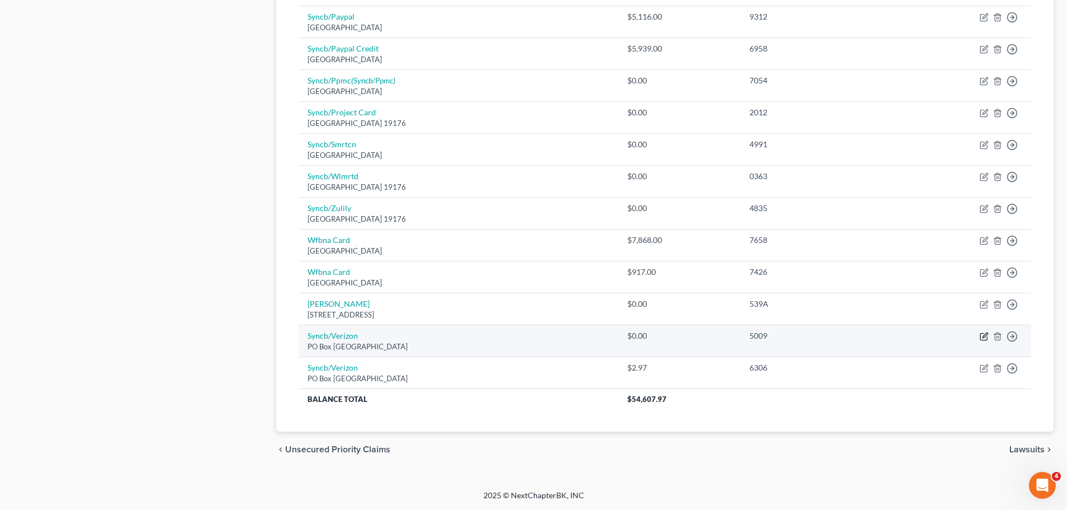
click at [983, 341] on icon "button" at bounding box center [984, 336] width 9 height 9
select select "10"
select select "2"
select select "0"
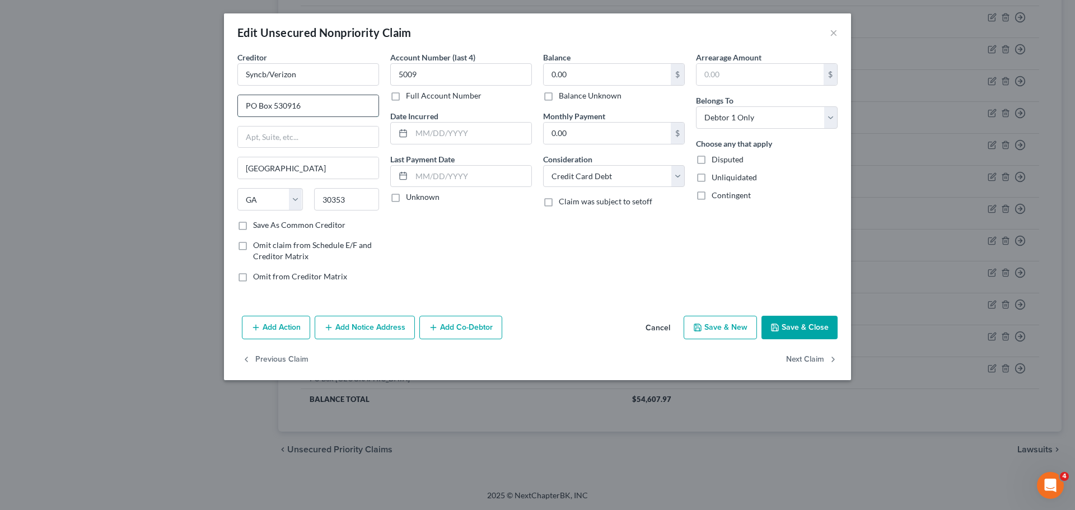
click at [307, 111] on input "PO Box 530916" at bounding box center [308, 105] width 141 height 21
drag, startPoint x: 307, startPoint y: 111, endPoint x: 224, endPoint y: 114, distance: 83.5
click at [224, 114] on div "Creditor * Syncb/Verizon PO Box 530916 Atlanta State AL AK AR AZ CA CO CT DE DC…" at bounding box center [537, 182] width 627 height 260
type input "PO Box 669808"
type input "Dallas"
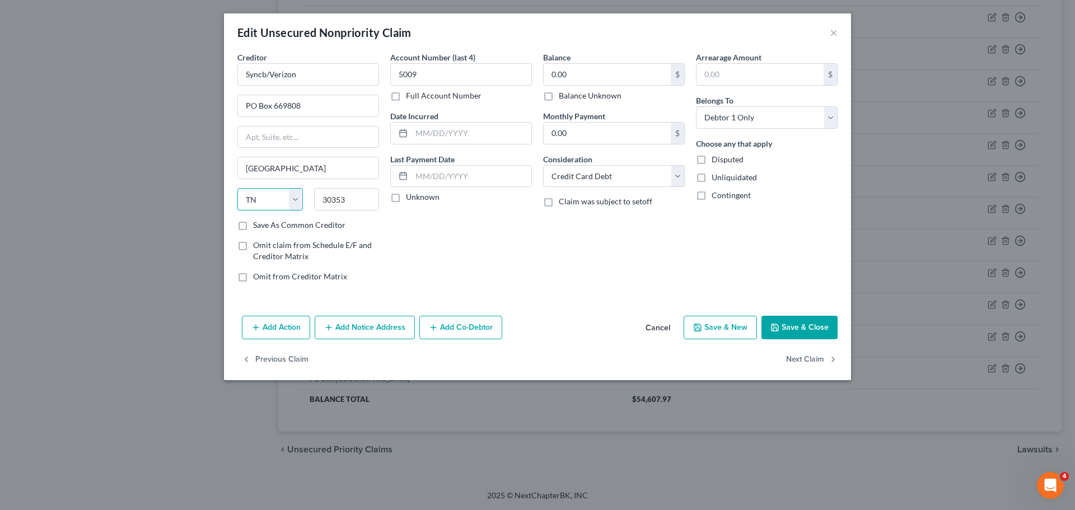
select select "45"
type input "75266"
click at [821, 332] on button "Save & Close" at bounding box center [800, 328] width 76 height 24
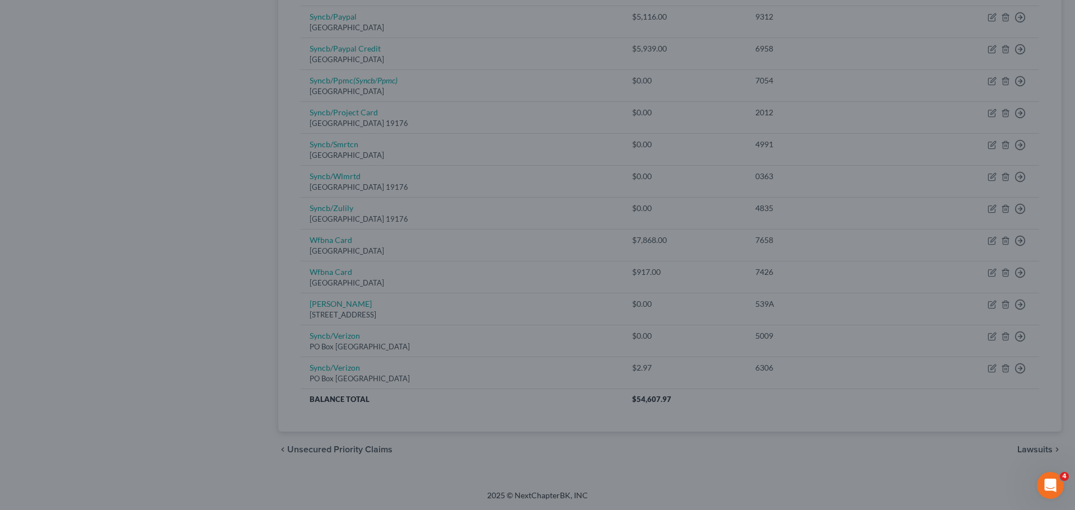
type input "0"
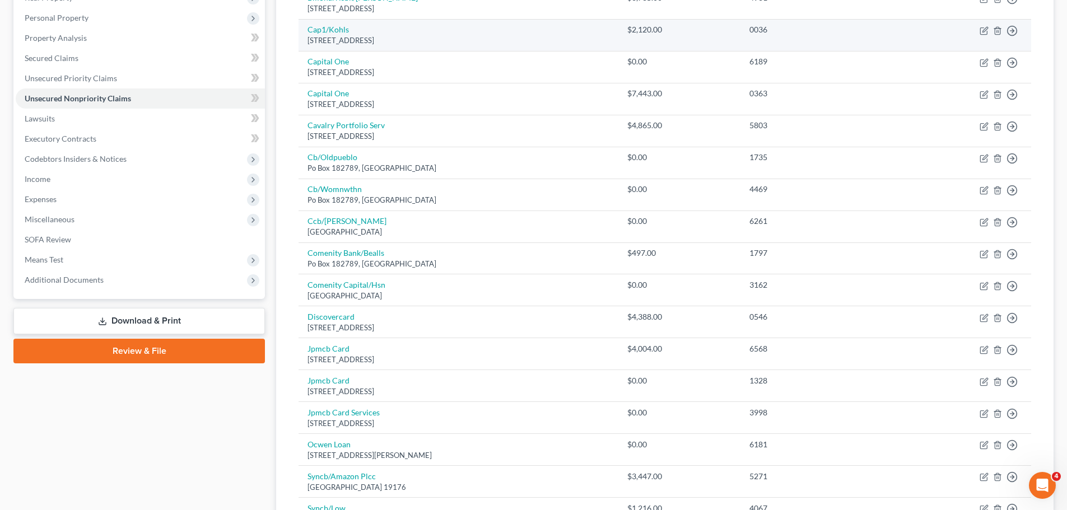
scroll to position [97, 0]
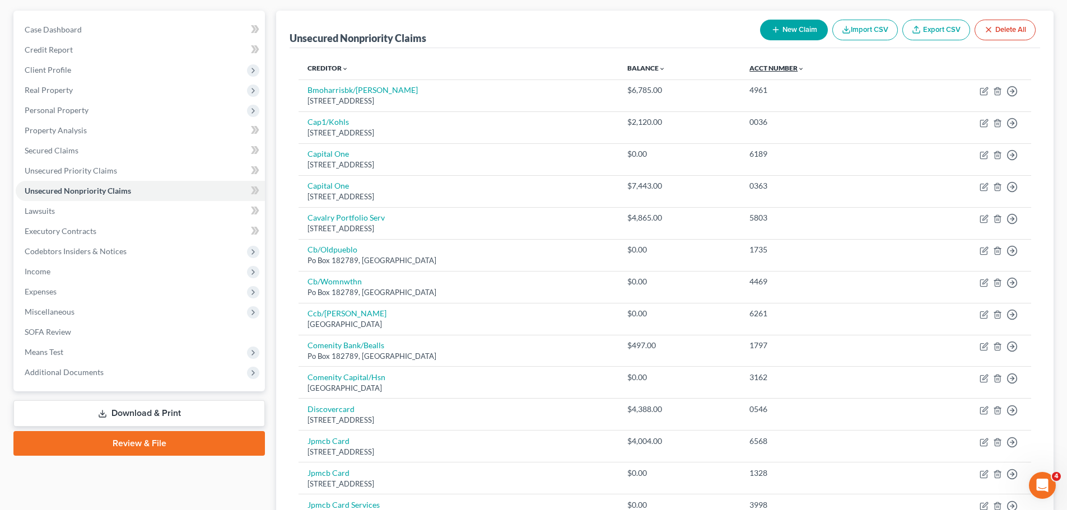
drag, startPoint x: 792, startPoint y: 71, endPoint x: 792, endPoint y: 78, distance: 7.3
click at [792, 71] on link "Acct Number expand_more expand_less unfold_more" at bounding box center [776, 68] width 55 height 8
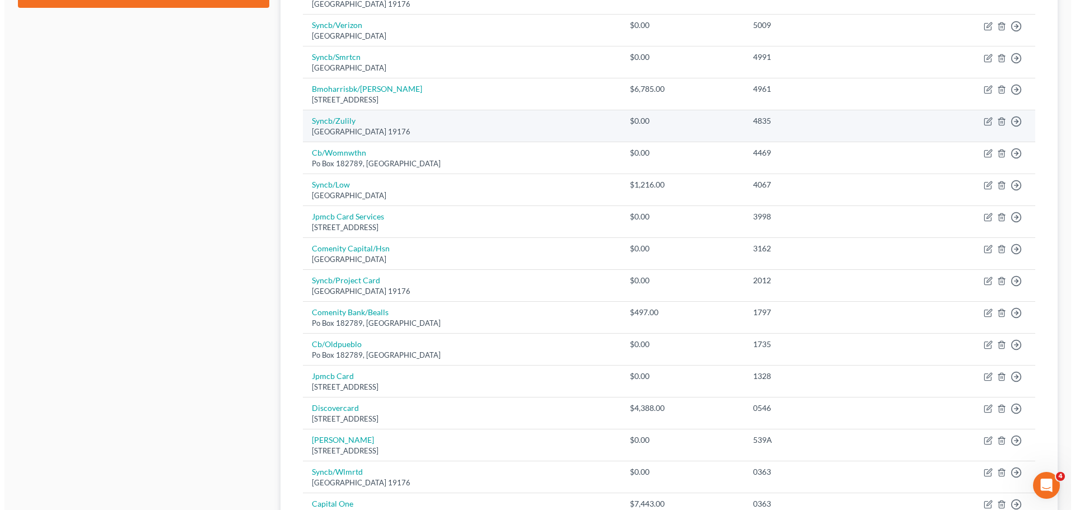
scroll to position [713, 0]
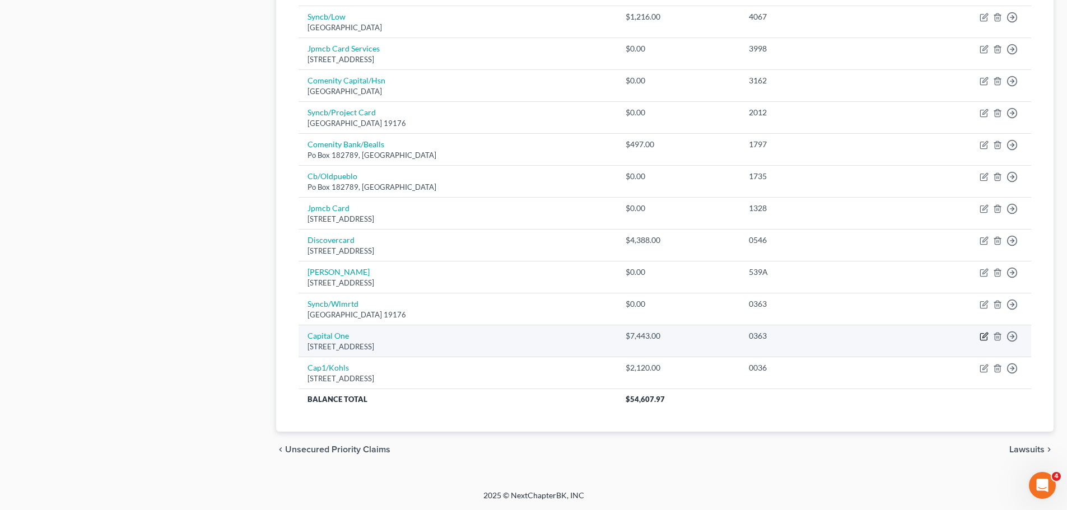
click at [983, 337] on icon "button" at bounding box center [984, 336] width 9 height 9
select select "46"
select select "2"
select select "0"
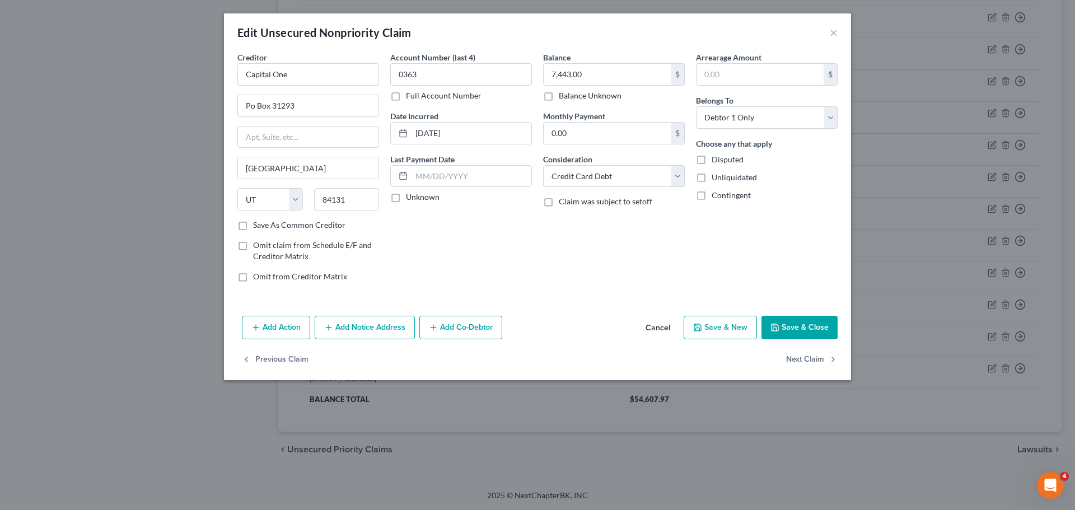
click at [372, 316] on button "Add Notice Address" at bounding box center [365, 328] width 100 height 24
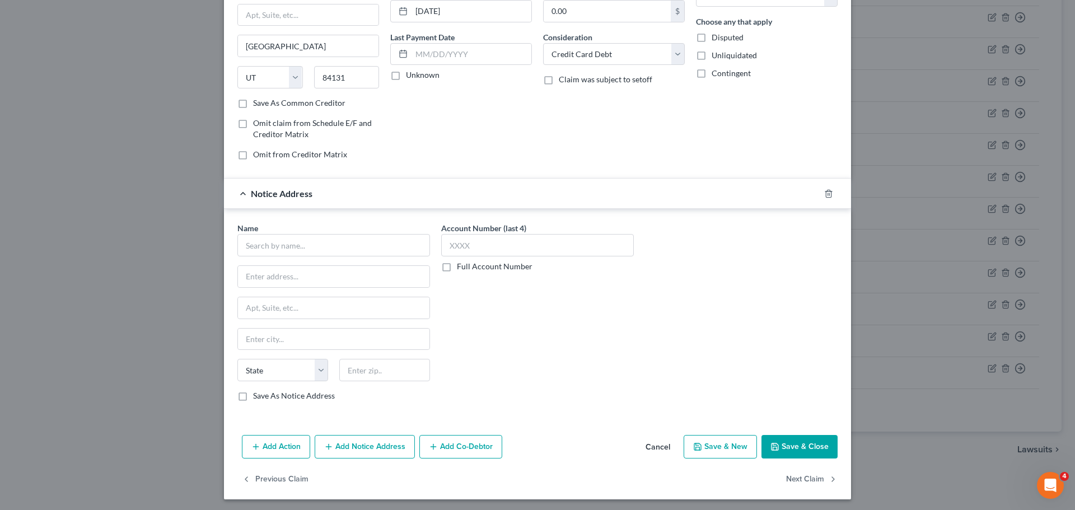
scroll to position [125, 0]
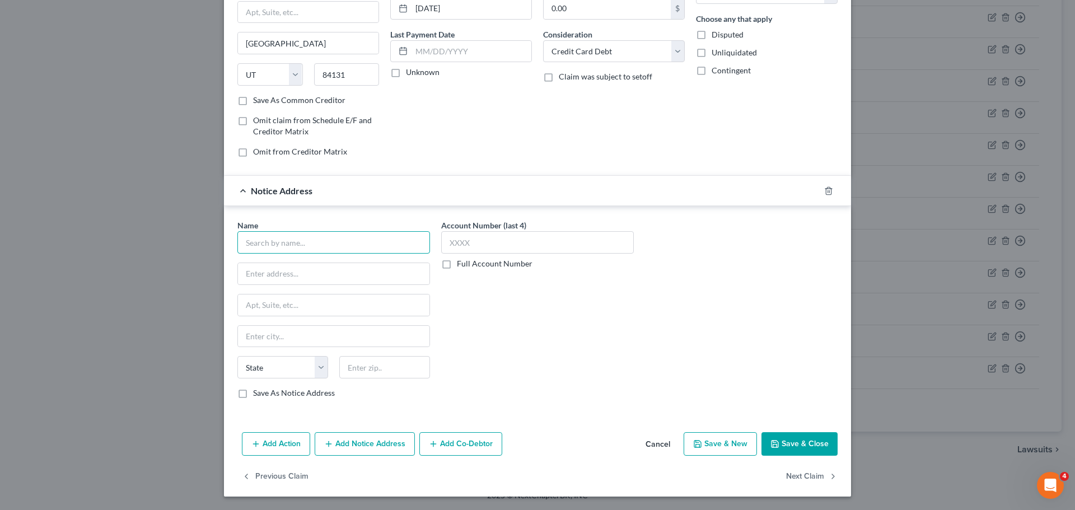
click at [334, 244] on input "text" at bounding box center [333, 242] width 193 height 22
type input "Firstsource Advantage, LLC"
type input "205 Bryant Woods South"
type input "Amherst"
select select "35"
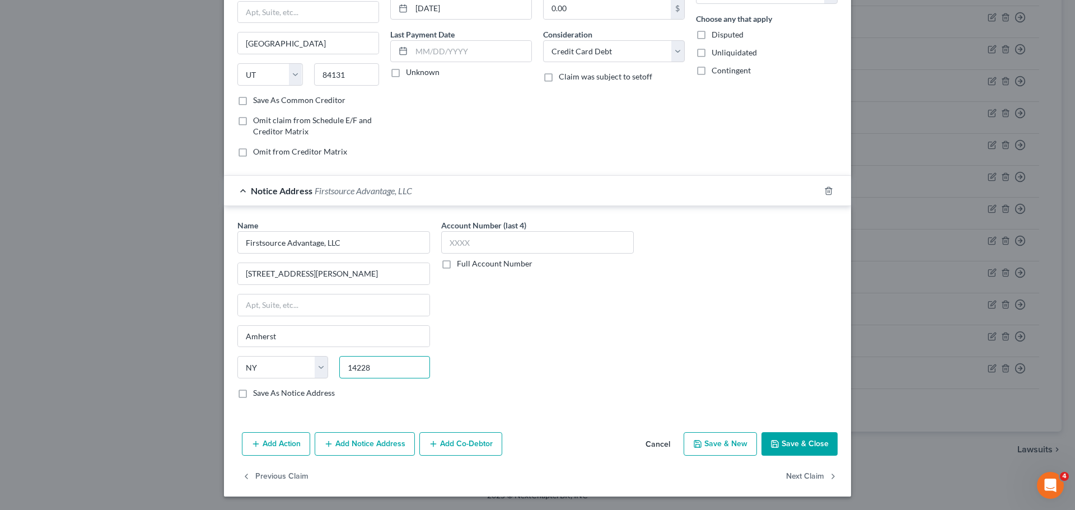
type input "14228"
click at [811, 451] on button "Save & Close" at bounding box center [800, 444] width 76 height 24
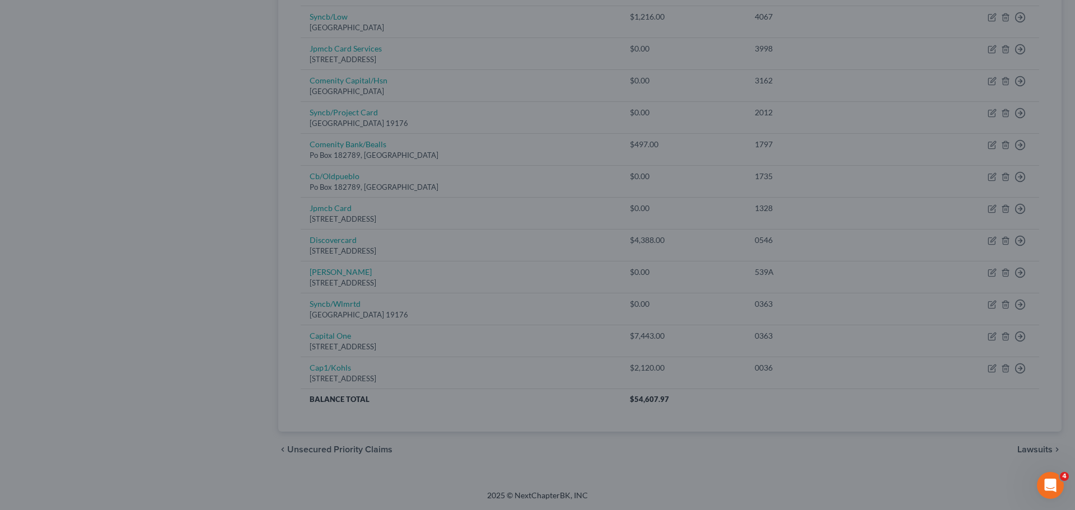
type input "Buffalo"
type input "0"
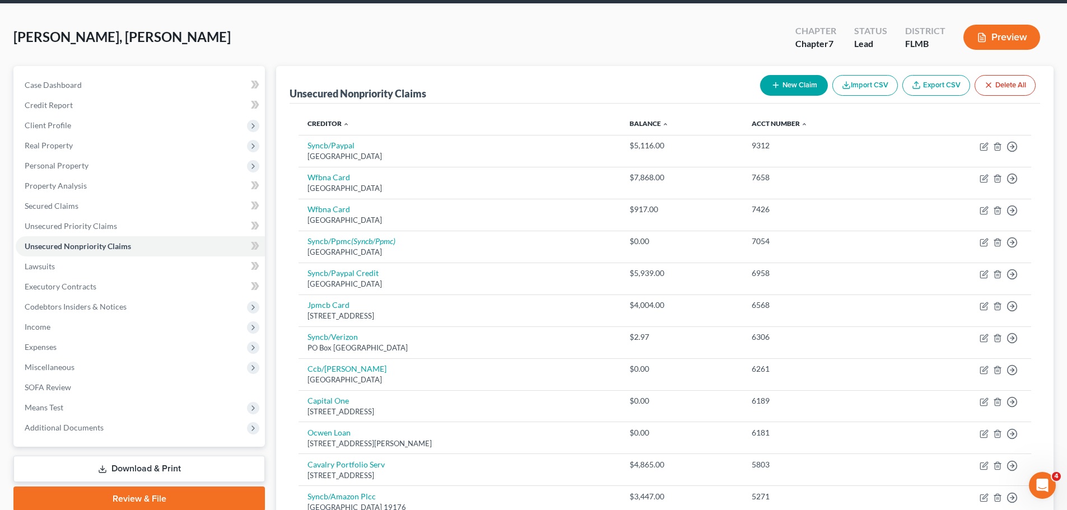
scroll to position [41, 0]
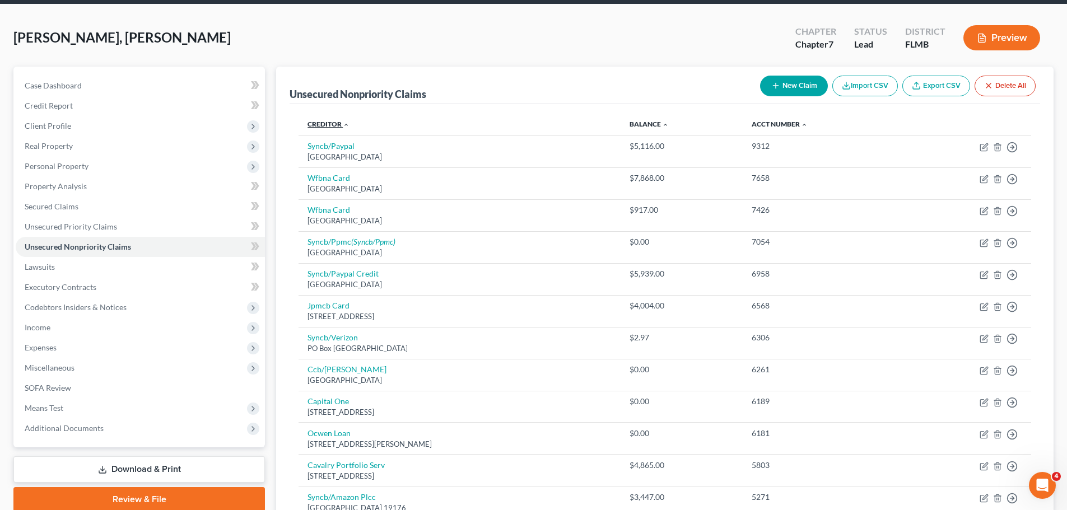
click at [338, 126] on link "Creditor expand_more expand_less unfold_more" at bounding box center [328, 124] width 42 height 8
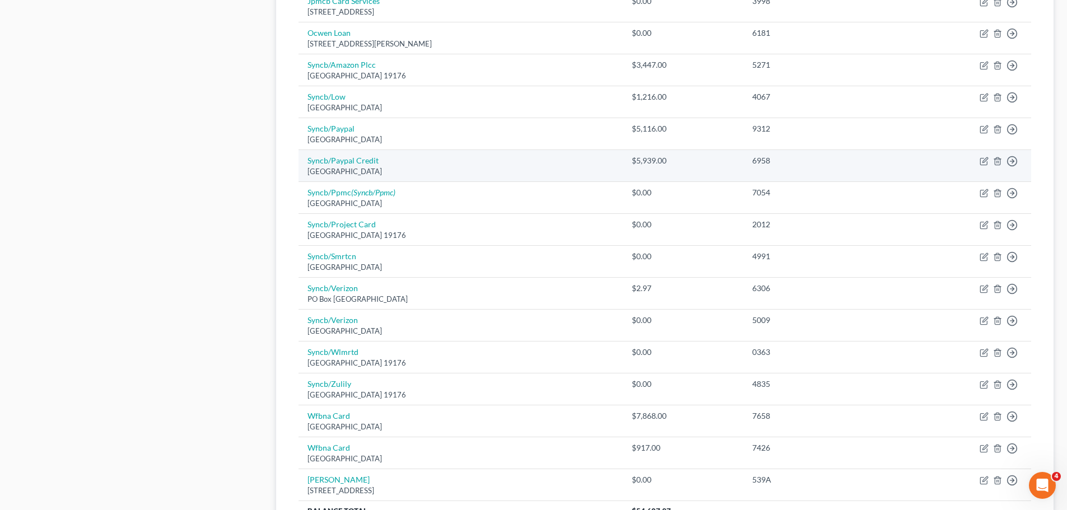
scroll to position [657, 0]
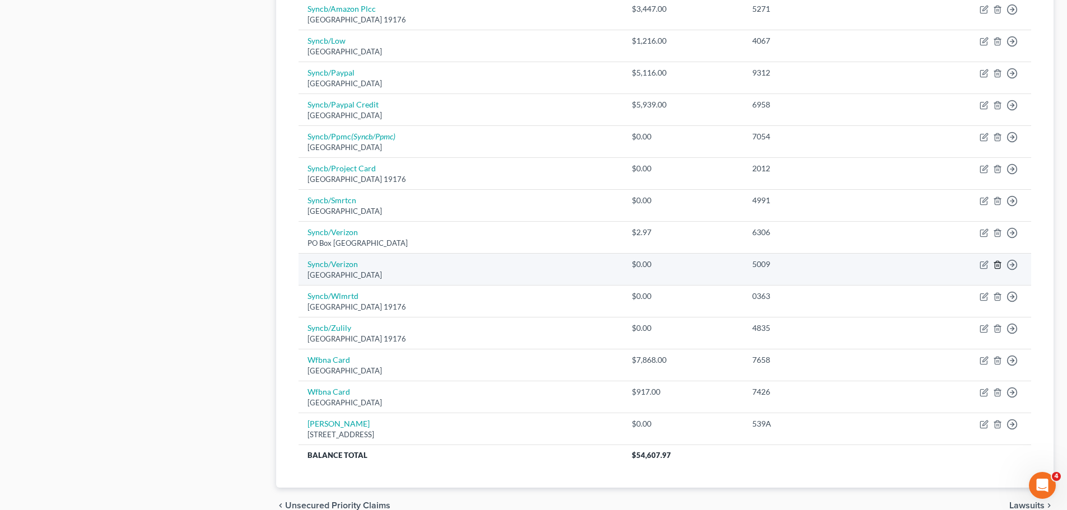
click at [996, 267] on icon "button" at bounding box center [997, 264] width 9 height 9
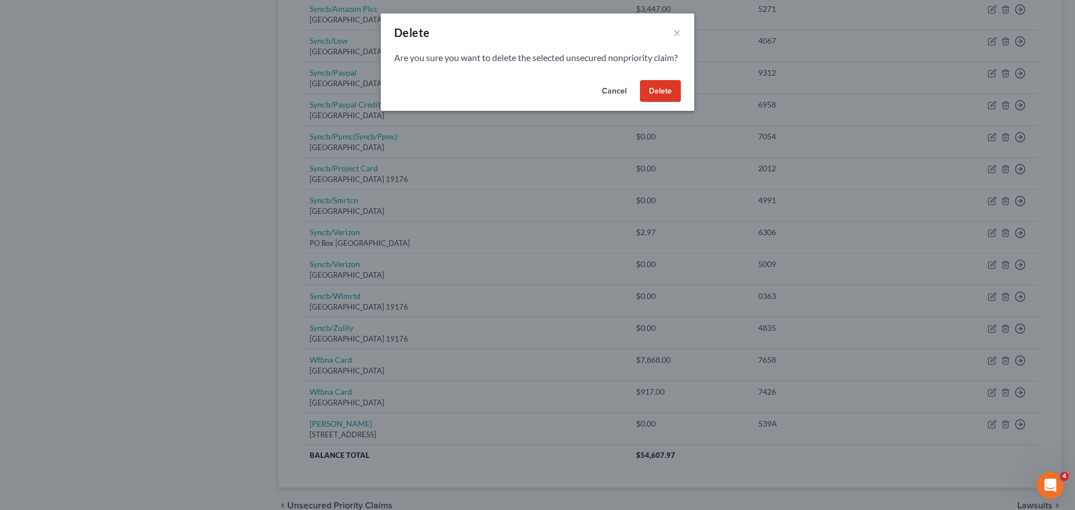
click at [664, 102] on button "Delete" at bounding box center [660, 91] width 41 height 22
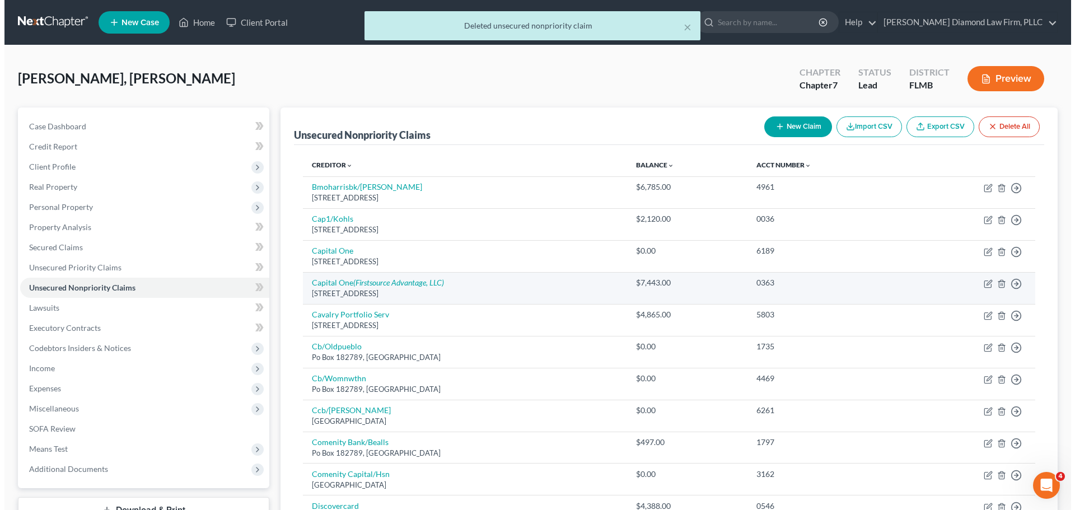
scroll to position [56, 0]
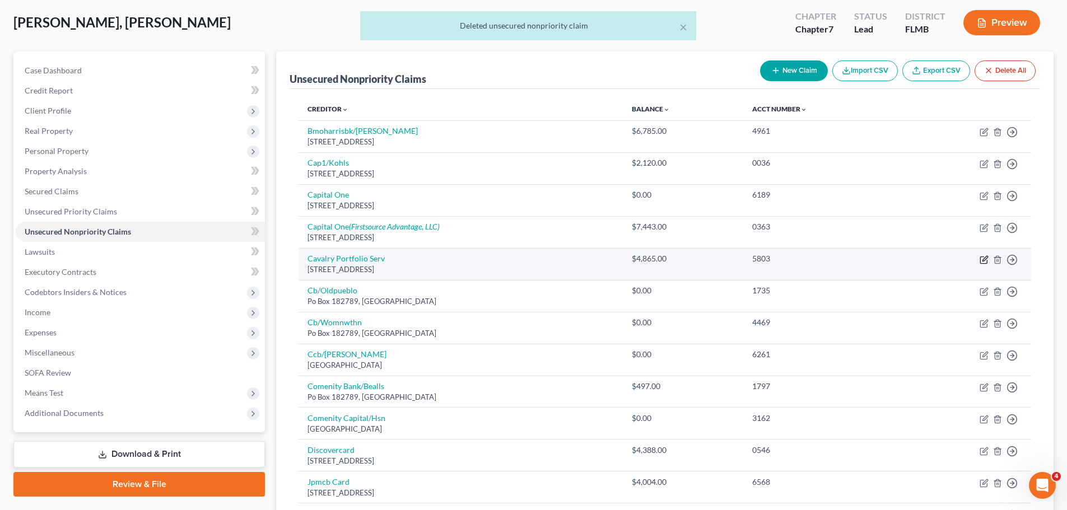
click at [984, 262] on icon "button" at bounding box center [984, 259] width 9 height 9
select select "6"
select select "1"
select select "0"
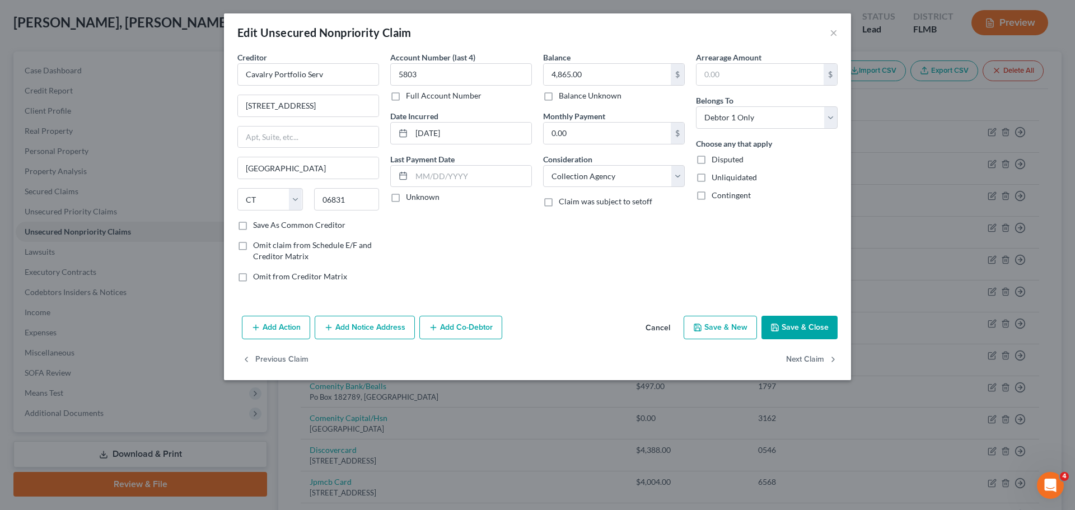
click at [364, 332] on button "Add Notice Address" at bounding box center [365, 328] width 100 height 24
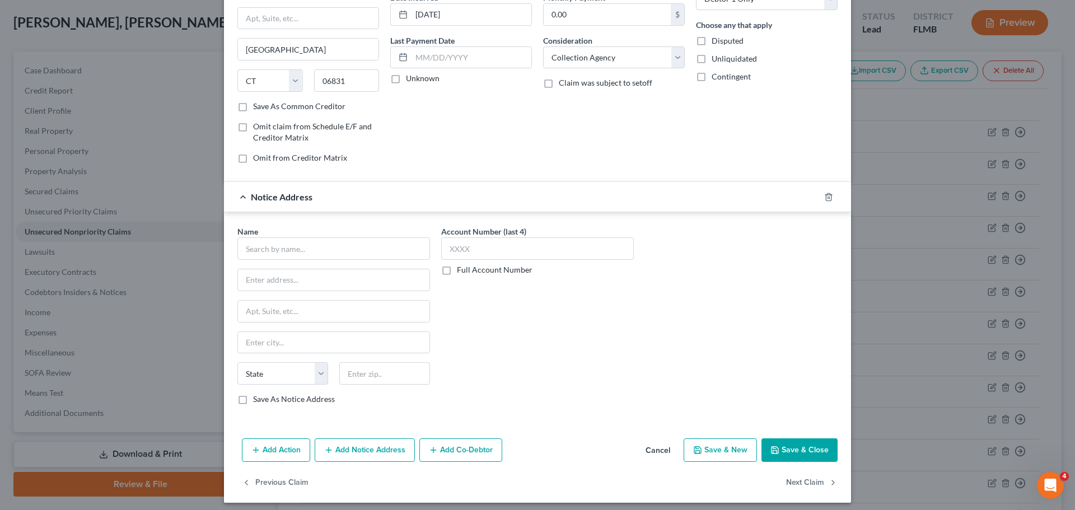
scroll to position [125, 0]
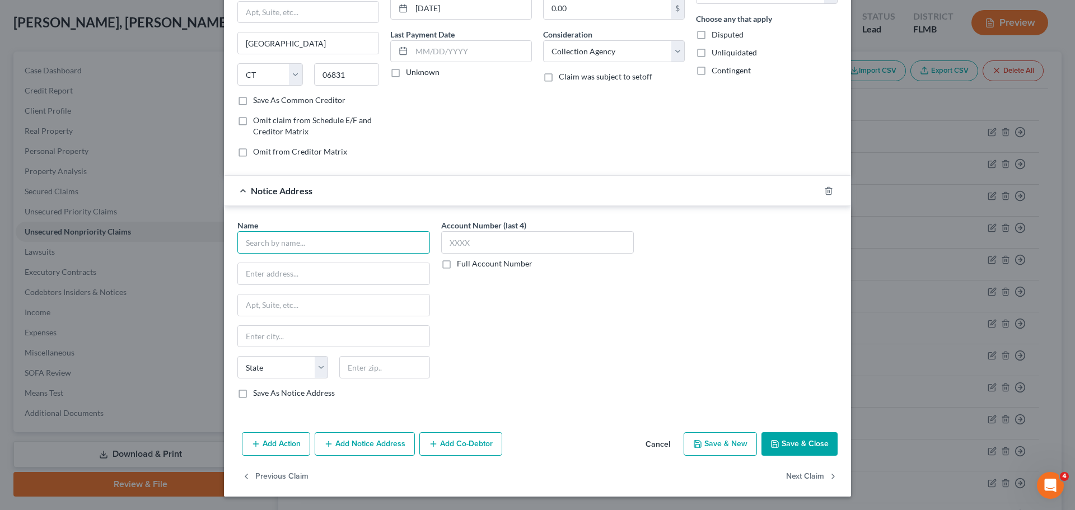
click at [329, 239] on input "text" at bounding box center [333, 242] width 193 height 22
click at [269, 248] on input "text" at bounding box center [333, 242] width 193 height 22
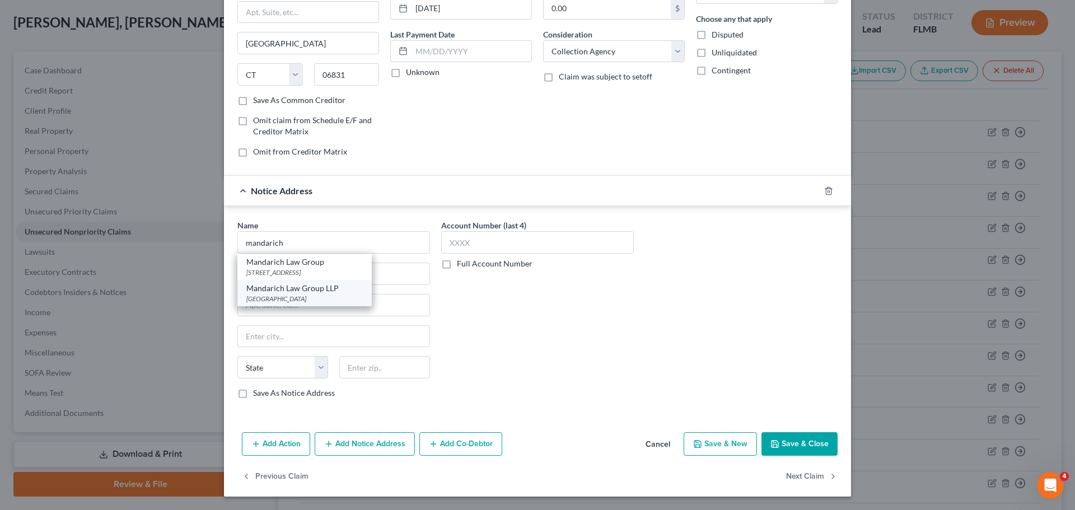
click at [290, 287] on div "Mandarich Law Group LLP" at bounding box center [304, 288] width 116 height 11
type input "Mandarich Law Group LLP"
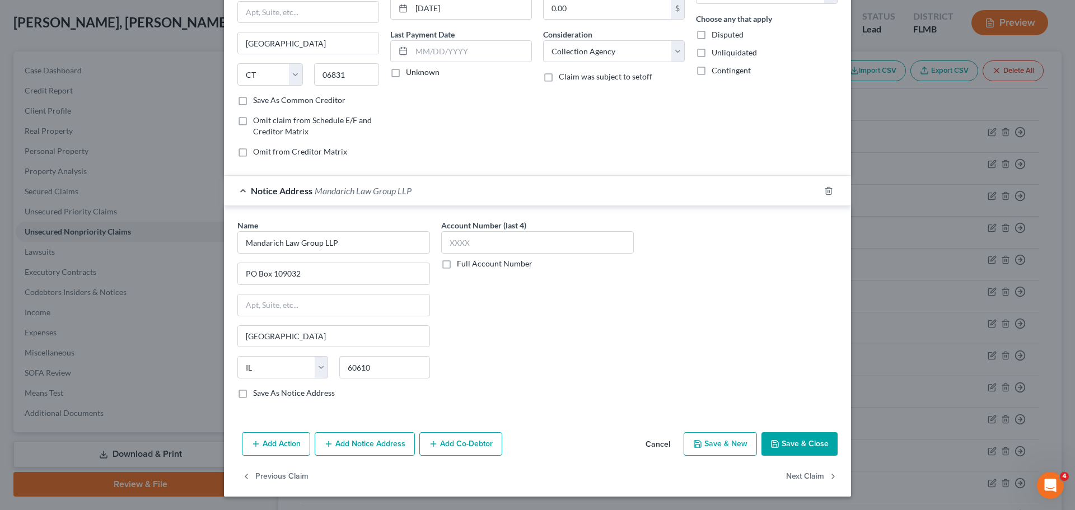
click at [801, 459] on div "Add Action Add Notice Address Add Co-Debtor Cancel Save & New Save & Close" at bounding box center [537, 446] width 627 height 37
click at [801, 439] on button "Save & Close" at bounding box center [800, 444] width 76 height 24
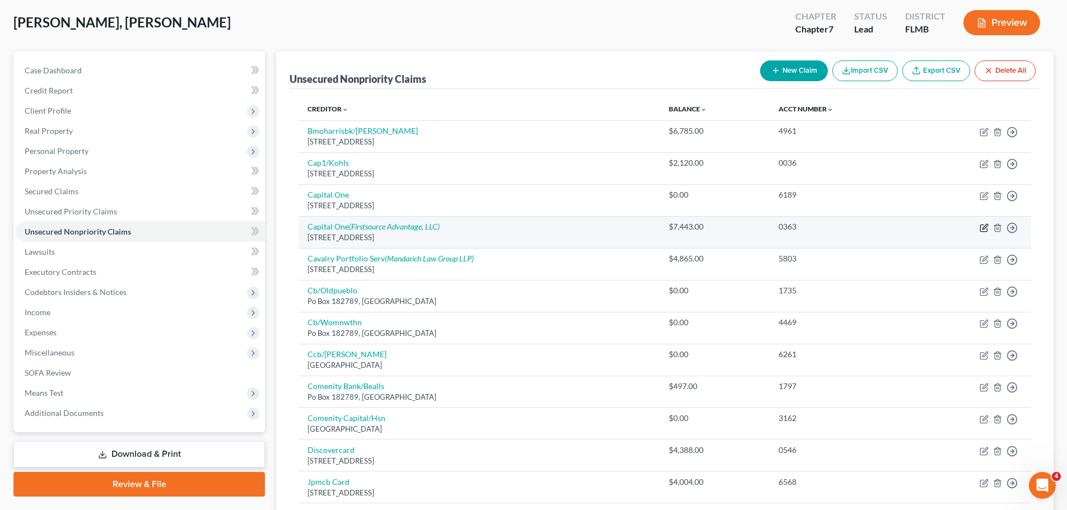
click at [984, 228] on icon "button" at bounding box center [984, 226] width 5 height 5
select select "46"
select select "2"
select select "0"
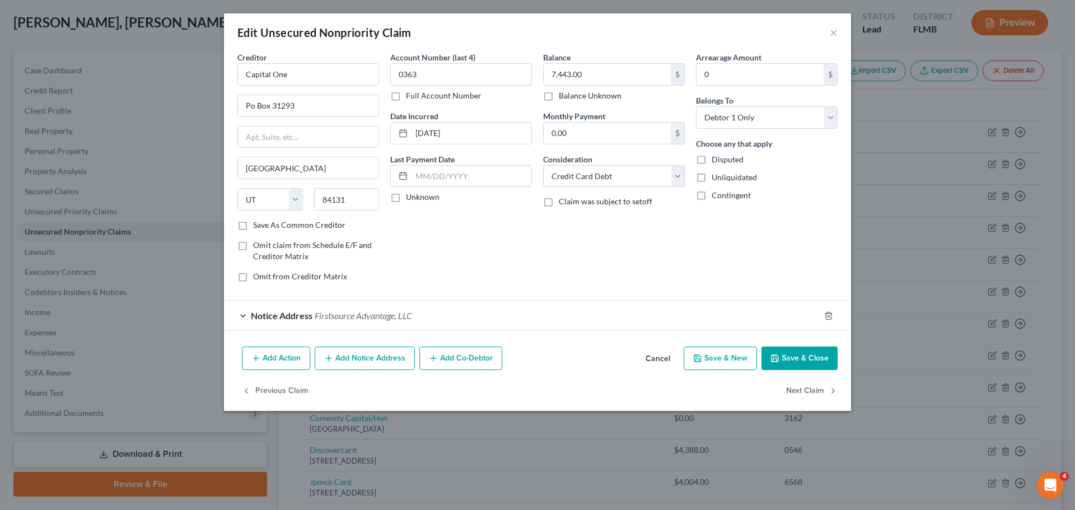
click at [357, 361] on button "Add Notice Address" at bounding box center [365, 359] width 100 height 24
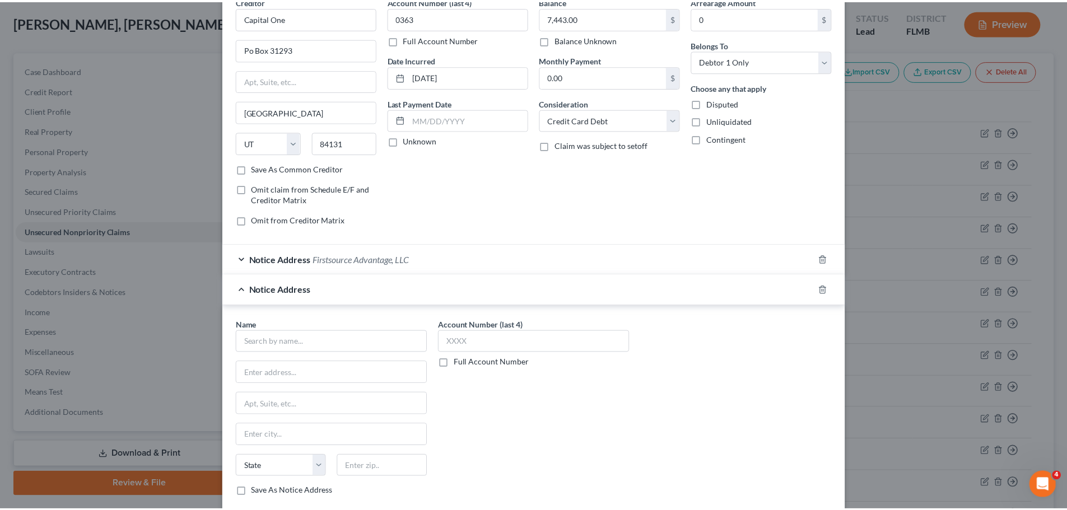
scroll to position [156, 0]
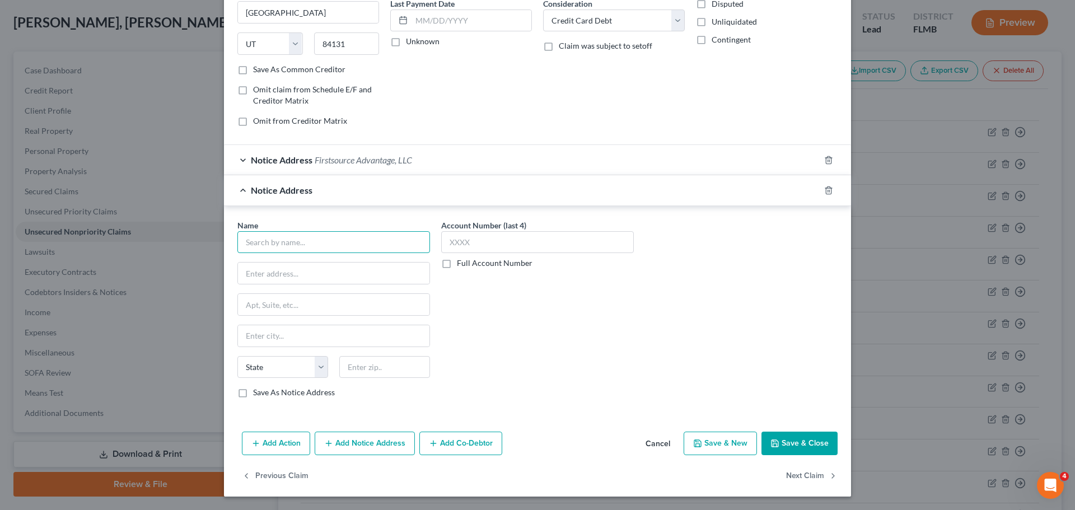
click at [332, 244] on input "text" at bounding box center [333, 242] width 193 height 22
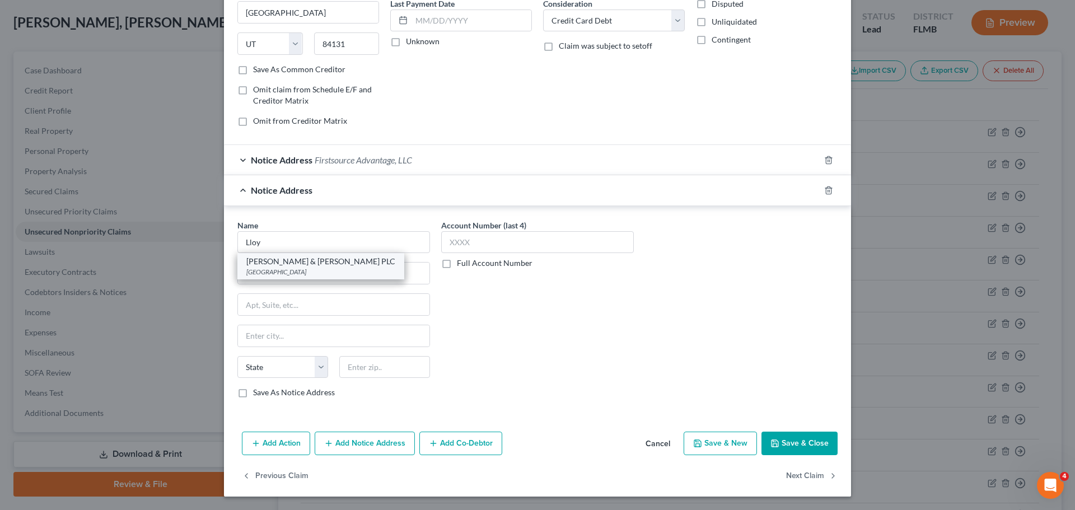
click at [311, 260] on div "Lloyd & McDaniel PLC" at bounding box center [320, 261] width 149 height 11
type input "Lloyd & McDaniel PLC"
type input "PO Box 23200"
type input "Louisville"
select select "18"
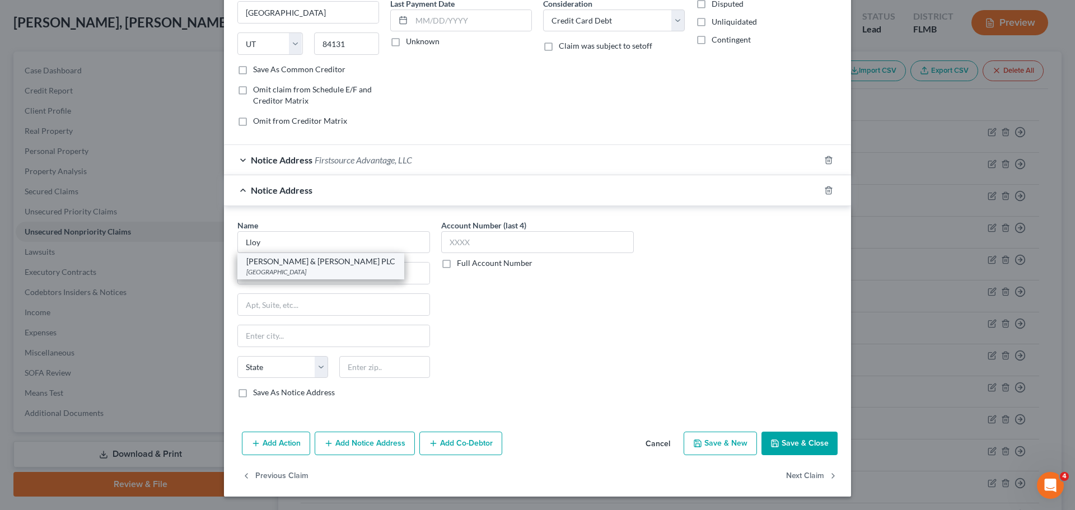
type input "40223"
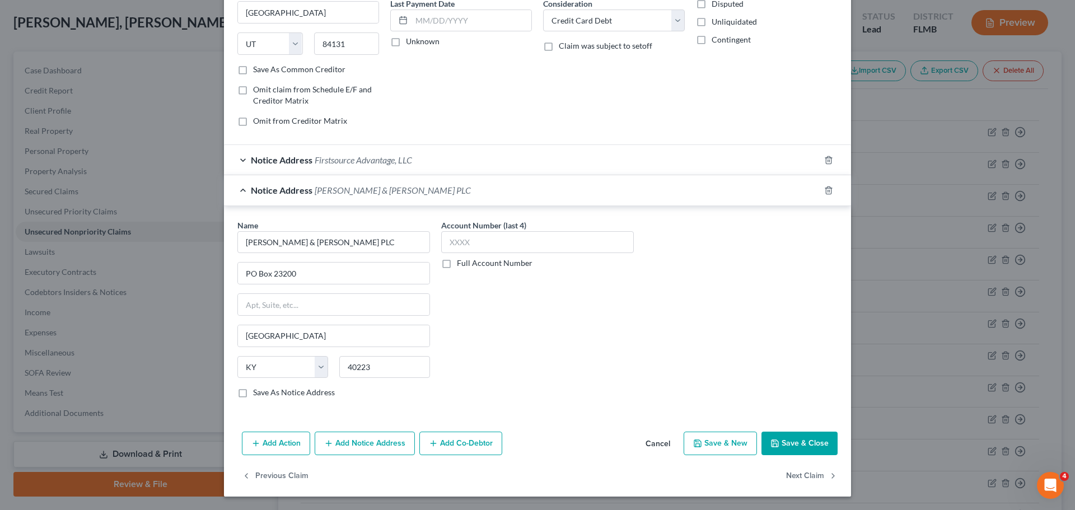
click at [809, 432] on button "Save & Close" at bounding box center [800, 444] width 76 height 24
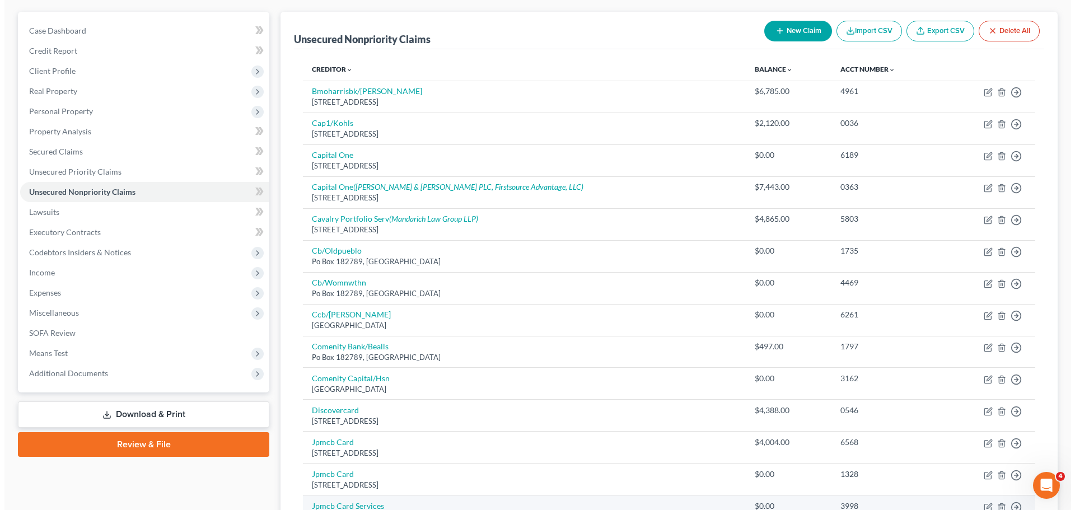
scroll to position [65, 0]
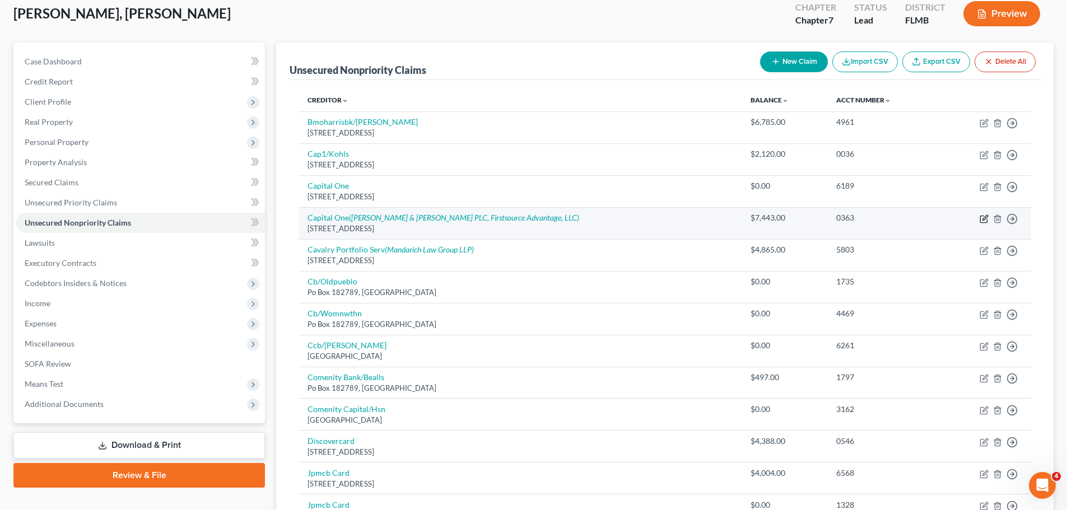
click at [987, 218] on icon "button" at bounding box center [984, 218] width 9 height 9
select select "46"
select select "2"
select select "0"
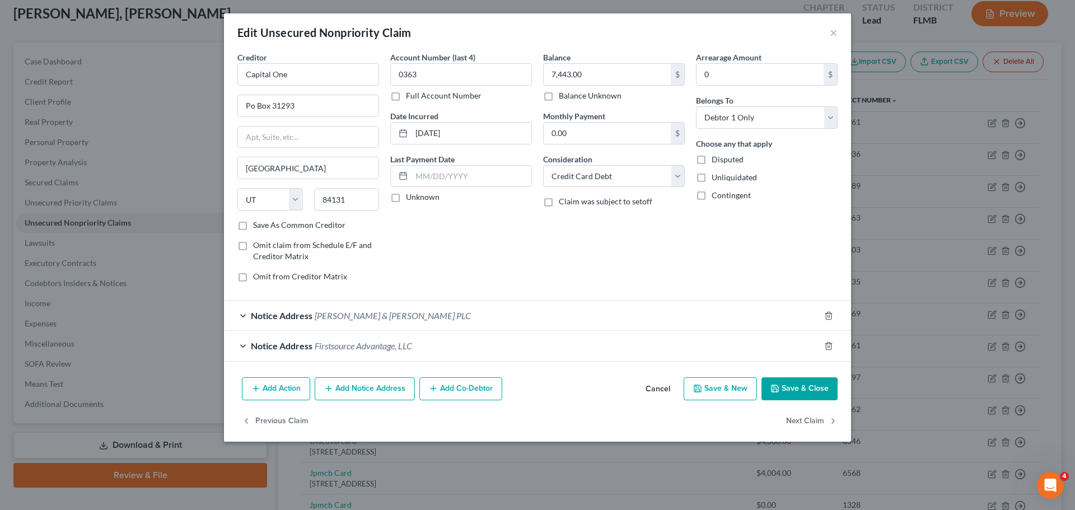
click at [380, 397] on button "Add Notice Address" at bounding box center [365, 389] width 100 height 24
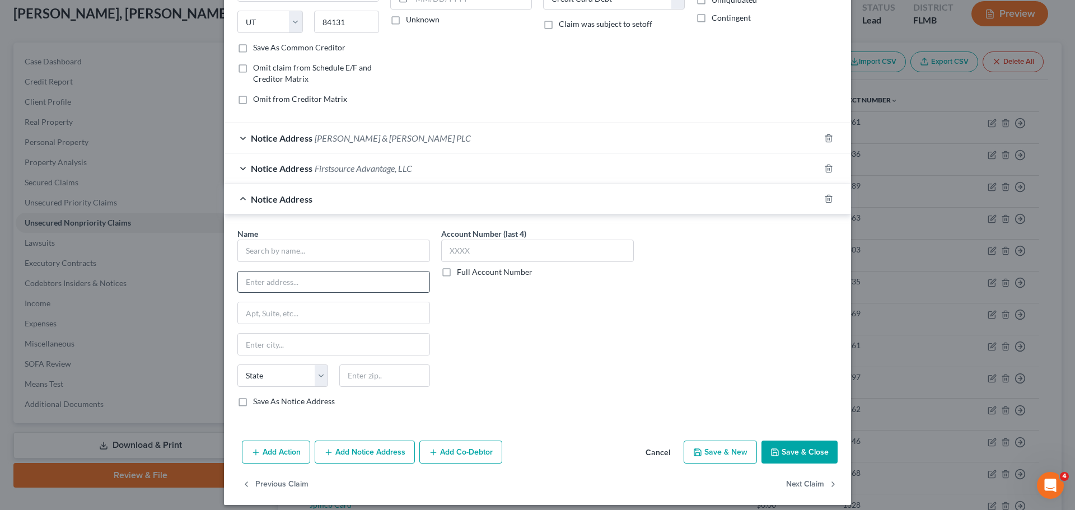
scroll to position [186, 0]
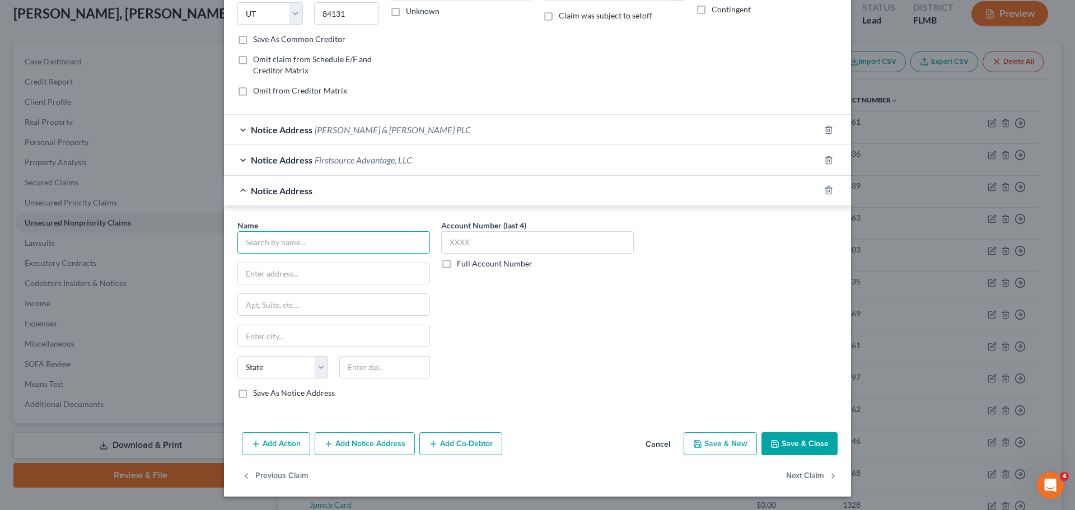
click at [285, 245] on input "text" at bounding box center [333, 242] width 193 height 22
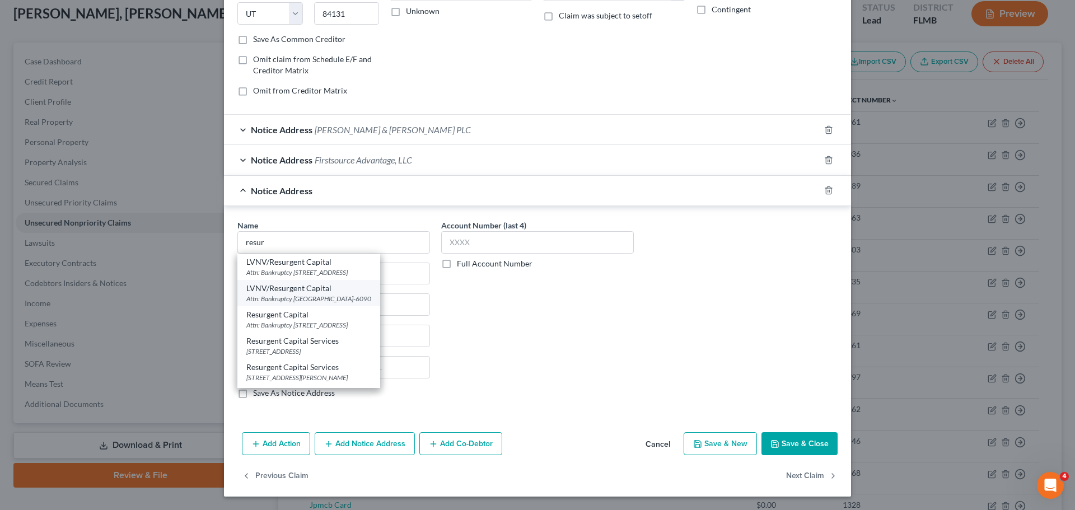
click at [288, 294] on div "Attn: Bankruptcy PO Box 510090, Livonia, MI 48151-6090" at bounding box center [308, 299] width 125 height 10
type input "LVNV/Resurgent Capital"
type input "Attn: Bankruptcy"
type input "PO Box 510090"
type input "Livonia"
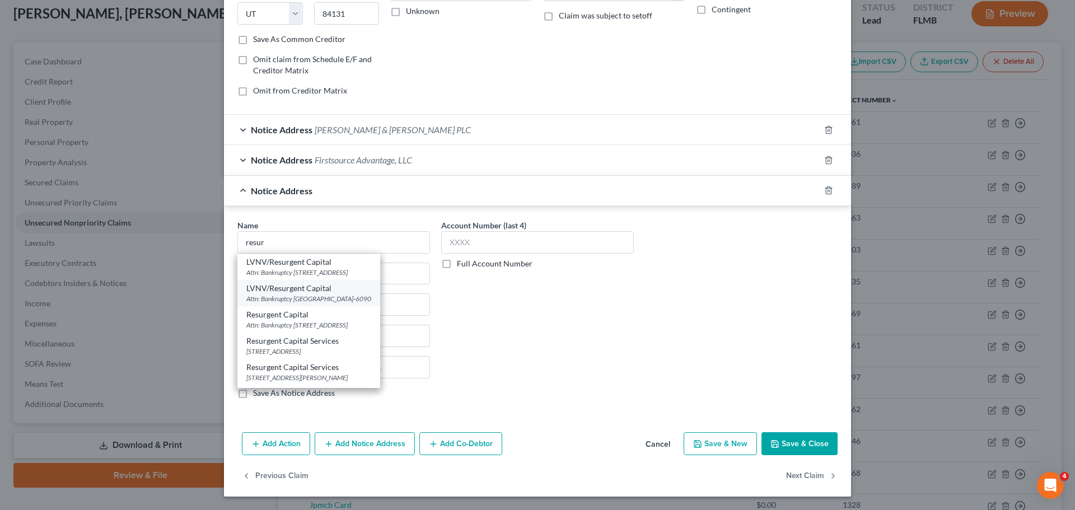
select select "23"
type input "48151-6090"
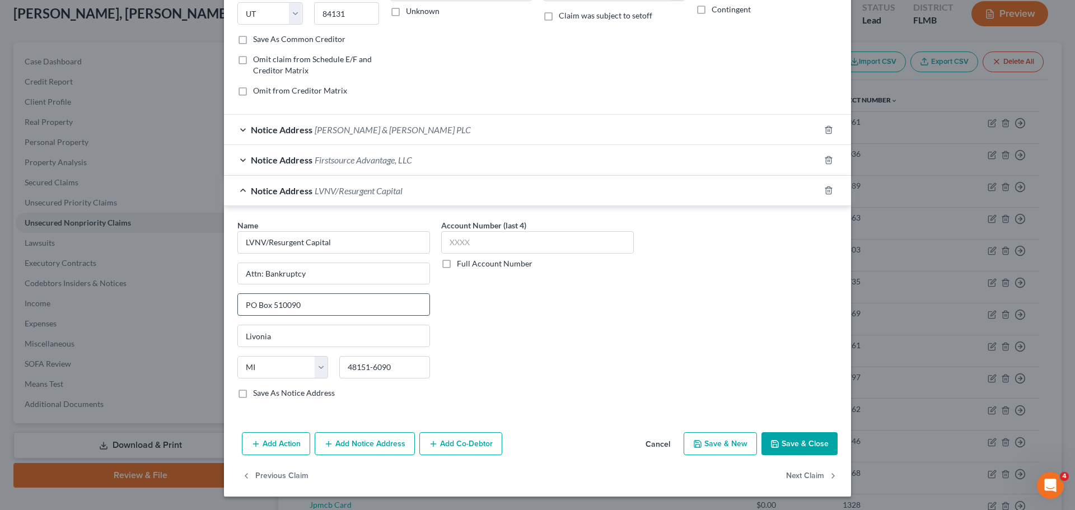
drag, startPoint x: 313, startPoint y: 306, endPoint x: 241, endPoint y: 305, distance: 71.7
click at [241, 305] on input "PO Box 510090" at bounding box center [334, 304] width 192 height 21
drag, startPoint x: 306, startPoint y: 274, endPoint x: 217, endPoint y: 278, distance: 89.1
click at [217, 278] on div "Edit Unsecured Nonpriority Claim × Creditor * Capital One Po Box 31293 Salt Lak…" at bounding box center [537, 255] width 1075 height 510
paste input "PO Box 510090"
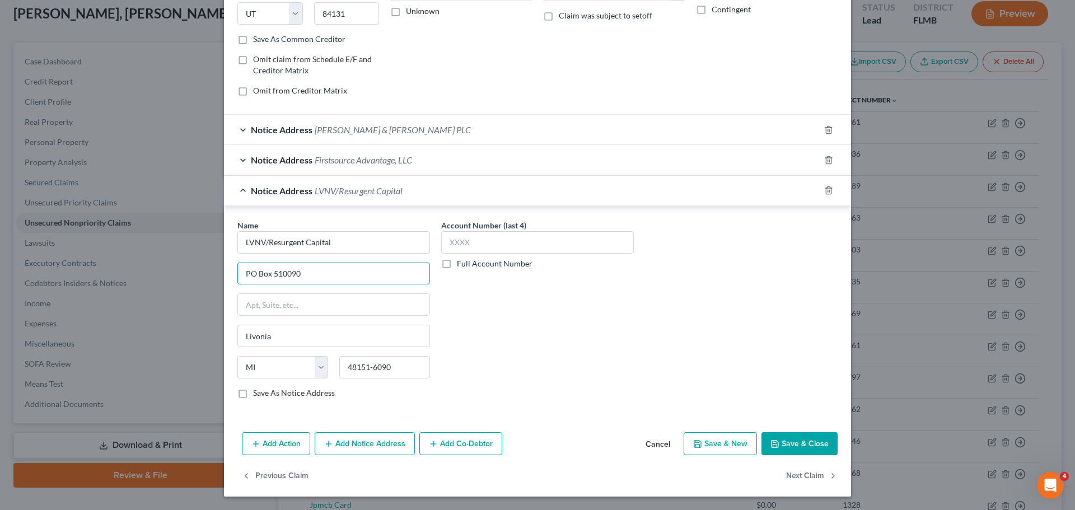
type input "PO Box 510090"
click at [773, 446] on polyline "button" at bounding box center [775, 445] width 4 height 3
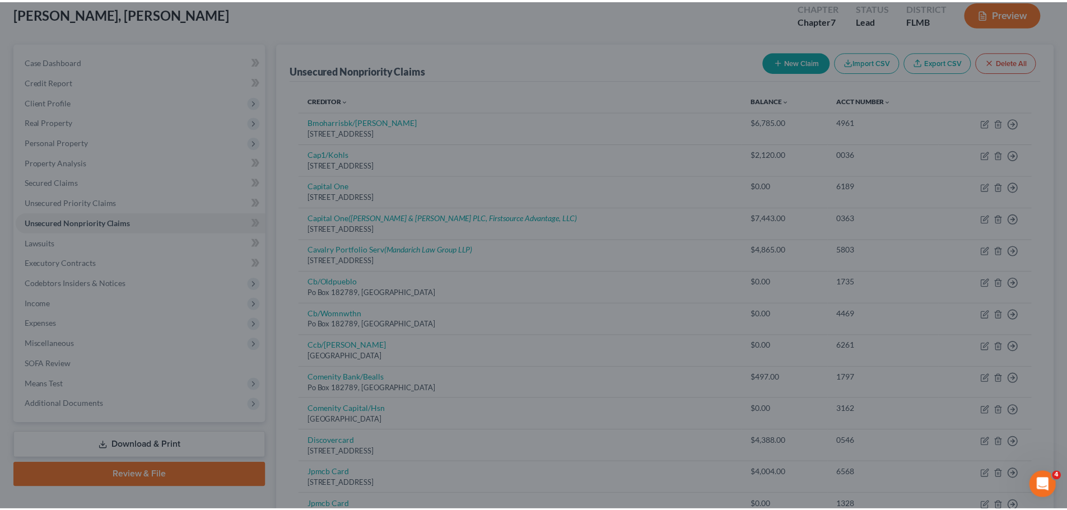
scroll to position [0, 0]
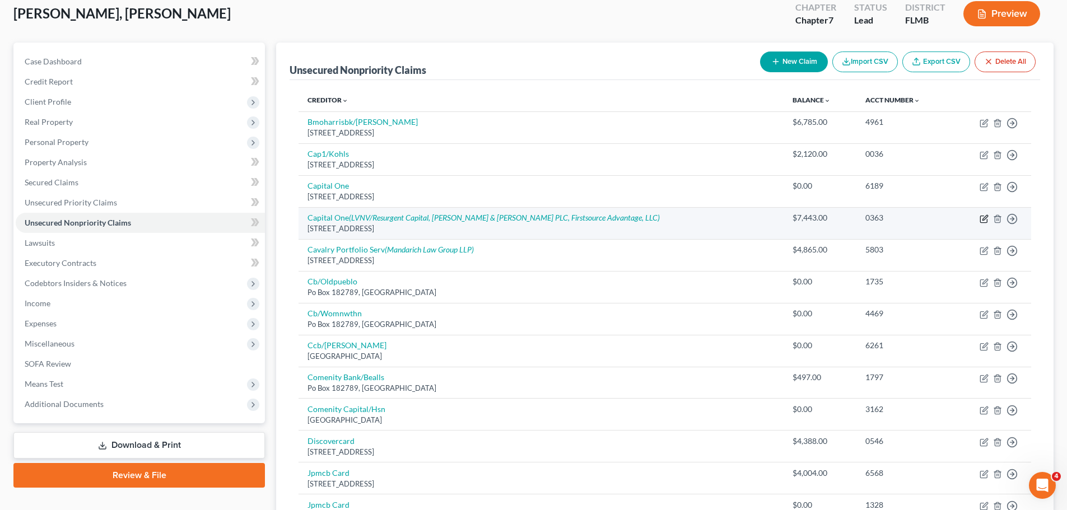
click at [986, 221] on icon "button" at bounding box center [984, 218] width 9 height 9
select select "46"
select select "2"
select select "0"
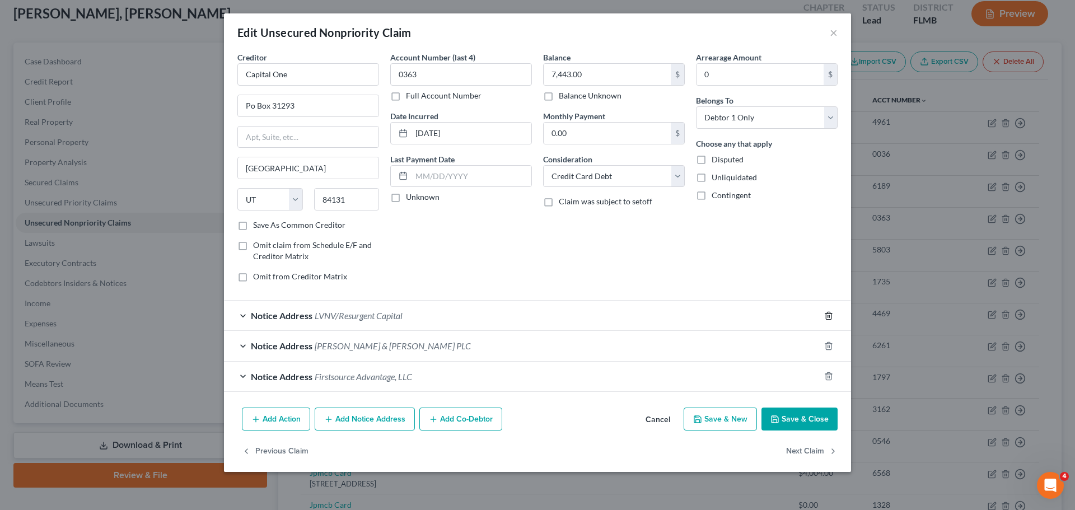
click at [826, 314] on icon "button" at bounding box center [828, 315] width 5 height 7
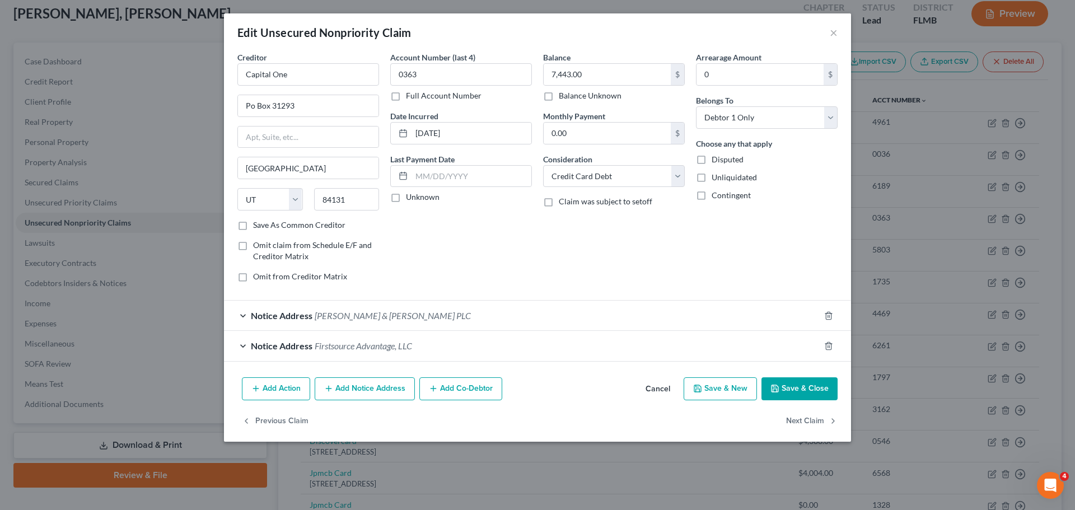
click at [788, 384] on button "Save & Close" at bounding box center [800, 389] width 76 height 24
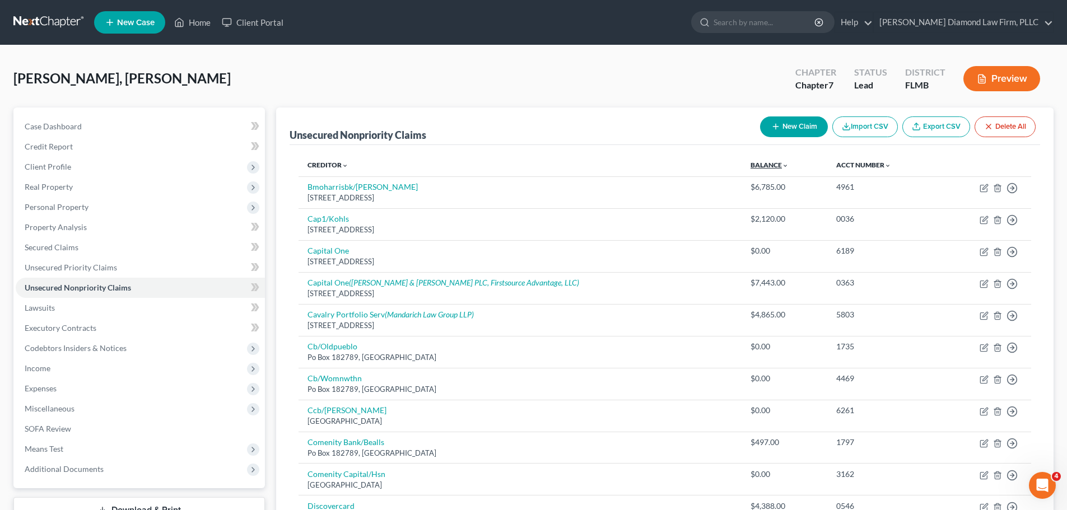
click at [750, 166] on link "Balance expand_more expand_less unfold_more" at bounding box center [769, 165] width 38 height 8
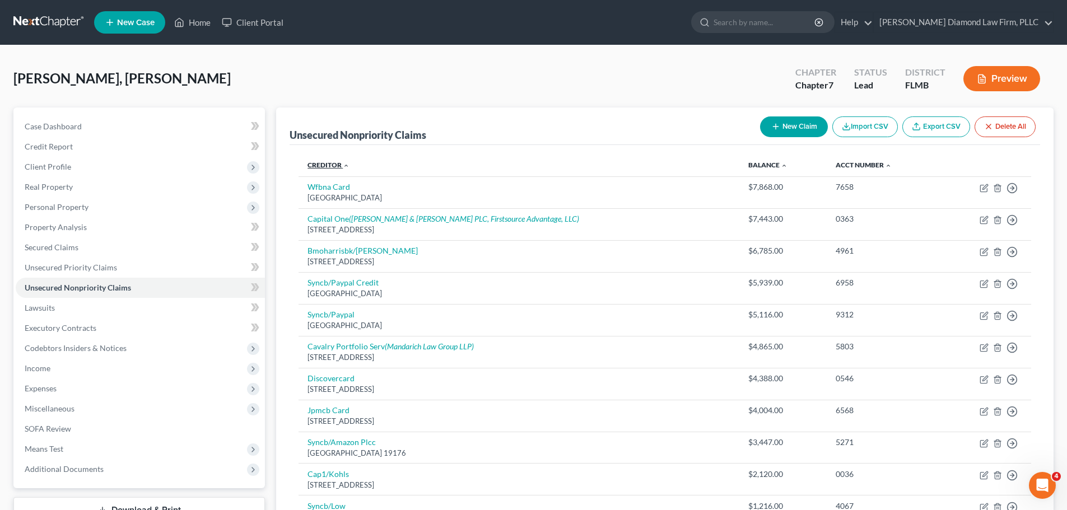
click at [315, 165] on link "Creditor expand_more expand_less unfold_more" at bounding box center [328, 165] width 42 height 8
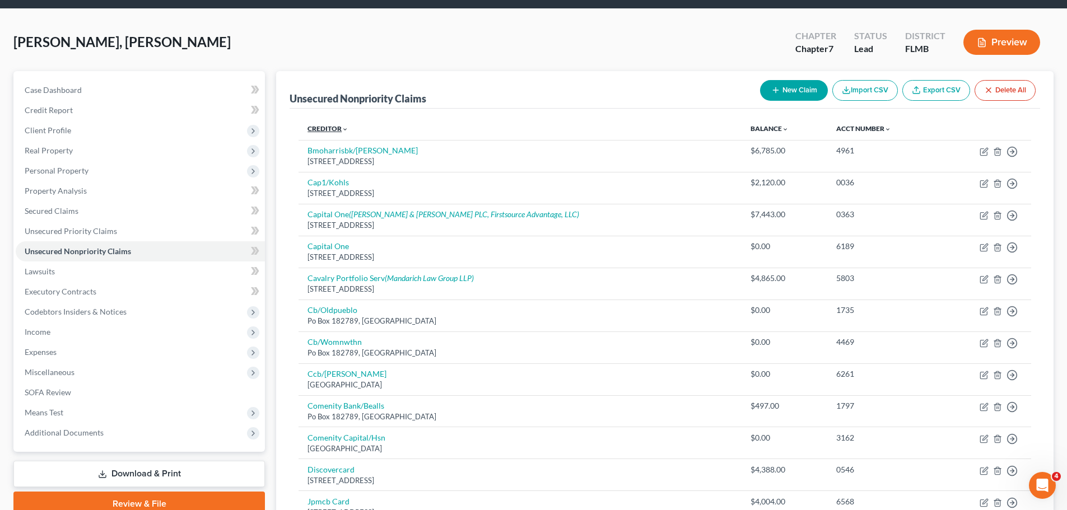
scroll to position [56, 0]
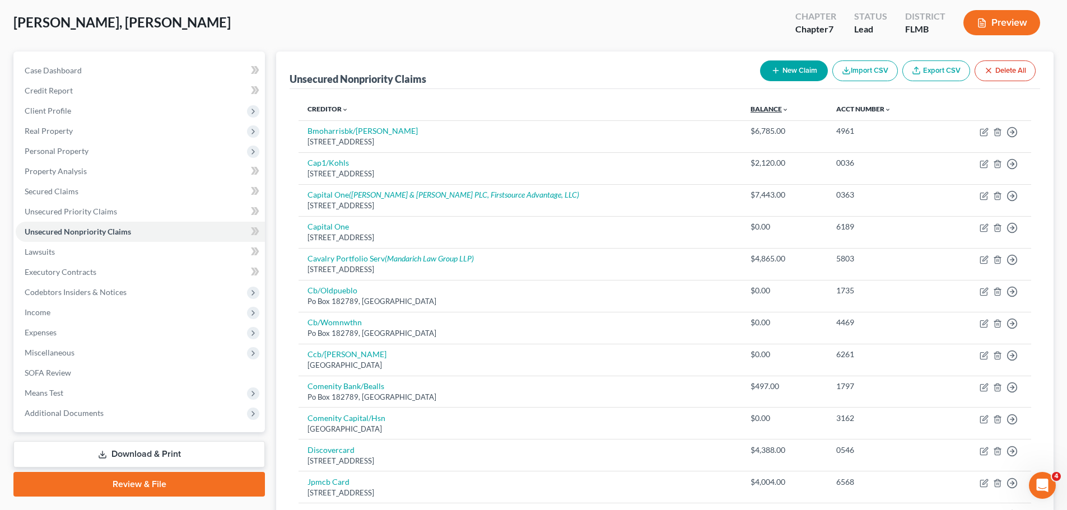
click at [750, 107] on link "Balance expand_more expand_less unfold_more" at bounding box center [769, 109] width 38 height 8
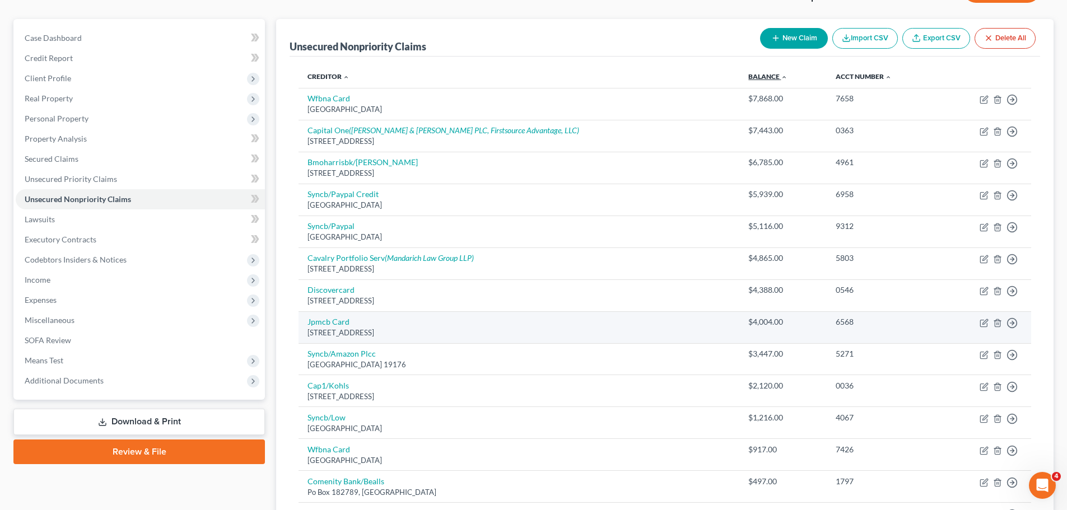
scroll to position [0, 0]
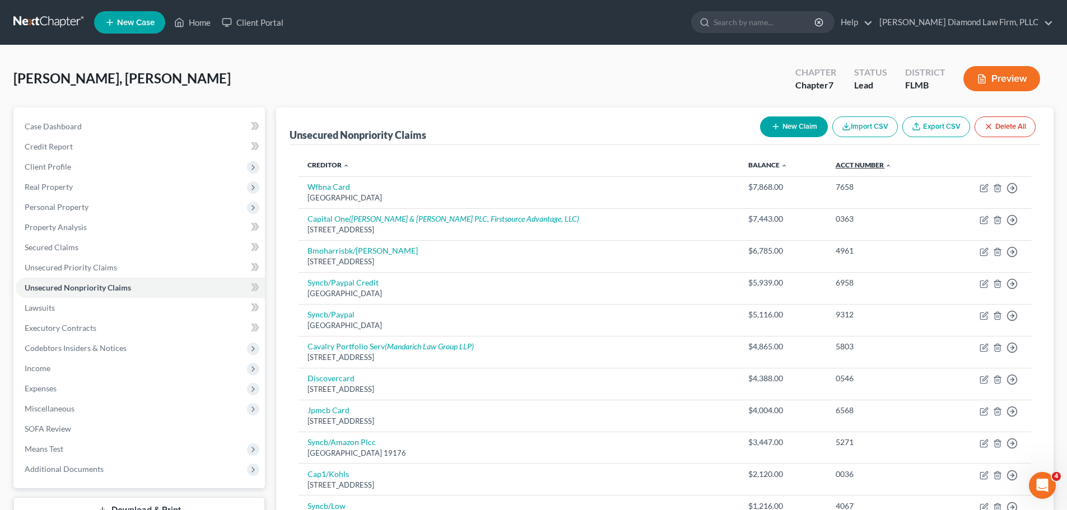
click at [836, 164] on link "Acct Number expand_more expand_less unfold_more" at bounding box center [864, 165] width 56 height 8
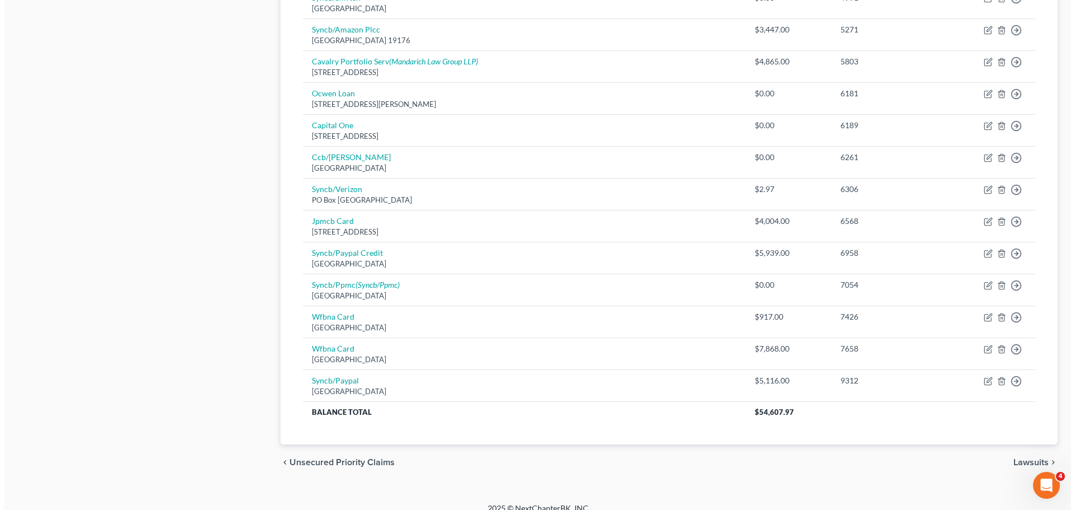
scroll to position [672, 0]
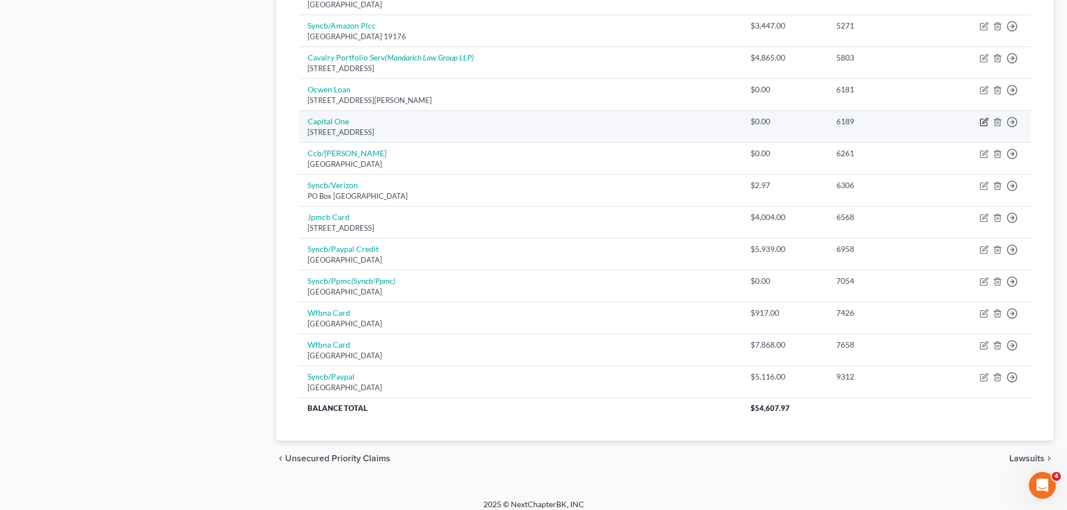
click at [982, 121] on icon "button" at bounding box center [984, 122] width 9 height 9
select select "46"
select select "2"
select select "0"
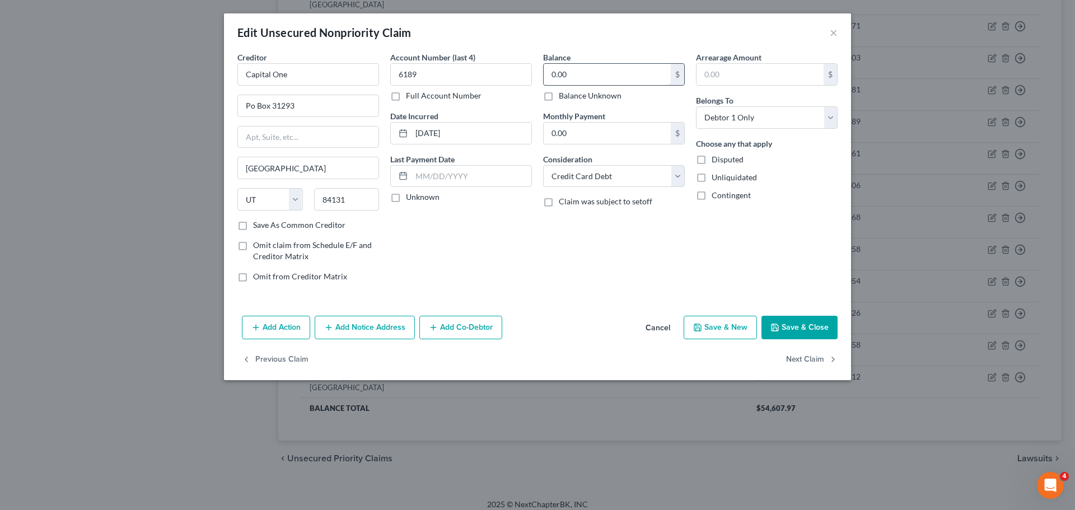
click at [602, 73] on input "0.00" at bounding box center [607, 74] width 127 height 21
type input "2,867"
click at [388, 332] on button "Add Notice Address" at bounding box center [365, 328] width 100 height 24
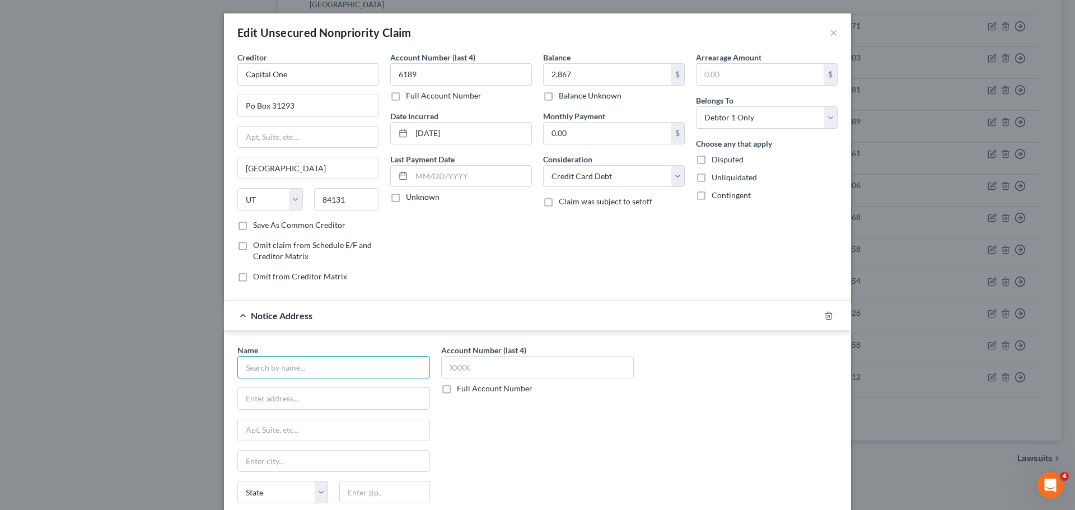
click at [313, 370] on input "text" at bounding box center [333, 367] width 193 height 22
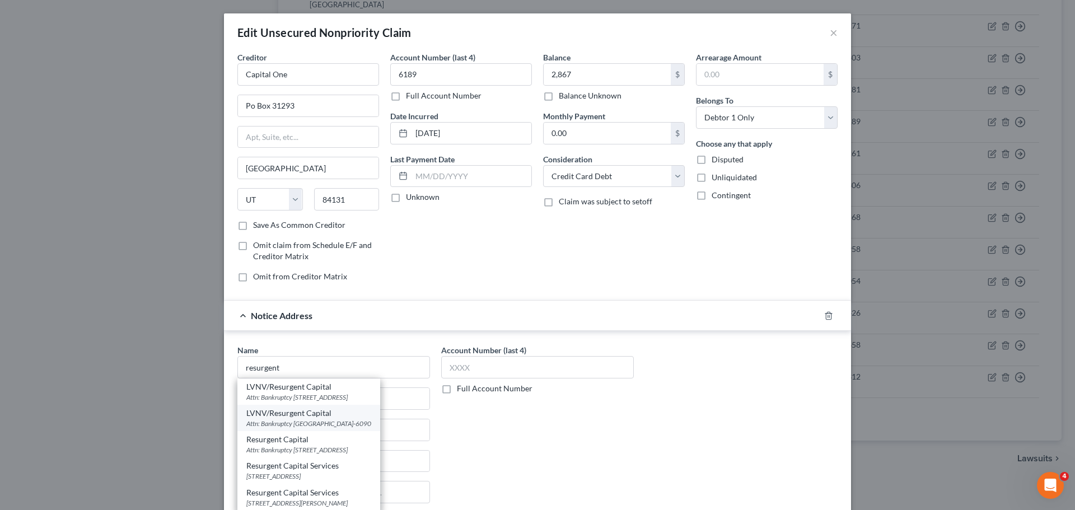
click at [323, 427] on div "Attn: Bankruptcy PO Box 510090, Livonia, MI 48151-6090" at bounding box center [308, 424] width 125 height 10
type input "LVNV/Resurgent Capital"
type input "Attn: Bankruptcy"
type input "PO Box 510090"
type input "Livonia"
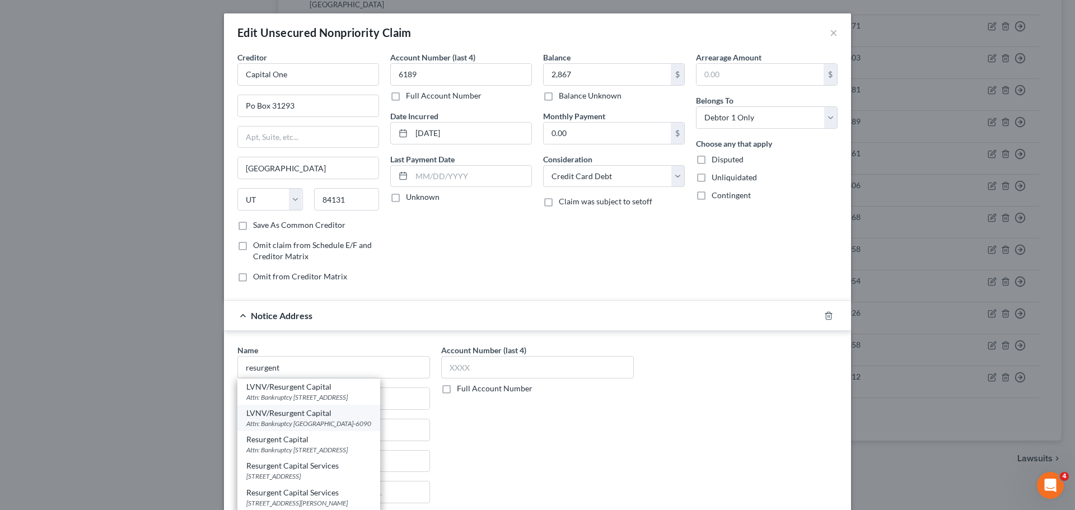
select select "23"
type input "48151-6090"
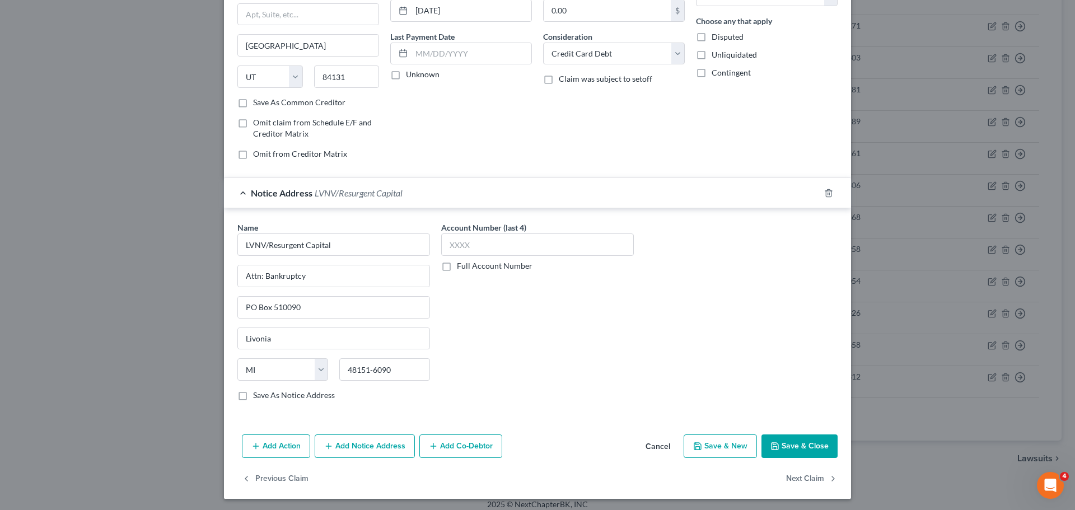
scroll to position [125, 0]
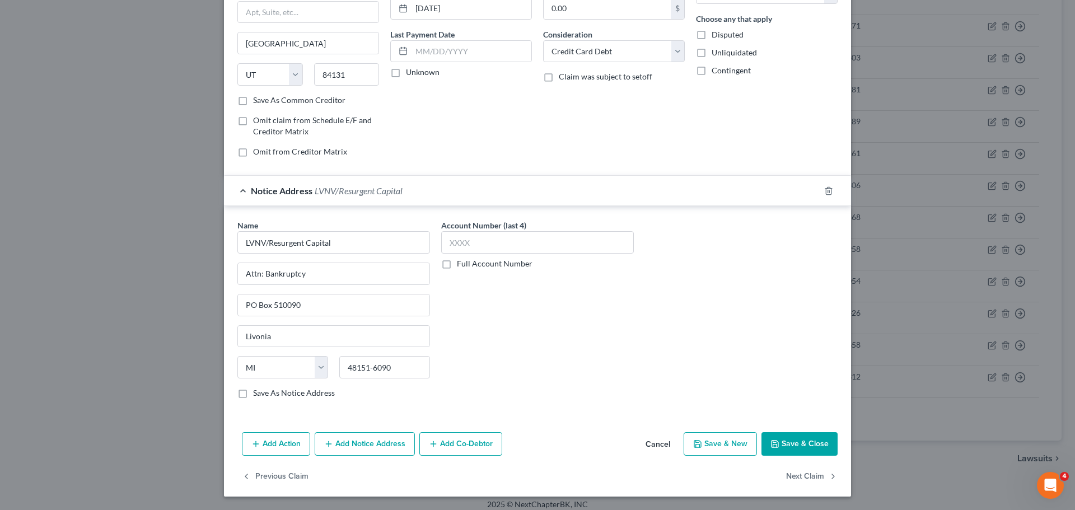
click at [811, 442] on button "Save & Close" at bounding box center [800, 444] width 76 height 24
type input "2,867.00"
type input "0"
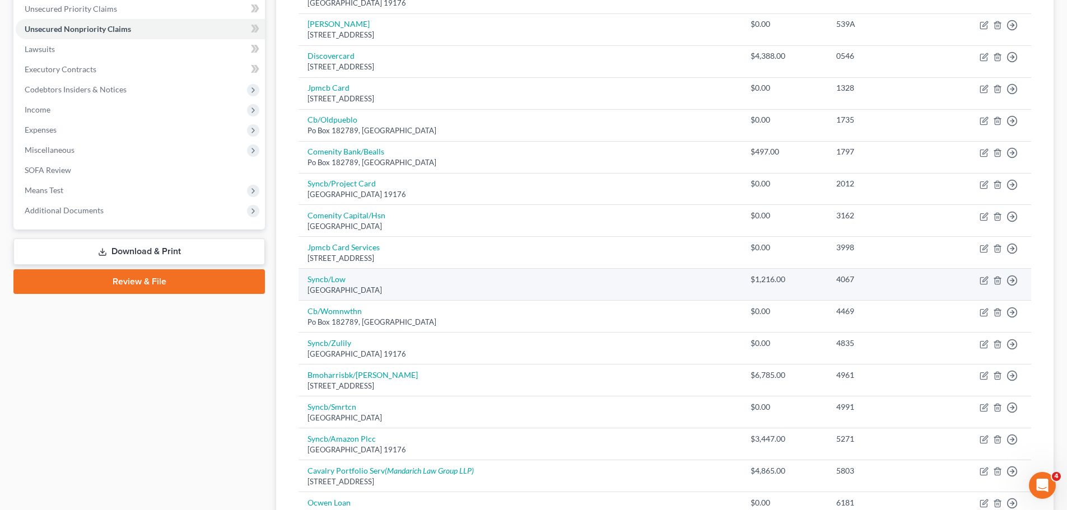
scroll to position [56, 0]
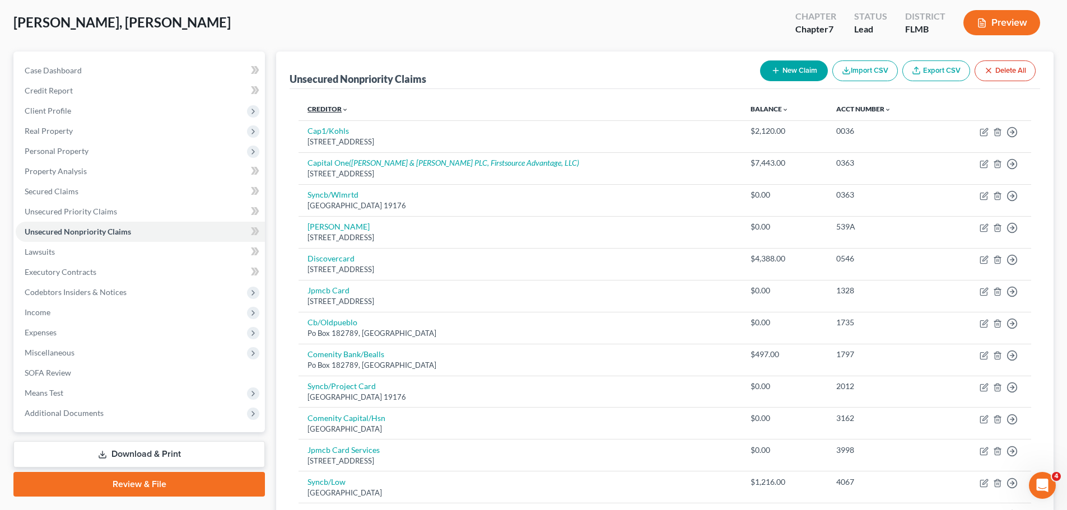
click at [333, 111] on link "Creditor expand_more expand_less unfold_more" at bounding box center [327, 109] width 41 height 8
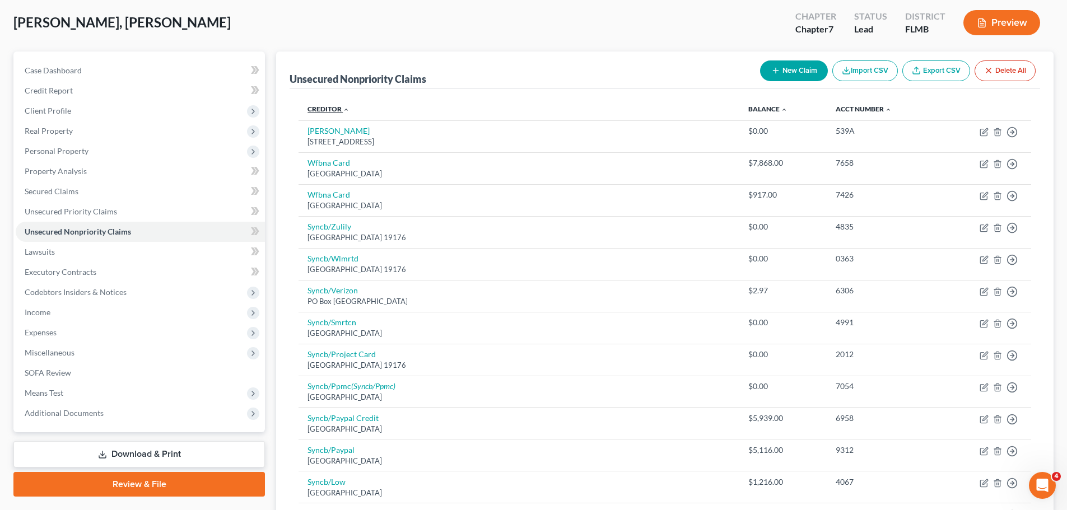
click at [325, 112] on link "Creditor expand_more expand_less unfold_more" at bounding box center [328, 109] width 42 height 8
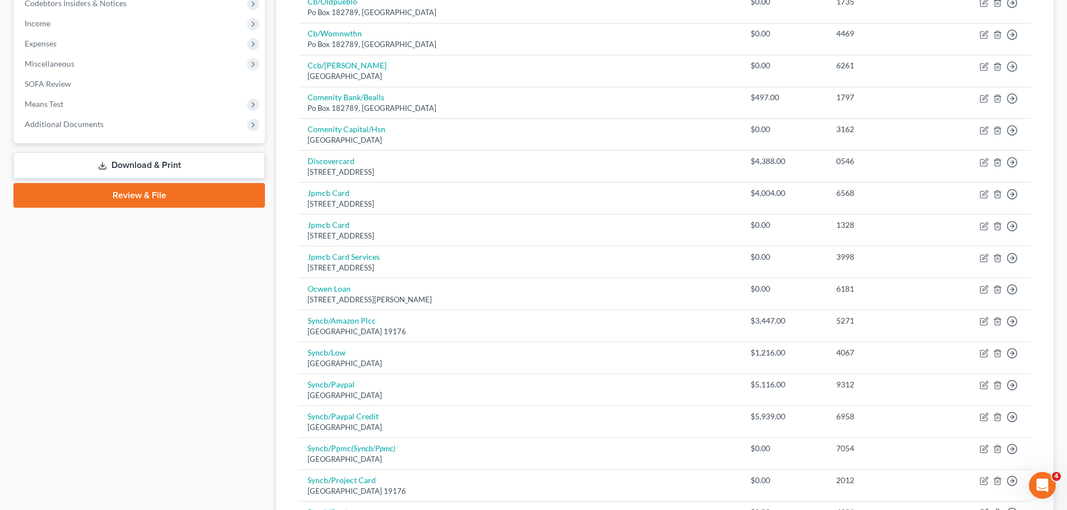
scroll to position [65, 0]
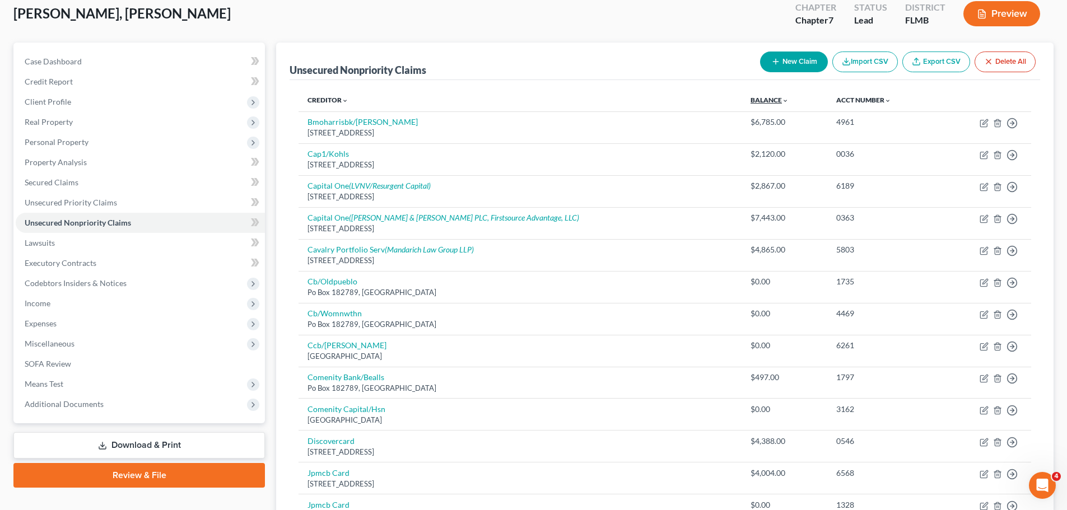
click at [750, 101] on link "Balance expand_more expand_less unfold_more" at bounding box center [769, 100] width 38 height 8
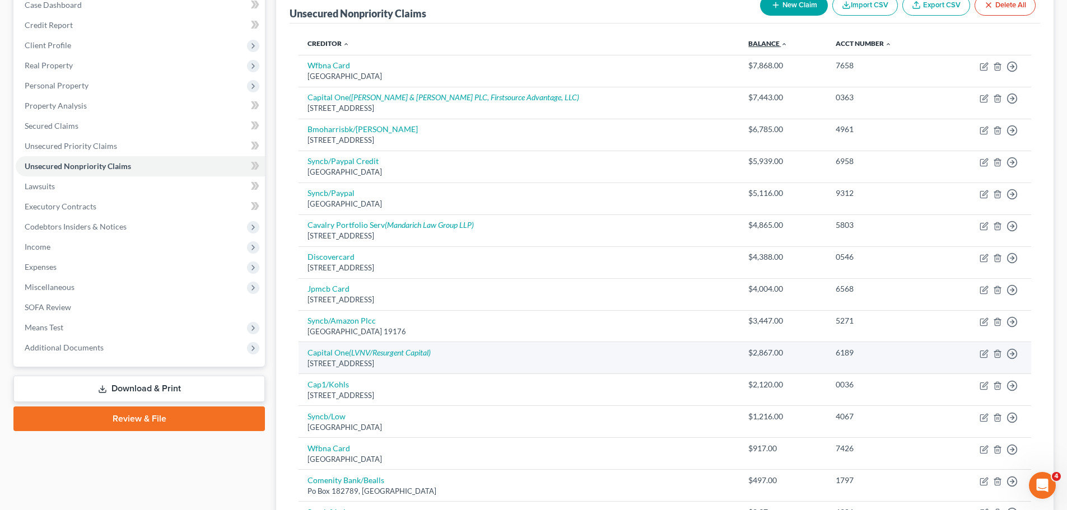
scroll to position [121, 0]
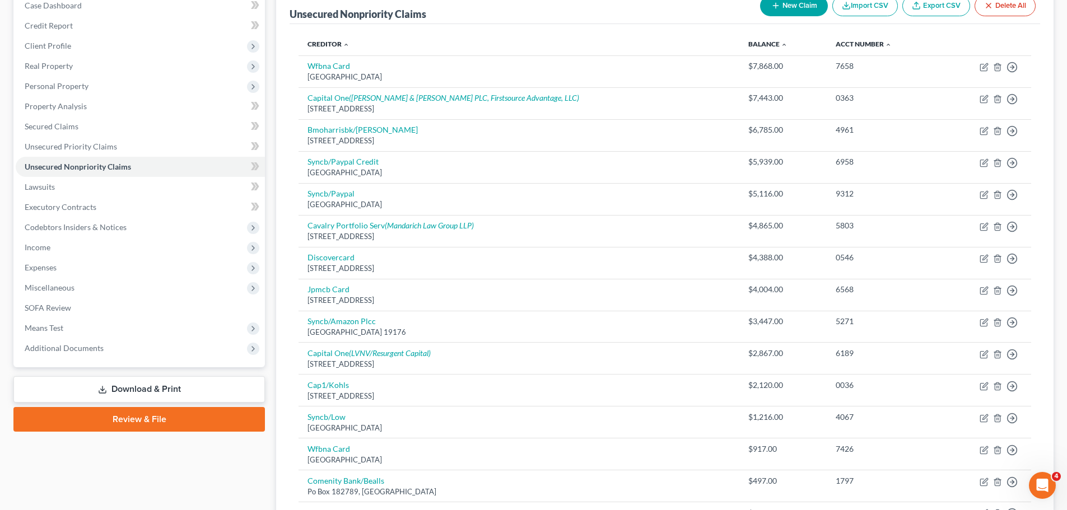
click at [827, 39] on th "Acct Number expand_more expand_less unfold_more" at bounding box center [883, 44] width 113 height 22
click at [836, 43] on link "Acct Number expand_more expand_less unfold_more" at bounding box center [864, 44] width 56 height 8
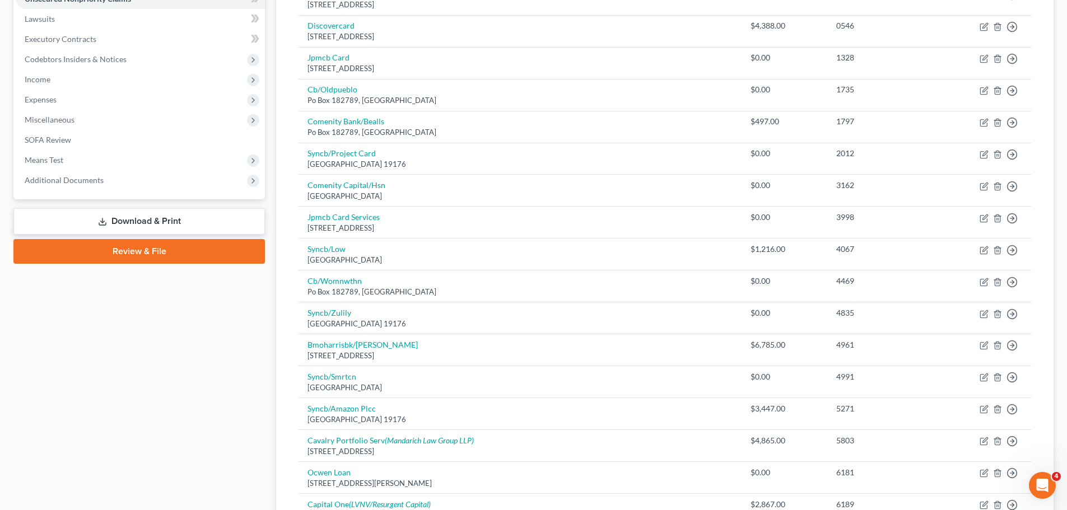
scroll to position [9, 0]
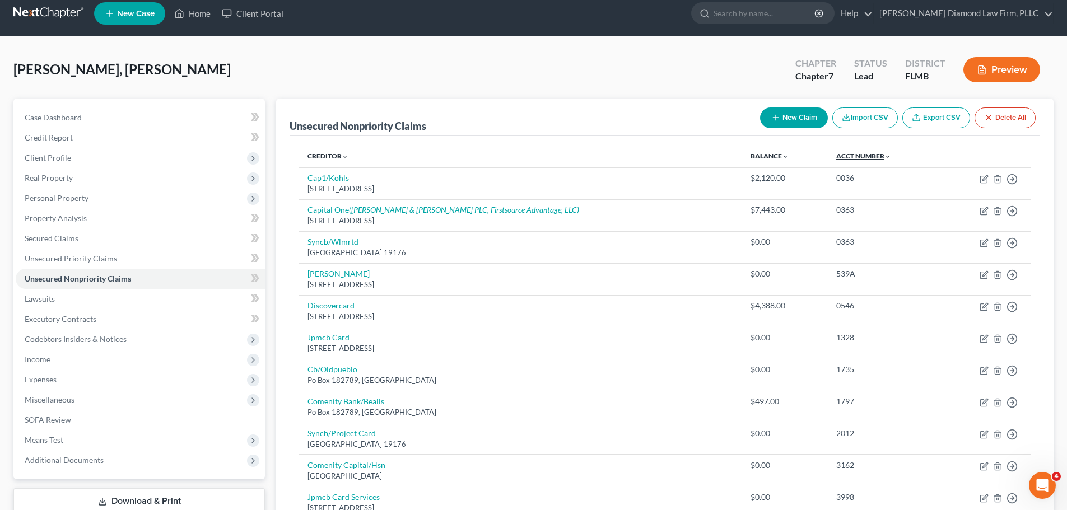
click at [836, 156] on link "Acct Number expand_more expand_less unfold_more" at bounding box center [863, 156] width 55 height 8
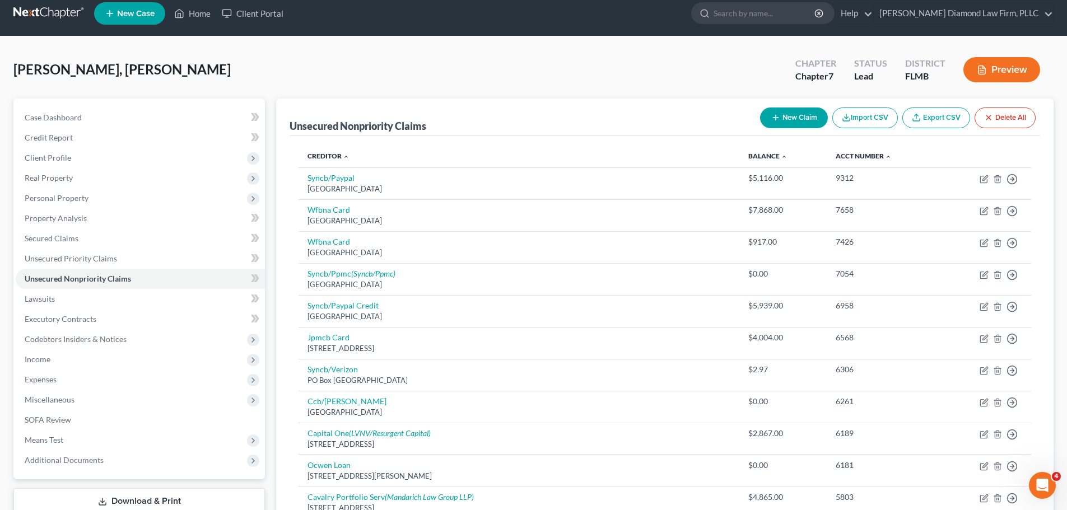
click at [748, 157] on link "Balance expand_more expand_less unfold_more" at bounding box center [767, 156] width 39 height 8
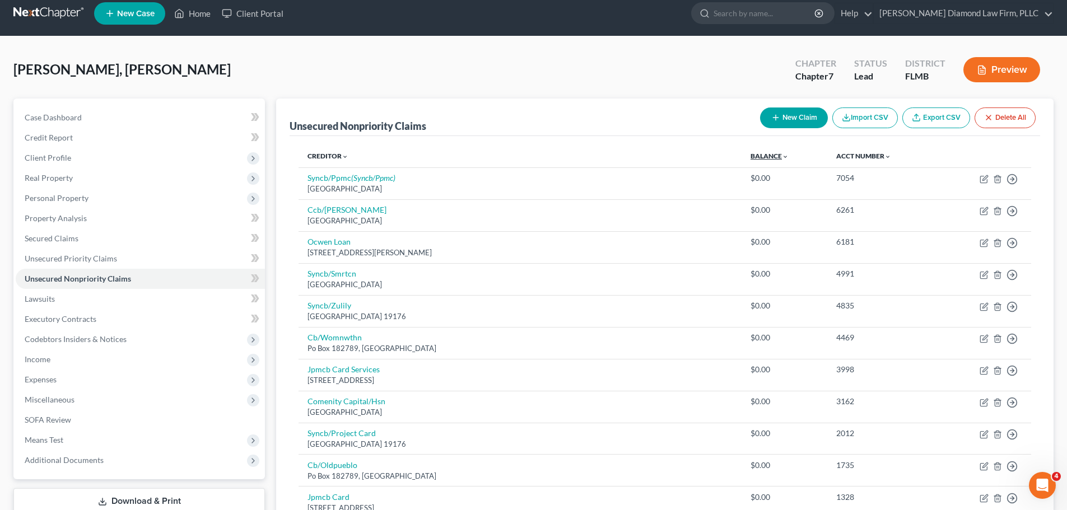
click at [750, 157] on link "Balance expand_more expand_less unfold_more" at bounding box center [769, 156] width 38 height 8
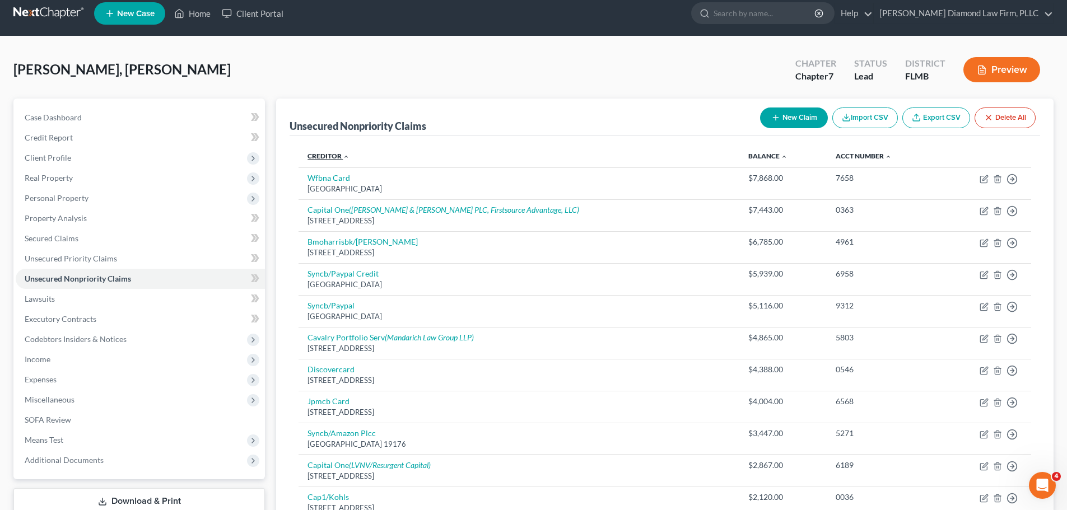
click at [324, 160] on link "Creditor expand_more expand_less unfold_more" at bounding box center [328, 156] width 42 height 8
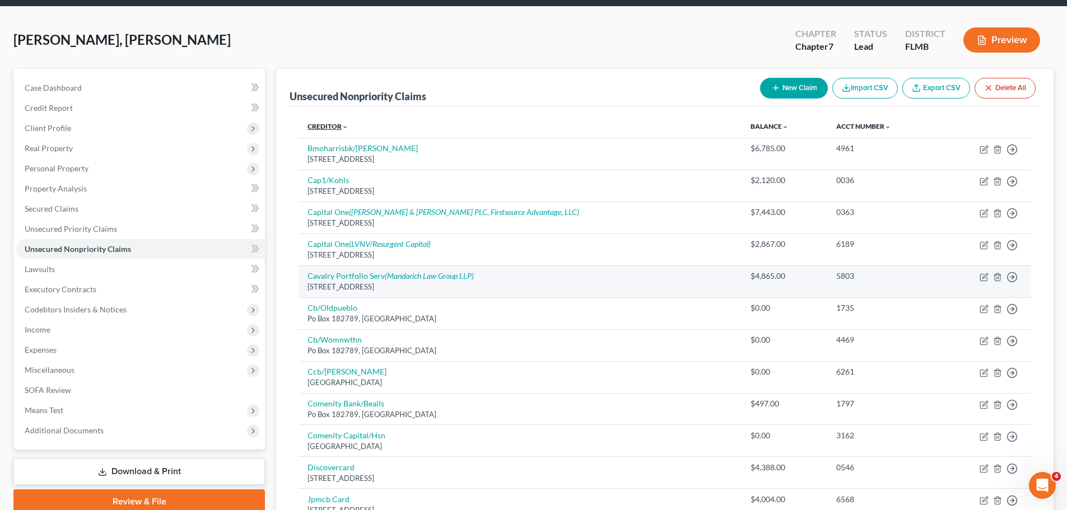
scroll to position [0, 0]
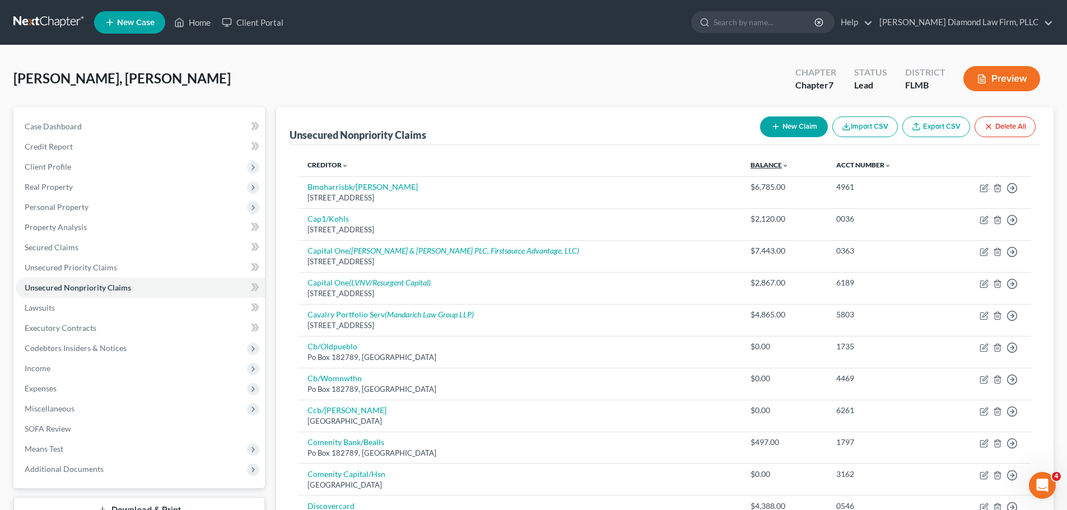
click at [750, 161] on link "Balance expand_more expand_less unfold_more" at bounding box center [769, 165] width 38 height 8
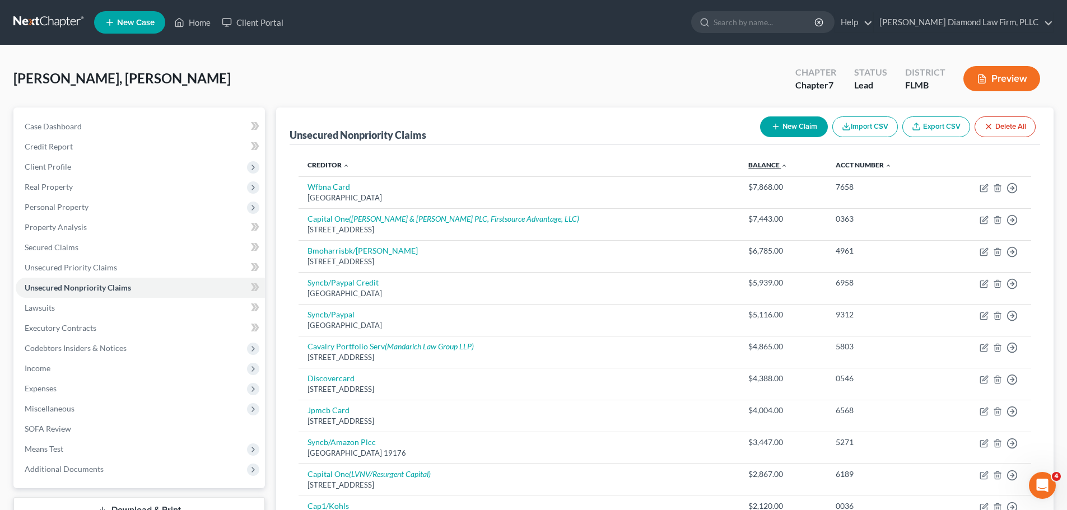
click at [748, 162] on link "Balance expand_more expand_less unfold_more" at bounding box center [767, 165] width 39 height 8
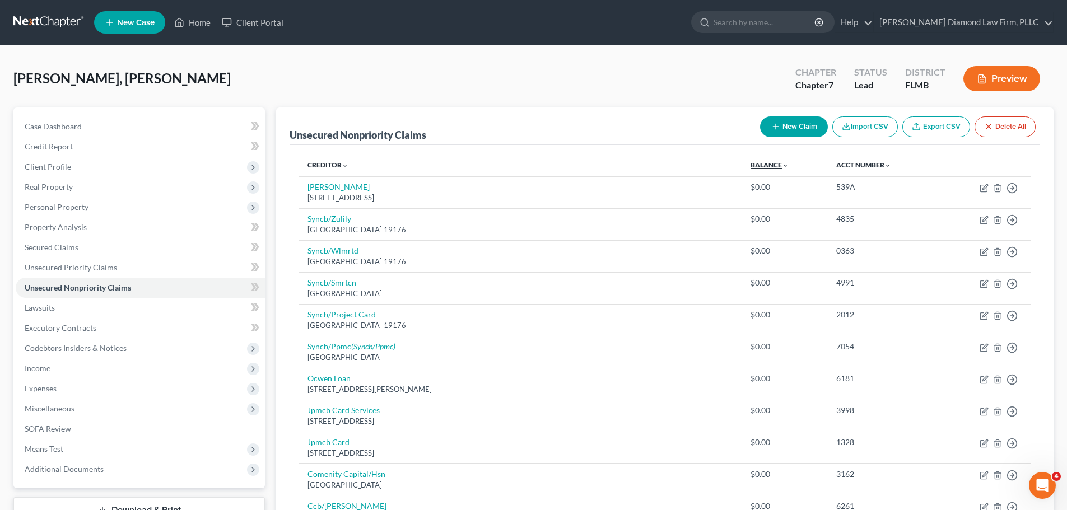
click at [750, 168] on link "Balance expand_more expand_less unfold_more" at bounding box center [769, 165] width 38 height 8
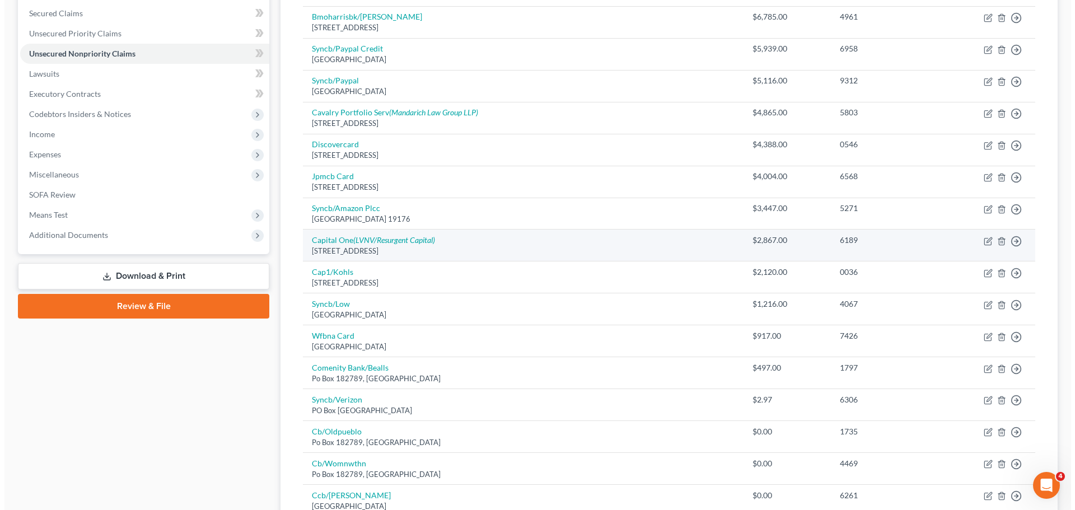
scroll to position [112, 0]
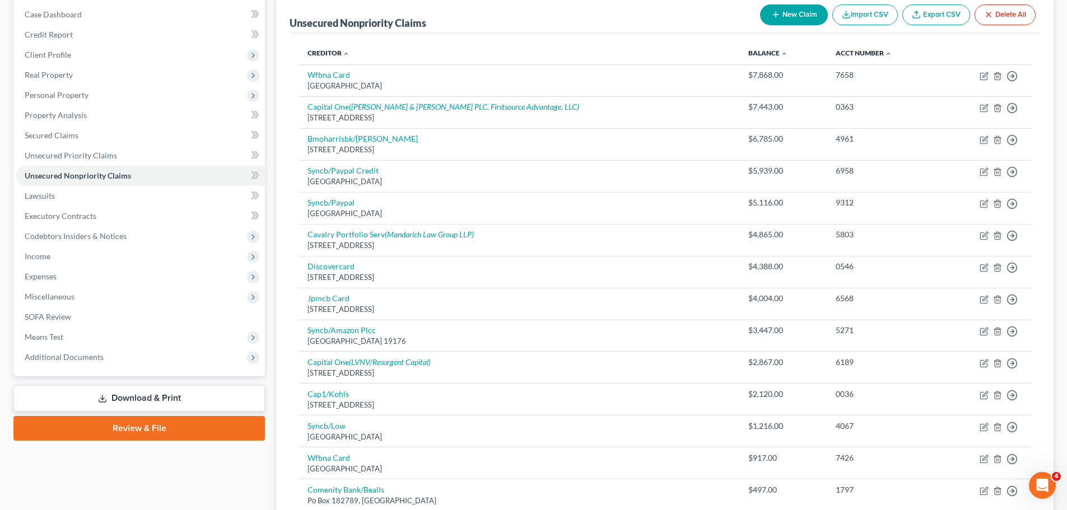
click at [795, 12] on button "New Claim" at bounding box center [794, 14] width 68 height 21
select select "0"
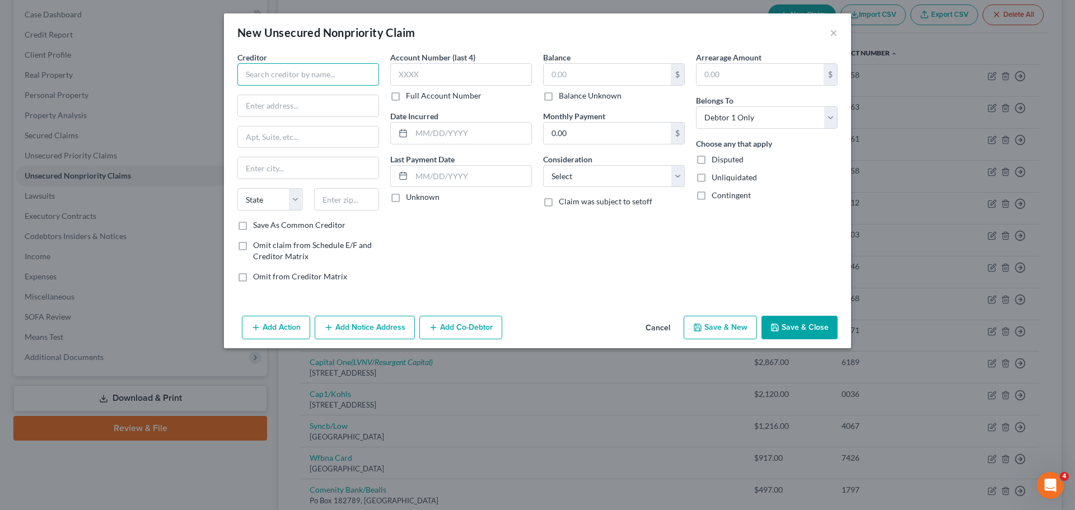
click at [319, 67] on input "text" at bounding box center [308, 74] width 142 height 22
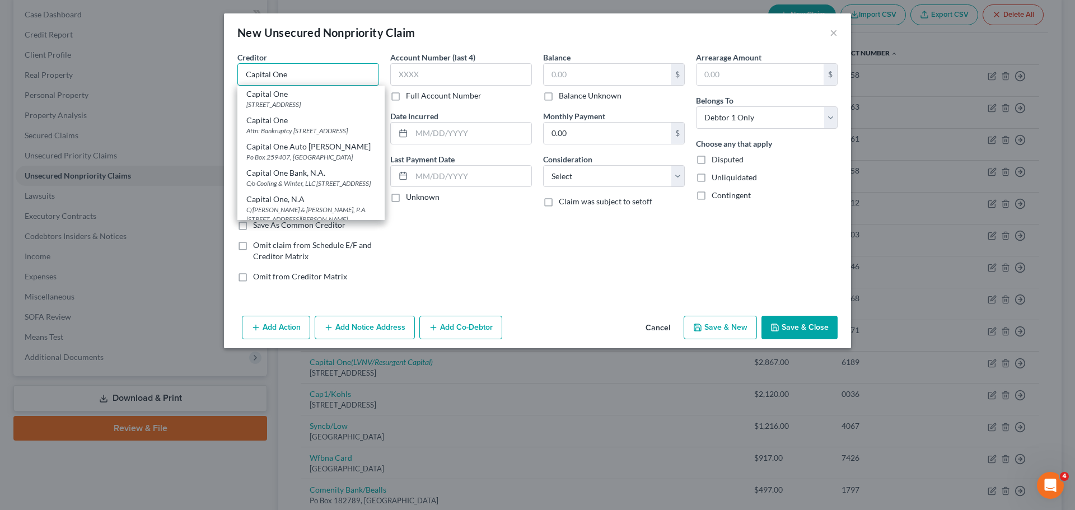
type input "Capital One"
click at [323, 97] on div "Capital One" at bounding box center [310, 93] width 129 height 11
type input "PO Box 30285"
type input "Salt Lake City"
select select "46"
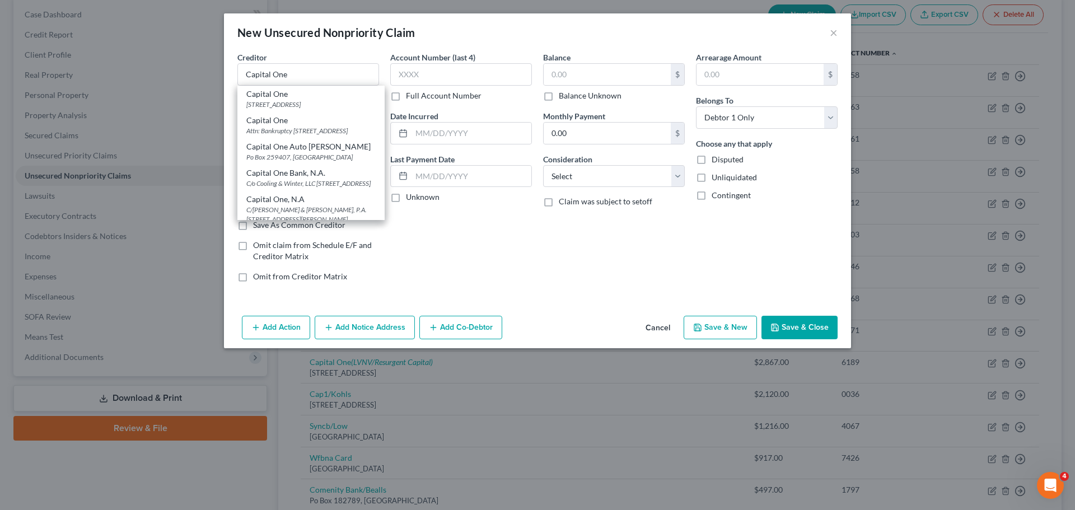
type input "84130-0285"
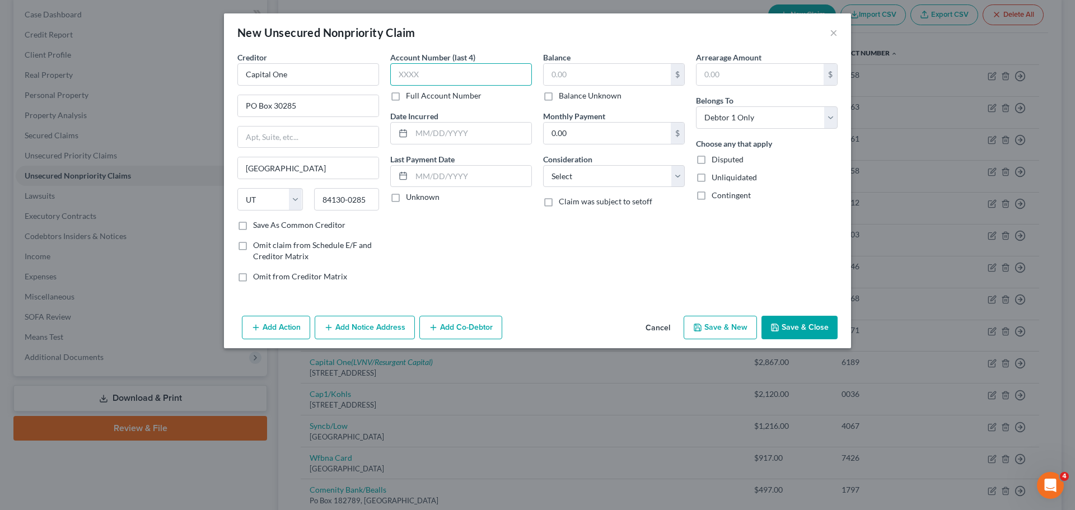
click at [450, 70] on input "text" at bounding box center [461, 74] width 142 height 22
type input "6346"
click at [632, 69] on input "text" at bounding box center [607, 74] width 127 height 21
type input "2,527"
click at [374, 326] on button "Add Notice Address" at bounding box center [365, 328] width 100 height 24
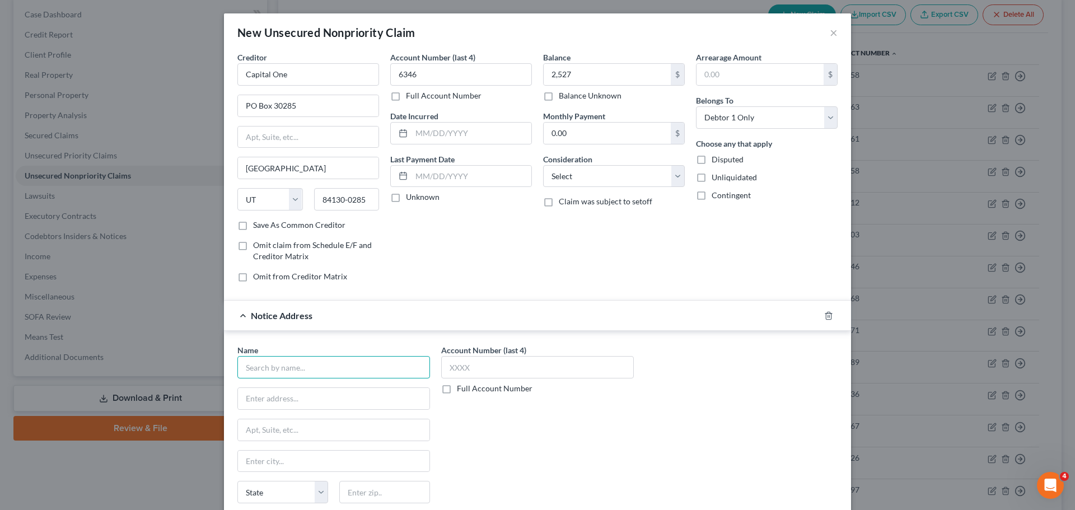
click at [317, 369] on input "text" at bounding box center [333, 367] width 193 height 22
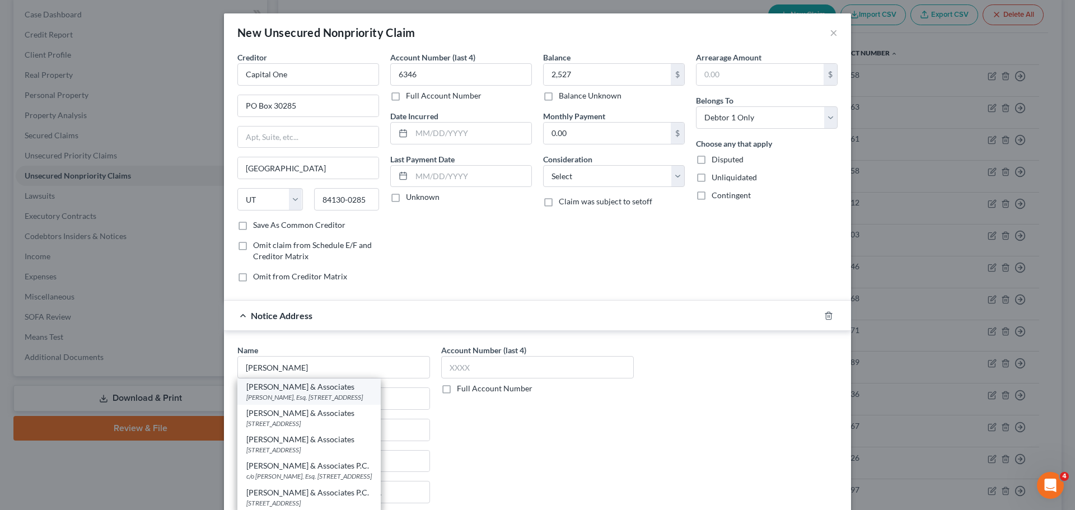
click at [321, 388] on div "Zwicker & Associates" at bounding box center [308, 386] width 125 height 11
type input "Zwicker & Associates"
type input "Erik Zogg, Esq."
type input "PO Box 48979"
type input "Tampa"
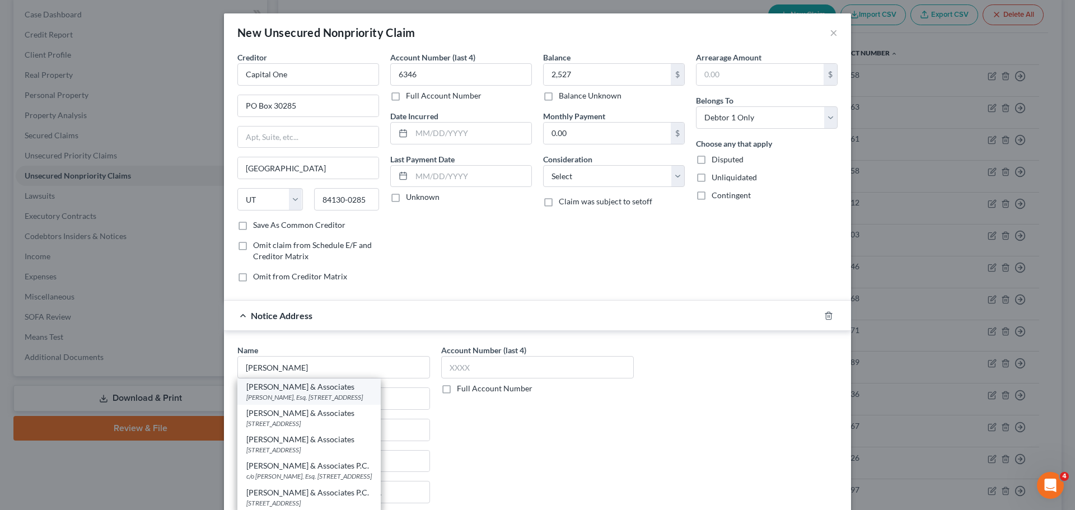
select select "9"
type input "33646"
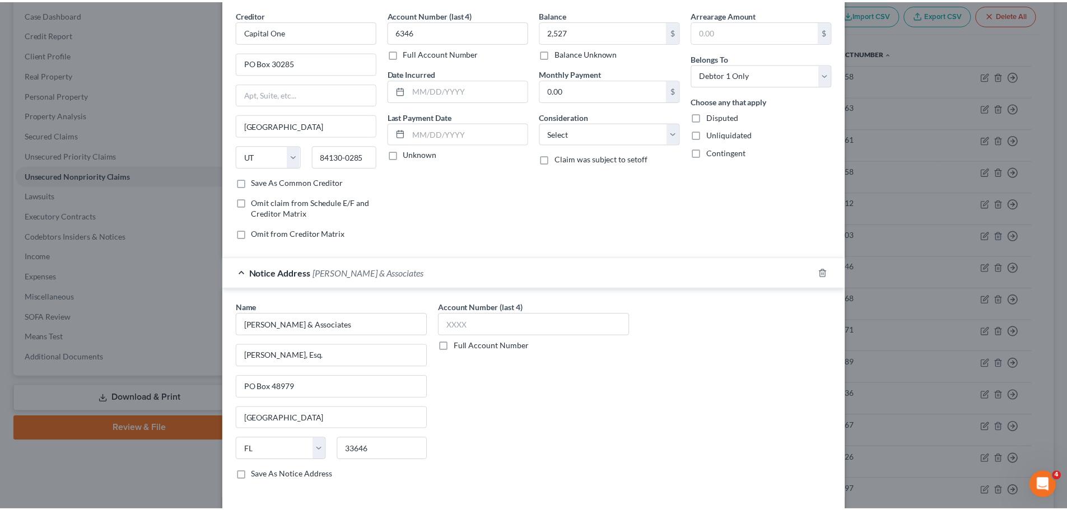
scroll to position [93, 0]
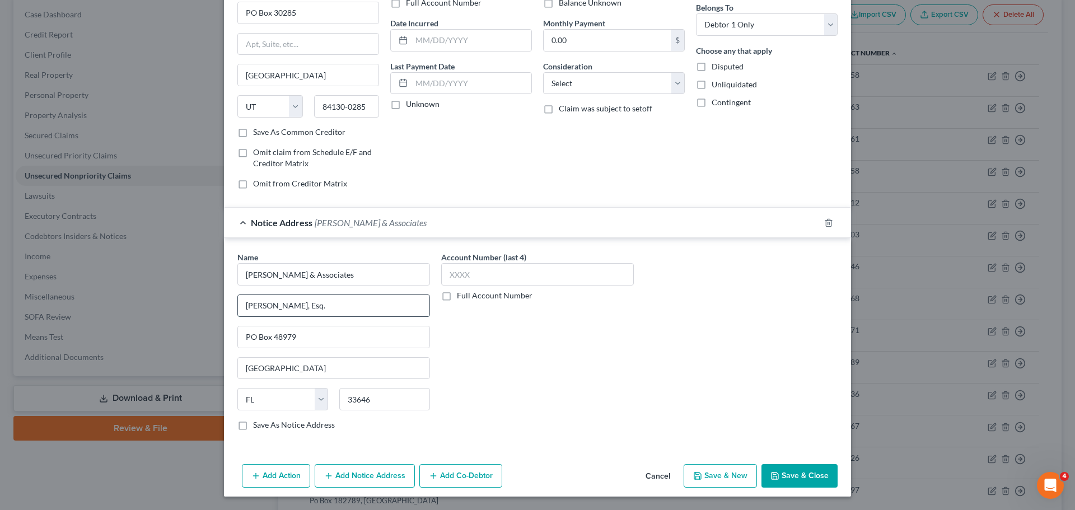
drag, startPoint x: 329, startPoint y: 296, endPoint x: 259, endPoint y: 299, distance: 70.1
click at [259, 299] on input "Erik Zogg, Esq." at bounding box center [334, 305] width 192 height 21
drag, startPoint x: 307, startPoint y: 339, endPoint x: 236, endPoint y: 340, distance: 71.7
click at [238, 340] on input "PO Box 48979" at bounding box center [334, 337] width 192 height 21
drag, startPoint x: 220, startPoint y: 306, endPoint x: 207, endPoint y: 306, distance: 12.3
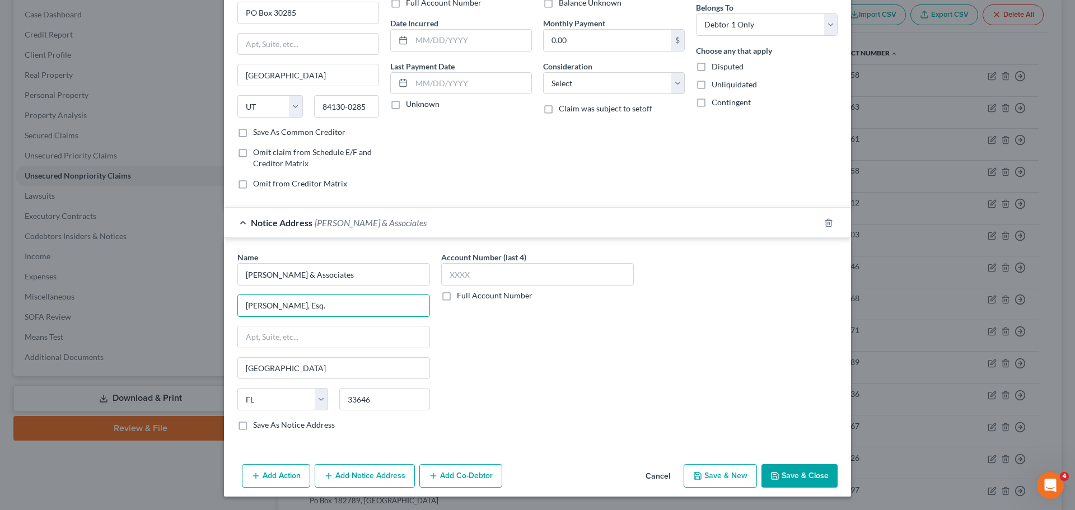
click at [207, 306] on div "New Unsecured Nonpriority Claim × Creditor * Capital One PO Box 30285 Salt Lake…" at bounding box center [537, 255] width 1075 height 510
paste input "PO Box 48979"
type input "PO Box 48979"
click at [790, 479] on button "Save & Close" at bounding box center [800, 476] width 76 height 24
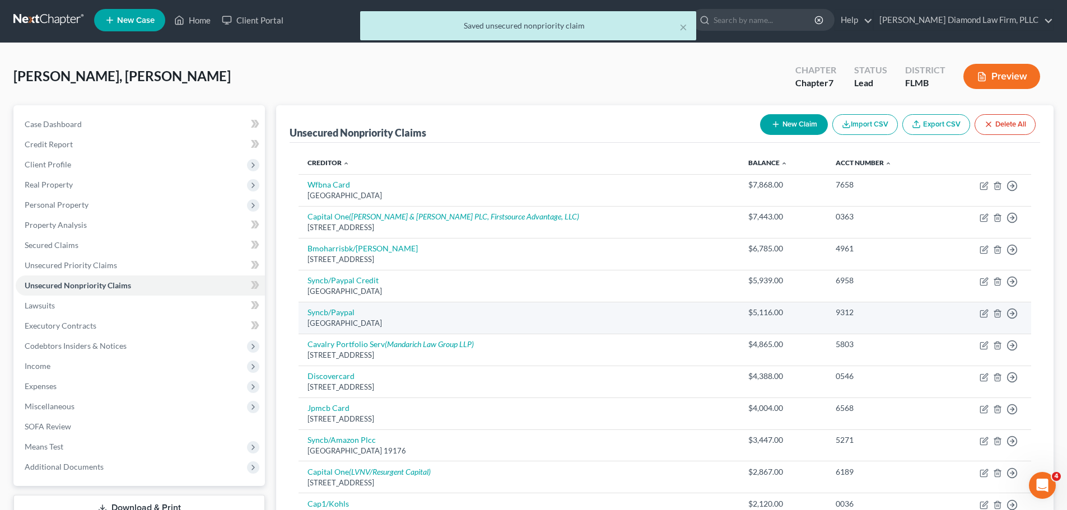
scroll to position [0, 0]
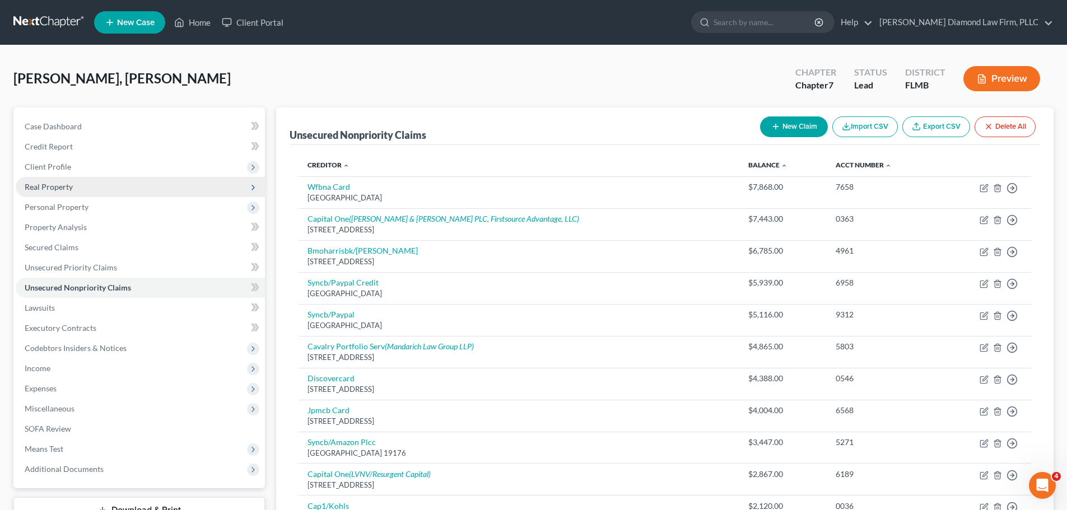
click at [46, 182] on span "Real Property" at bounding box center [49, 187] width 48 height 10
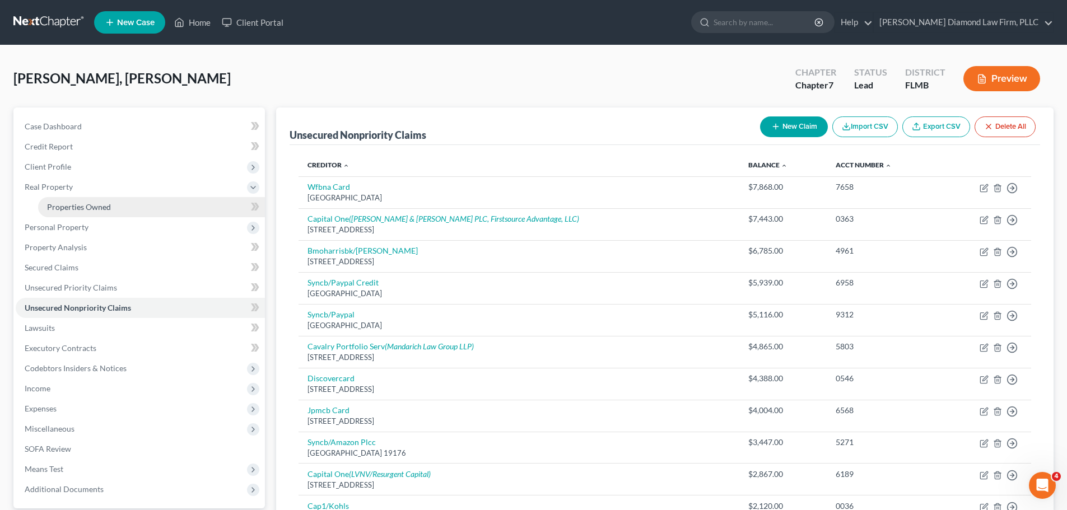
click at [83, 209] on span "Properties Owned" at bounding box center [79, 207] width 64 height 10
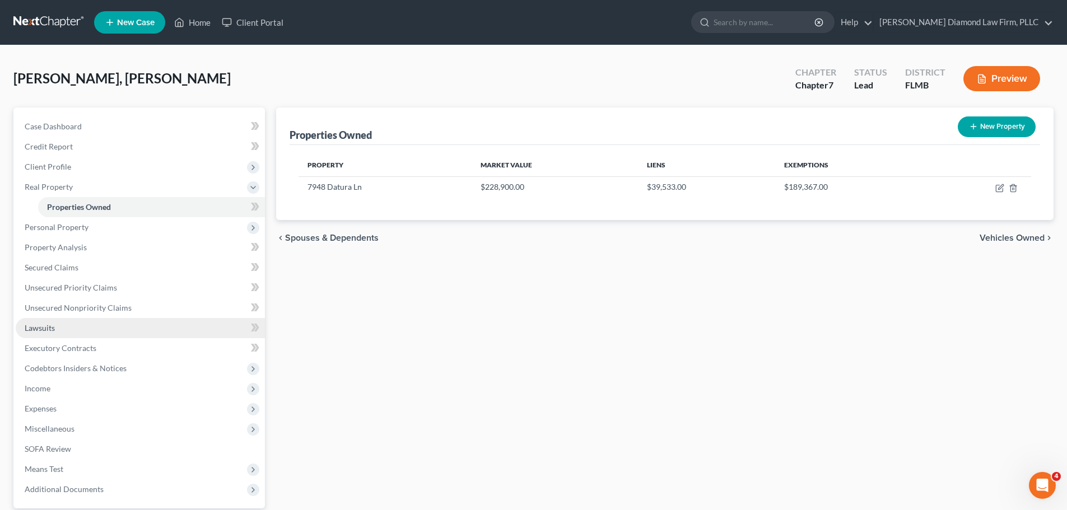
scroll to position [105, 0]
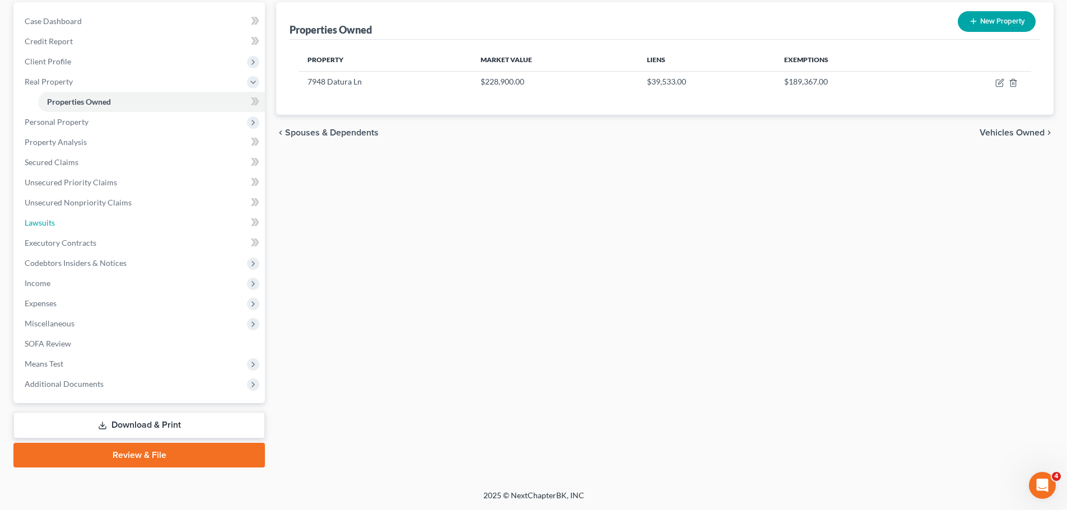
drag, startPoint x: 63, startPoint y: 223, endPoint x: 554, endPoint y: 197, distance: 491.3
click at [63, 223] on link "Lawsuits" at bounding box center [140, 223] width 249 height 20
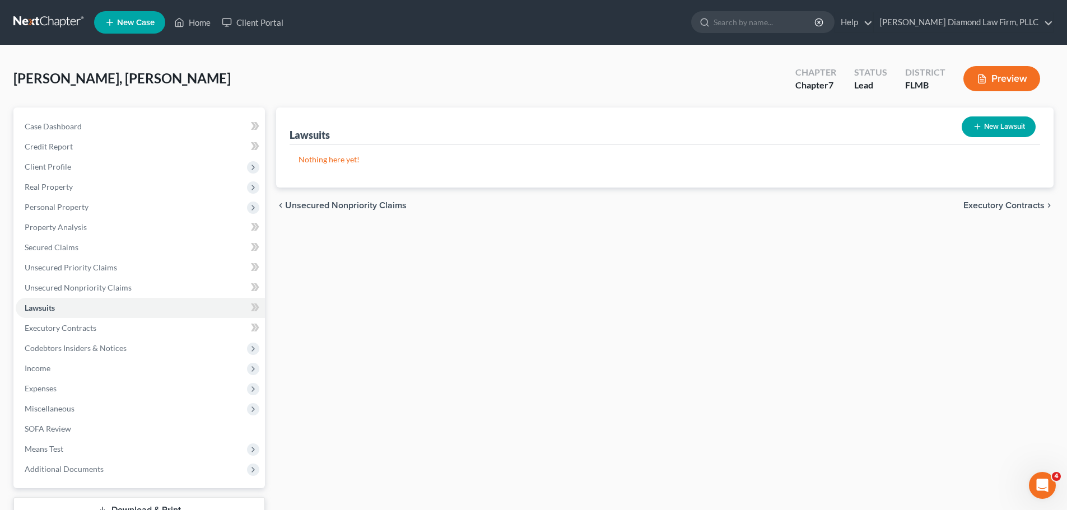
click at [979, 119] on button "New Lawsuit" at bounding box center [999, 126] width 74 height 21
select select "0"
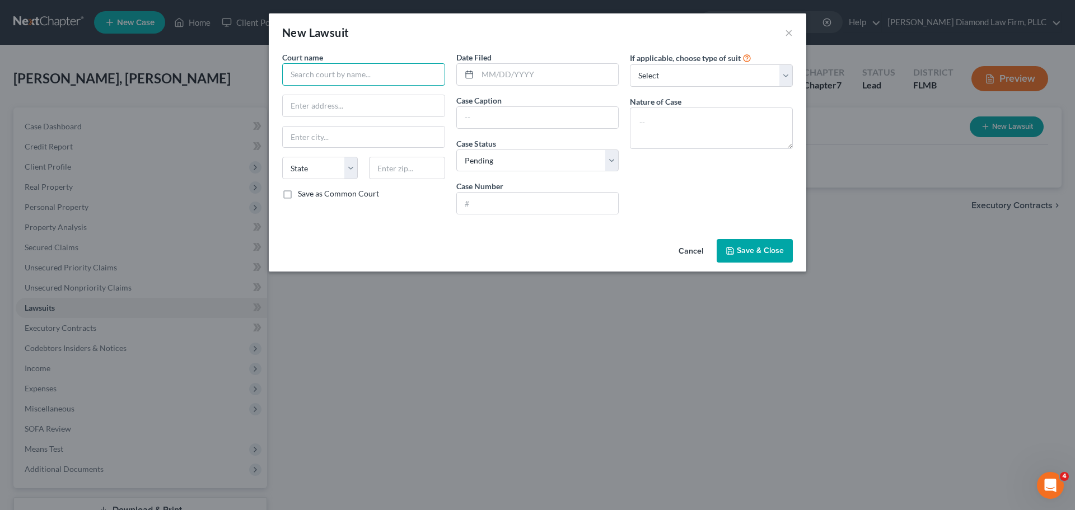
click at [352, 71] on input "text" at bounding box center [363, 74] width 163 height 22
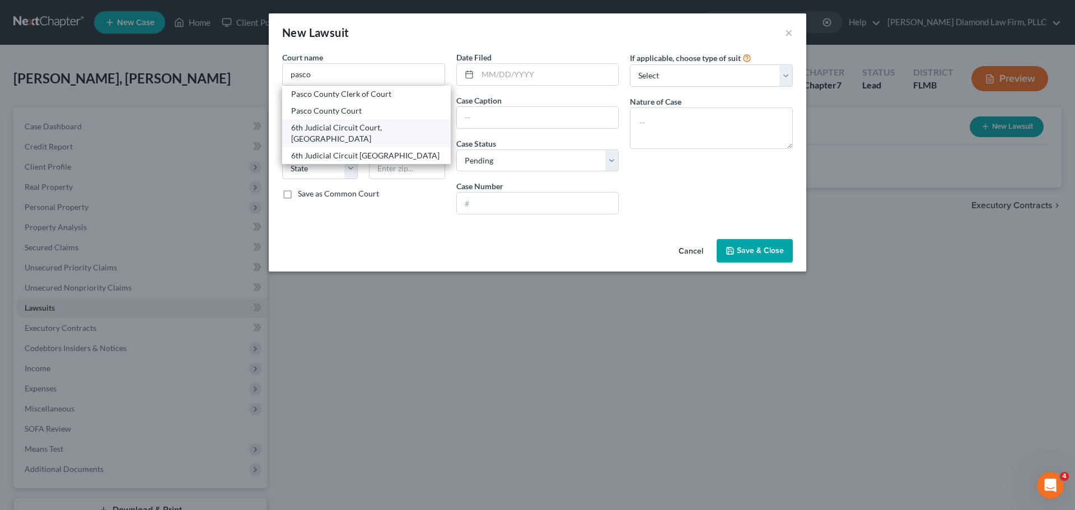
click at [381, 121] on div "6th Judicial Circuit Court, Pasco County" at bounding box center [366, 133] width 169 height 28
type input "6th Judicial Circuit Court, Pasco County"
type input "7530 Little Road, #106"
type input "New Port Richey"
select select "9"
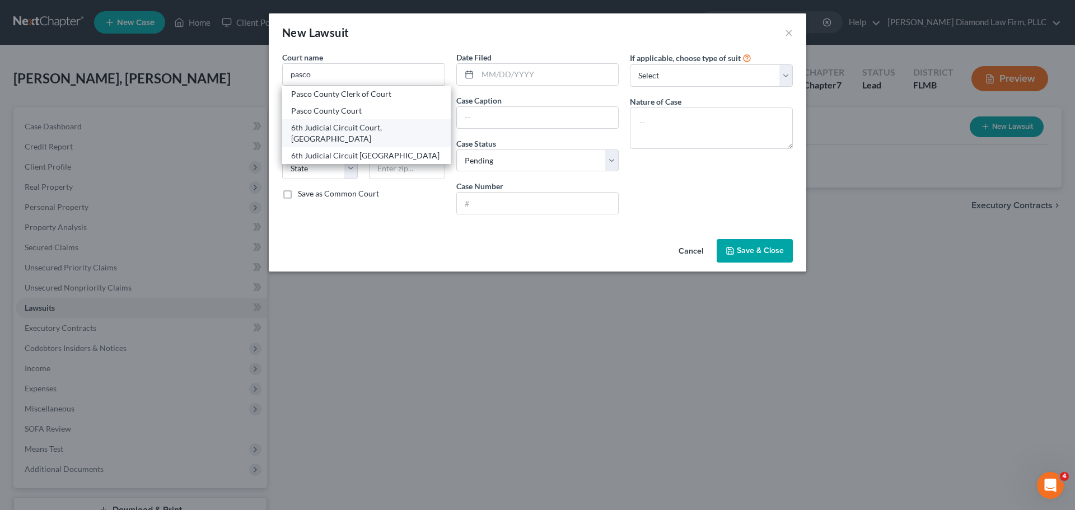
type input "34654"
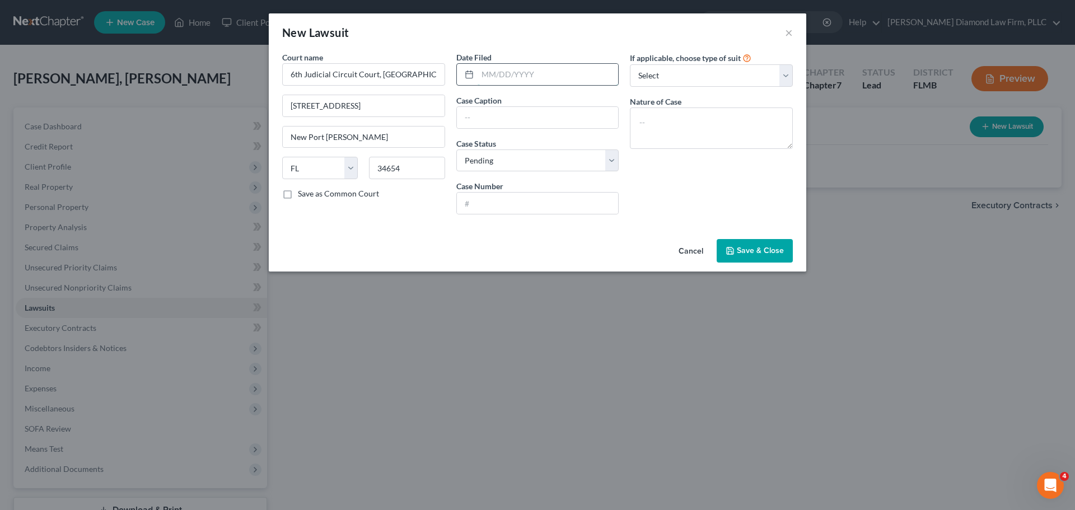
click at [533, 77] on input "text" at bounding box center [548, 74] width 141 height 21
type input "08/25/2025"
click at [512, 108] on input "text" at bounding box center [538, 117] width 162 height 21
click at [515, 114] on input "text" at bounding box center [538, 117] width 162 height 21
paste input "2025SC007374SCAXWS"
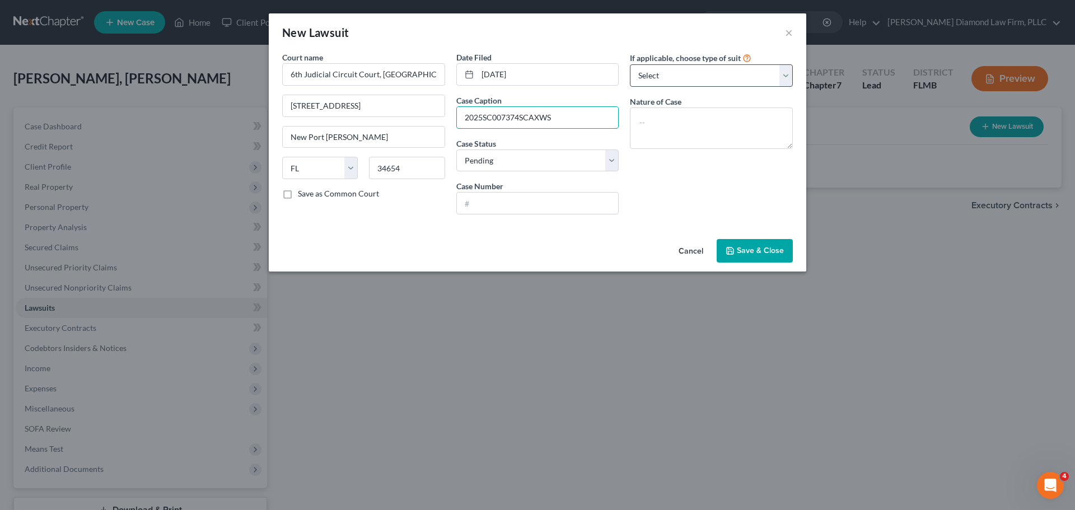
type input "2025SC007374SCAXWS"
click at [693, 82] on select "Select Repossession Garnishment Foreclosure Attached, Seized, Or Levied Other" at bounding box center [711, 75] width 163 height 22
select select "4"
click at [630, 64] on select "Select Repossession Garnishment Foreclosure Attached, Seized, Or Levied Other" at bounding box center [711, 75] width 163 height 22
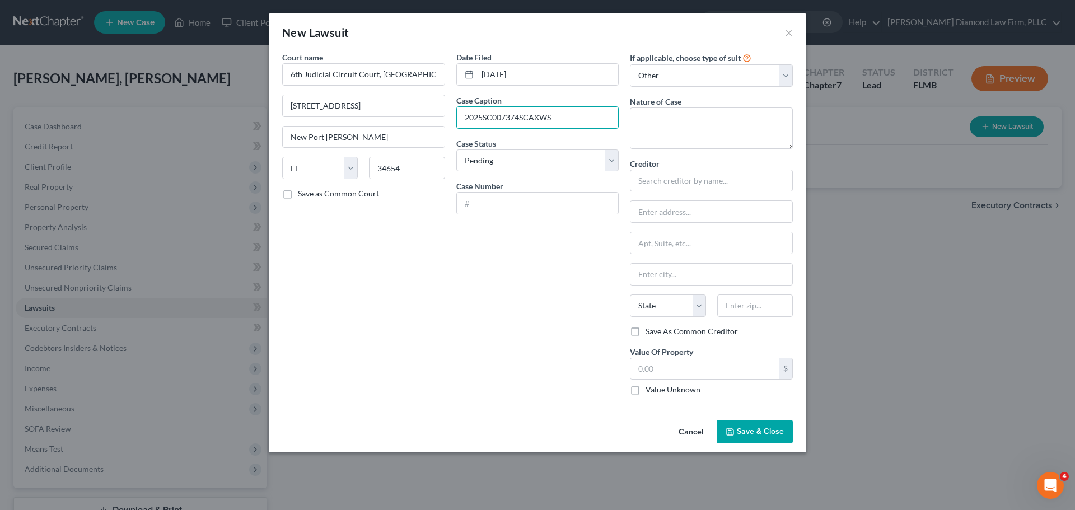
drag, startPoint x: 581, startPoint y: 121, endPoint x: 455, endPoint y: 120, distance: 126.6
click at [455, 120] on div "Date Filed 08/25/2025 Case Caption 2025SC007374SCAXWS Case Status * Select Pend…" at bounding box center [538, 228] width 174 height 353
click at [503, 200] on input "text" at bounding box center [538, 203] width 162 height 21
paste input "2025SC007374SCAXWS"
type input "2025SC007374SCAXWS"
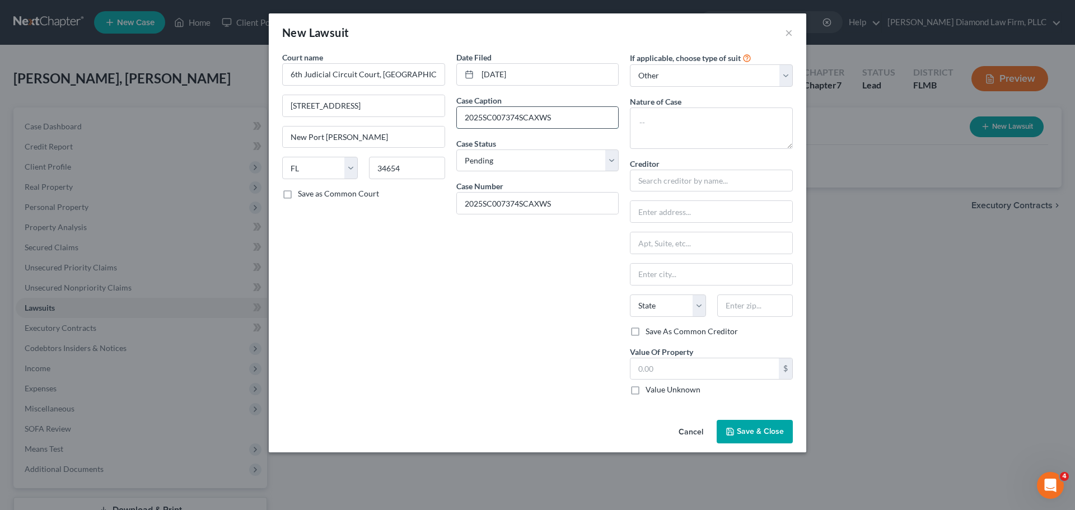
drag, startPoint x: 542, startPoint y: 117, endPoint x: 459, endPoint y: 118, distance: 82.9
click at [459, 118] on input "2025SC007374SCAXWS" at bounding box center [538, 117] width 162 height 21
type input "Capital On N.A vs. Linda B Natalie"
click at [706, 123] on textarea "To enrich screen reader interactions, please activate Accessibility in Grammarl…" at bounding box center [711, 128] width 163 height 41
type textarea "collection"
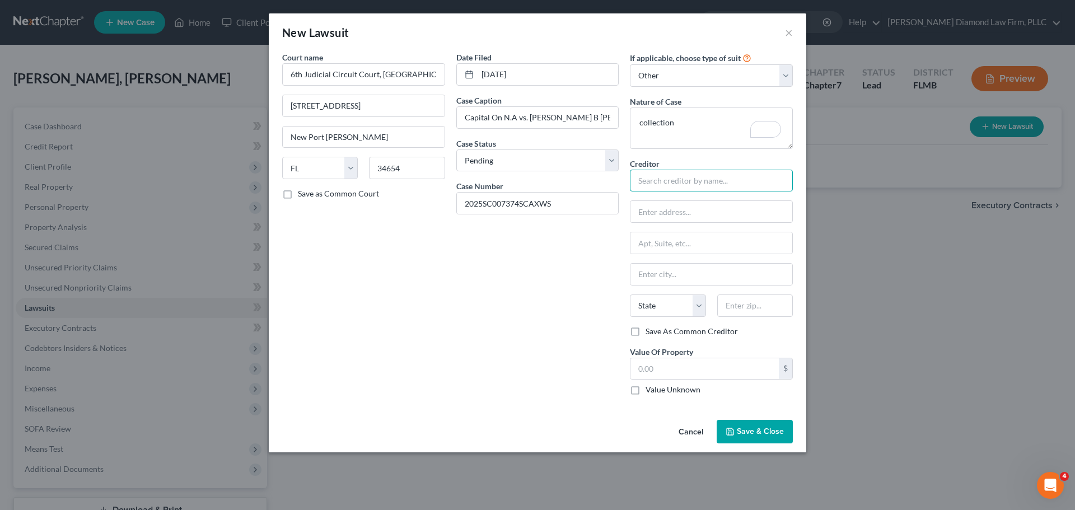
click at [655, 186] on input "text" at bounding box center [711, 181] width 163 height 22
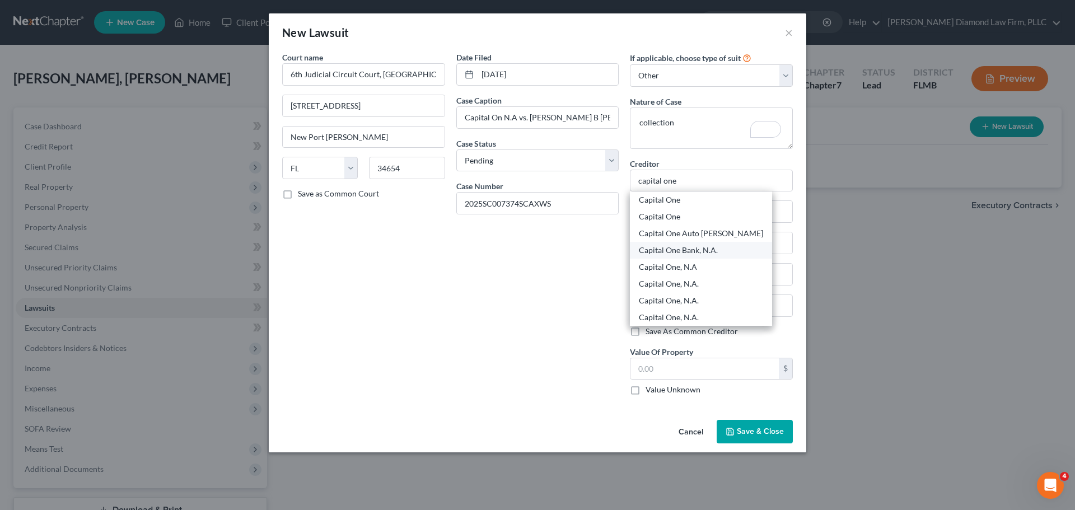
click at [687, 252] on div "Capital One Bank, N.A." at bounding box center [701, 250] width 124 height 11
type input "Capital One Bank, N.A."
type input "C/o Cooling & Winter, LLC"
type input "7901 SW 6th Court Ste 310"
type input "Fort Lauderdale"
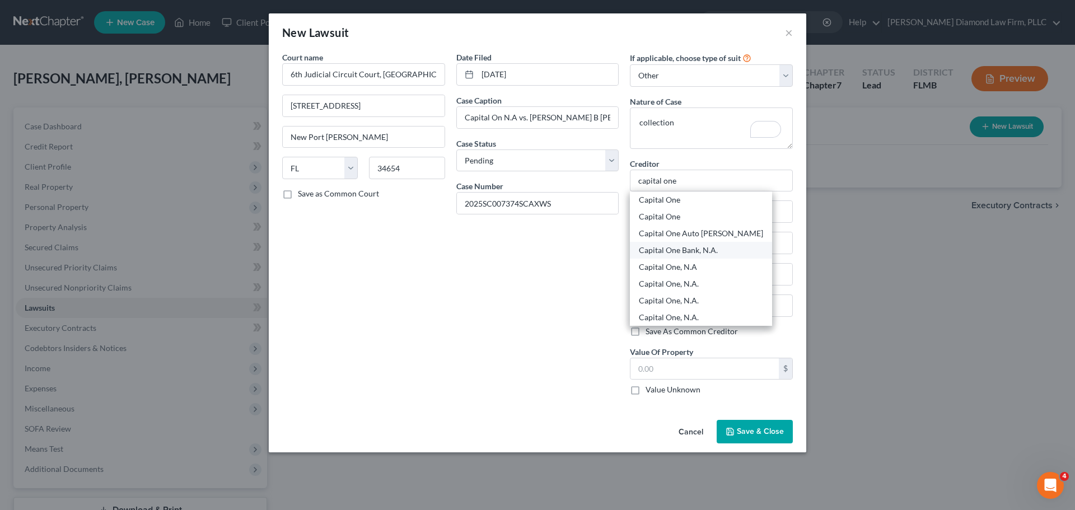
select select "9"
type input "33324"
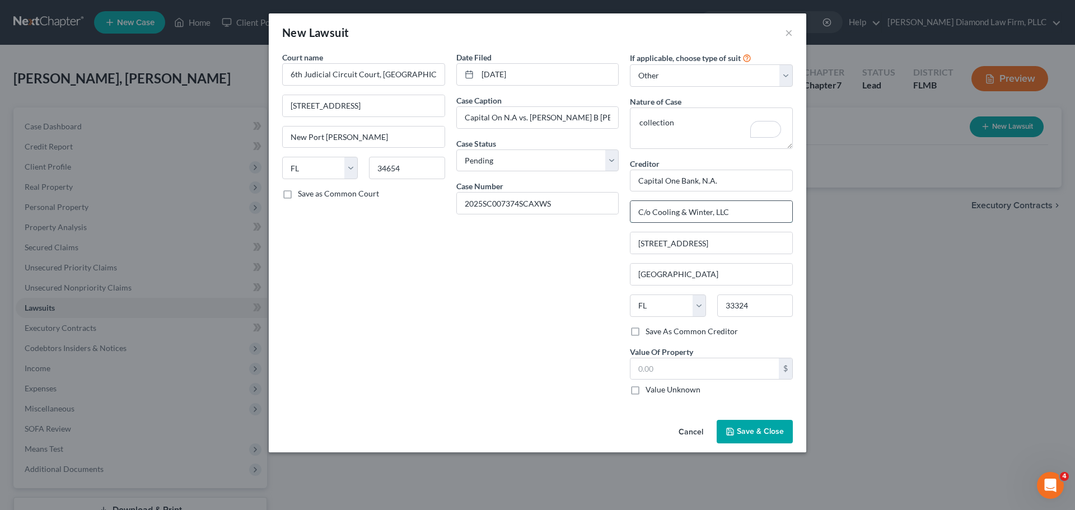
drag, startPoint x: 739, startPoint y: 215, endPoint x: 640, endPoint y: 218, distance: 99.2
click at [640, 218] on input "C/o Cooling & Winter, LLC" at bounding box center [712, 211] width 162 height 21
click at [706, 361] on input "text" at bounding box center [705, 368] width 148 height 21
type input "7,443.71"
click at [698, 211] on input "text" at bounding box center [712, 211] width 162 height 21
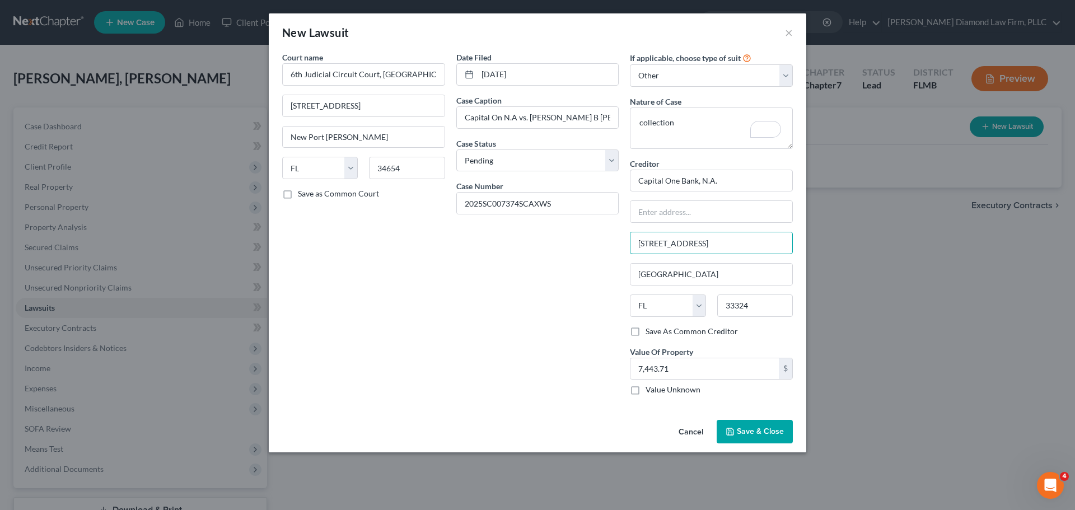
drag, startPoint x: 735, startPoint y: 238, endPoint x: 629, endPoint y: 246, distance: 106.1
click at [629, 246] on div "If applicable, choose type of suit Select Repossession Garnishment Foreclosure …" at bounding box center [711, 228] width 174 height 353
click at [663, 216] on input "text" at bounding box center [712, 211] width 162 height 21
type input "PO Box 60519"
type input "City of Industry"
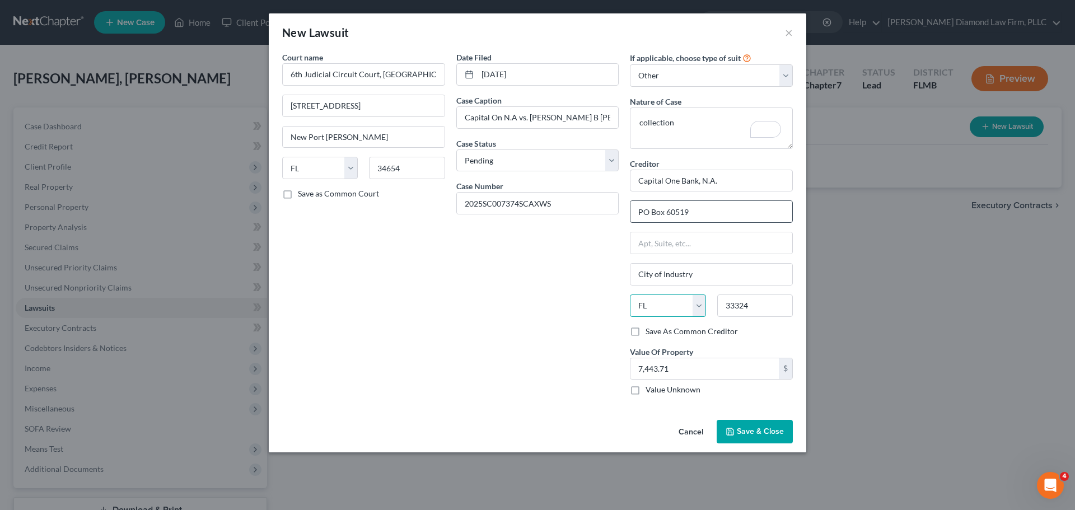
select select "4"
type input "91716"
click at [754, 433] on span "Save & Close" at bounding box center [760, 432] width 47 height 10
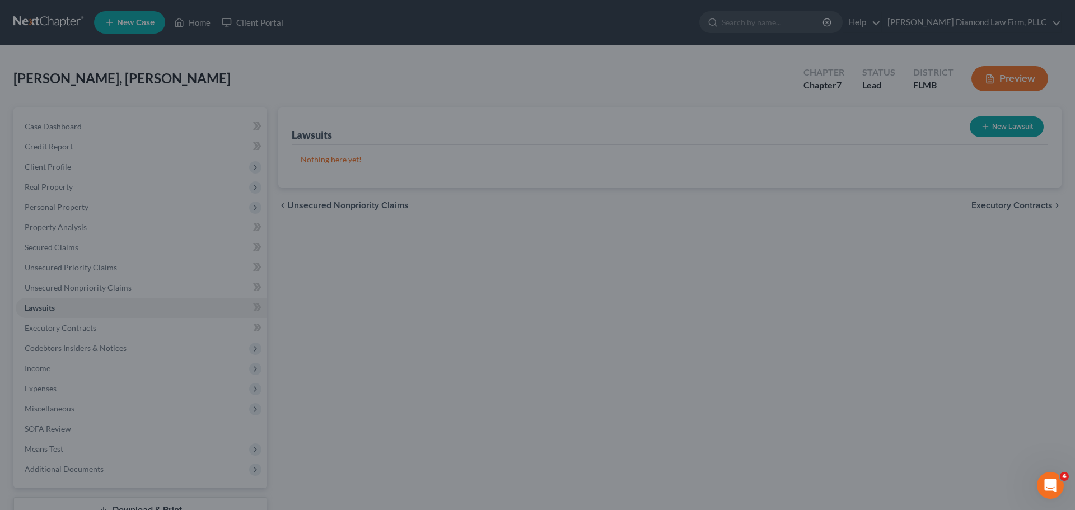
type input "City Of Industry"
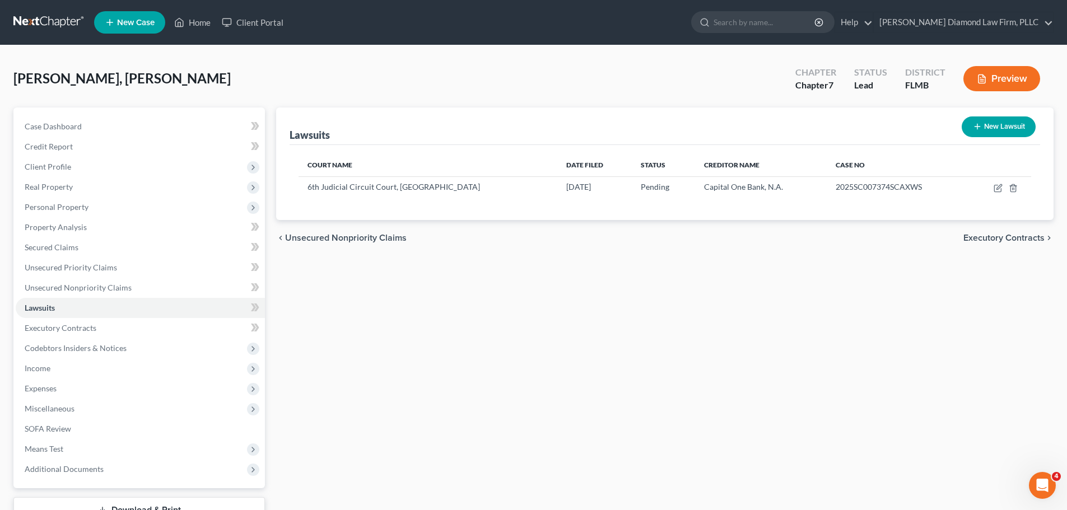
click at [29, 18] on link at bounding box center [49, 22] width 72 height 20
